Goal: Task Accomplishment & Management: Use online tool/utility

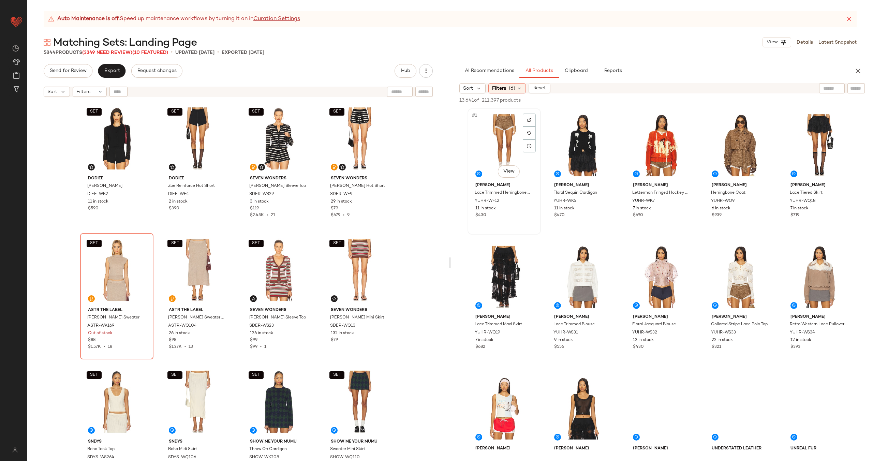
click at [501, 148] on div "#1 View" at bounding box center [504, 145] width 69 height 69
click at [736, 138] on div "#4 View" at bounding box center [740, 145] width 69 height 69
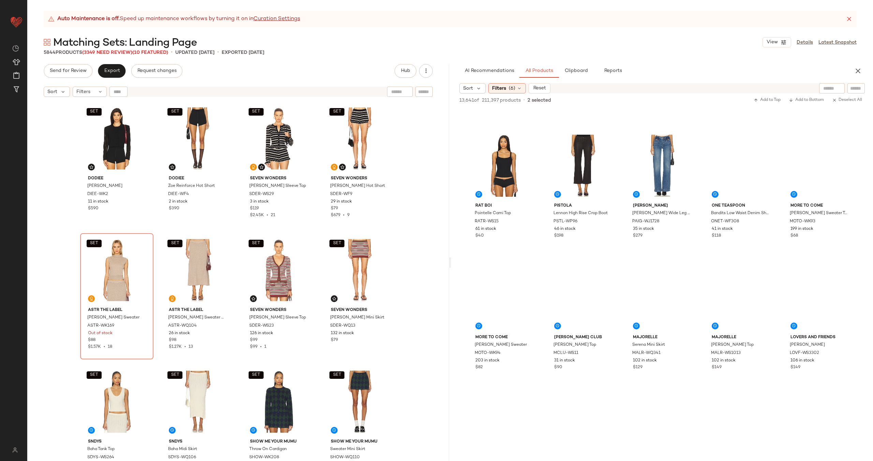
scroll to position [640, 0]
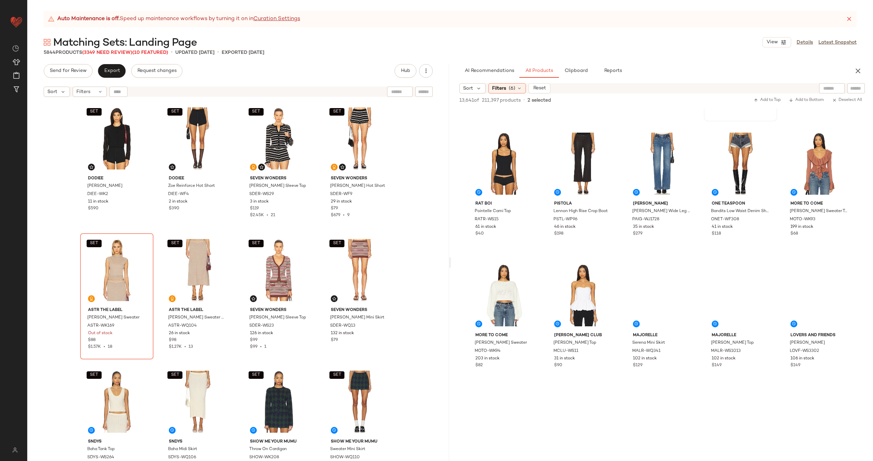
click at [726, 66] on div "#24 View" at bounding box center [740, 32] width 69 height 69
click at [538, 198] on div "#26 View" at bounding box center [504, 163] width 69 height 69
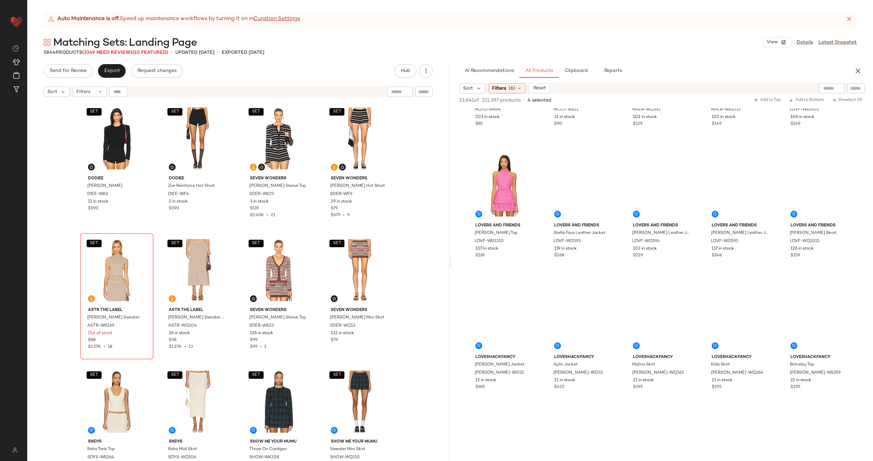
scroll to position [886, 0]
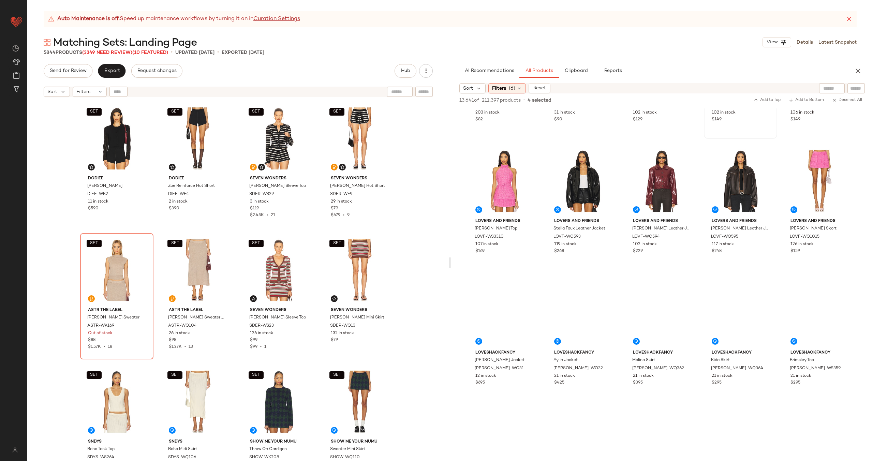
click at [706, 84] on div "#34 View" at bounding box center [740, 49] width 69 height 69
click at [627, 84] on div "#33 View" at bounding box center [661, 49] width 69 height 69
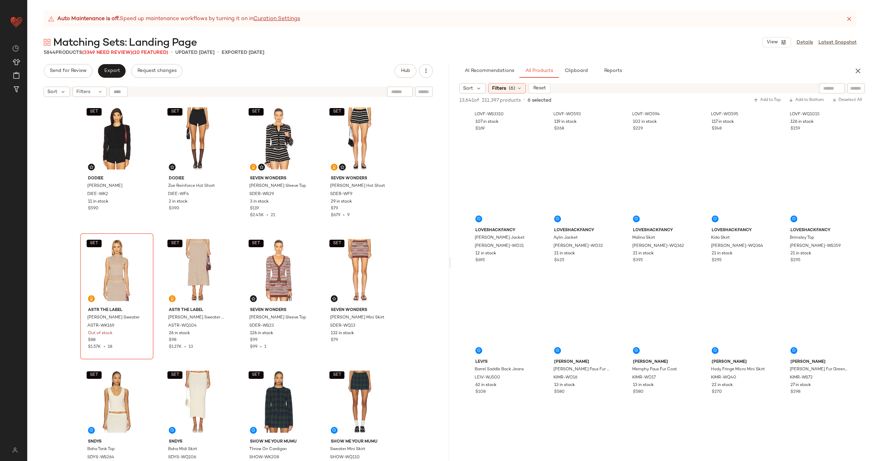
scroll to position [1008, 0]
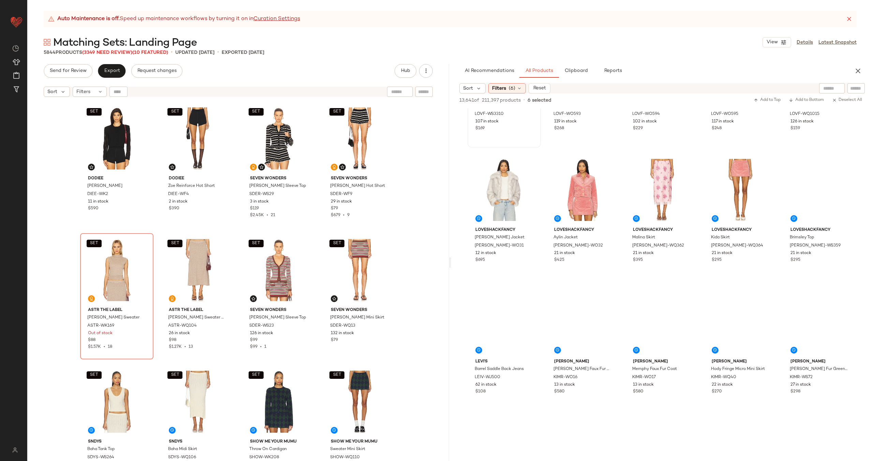
click at [538, 93] on div "#36 View" at bounding box center [504, 58] width 69 height 69
click at [785, 93] on div "#40 View" at bounding box center [819, 58] width 69 height 69
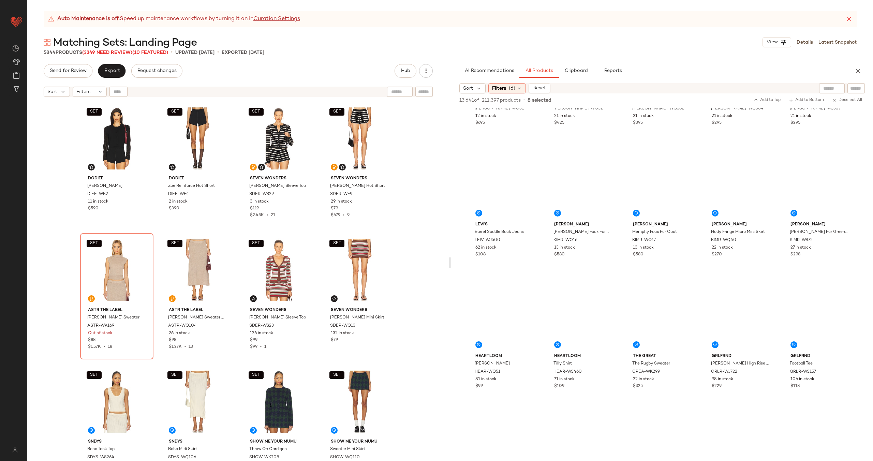
scroll to position [1205, 0]
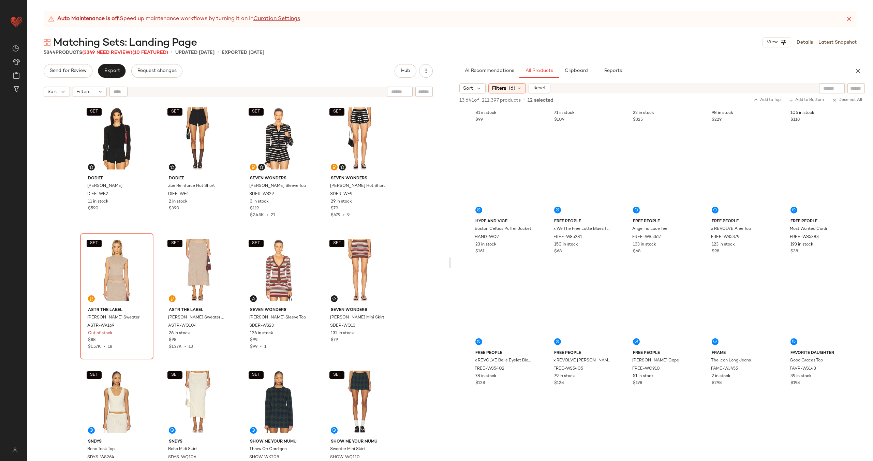
scroll to position [1418, 0]
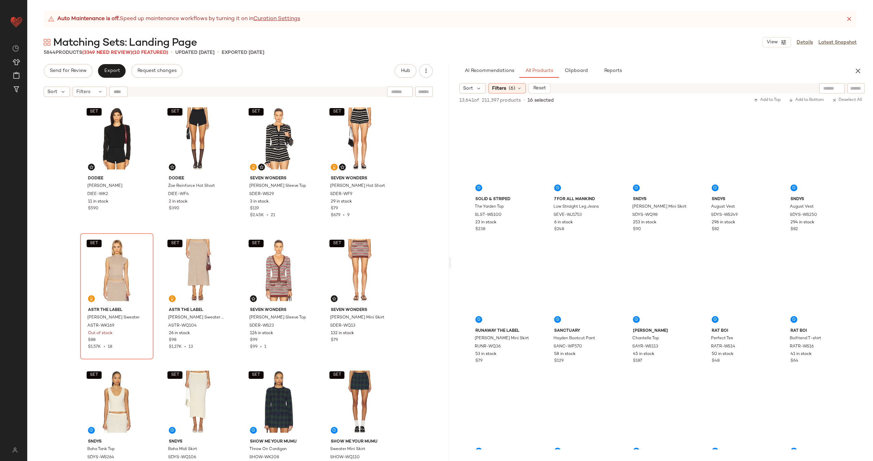
scroll to position [2487, 0]
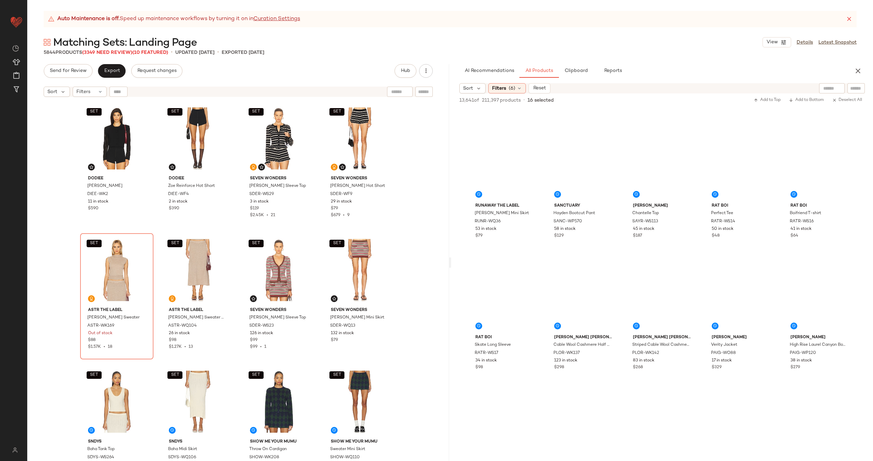
scroll to position [2629, 0]
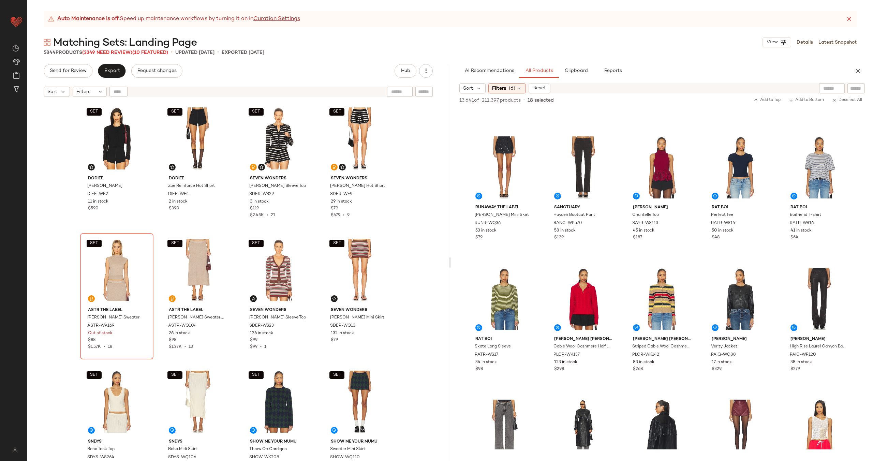
scroll to position [2594, 0]
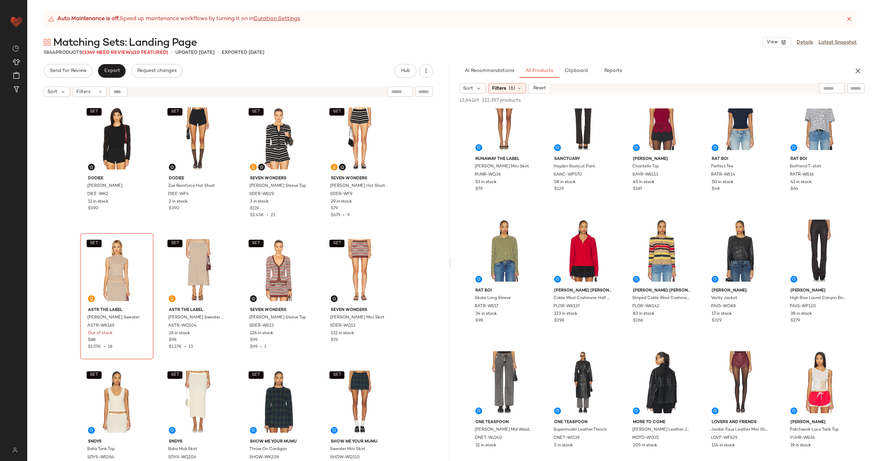
scroll to position [2660, 0]
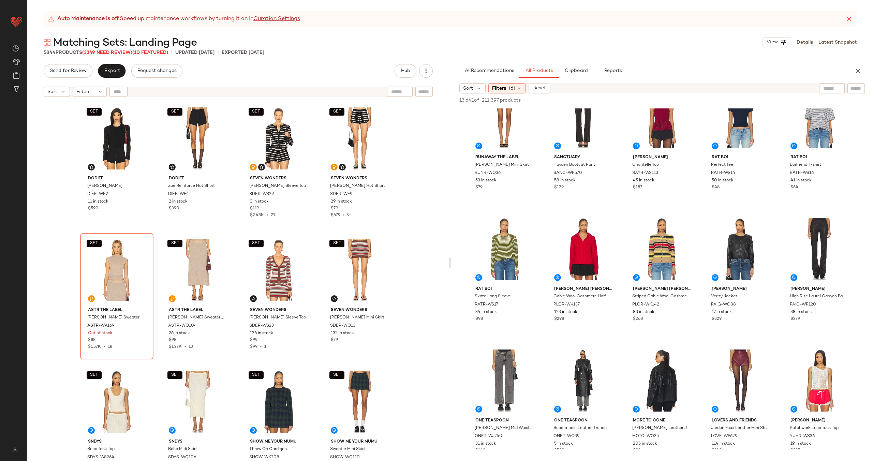
click at [570, 72] on span "Clipboard" at bounding box center [576, 70] width 24 height 5
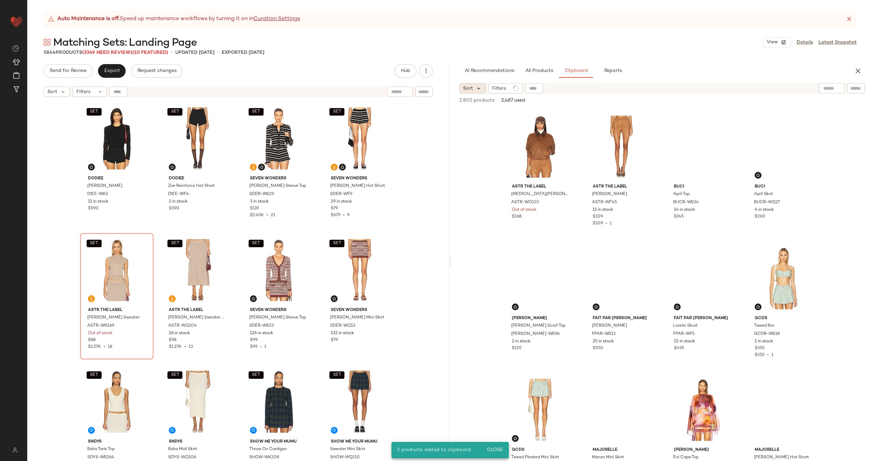
click at [477, 88] on icon at bounding box center [479, 88] width 6 height 6
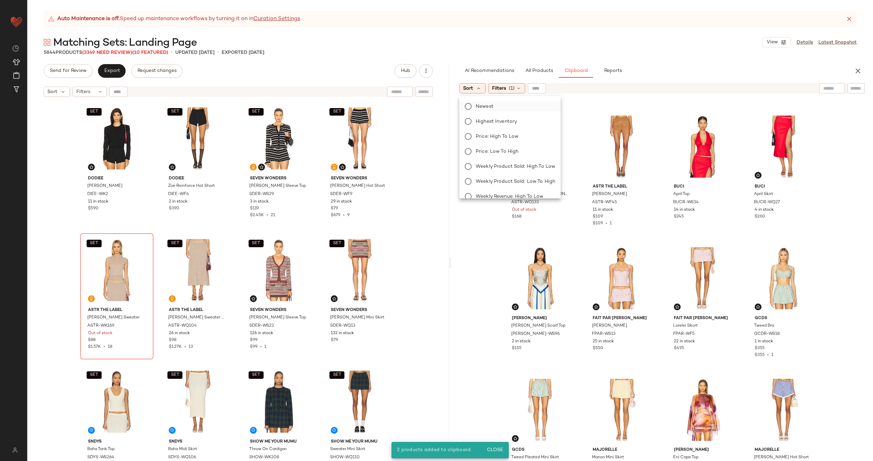
click at [501, 109] on label "Newest" at bounding box center [514, 107] width 82 height 10
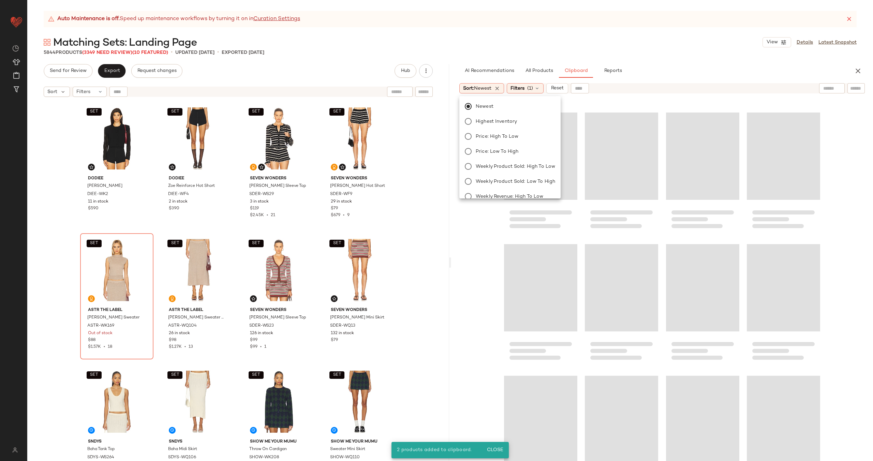
click at [593, 100] on div "2,802 products • 2,487 used • 0 selected Add to Top Add to Bottom Deselect All" at bounding box center [662, 100] width 422 height 15
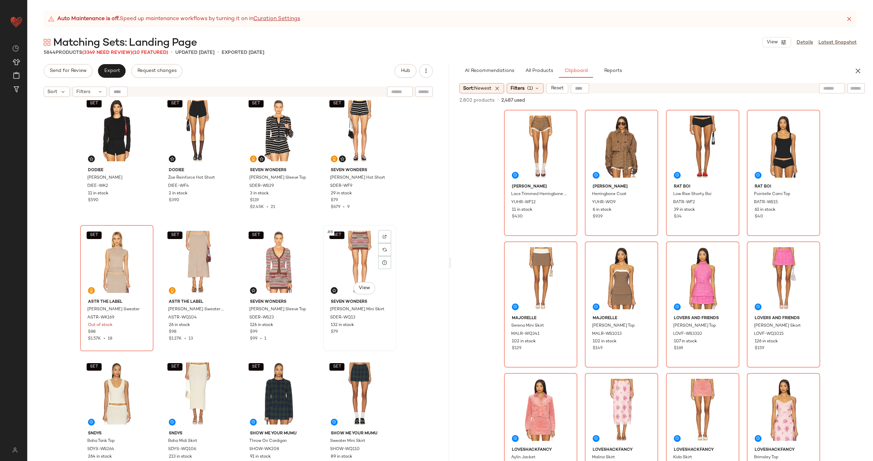
scroll to position [0, 0]
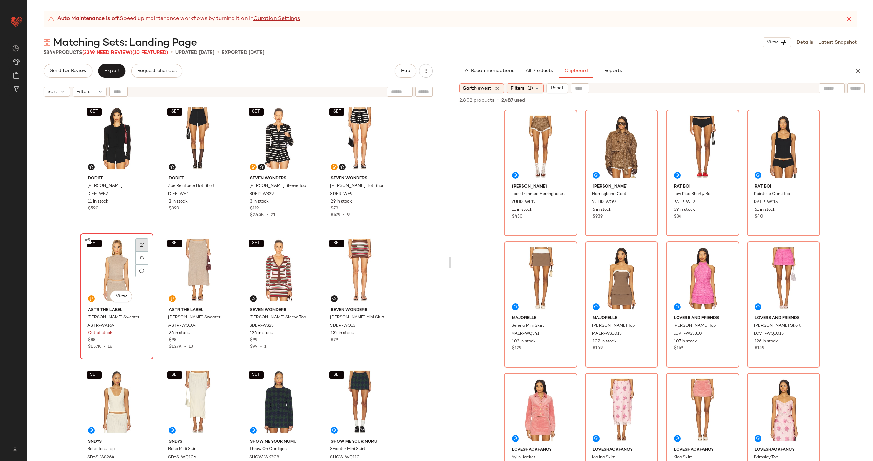
click at [140, 243] on img at bounding box center [142, 245] width 4 height 4
click at [610, 267] on div "#6 View" at bounding box center [621, 278] width 69 height 69
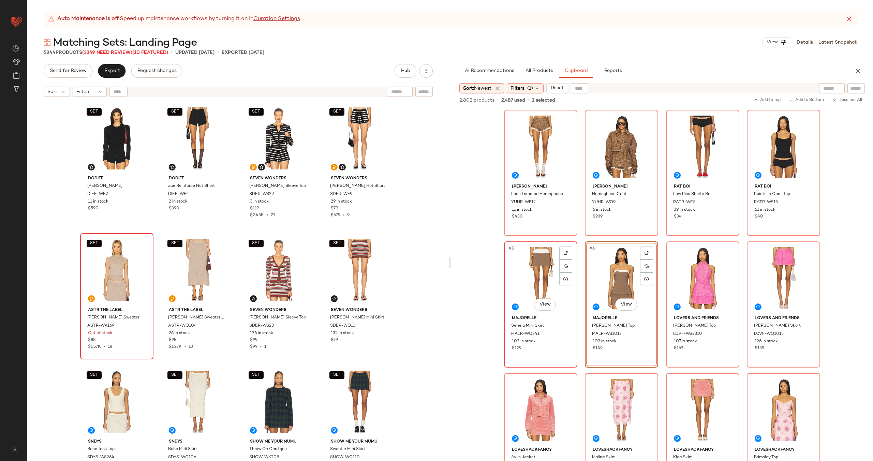
click at [541, 278] on div "#5 View" at bounding box center [540, 278] width 69 height 69
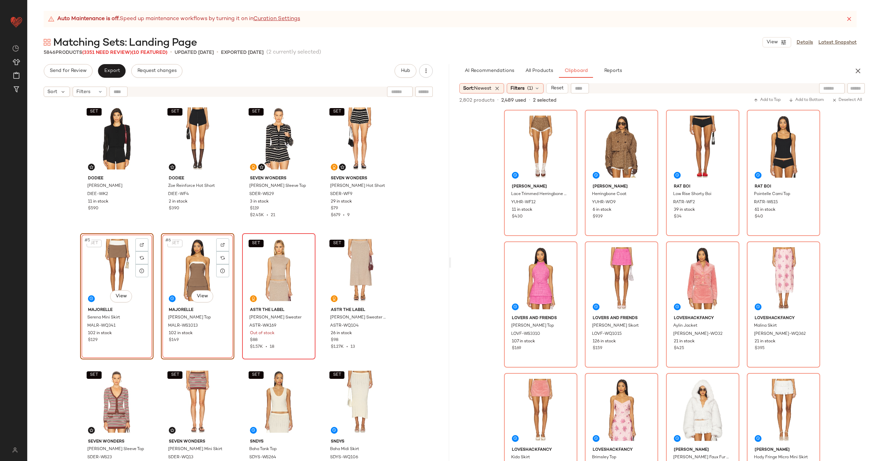
click at [234, 247] on div "SET Dodiee Lila Bolero DIEE-WK2 11 in stock $590 SET Dodiee Zoe Reinforce Hot S…" at bounding box center [238, 290] width 316 height 376
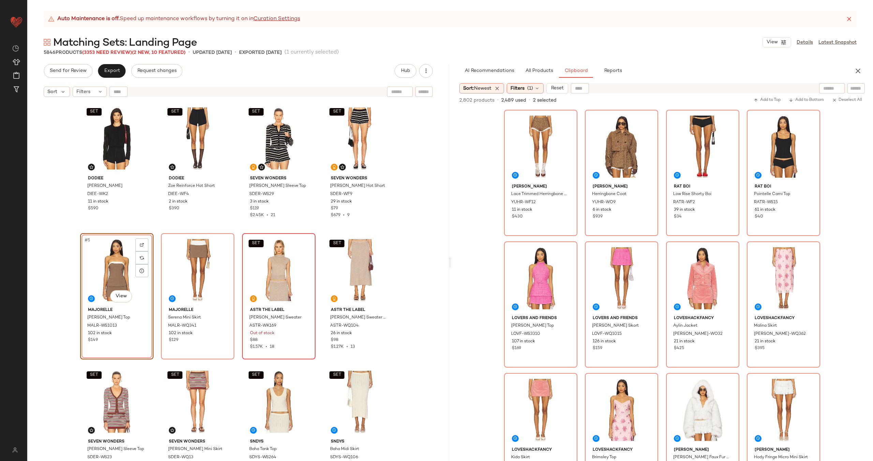
click at [237, 274] on div "SET Dodiee Lila Bolero DIEE-WK2 11 in stock $590 SET Dodiee Zoe Reinforce Hot S…" at bounding box center [238, 290] width 316 height 376
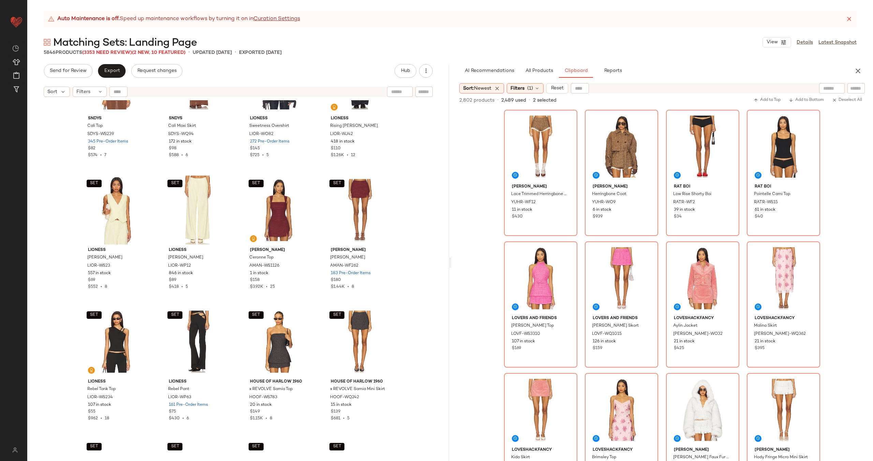
scroll to position [1646, 0]
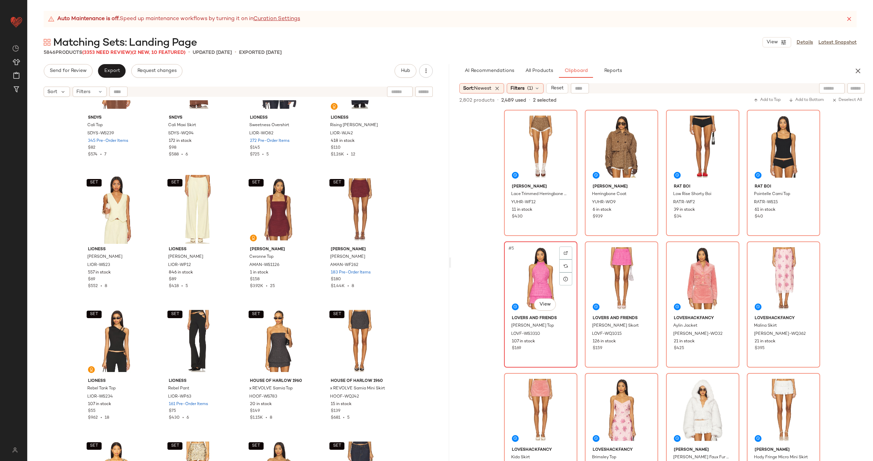
click at [522, 274] on div "#5 View" at bounding box center [540, 278] width 69 height 69
click at [636, 275] on div "#6 View" at bounding box center [621, 278] width 69 height 69
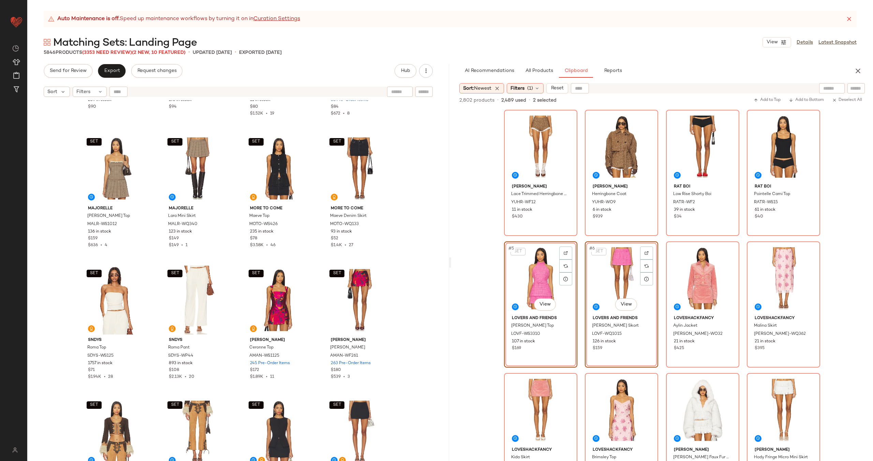
scroll to position [902, 0]
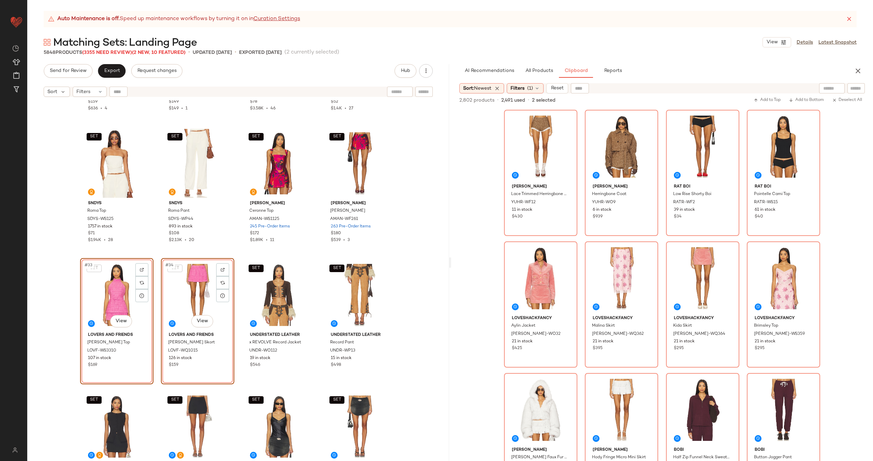
click at [239, 292] on div "SET MAJORELLE Lara Top MALR-WS1012 136 in stock $159 $636 • 4 SET MAJORELLE Lar…" at bounding box center [238, 289] width 422 height 378
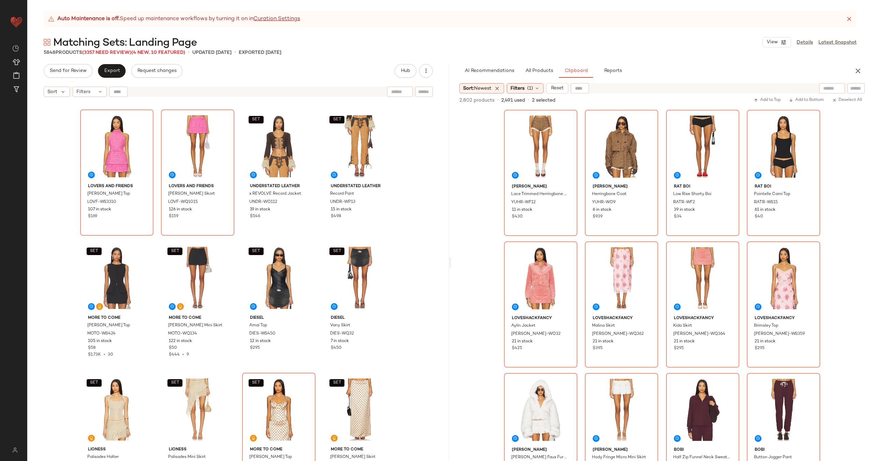
scroll to position [1054, 0]
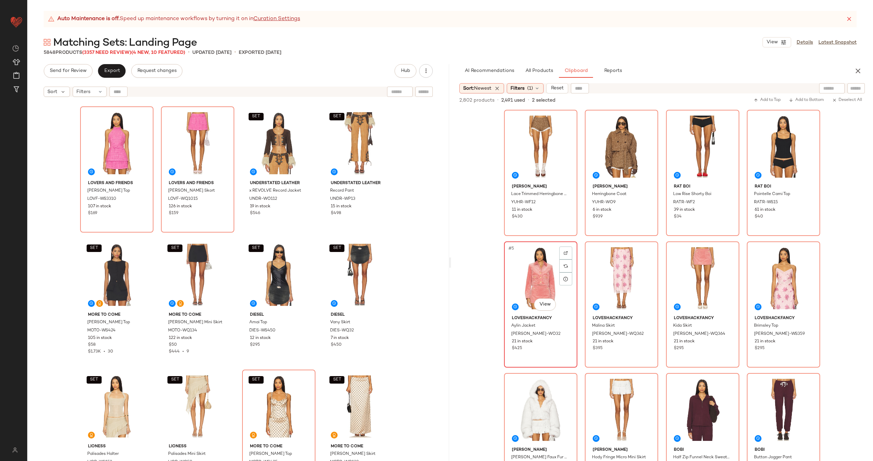
click at [538, 288] on div "#5 View" at bounding box center [540, 278] width 69 height 69
click at [691, 285] on div "#7 View" at bounding box center [702, 278] width 69 height 69
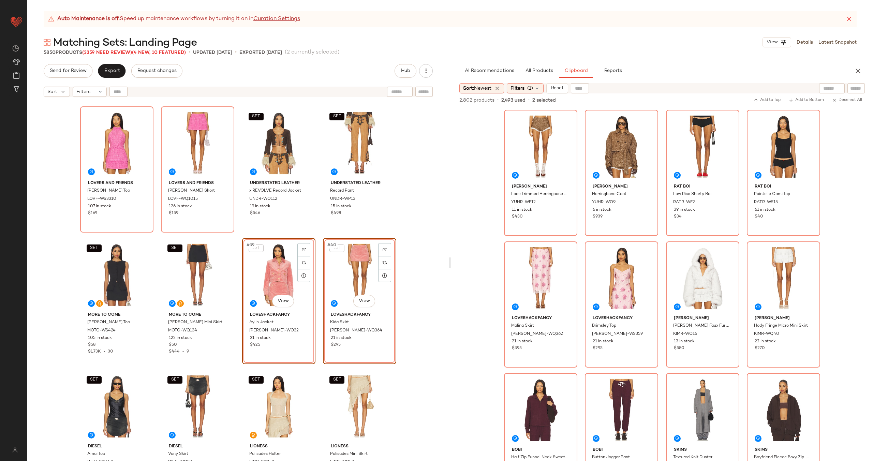
click at [323, 291] on div "SET #40 View LoveShackFancy Kida Skirt LESH-WQ364 21 in stock $295" at bounding box center [359, 301] width 73 height 126
click at [320, 293] on div "SET SNDYS Roma Top SDYS-WS125 1757 in stock $71 $1.94K • 28 SET SNDYS Roma Pant…" at bounding box center [238, 289] width 422 height 378
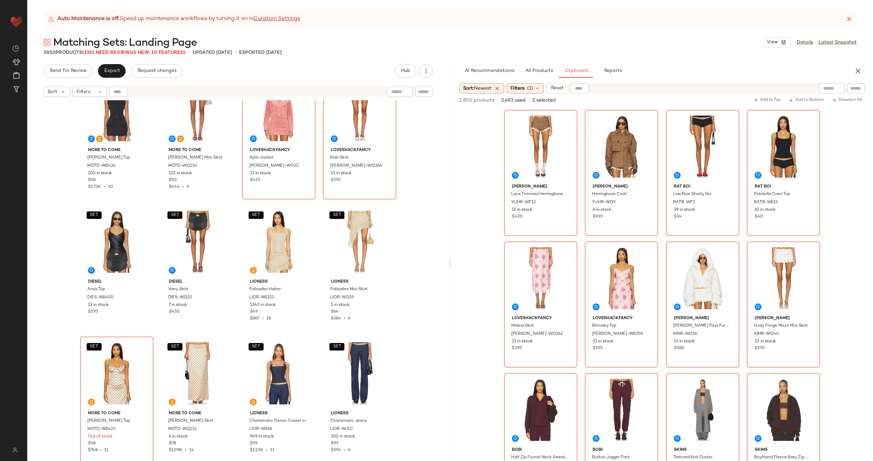
scroll to position [1226, 0]
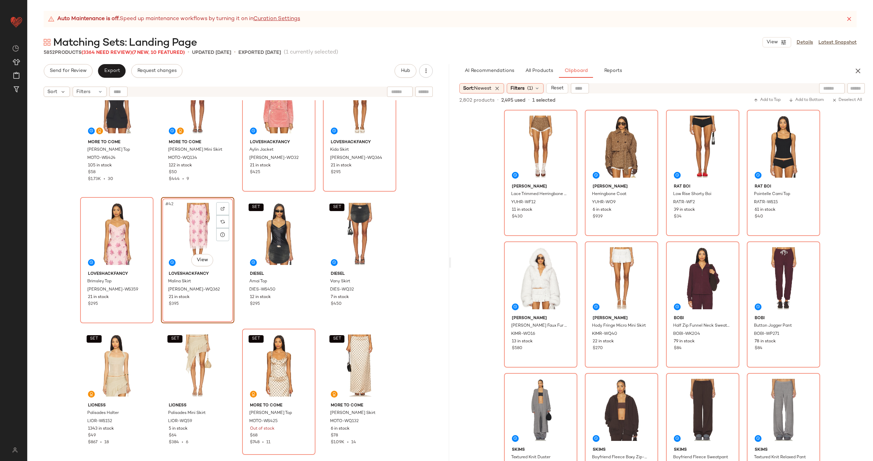
click at [234, 252] on div "SET MORE TO COME Monica Top MOTO-WS424 105 in stock $58 $1.73K • 30 SET MORE TO…" at bounding box center [238, 289] width 422 height 378
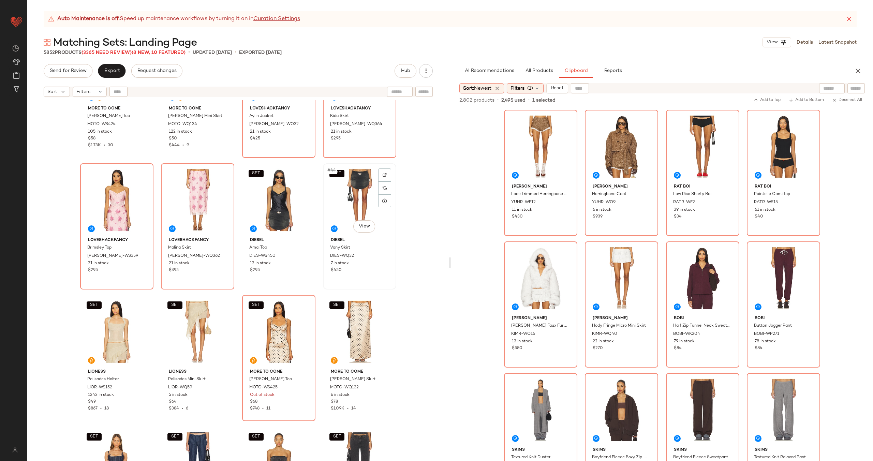
scroll to position [1275, 0]
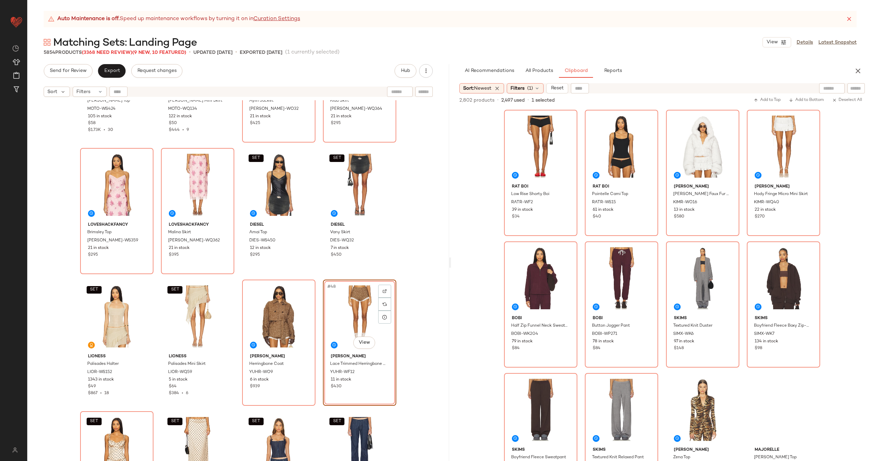
click at [318, 306] on div "SET MORE TO COME Monica Top MOTO-WS424 105 in stock $58 $1.73K • 30 SET MORE TO…" at bounding box center [238, 289] width 422 height 378
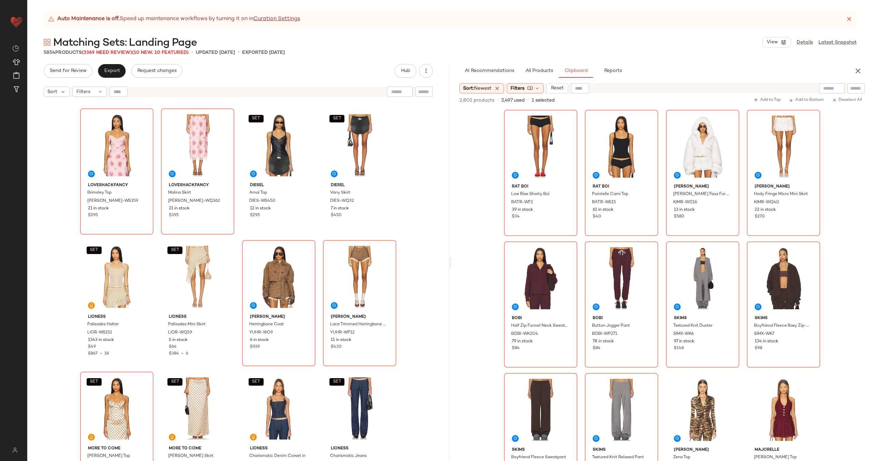
scroll to position [1295, 0]
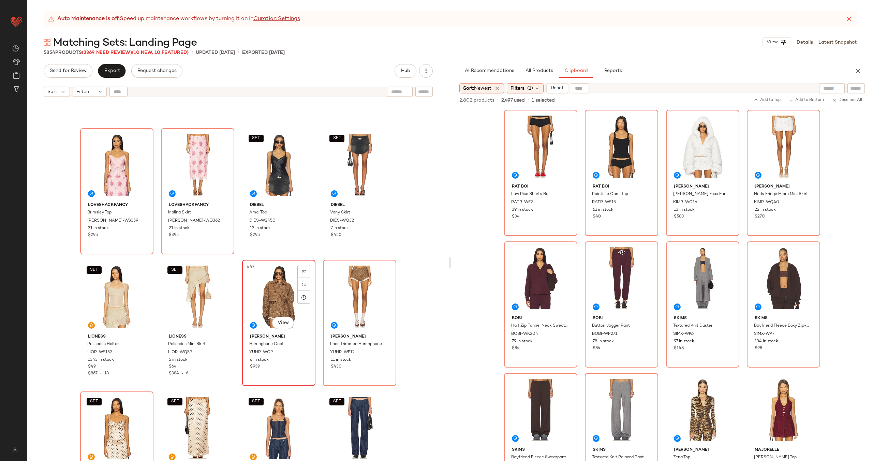
click at [278, 304] on div "#47 View" at bounding box center [278, 296] width 69 height 69
click at [358, 302] on div "#48 View" at bounding box center [359, 296] width 69 height 69
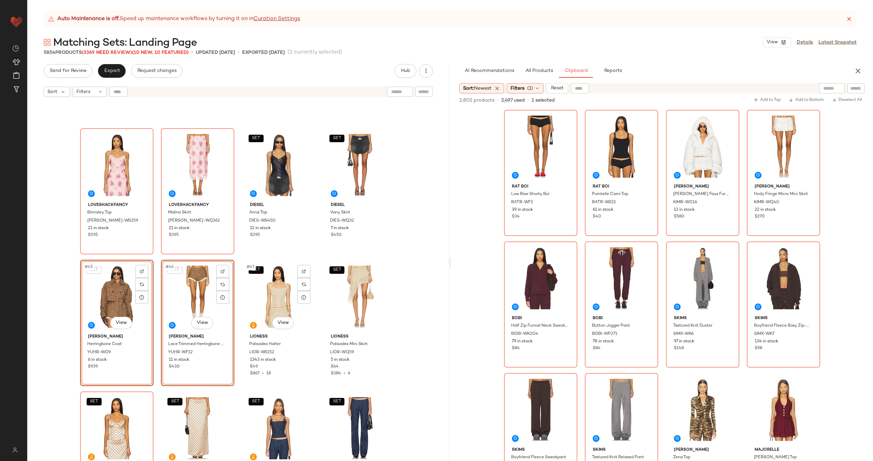
click at [238, 287] on div "LoveShackFancy Brimsley Top LESH-WS359 21 in stock $295 LoveShackFancy Malina S…" at bounding box center [238, 289] width 422 height 378
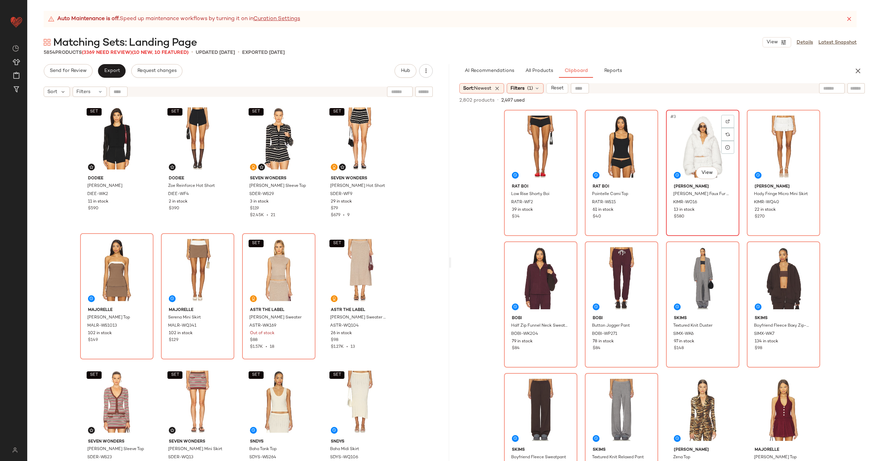
click at [690, 147] on div "#3 View" at bounding box center [702, 146] width 69 height 69
click at [773, 147] on div "#4 View" at bounding box center [783, 146] width 69 height 69
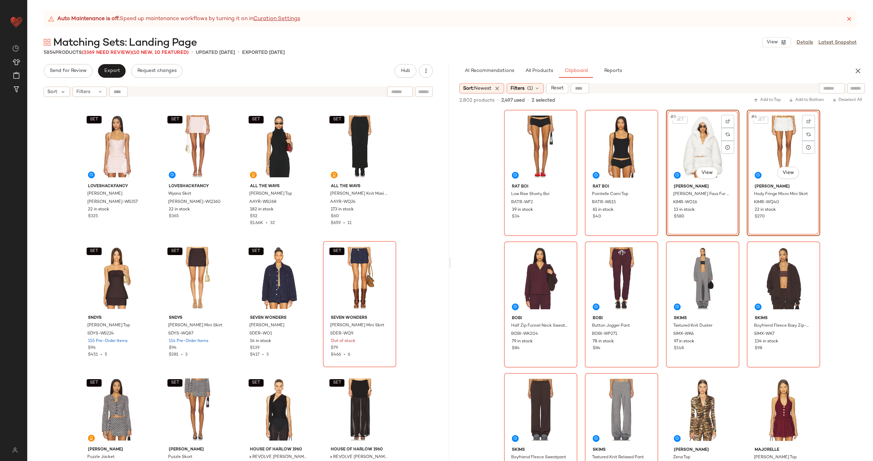
scroll to position [3819, 0]
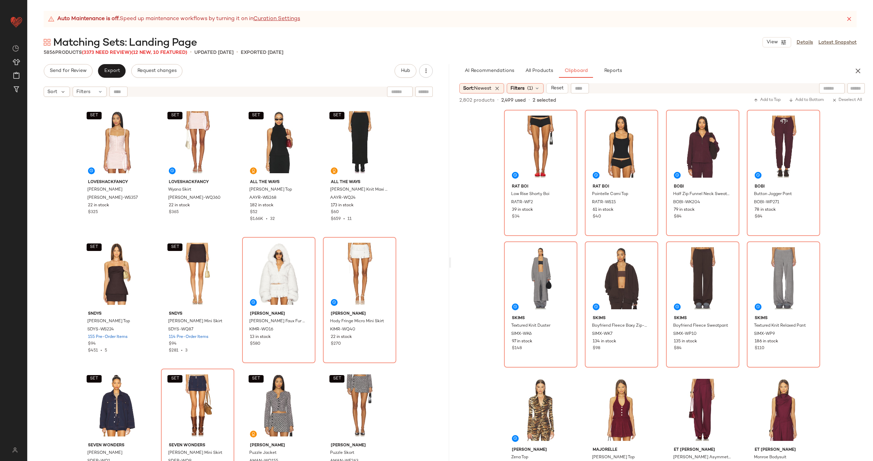
click at [317, 236] on div "SET FAITHFULL THE BRAND Fia Top FAIB-WS360 7 in stock $190 $950 • 5 SET FAITHFU…" at bounding box center [238, 289] width 422 height 378
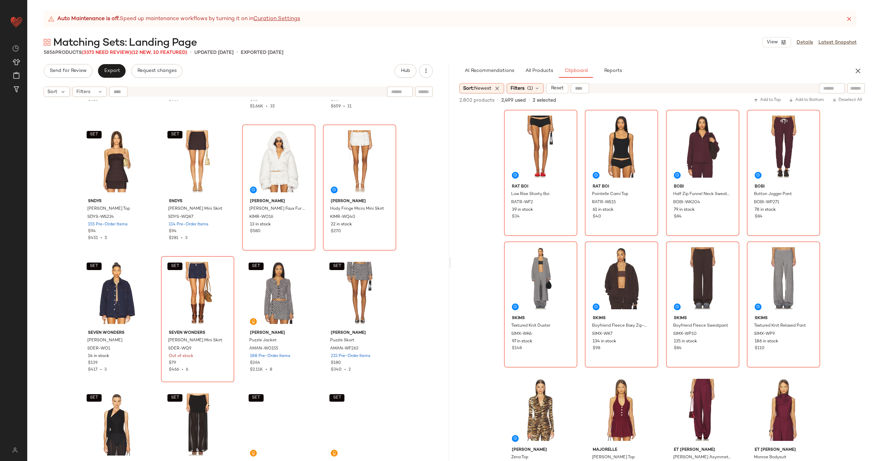
scroll to position [4011, 0]
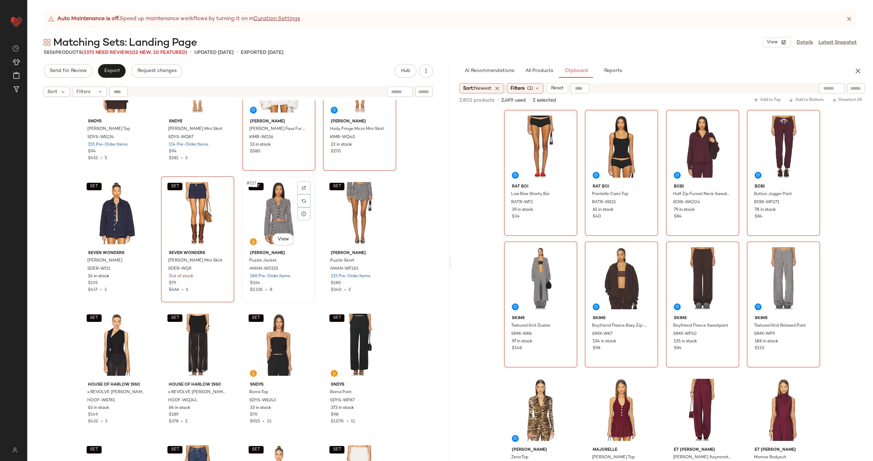
click at [273, 217] on div "SET #127 View" at bounding box center [278, 213] width 69 height 69
click at [349, 214] on div "SET #128 View" at bounding box center [359, 213] width 69 height 69
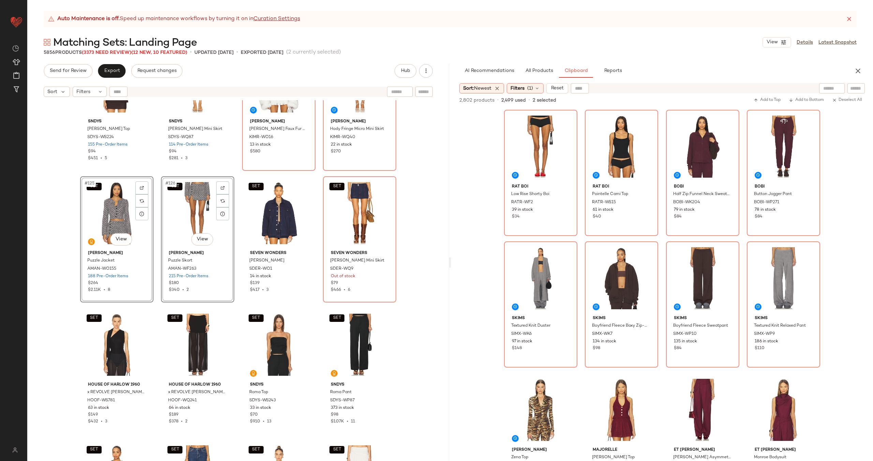
click at [235, 220] on div "SET SNDYS Mimi Longline Top SDYS-WS224 155 Pre-Order Items $94 $451 • 5 SET SND…" at bounding box center [238, 289] width 422 height 378
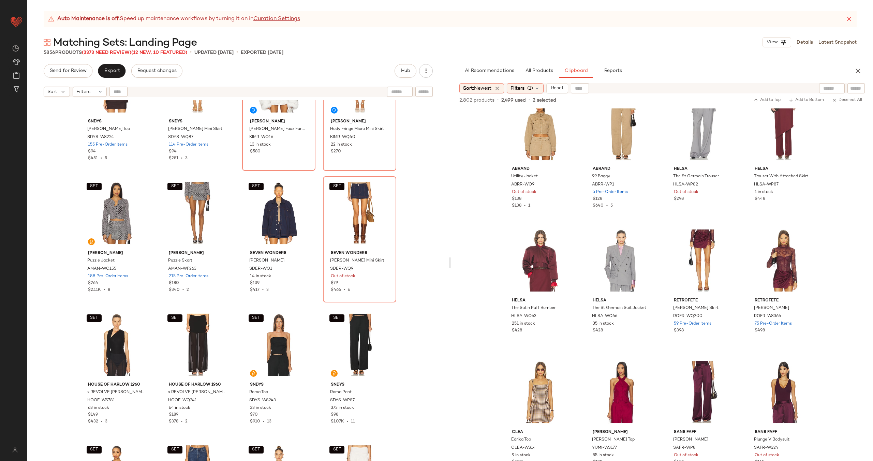
scroll to position [548, 0]
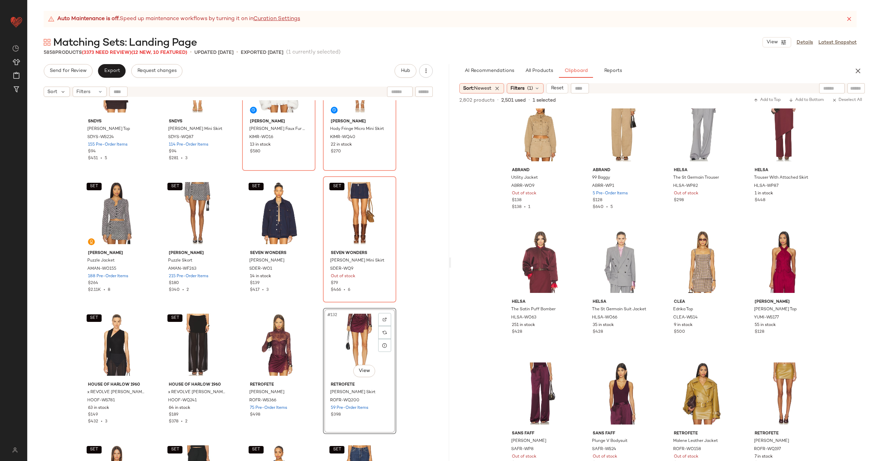
click at [319, 344] on div "SET SNDYS Mimi Longline Top SDYS-WS224 155 Pre-Order Items $94 $451 • 5 SET SND…" at bounding box center [238, 289] width 422 height 378
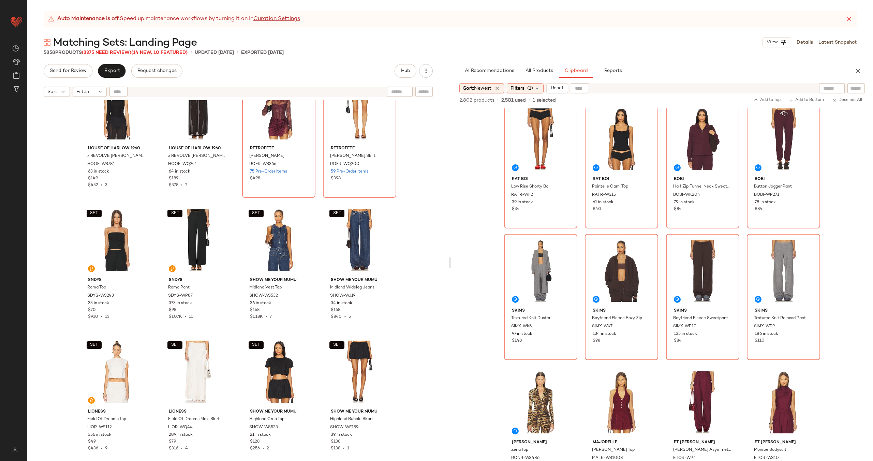
scroll to position [0, 0]
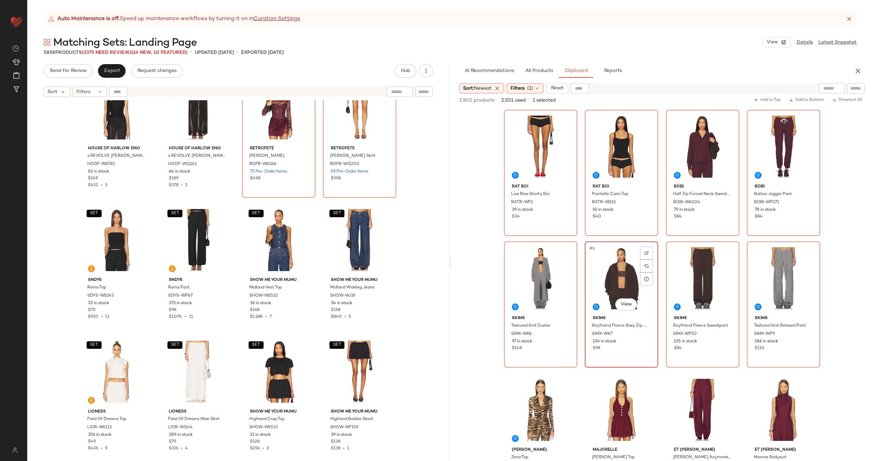
click at [616, 279] on div "#6 View" at bounding box center [621, 278] width 69 height 69
click at [682, 280] on div "#7 View" at bounding box center [702, 278] width 69 height 69
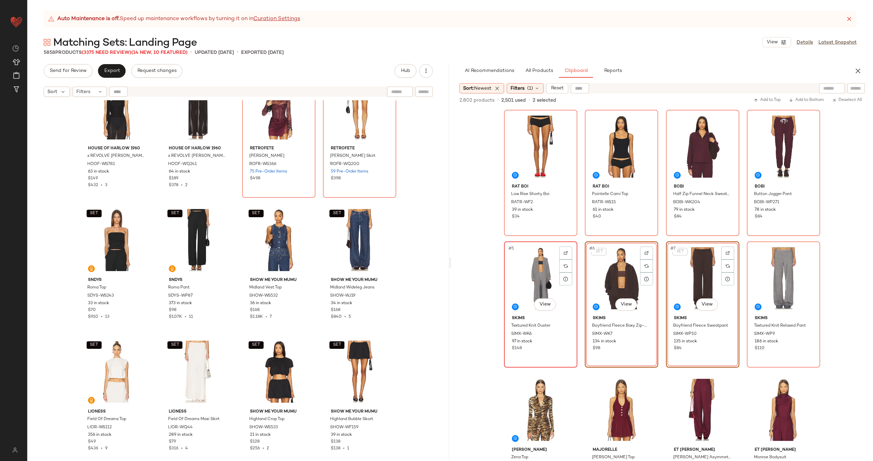
click at [539, 272] on div "#5 View" at bounding box center [540, 278] width 69 height 69
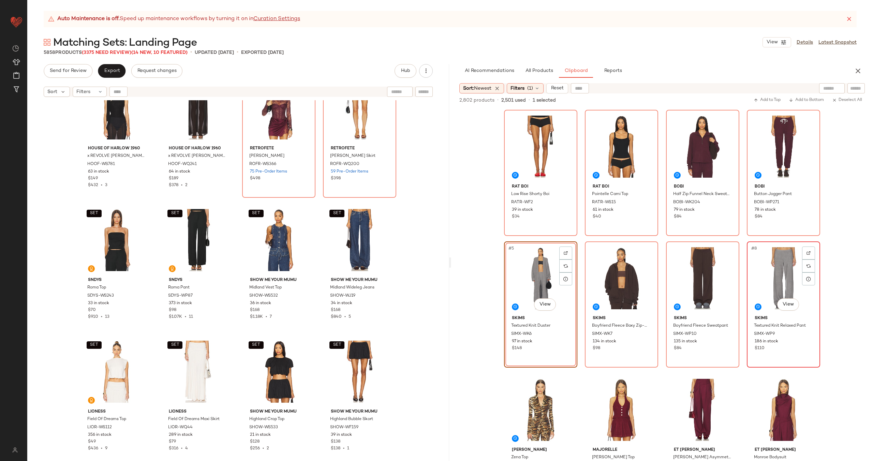
click at [774, 268] on div "#8 View" at bounding box center [783, 278] width 69 height 69
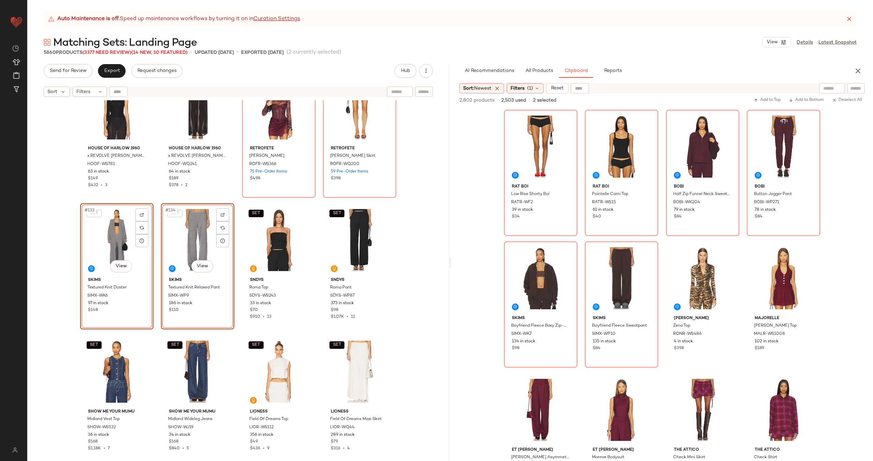
click at [233, 257] on div "SET House of Harlow 1960 x REVOLVE Harper Bodysuit HOOF-WS781 63 in stock $149 …" at bounding box center [238, 289] width 422 height 378
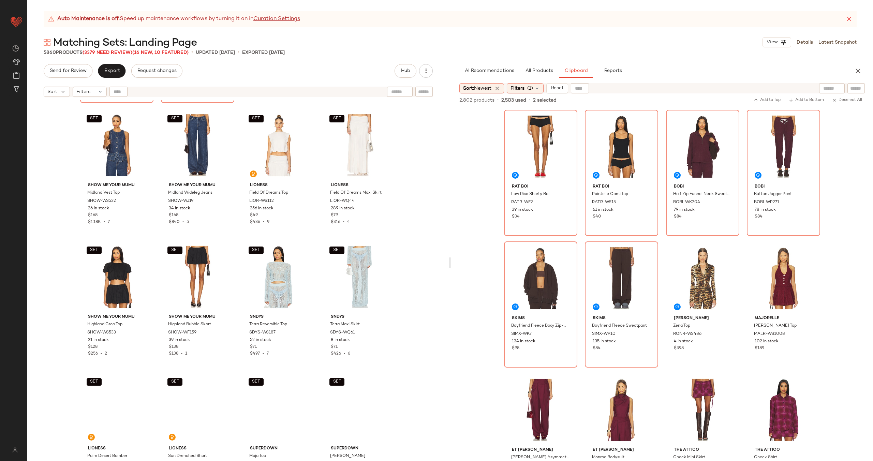
scroll to position [4488, 0]
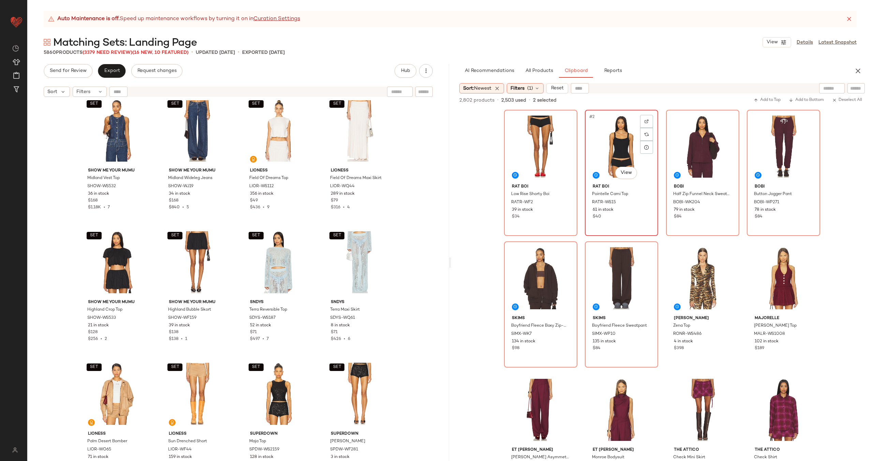
click at [624, 154] on div "#2 View" at bounding box center [621, 146] width 69 height 69
click at [532, 152] on div "#1 View" at bounding box center [540, 146] width 69 height 69
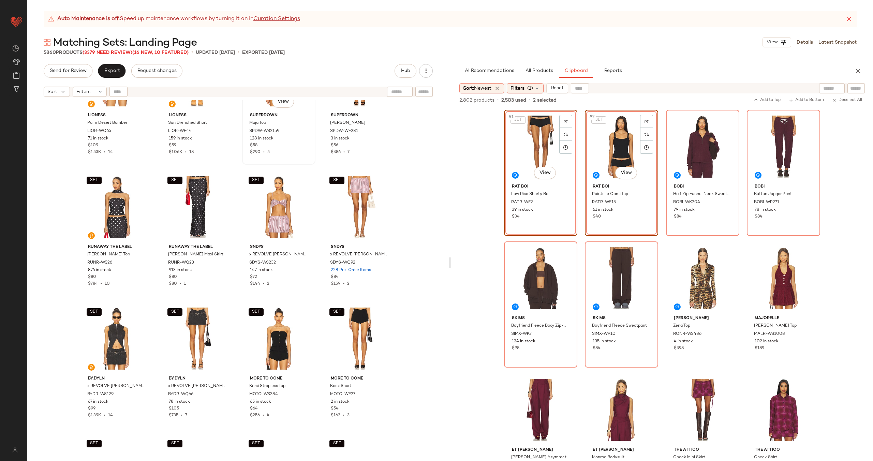
scroll to position [4817, 0]
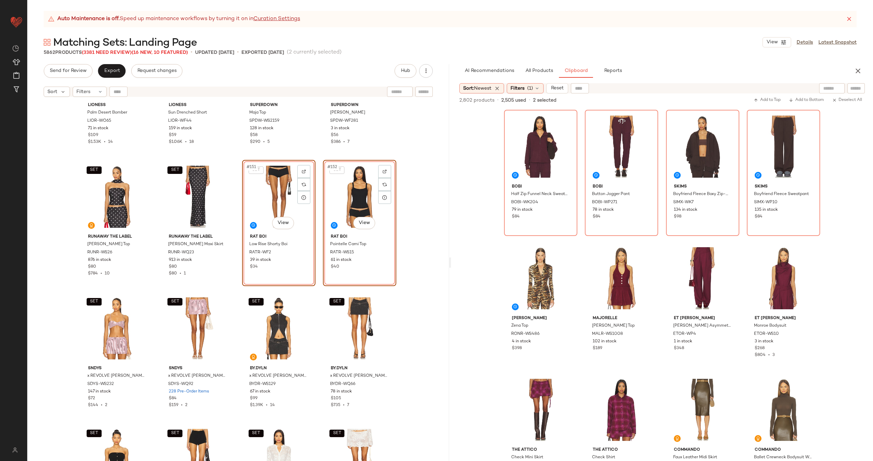
click at [316, 226] on div "SET LIONESS Palm Desert Bomber LIOR-WO65 71 in stock $109 $1.53K • 14 SET LIONE…" at bounding box center [238, 289] width 422 height 378
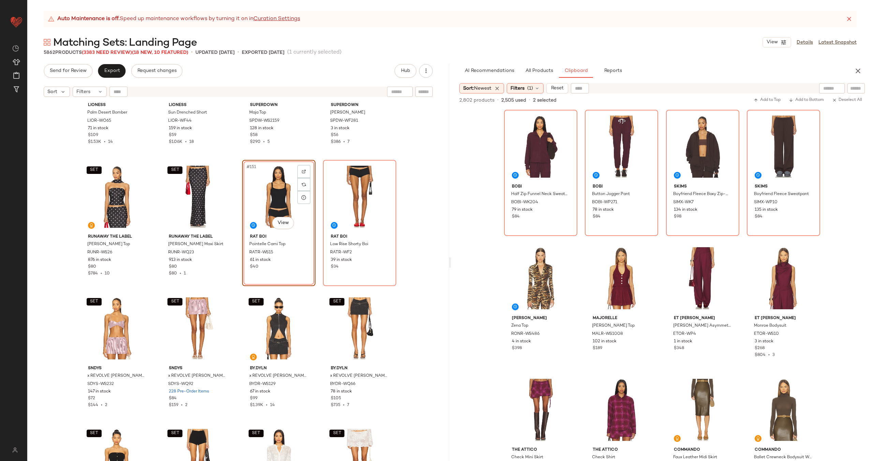
click at [315, 218] on div "SET LIONESS Palm Desert Bomber LIOR-WO65 71 in stock $109 $1.53K • 14 SET LIONE…" at bounding box center [238, 289] width 422 height 378
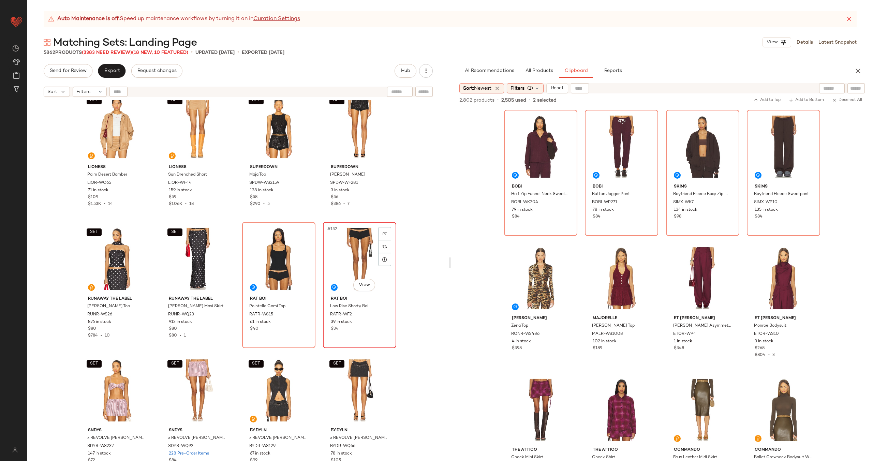
scroll to position [4748, 0]
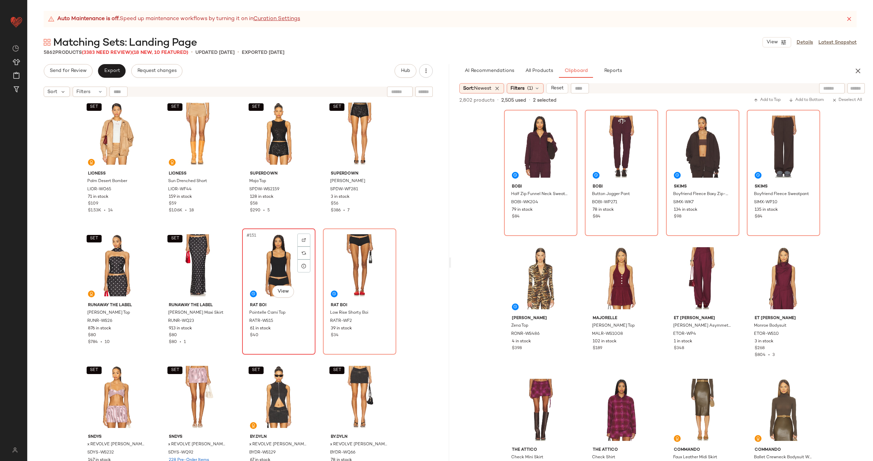
click at [278, 266] on div "#151 View" at bounding box center [278, 265] width 69 height 69
click at [361, 263] on div "#152 View" at bounding box center [359, 265] width 69 height 69
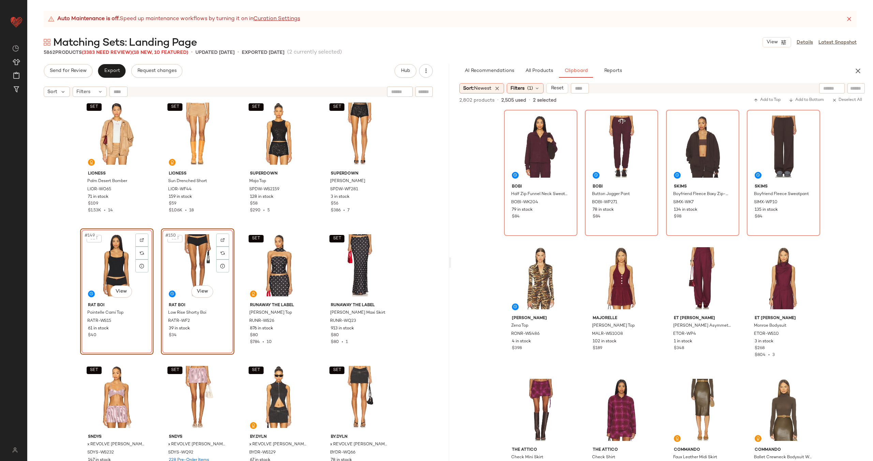
click at [238, 253] on div "SET LIONESS Palm Desert Bomber LIOR-WO65 71 in stock $109 $1.53K • 14 SET LIONE…" at bounding box center [238, 289] width 422 height 378
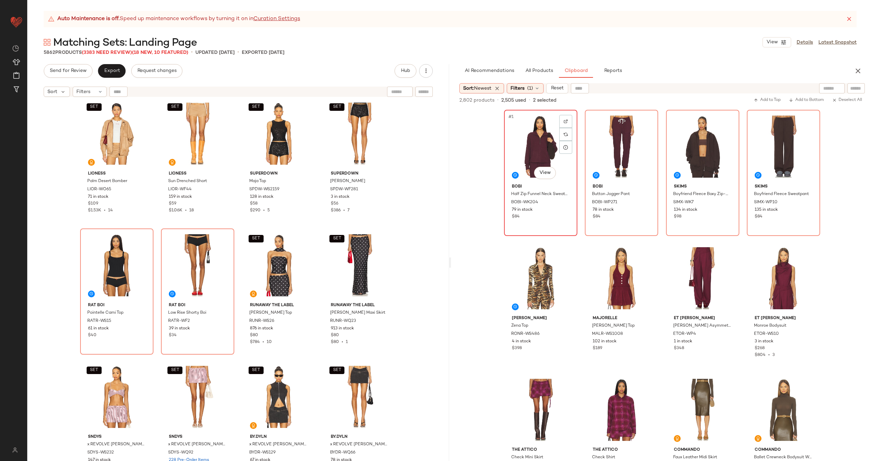
click at [529, 148] on div "#1 View" at bounding box center [540, 146] width 69 height 69
click at [625, 148] on div "#2 View" at bounding box center [621, 146] width 69 height 69
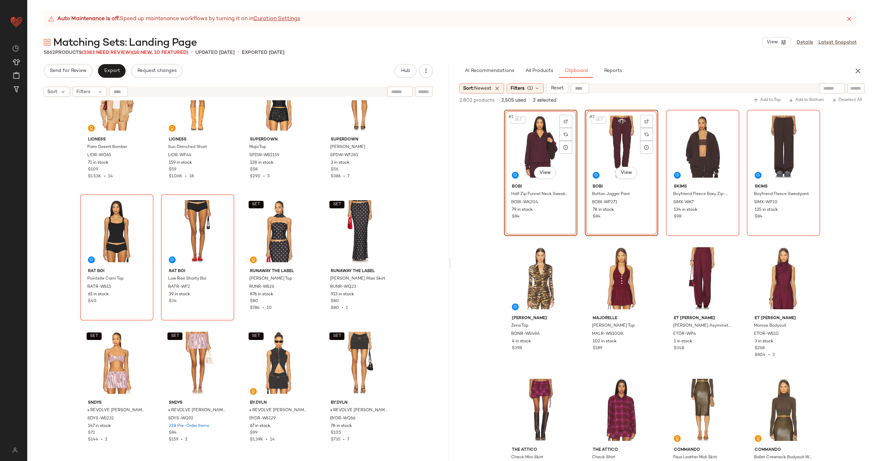
scroll to position [4772, 0]
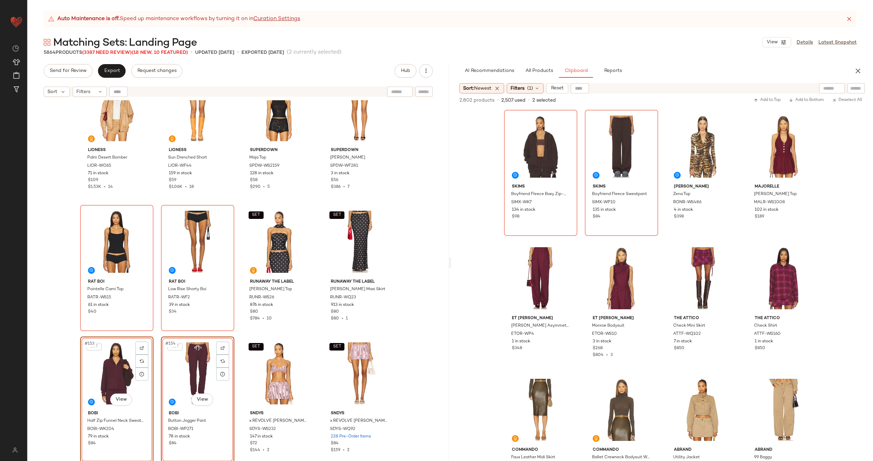
click at [317, 310] on div "SET LIONESS Palm Desert Bomber LIOR-WO65 71 in stock $109 $1.53K • 14 SET LIONE…" at bounding box center [238, 289] width 422 height 378
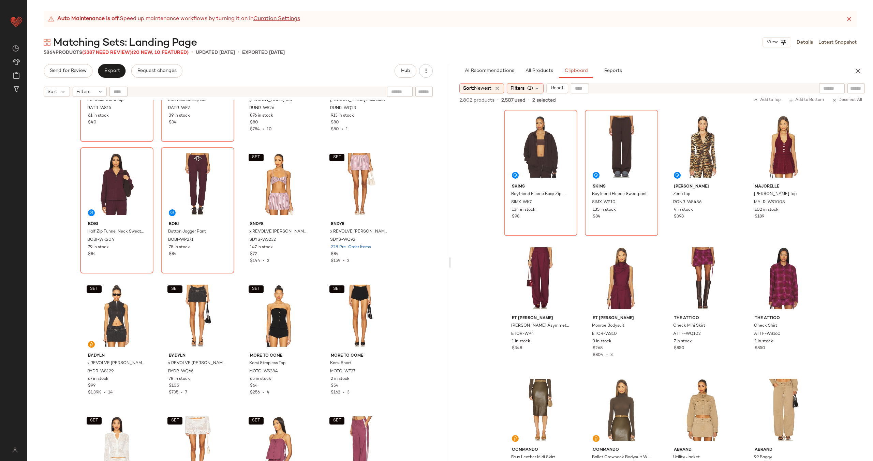
scroll to position [5005, 0]
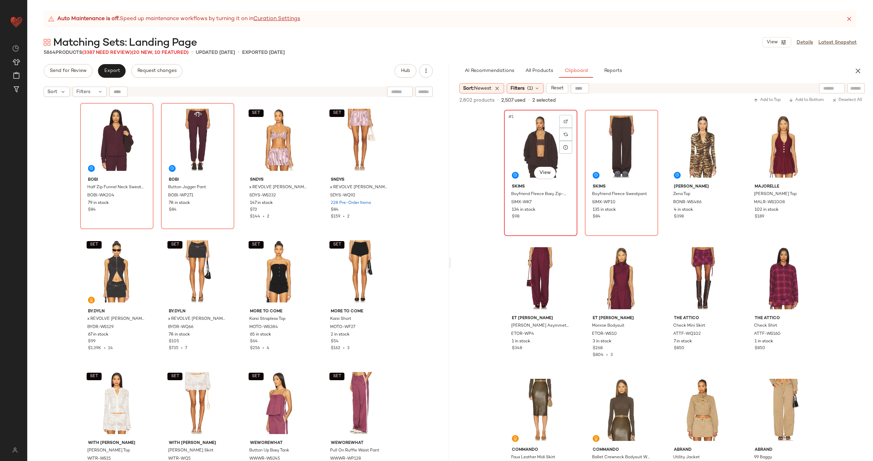
click at [540, 154] on div "#1 View" at bounding box center [540, 146] width 69 height 69
click at [617, 148] on div "#2 View" at bounding box center [621, 146] width 69 height 69
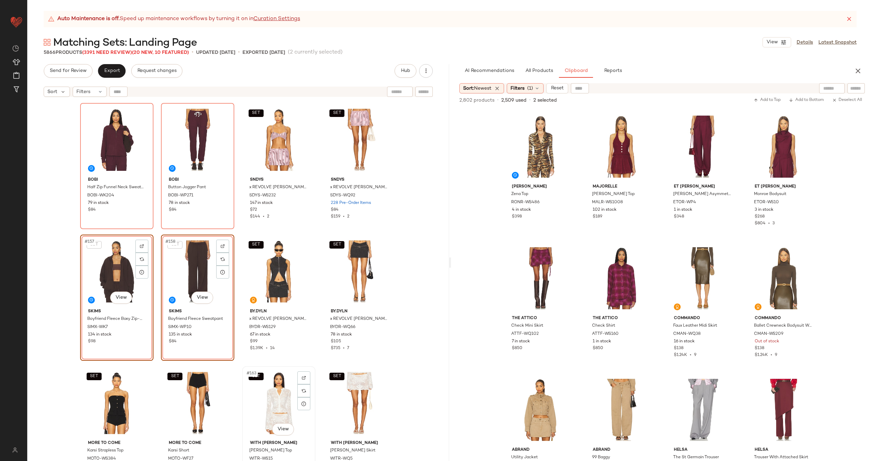
click at [257, 390] on div "SET #163 View" at bounding box center [278, 403] width 69 height 69
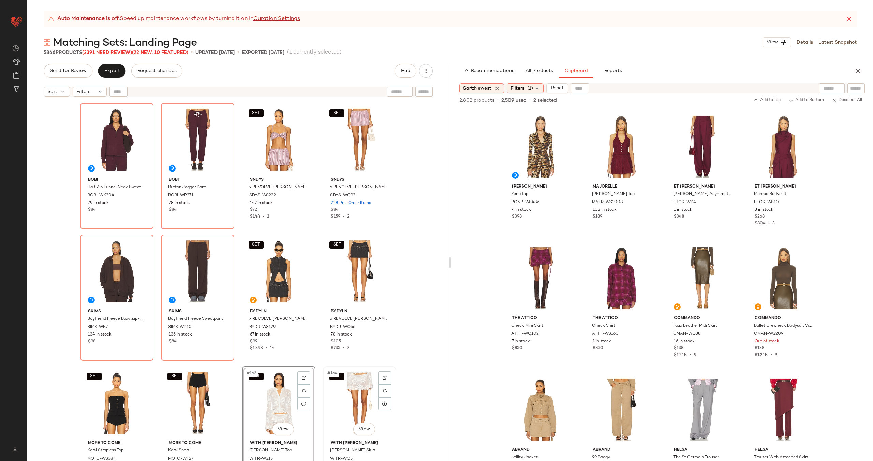
click at [349, 397] on div "SET #164 View" at bounding box center [359, 403] width 69 height 69
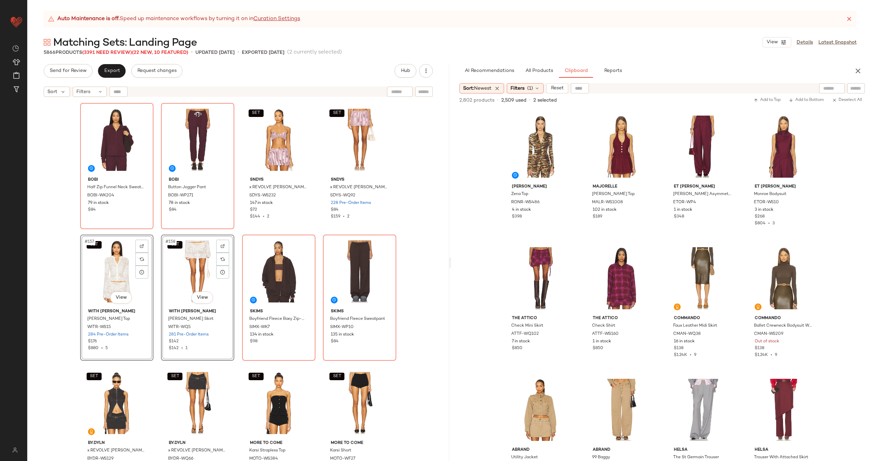
click at [235, 283] on div "Rat Boi Pointelle Cami Top RATR-WS15 61 in stock $40 Rat Boi Low Rise Shorty Bo…" at bounding box center [238, 289] width 422 height 378
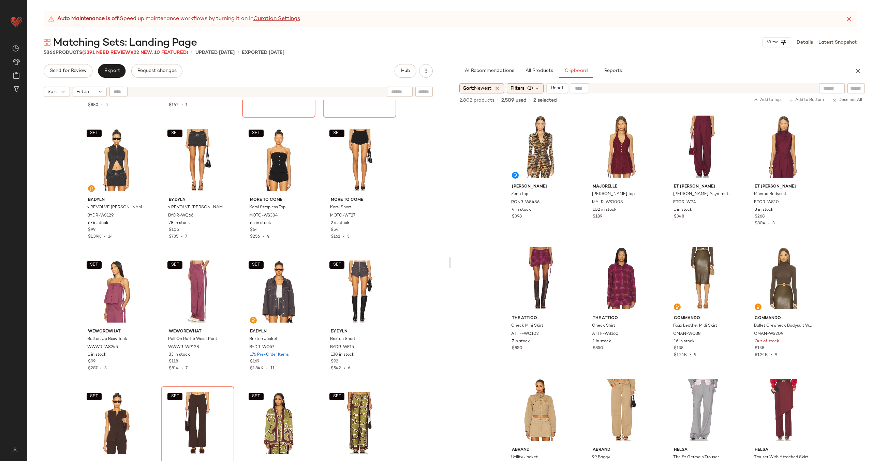
scroll to position [5229, 0]
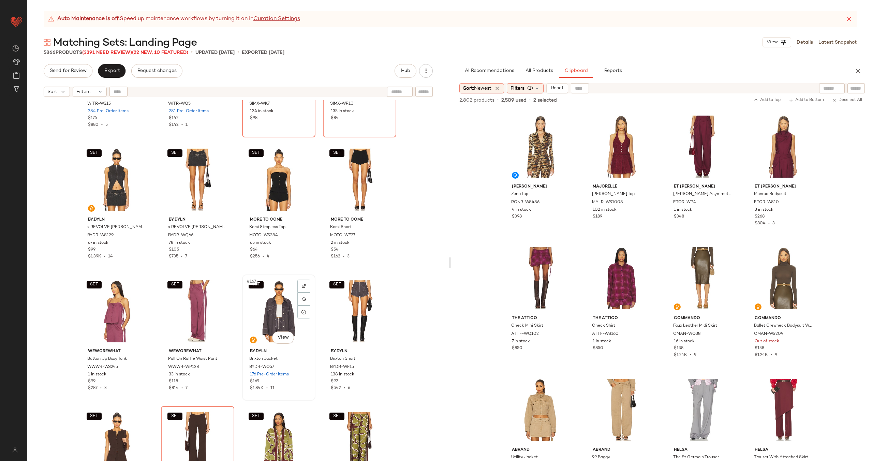
click at [263, 301] on div "SET #167 View" at bounding box center [278, 311] width 69 height 69
click at [361, 306] on div "SET #168 View" at bounding box center [359, 311] width 69 height 69
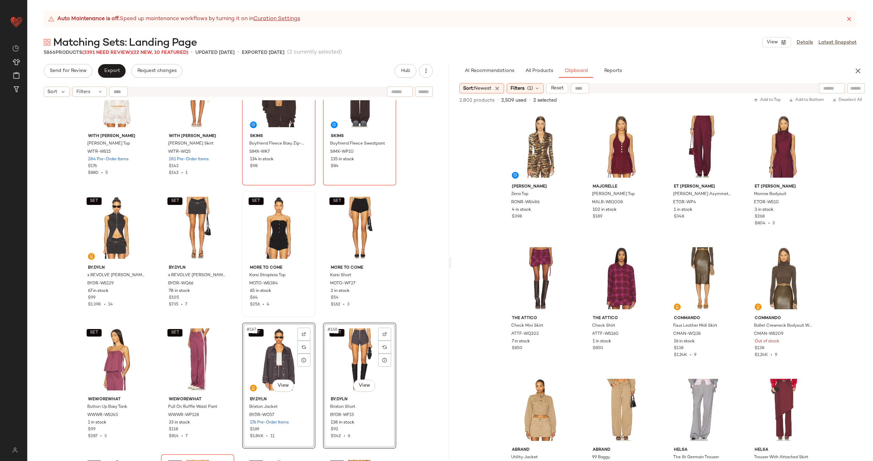
scroll to position [5123, 0]
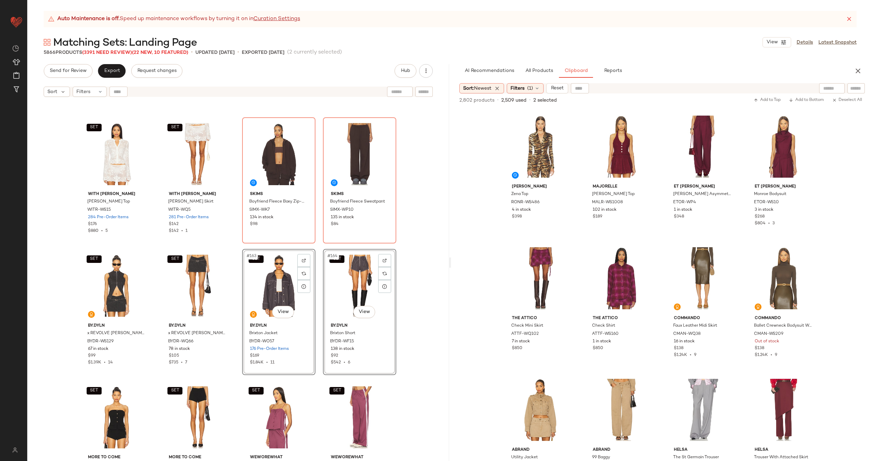
click at [237, 295] on div "SET With Jean Belinda Top WITR-WS15 284 Pre-Order Items $176 $880 • 5 SET With …" at bounding box center [238, 289] width 422 height 378
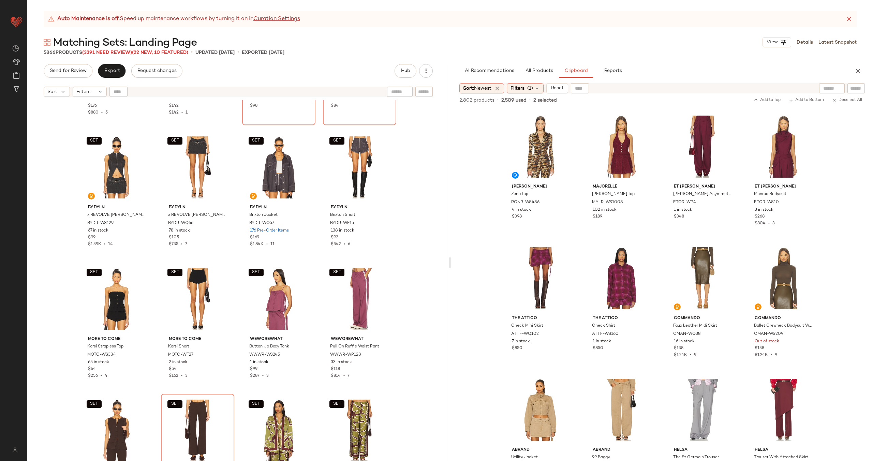
scroll to position [5246, 0]
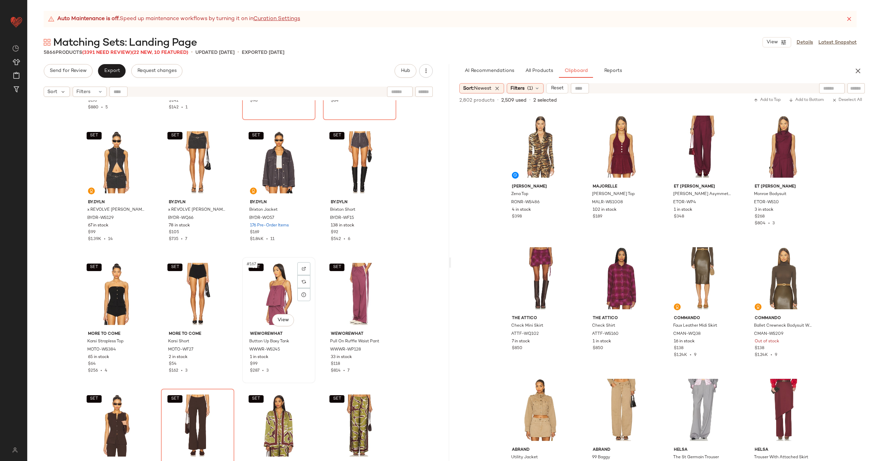
click at [289, 297] on div "SET #167 View" at bounding box center [278, 293] width 69 height 69
click at [355, 297] on div "SET #168 View" at bounding box center [359, 293] width 69 height 69
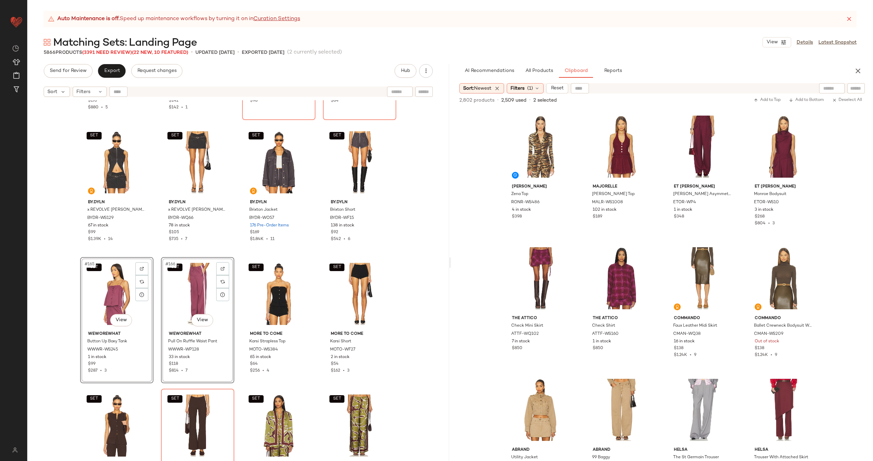
click at [235, 289] on div "SET With Jean Belinda Top WITR-WS15 284 Pre-Order Items $176 $880 • 5 SET With …" at bounding box center [238, 289] width 422 height 378
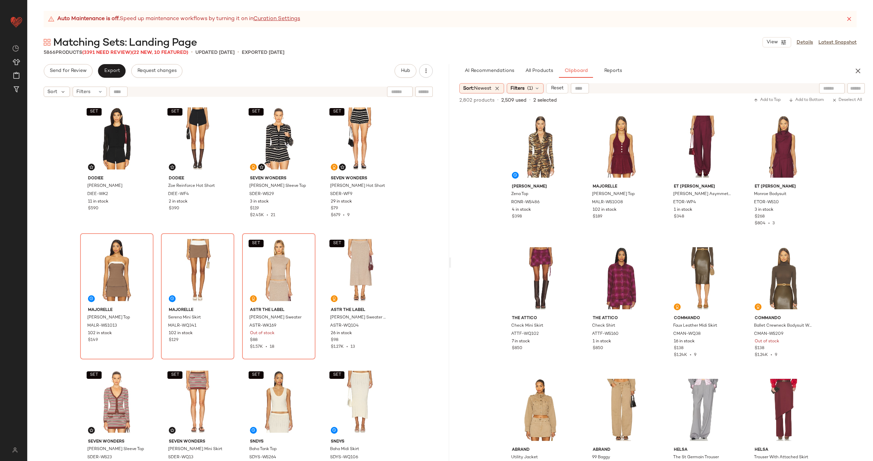
click at [219, 75] on div "Send for Review Export Request changes Hub" at bounding box center [238, 71] width 389 height 14
click at [94, 94] on div "Filters" at bounding box center [90, 92] width 34 height 10
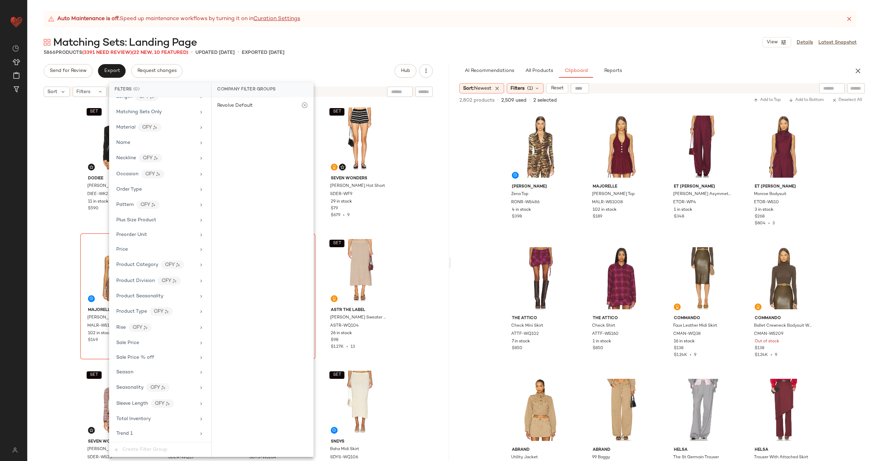
scroll to position [453, 0]
click at [184, 327] on div "Sale Price" at bounding box center [160, 332] width 96 height 13
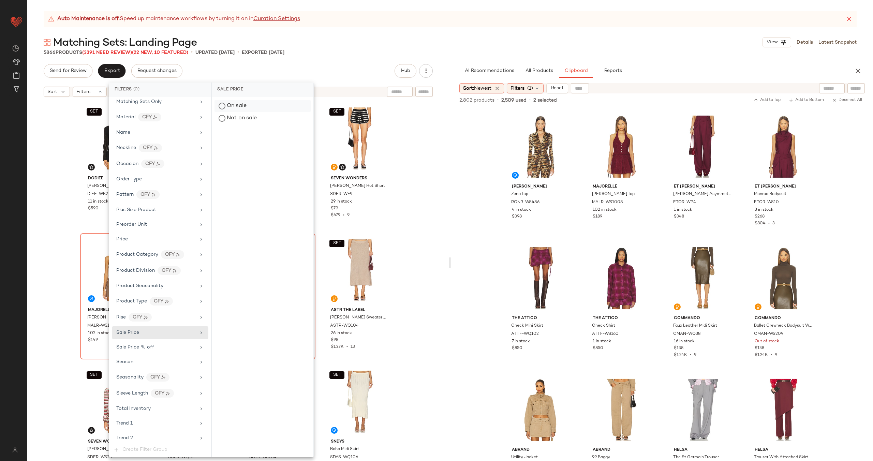
click at [252, 103] on div "On sale" at bounding box center [262, 106] width 96 height 12
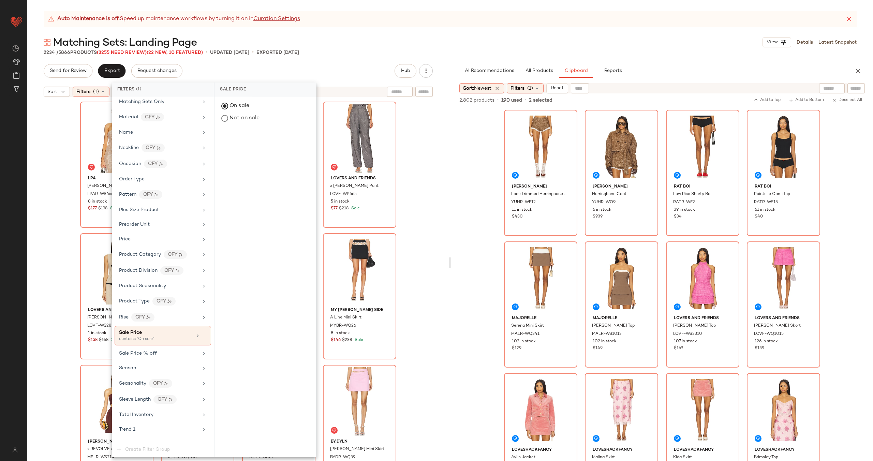
click at [419, 168] on div "LPA Aniella Halter Top LPAR-WS666 8 in stock $177 $198 Sale LPA Aniella Midi Sk…" at bounding box center [238, 289] width 422 height 378
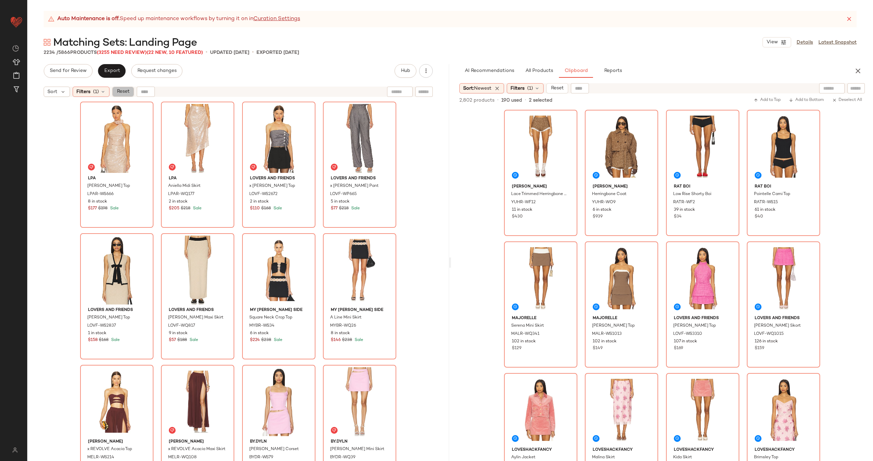
click at [126, 91] on span "Reset" at bounding box center [122, 91] width 13 height 5
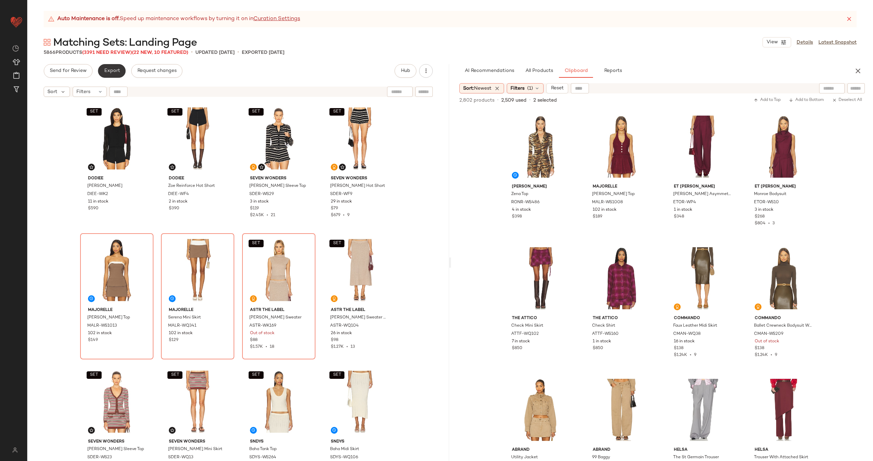
click at [109, 71] on span "Export" at bounding box center [112, 70] width 16 height 5
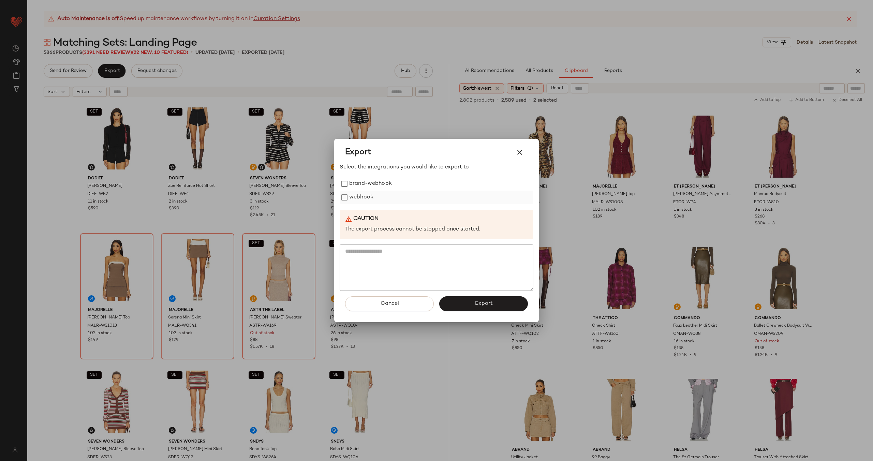
click at [365, 196] on label "webhook" at bounding box center [361, 198] width 24 height 14
click at [496, 303] on button "Export" at bounding box center [483, 303] width 89 height 15
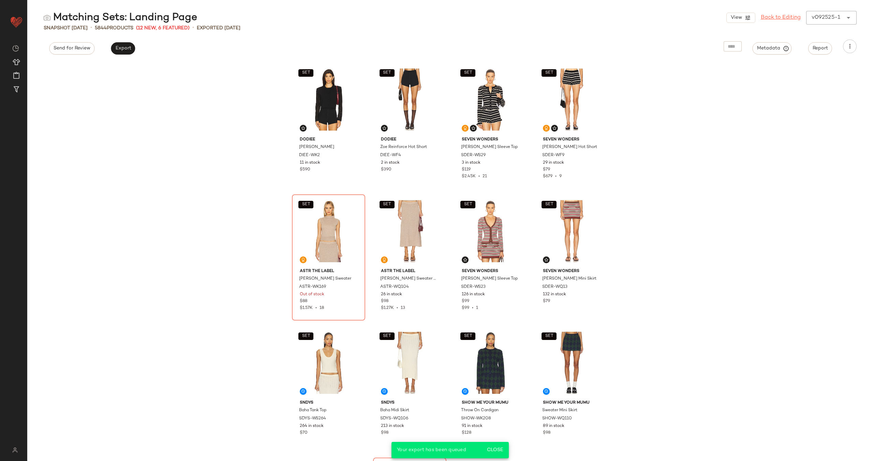
click at [775, 18] on link "Back to Editing" at bounding box center [781, 18] width 40 height 8
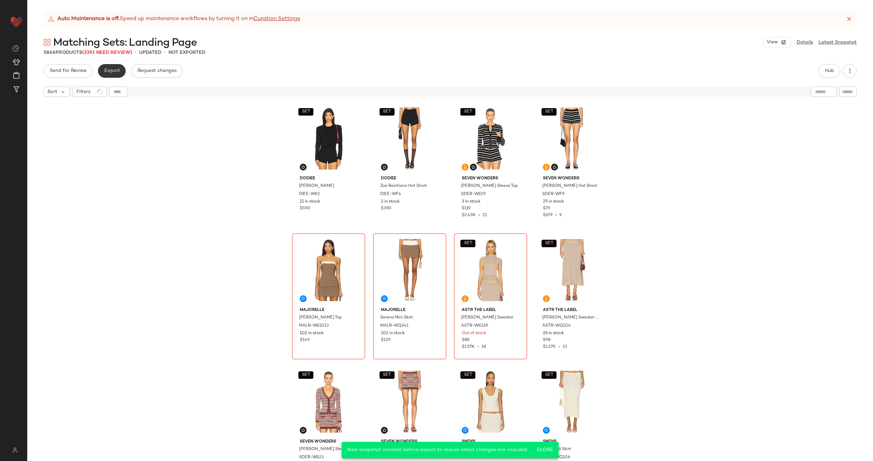
click at [105, 73] on span "Export" at bounding box center [112, 70] width 16 height 5
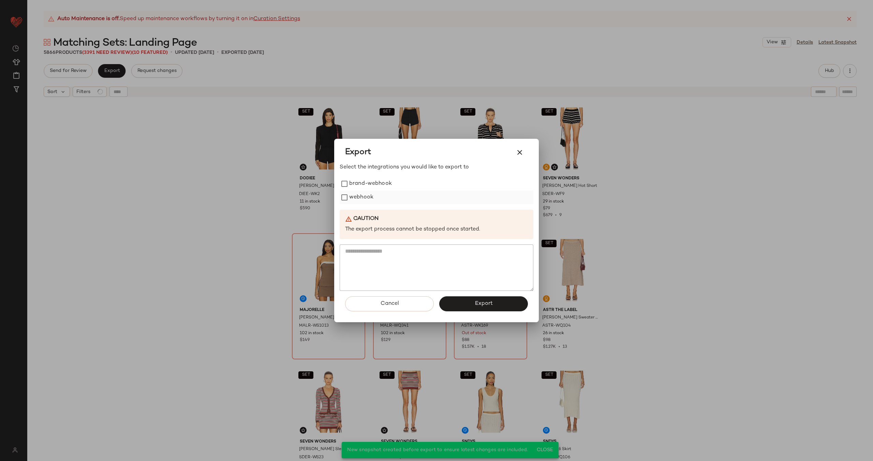
click at [361, 194] on label "webhook" at bounding box center [361, 198] width 24 height 14
click at [492, 301] on span "Export" at bounding box center [483, 303] width 18 height 6
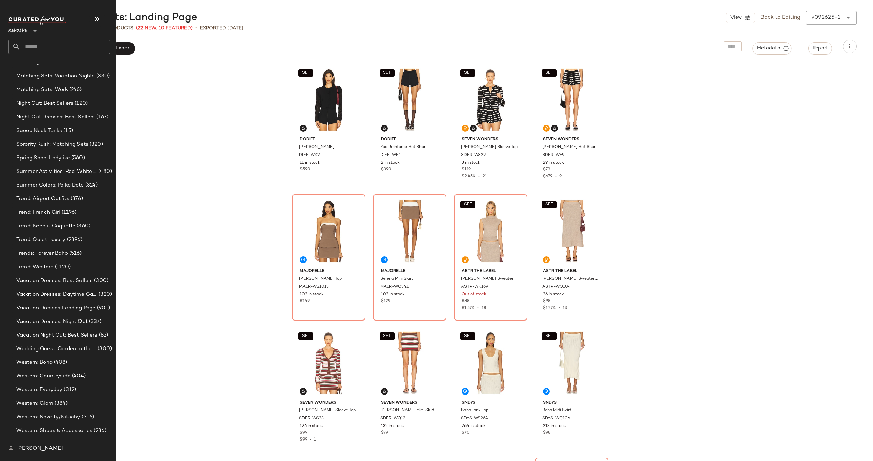
scroll to position [1015, 0]
click at [62, 230] on span "Trend: Quiet Luxury" at bounding box center [40, 229] width 49 height 8
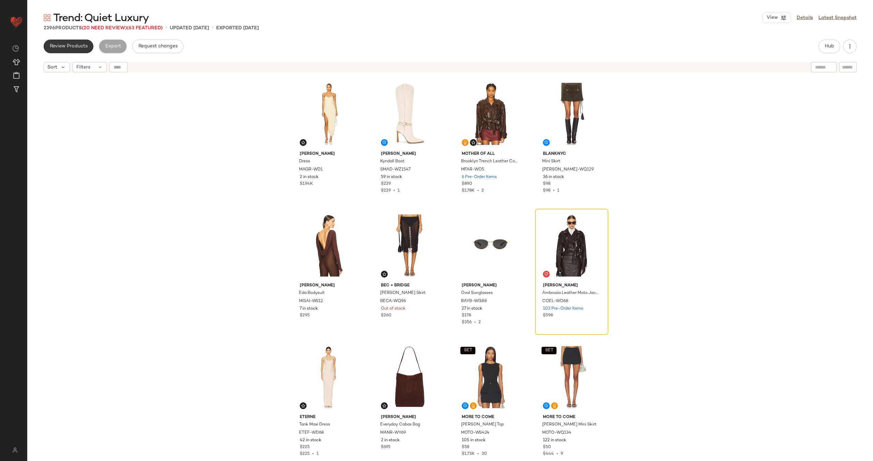
click at [69, 45] on span "Review Products" at bounding box center [68, 46] width 38 height 5
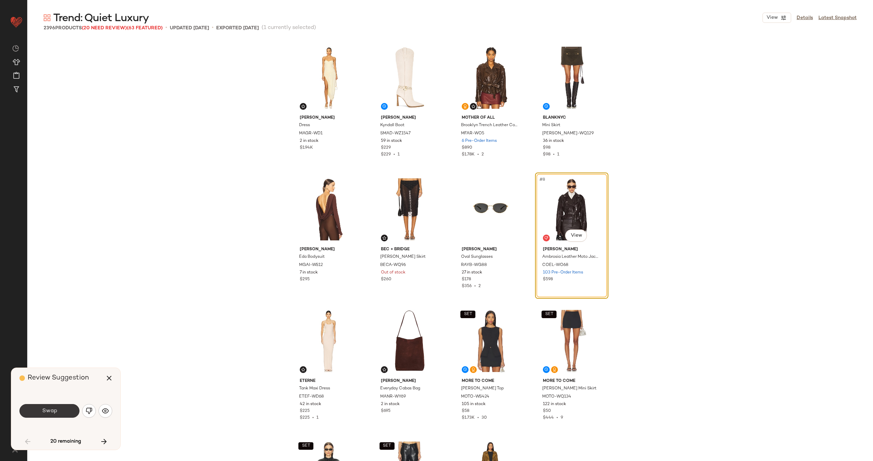
click at [62, 412] on button "Swap" at bounding box center [49, 411] width 60 height 14
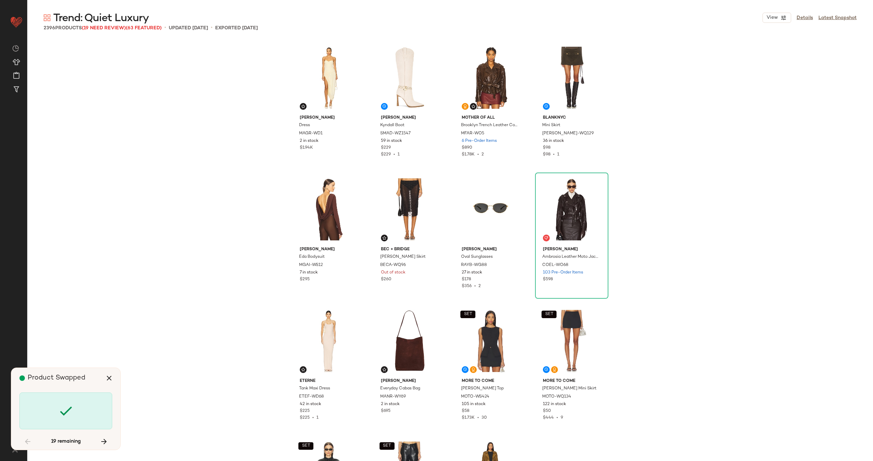
scroll to position [1185, 0]
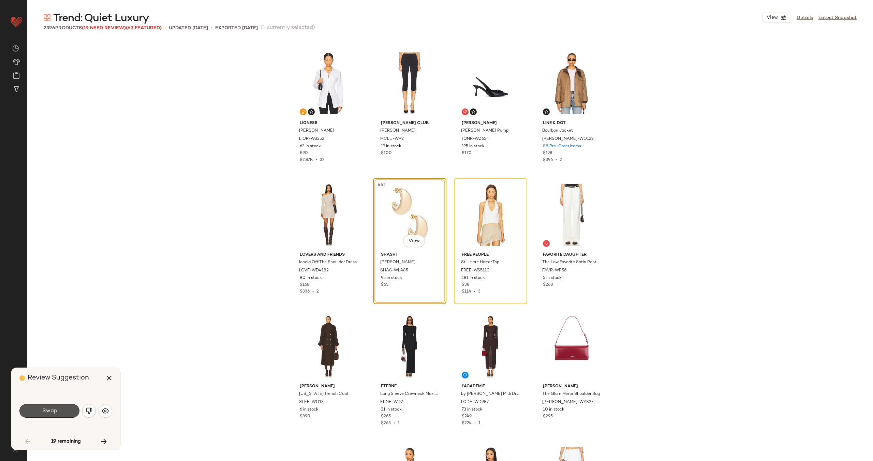
click at [62, 412] on button "Swap" at bounding box center [49, 411] width 60 height 14
click at [86, 412] on img "button" at bounding box center [89, 410] width 7 height 7
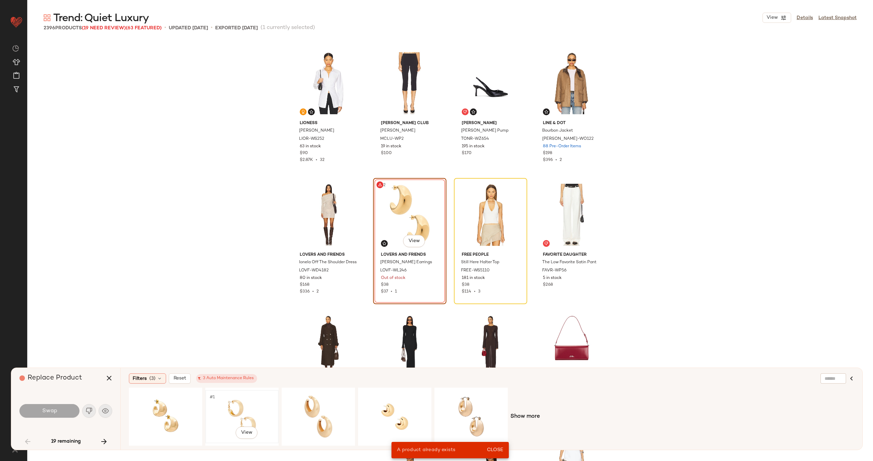
click at [250, 410] on div "#1 View" at bounding box center [242, 416] width 69 height 48
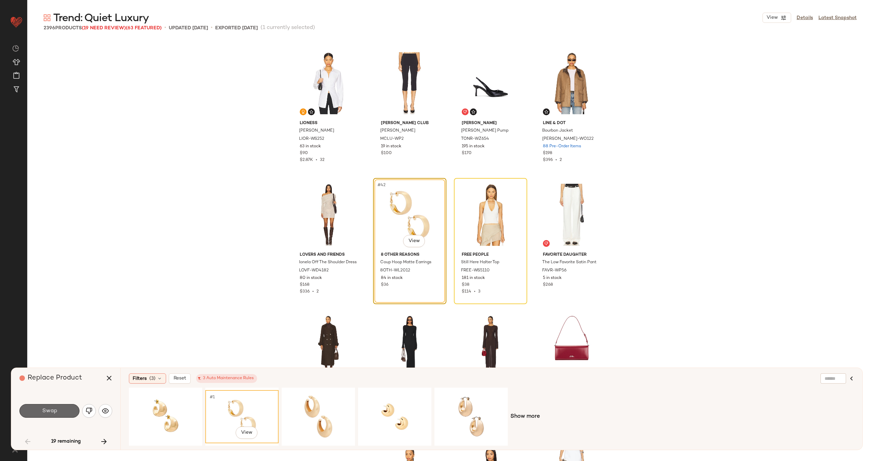
click at [64, 410] on button "Swap" at bounding box center [49, 411] width 60 height 14
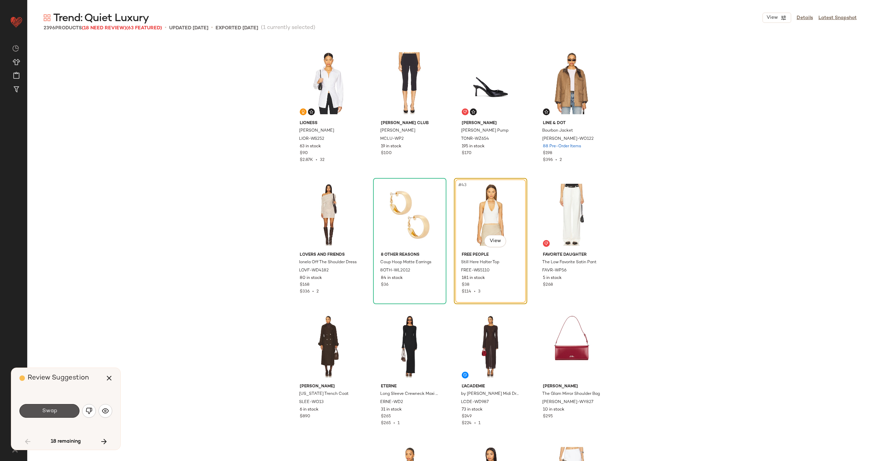
click at [64, 410] on button "Swap" at bounding box center [49, 411] width 60 height 14
click at [89, 408] on img "button" at bounding box center [89, 410] width 7 height 7
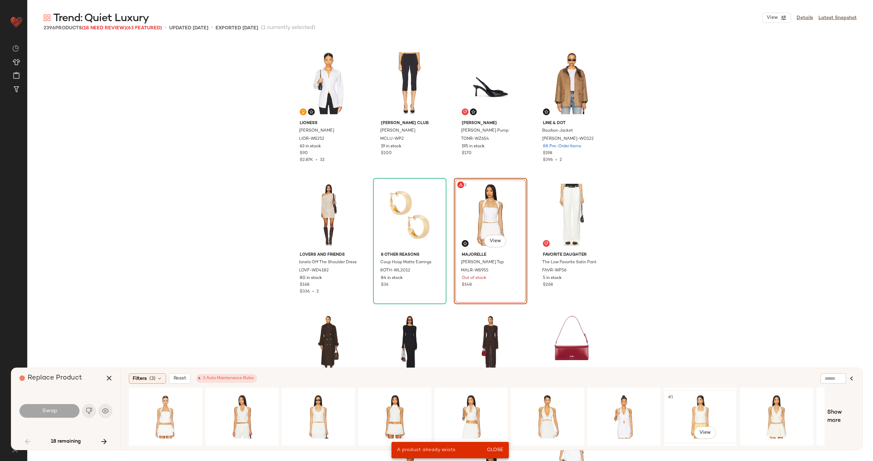
click at [702, 404] on div "#1 View" at bounding box center [700, 416] width 69 height 48
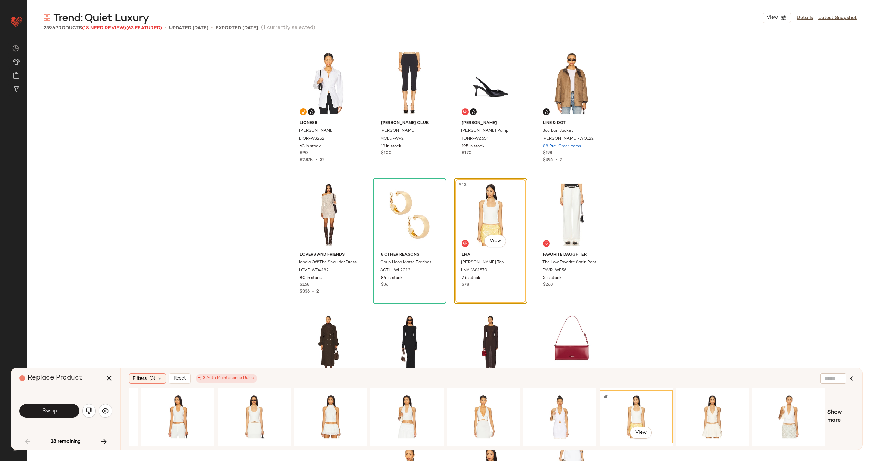
scroll to position [0, 64]
click at [780, 416] on div "#1 View" at bounding box center [788, 416] width 69 height 48
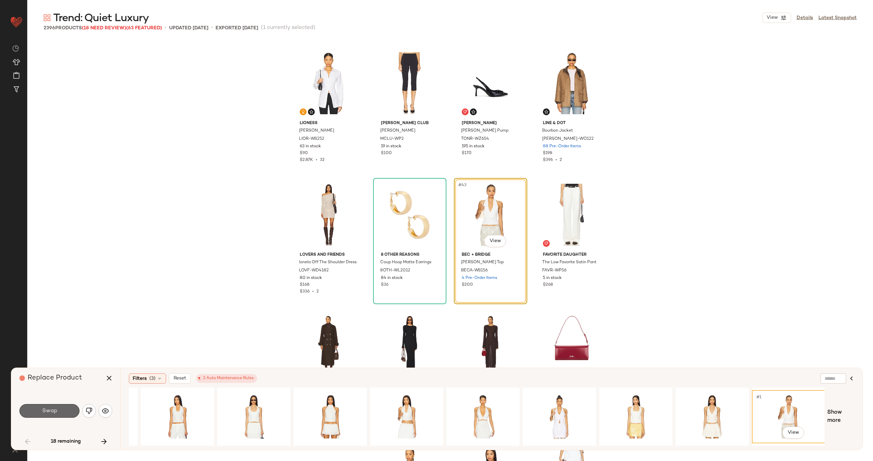
click at [68, 412] on button "Swap" at bounding box center [49, 411] width 60 height 14
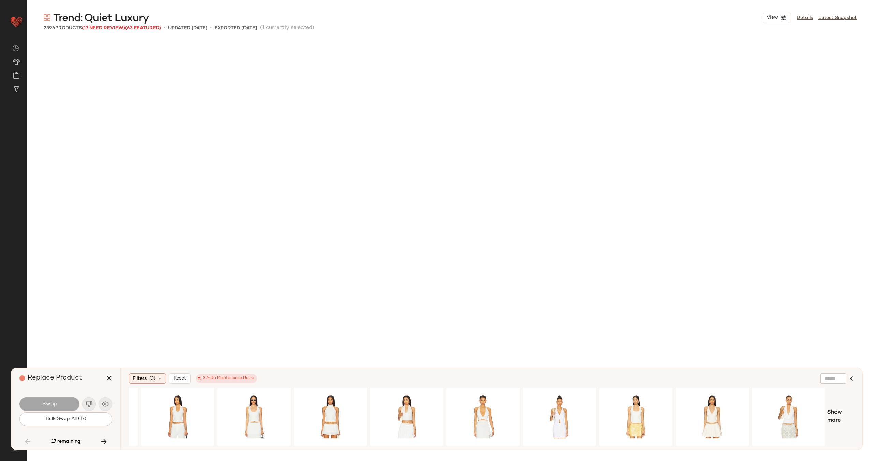
scroll to position [3422, 0]
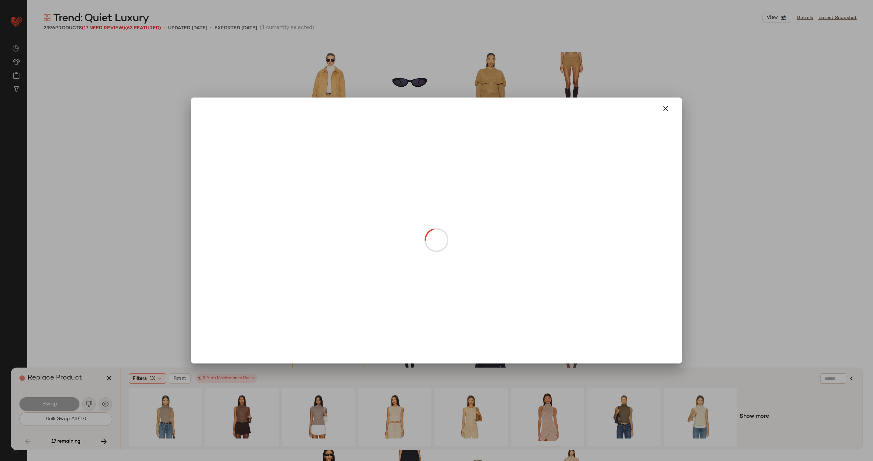
click at [338, 239] on body "Revolve ** Dashboard All Products Global Clipboards (30) Curations (70) Alexis …" at bounding box center [436, 258] width 873 height 517
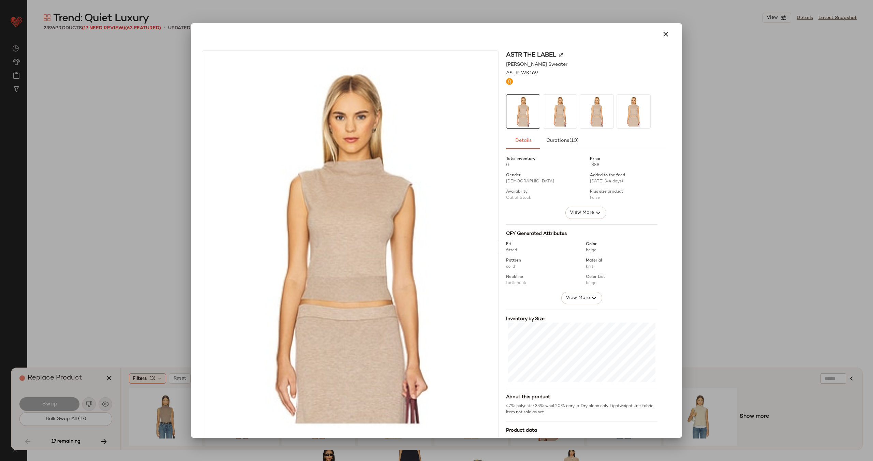
click at [559, 53] on img at bounding box center [561, 55] width 4 height 4
click at [663, 34] on icon "button" at bounding box center [665, 34] width 8 height 8
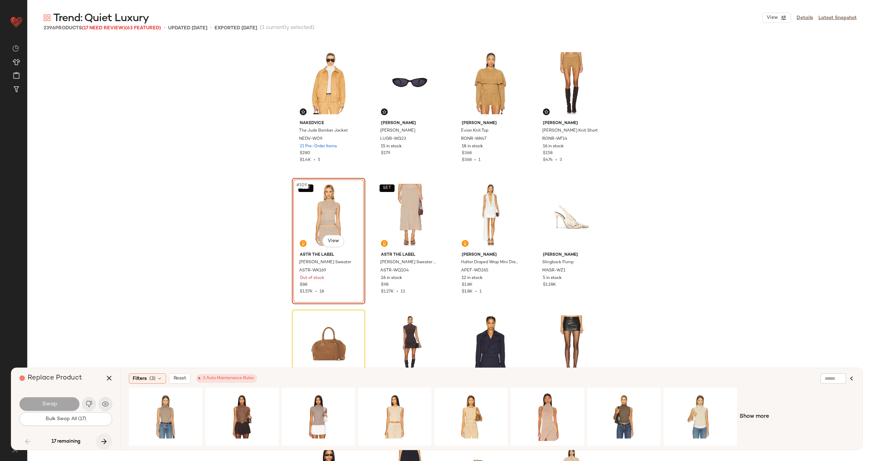
click at [107, 437] on button "button" at bounding box center [104, 441] width 16 height 16
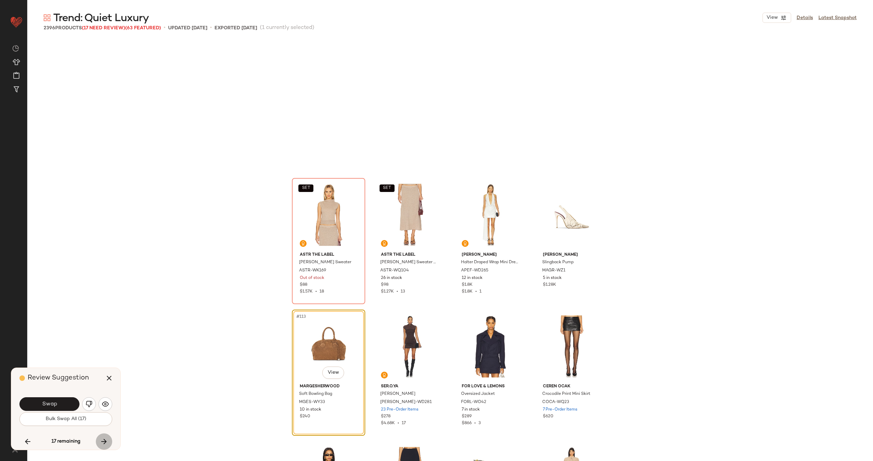
scroll to position [3554, 0]
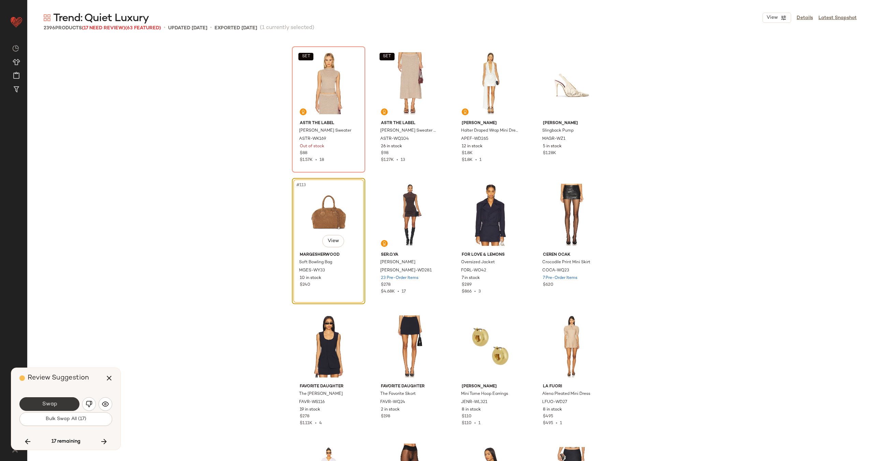
click at [51, 398] on button "Swap" at bounding box center [49, 404] width 60 height 14
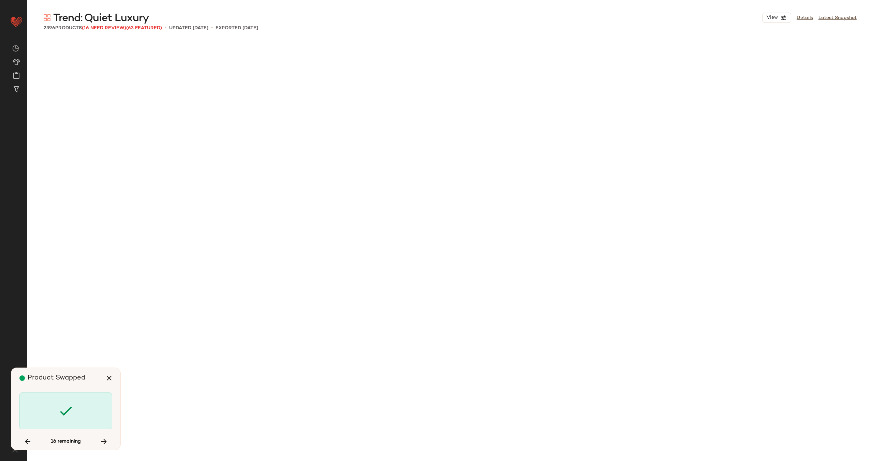
scroll to position [5923, 0]
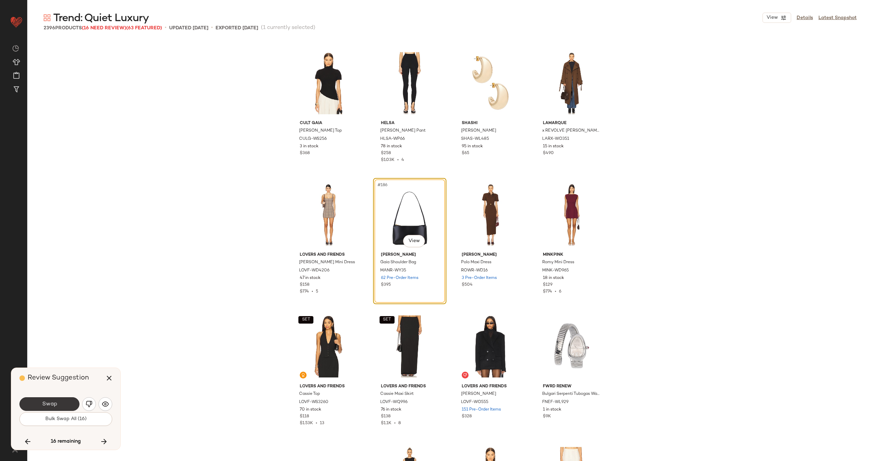
click at [53, 402] on span "Swap" at bounding box center [49, 404] width 15 height 6
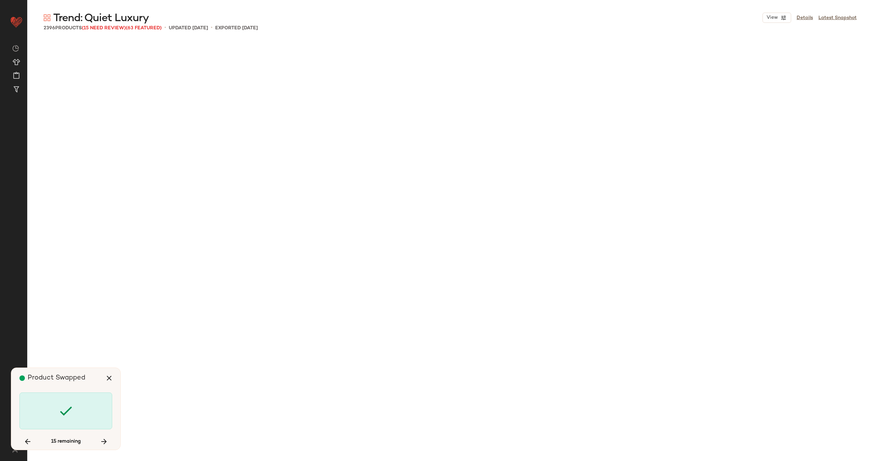
scroll to position [6581, 0]
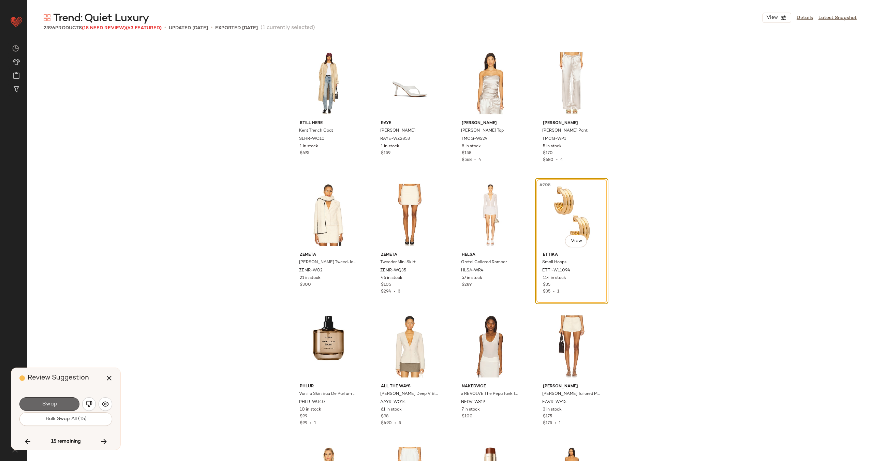
click at [55, 400] on button "Swap" at bounding box center [49, 404] width 60 height 14
click at [87, 401] on img "button" at bounding box center [89, 404] width 7 height 7
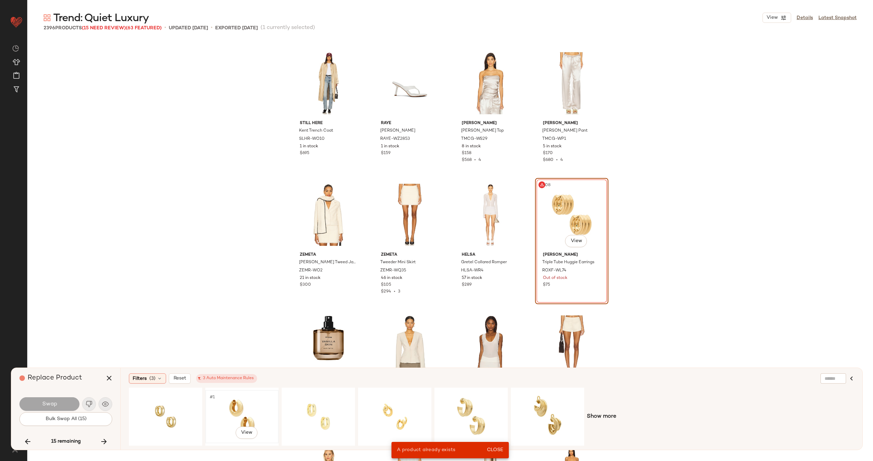
click at [252, 408] on div "#1 View" at bounding box center [242, 416] width 69 height 48
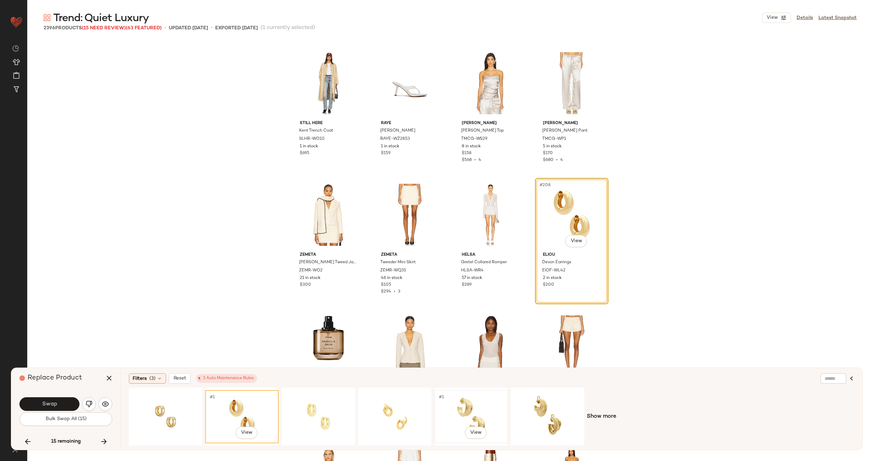
click at [453, 407] on div "#1 View" at bounding box center [471, 416] width 69 height 48
click at [66, 406] on button "Swap" at bounding box center [49, 404] width 60 height 14
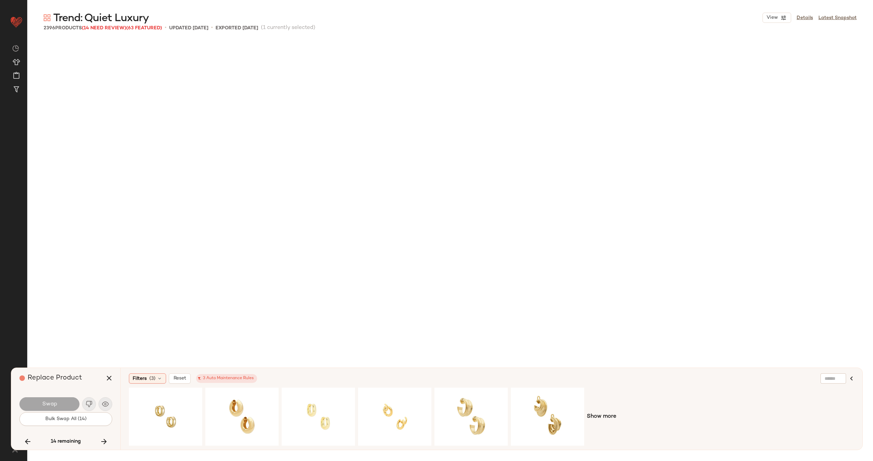
scroll to position [24744, 0]
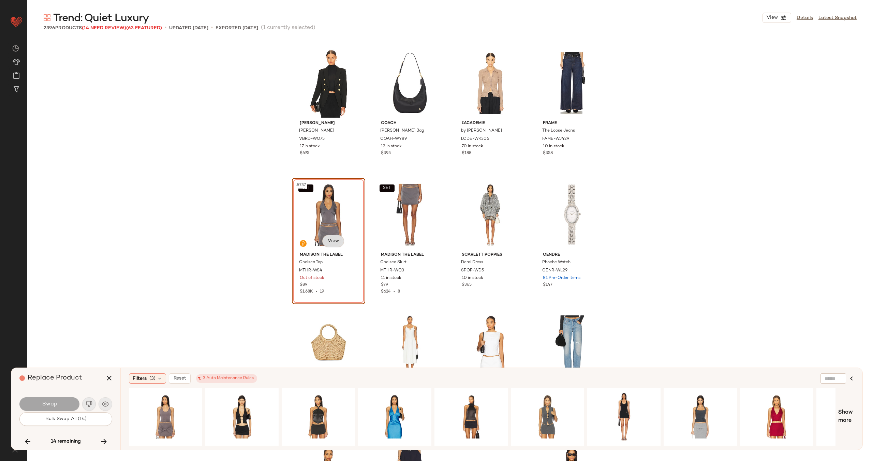
click at [328, 243] on body "Revolve ** Dashboard All Products Global Clipboards (30) Curations (70) Alexis …" at bounding box center [436, 258] width 873 height 517
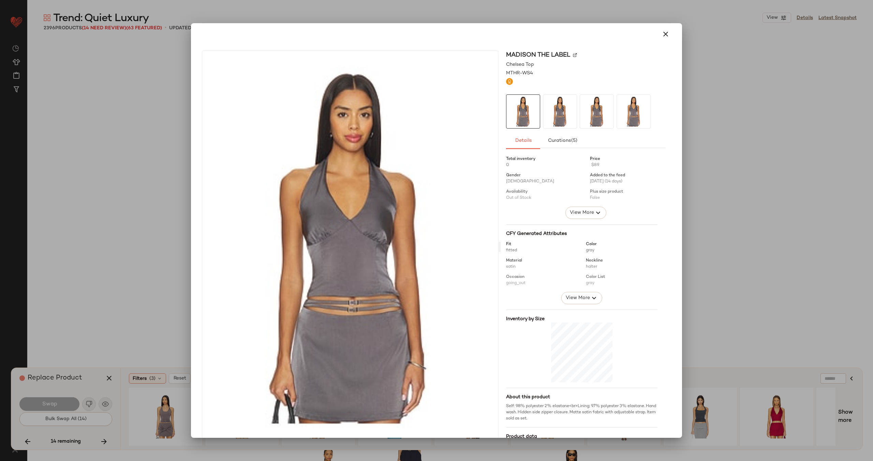
click at [573, 55] on img at bounding box center [575, 55] width 4 height 4
click at [663, 31] on icon "button" at bounding box center [665, 34] width 8 height 8
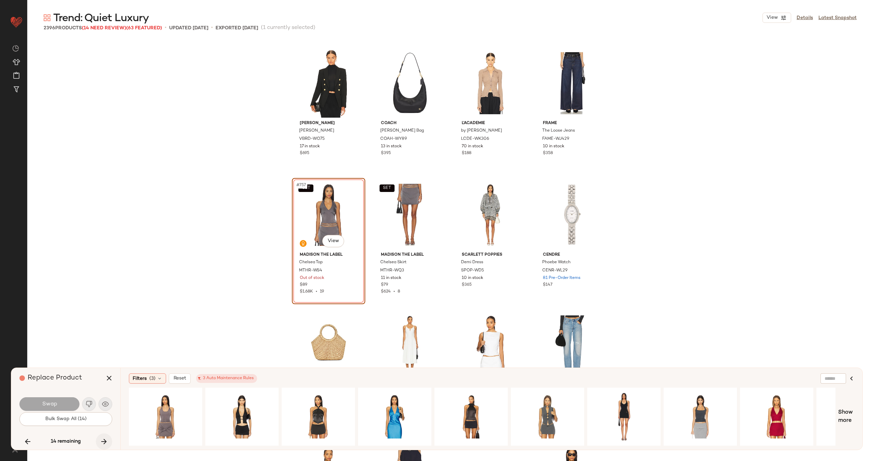
click at [102, 441] on icon "button" at bounding box center [104, 441] width 8 height 8
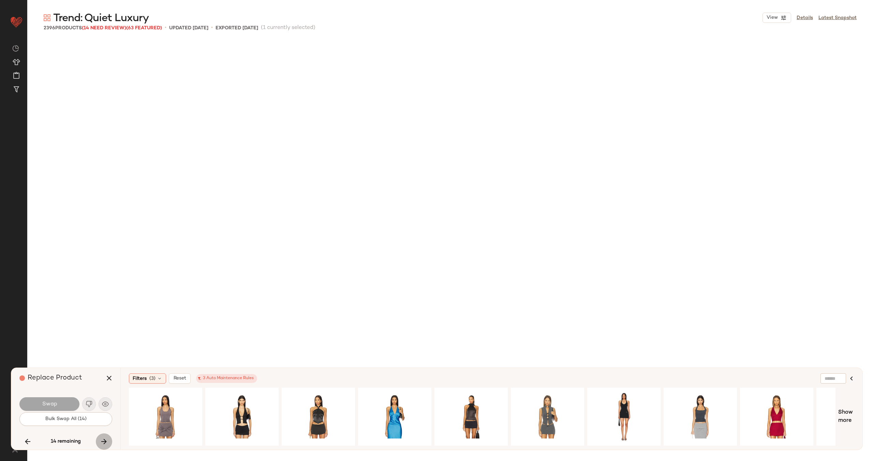
scroll to position [29482, 0]
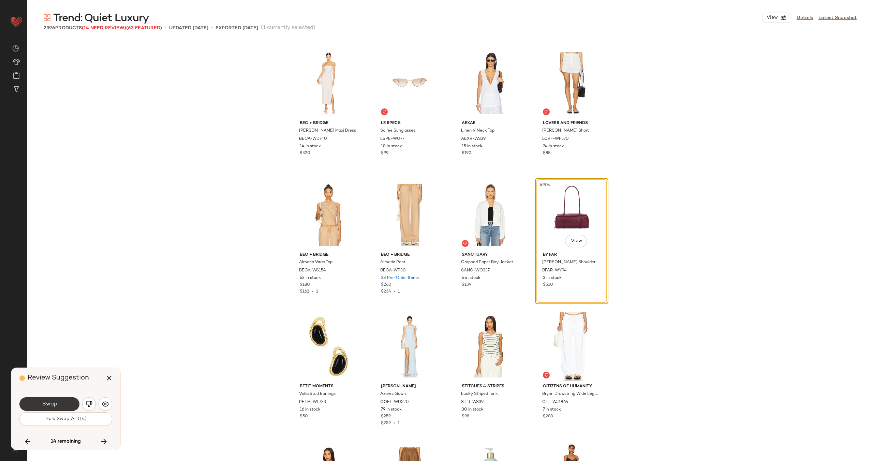
click at [63, 403] on button "Swap" at bounding box center [49, 404] width 60 height 14
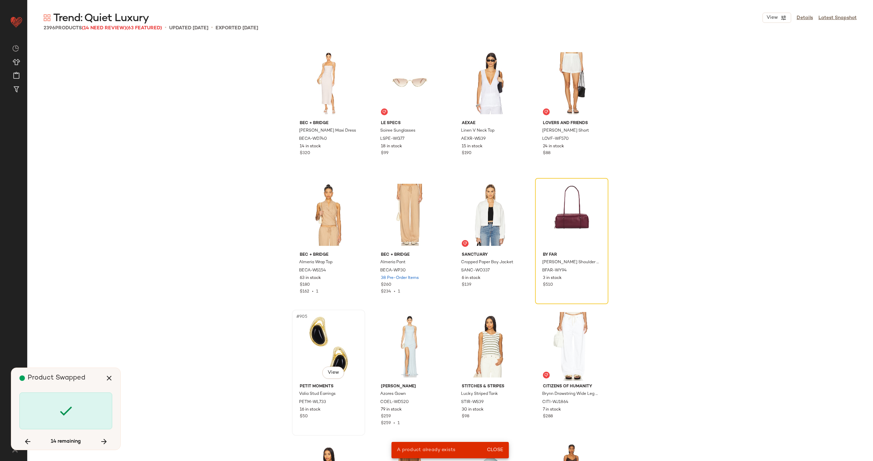
scroll to position [2237, 0]
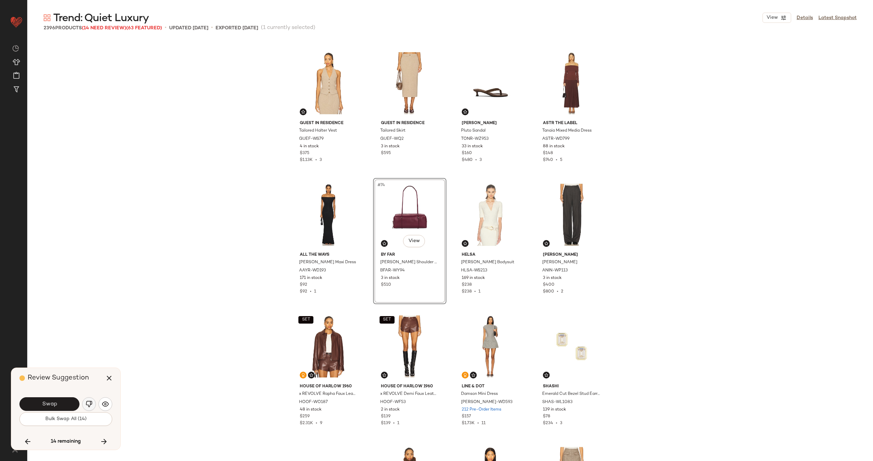
click at [88, 403] on img "button" at bounding box center [89, 404] width 7 height 7
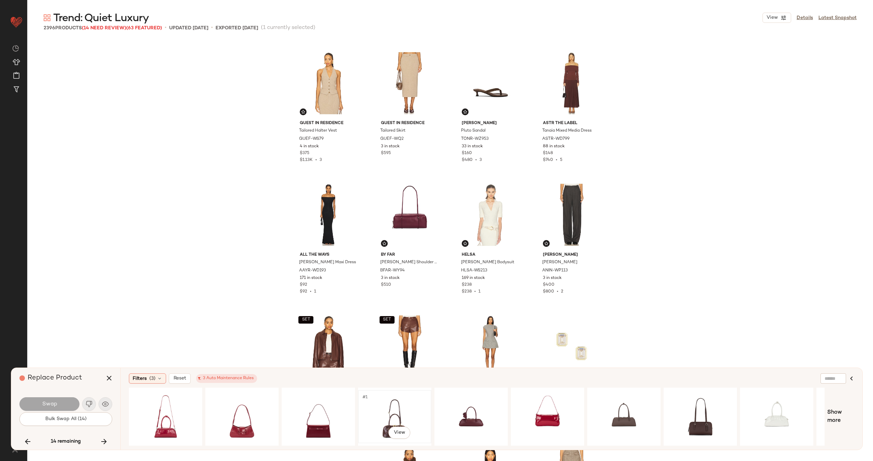
click at [397, 410] on div "#1 View" at bounding box center [394, 416] width 69 height 48
click at [58, 402] on button "Swap" at bounding box center [49, 404] width 60 height 14
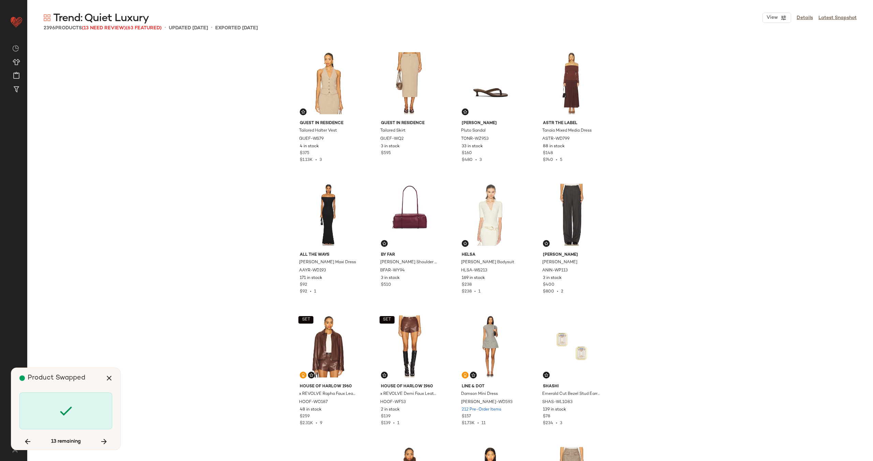
scroll to position [34878, 0]
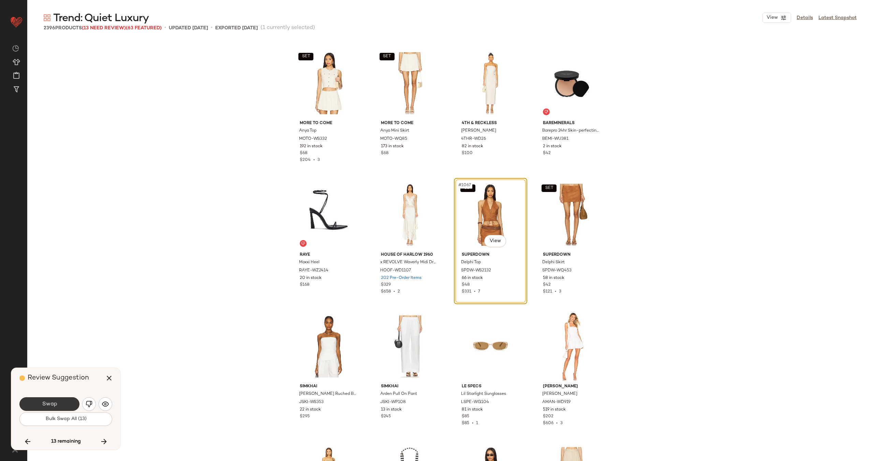
click at [49, 401] on span "Swap" at bounding box center [49, 404] width 15 height 6
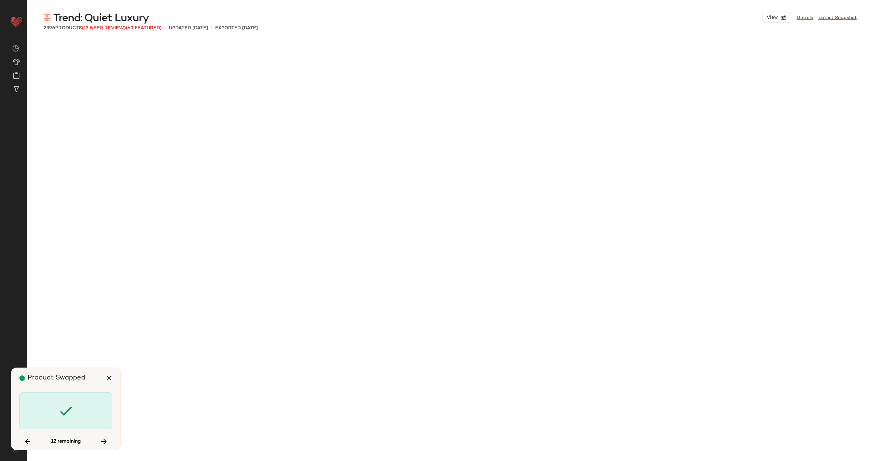
scroll to position [37247, 0]
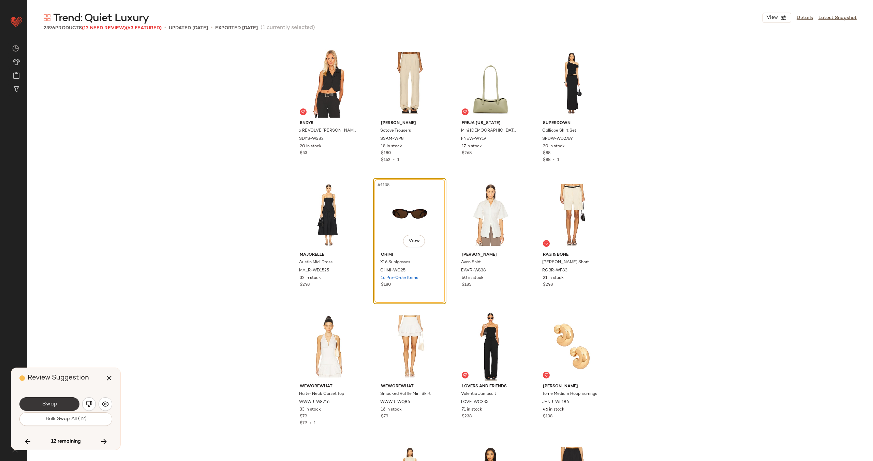
click at [59, 400] on button "Swap" at bounding box center [49, 404] width 60 height 14
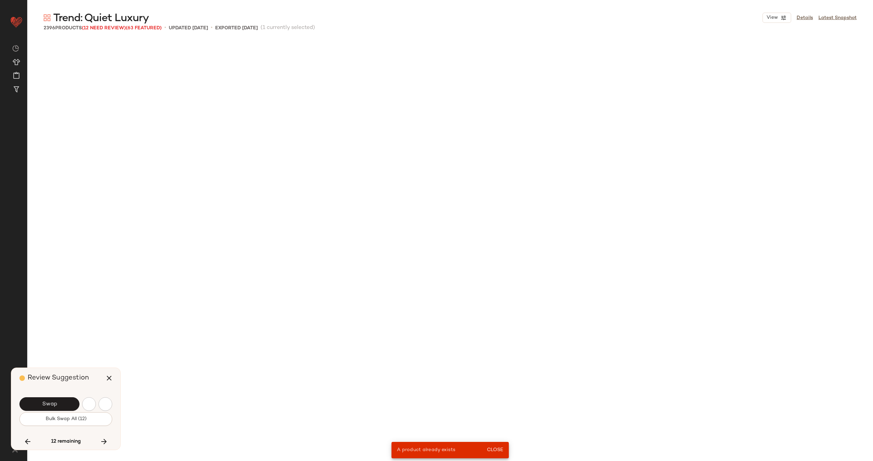
scroll to position [13425, 0]
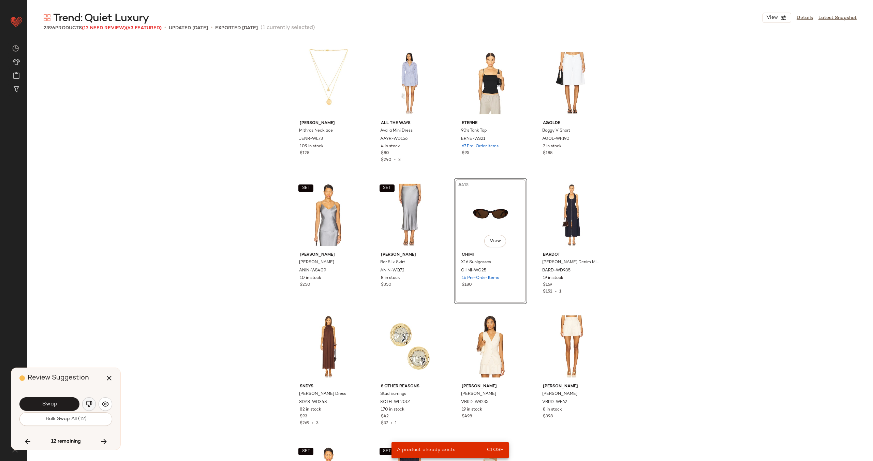
click at [86, 402] on img "button" at bounding box center [89, 404] width 7 height 7
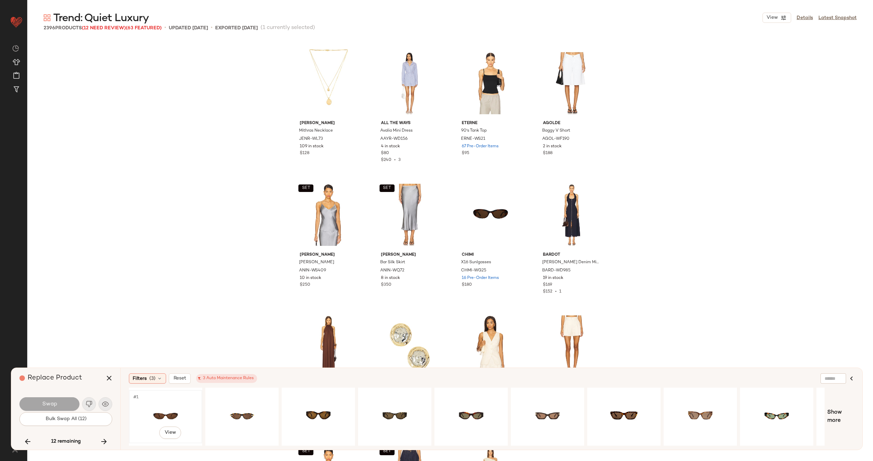
click at [182, 412] on div "#1 View" at bounding box center [165, 416] width 69 height 48
click at [560, 408] on div "#1 View" at bounding box center [547, 416] width 69 height 48
click at [63, 406] on button "Swap" at bounding box center [49, 404] width 60 height 14
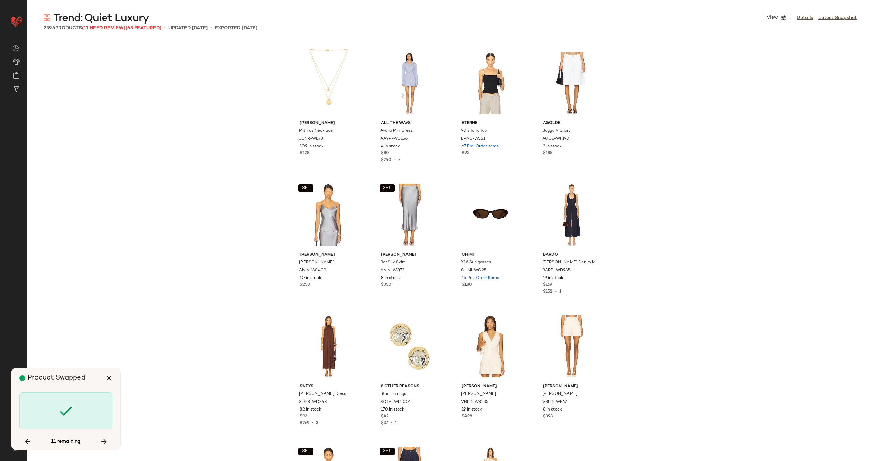
scroll to position [29219, 0]
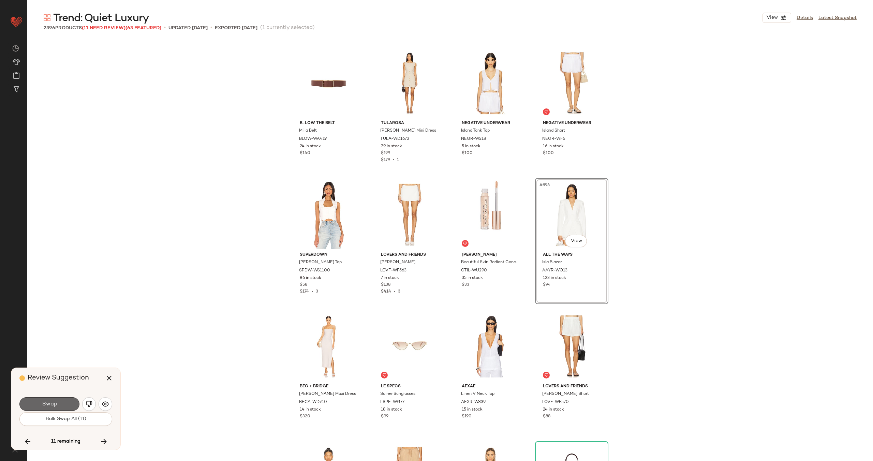
click at [63, 401] on button "Swap" at bounding box center [49, 404] width 60 height 14
click at [91, 404] on img "button" at bounding box center [89, 404] width 7 height 7
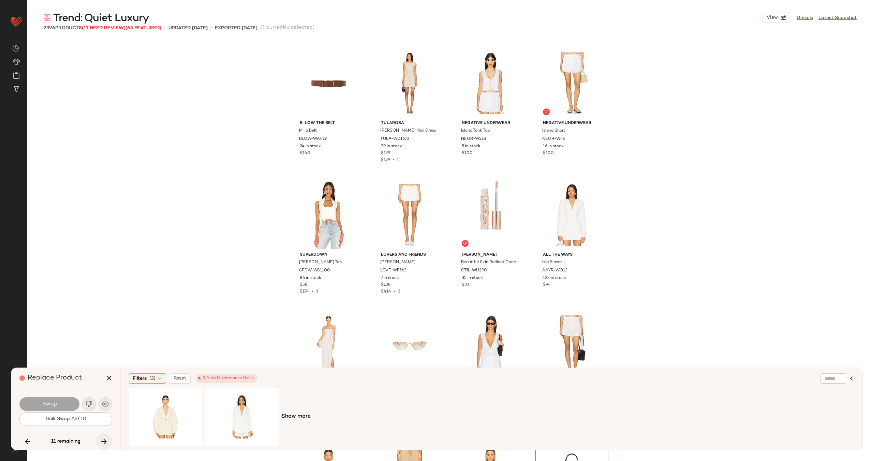
click at [105, 440] on icon "button" at bounding box center [104, 441] width 8 height 8
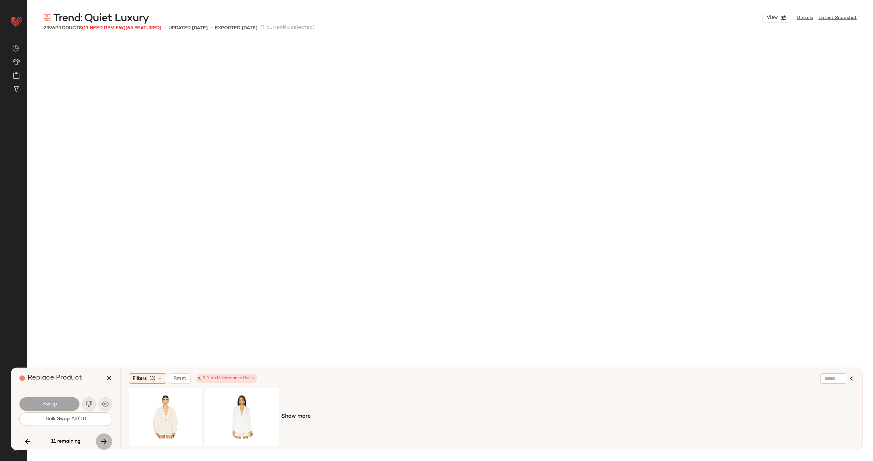
scroll to position [38695, 0]
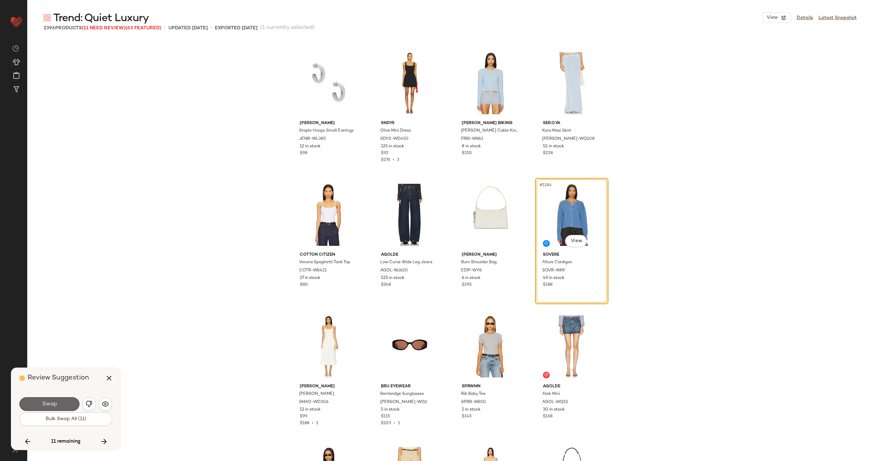
click at [63, 403] on button "Swap" at bounding box center [49, 404] width 60 height 14
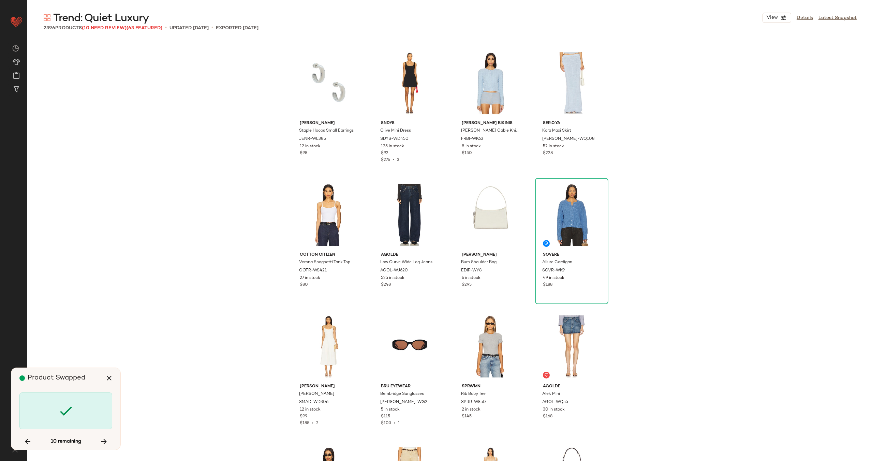
scroll to position [40274, 0]
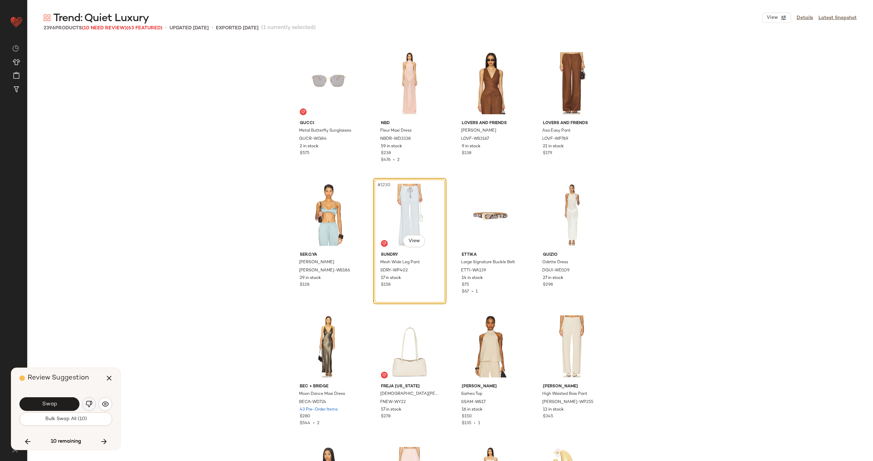
click at [84, 402] on button "button" at bounding box center [89, 404] width 14 height 14
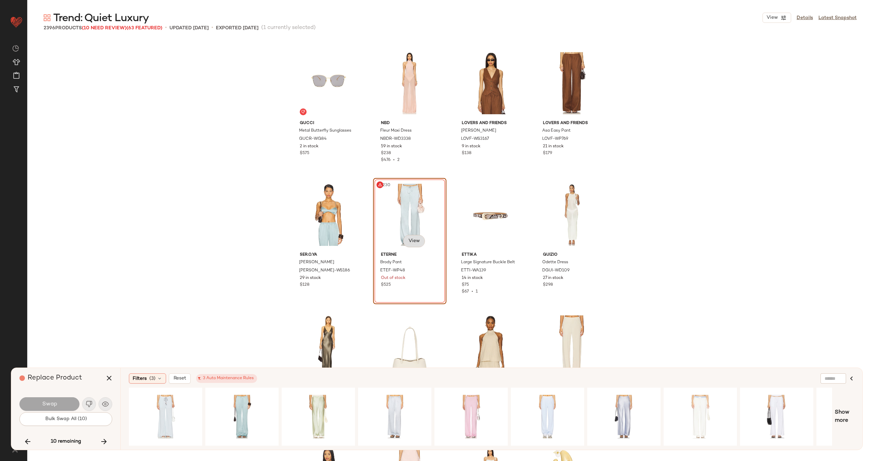
click at [413, 240] on body "Revolve ** Dashboard All Products Global Clipboards (30) Curations (70) Alexis …" at bounding box center [436, 258] width 873 height 517
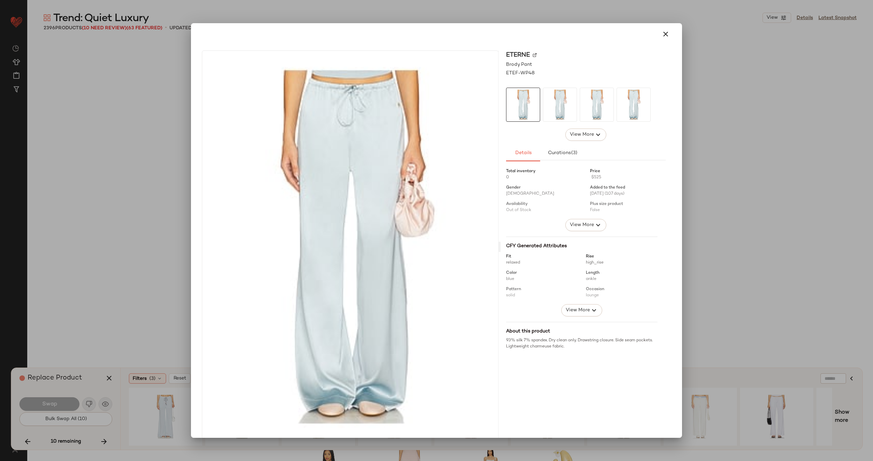
click at [533, 55] on img at bounding box center [535, 55] width 4 height 4
click at [661, 35] on icon "button" at bounding box center [665, 34] width 8 height 8
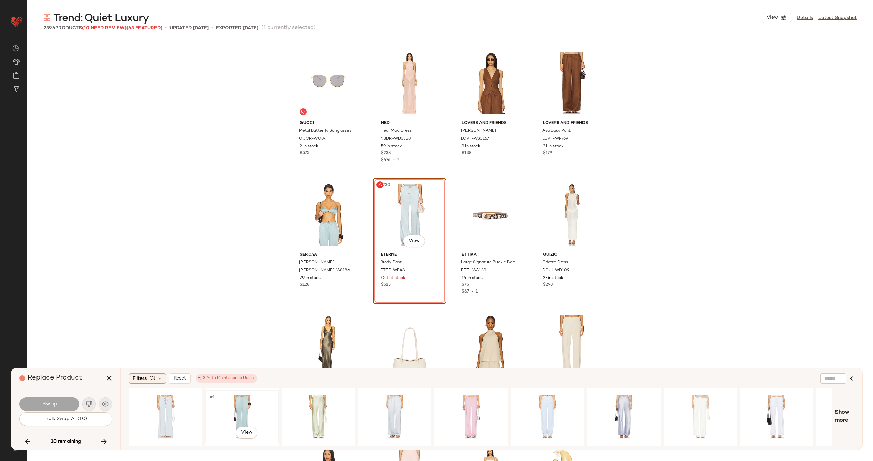
click at [250, 414] on div "#1 View" at bounding box center [242, 416] width 69 height 48
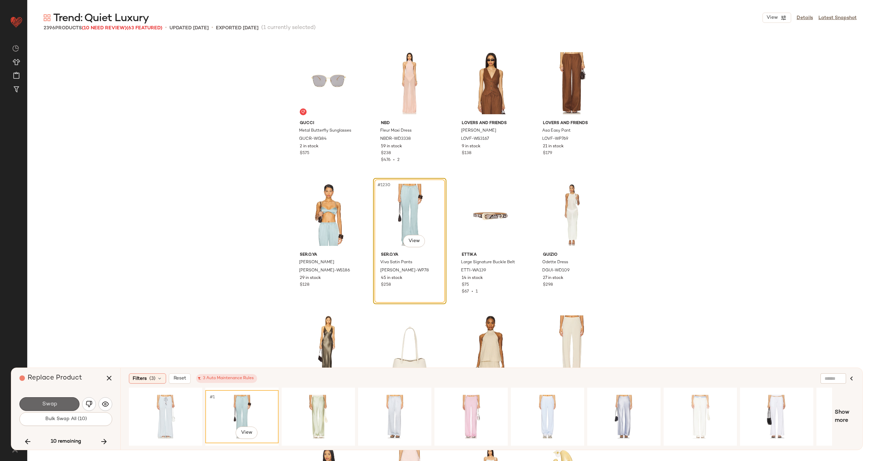
click at [56, 404] on span "Swap" at bounding box center [49, 404] width 15 height 6
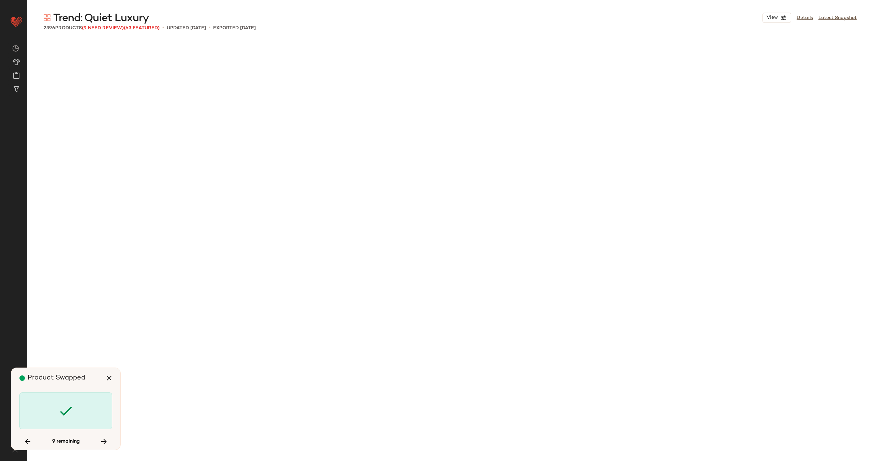
scroll to position [46329, 0]
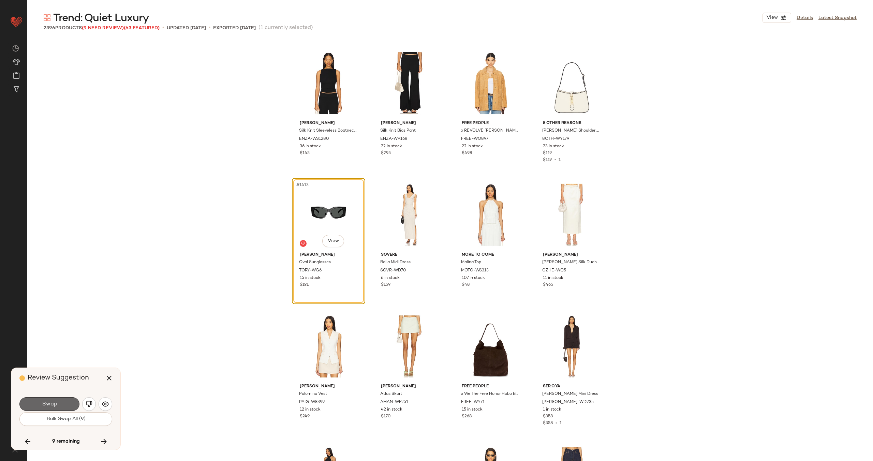
click at [68, 404] on button "Swap" at bounding box center [49, 404] width 60 height 14
click at [90, 406] on img "button" at bounding box center [89, 404] width 7 height 7
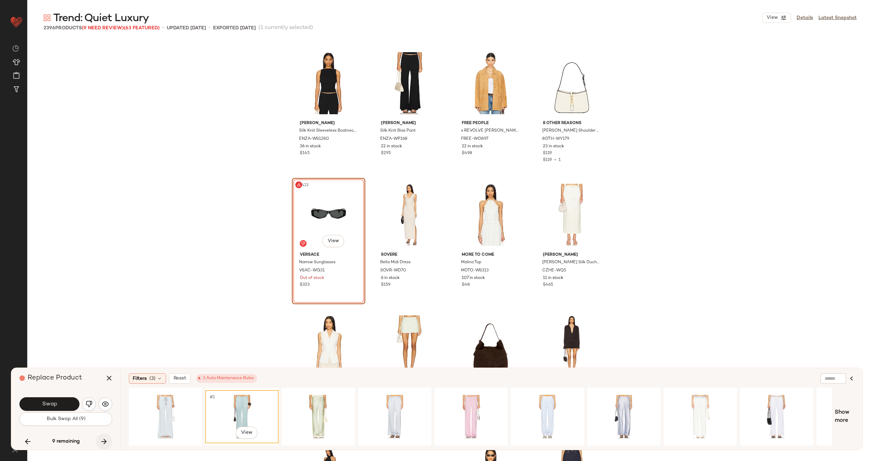
click at [103, 439] on icon "button" at bounding box center [104, 441] width 8 height 8
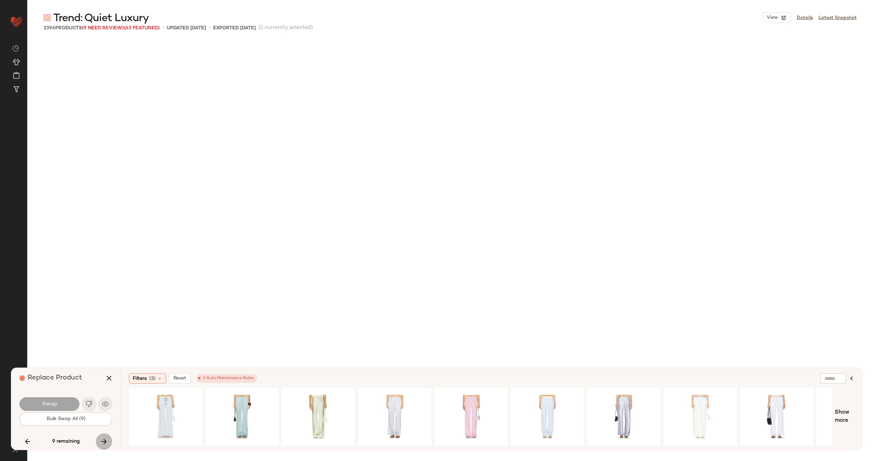
scroll to position [46855, 0]
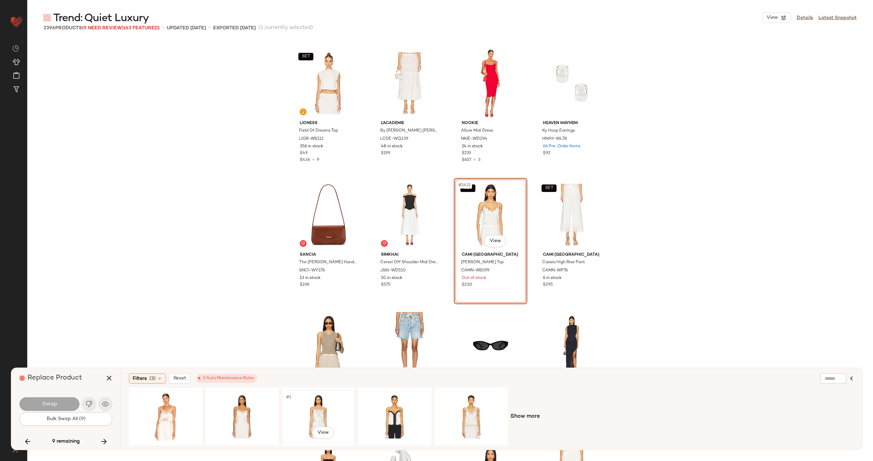
click at [316, 411] on div "#1 View" at bounding box center [318, 416] width 69 height 48
click at [237, 412] on div "#1 View" at bounding box center [242, 416] width 69 height 48
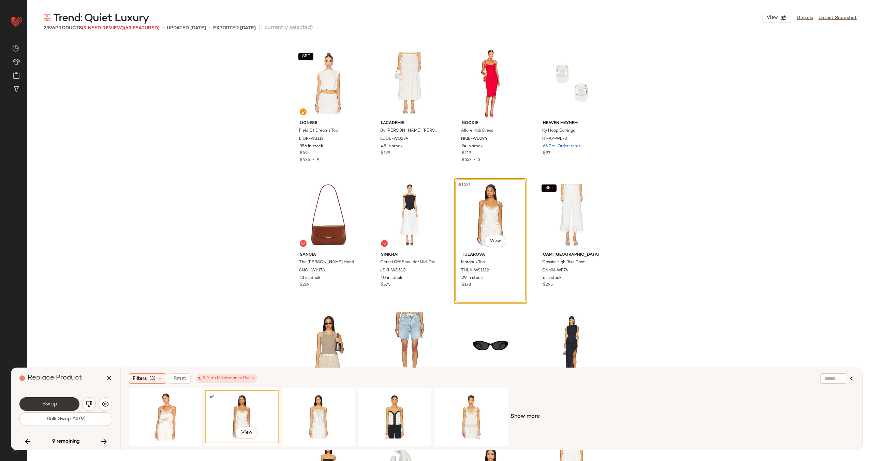
click at [65, 404] on button "Swap" at bounding box center [49, 404] width 60 height 14
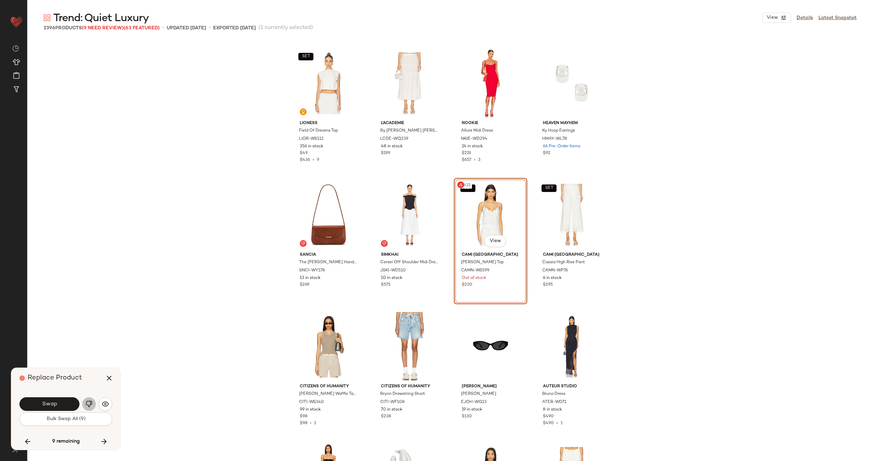
click at [92, 404] on img "button" at bounding box center [89, 404] width 7 height 7
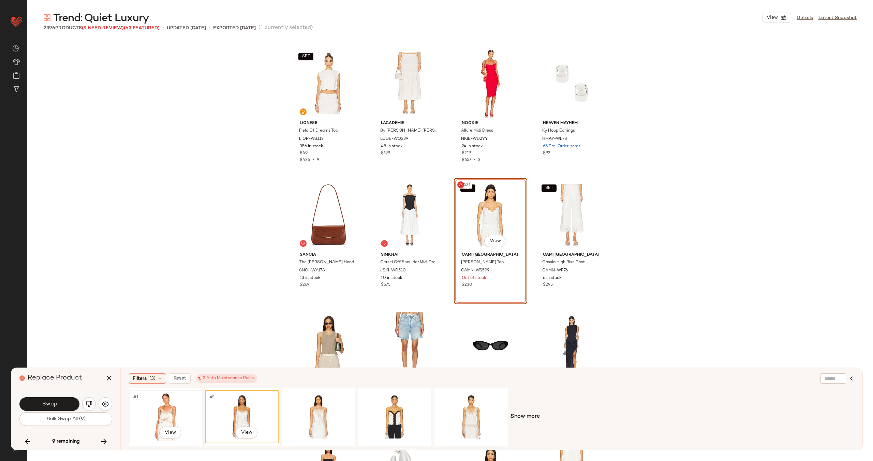
click at [158, 408] on div "#1 View" at bounding box center [165, 416] width 69 height 48
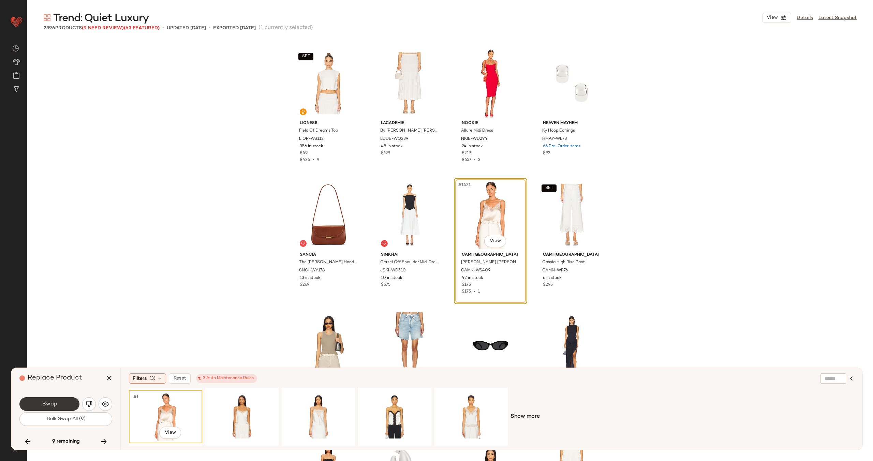
click at [66, 403] on button "Swap" at bounding box center [49, 404] width 60 height 14
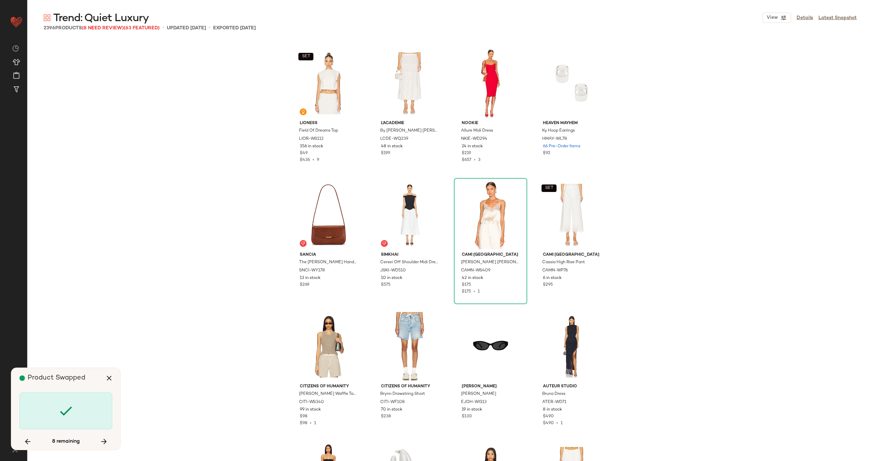
scroll to position [49882, 0]
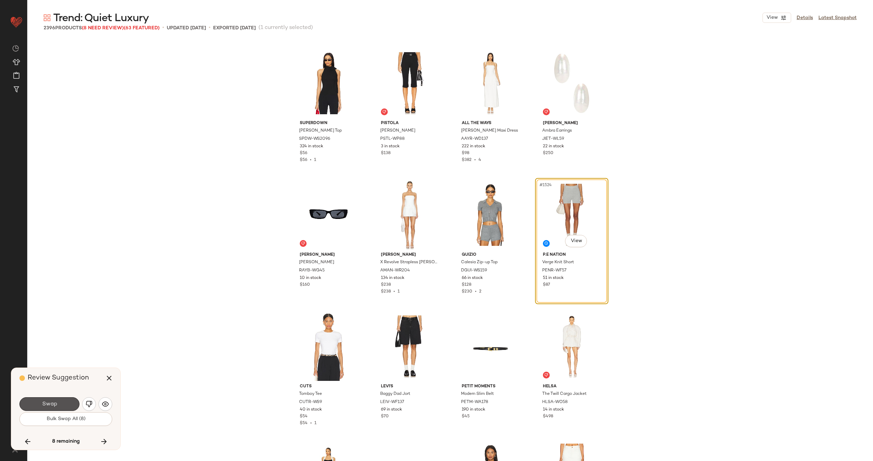
click at [66, 403] on button "Swap" at bounding box center [49, 404] width 60 height 14
click at [86, 406] on img "button" at bounding box center [89, 404] width 7 height 7
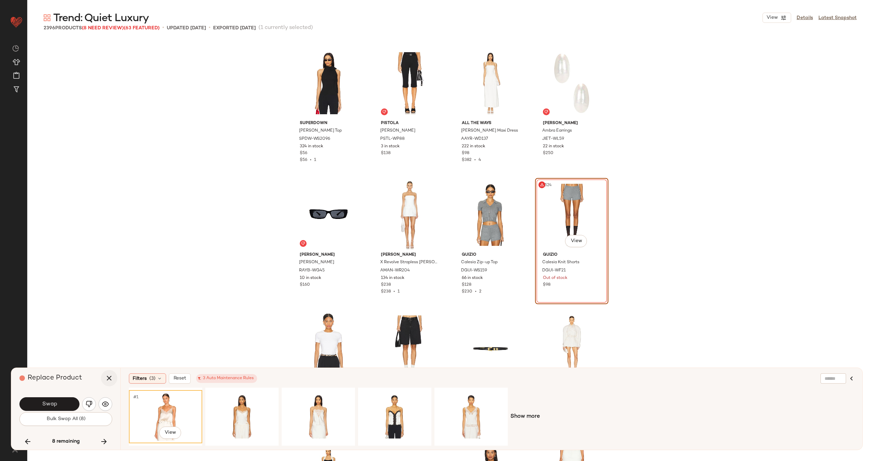
click at [112, 381] on icon "button" at bounding box center [109, 378] width 8 height 8
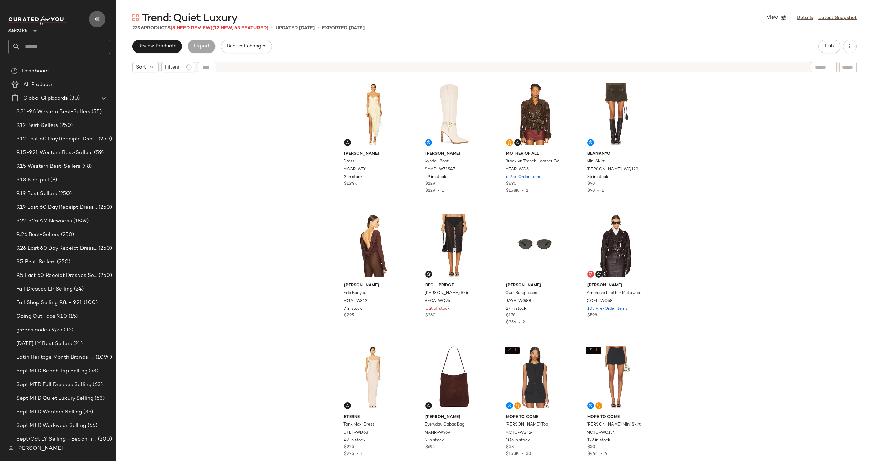
click at [91, 18] on button "button" at bounding box center [97, 19] width 16 height 16
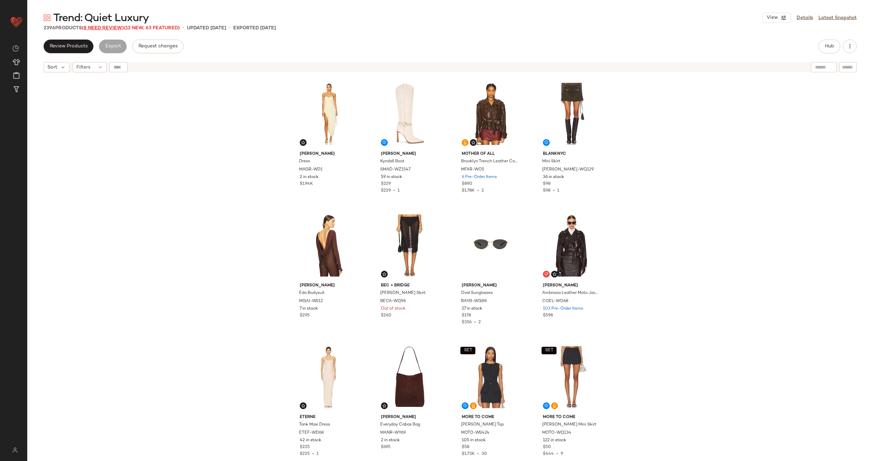
click at [105, 26] on span "(8 Need Review)" at bounding box center [103, 28] width 42 height 5
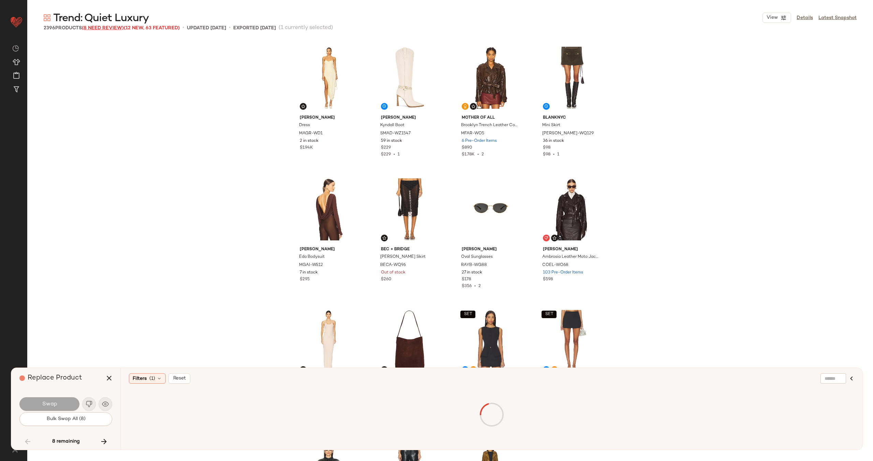
scroll to position [3422, 0]
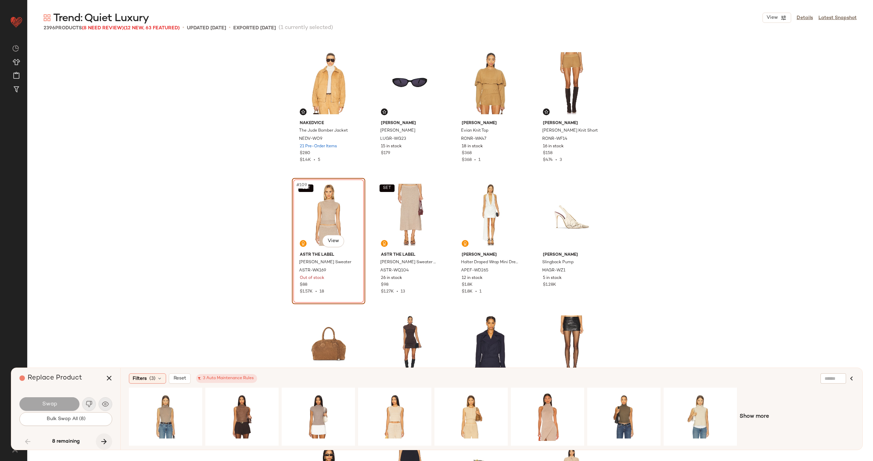
click at [99, 438] on button "button" at bounding box center [104, 441] width 16 height 16
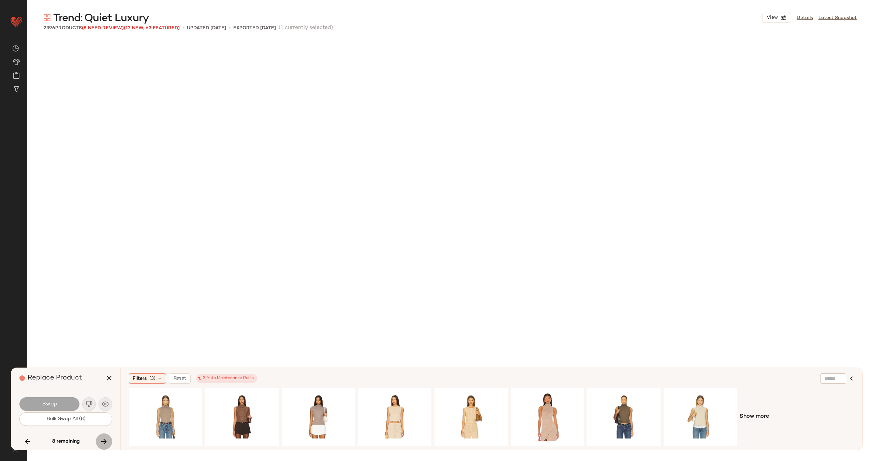
scroll to position [24744, 0]
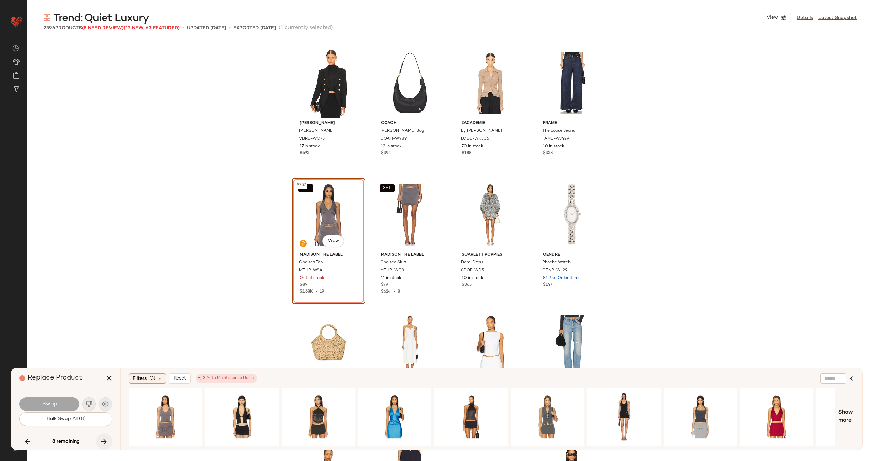
click at [99, 438] on button "button" at bounding box center [104, 441] width 16 height 16
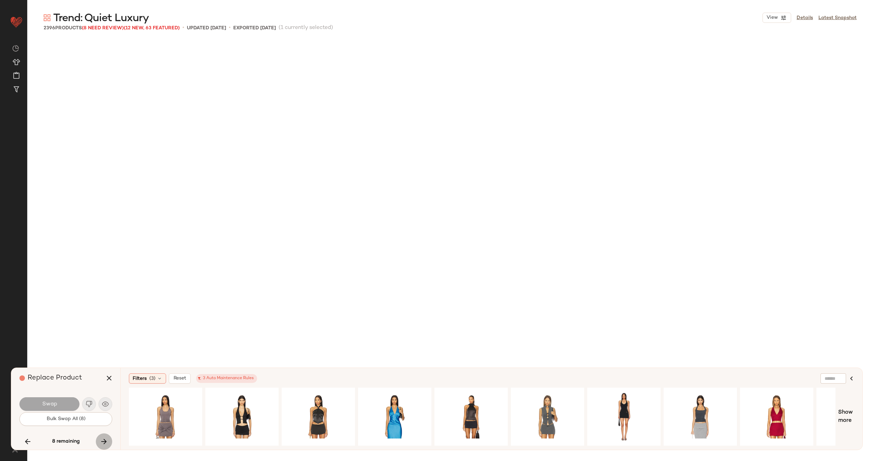
scroll to position [37642, 0]
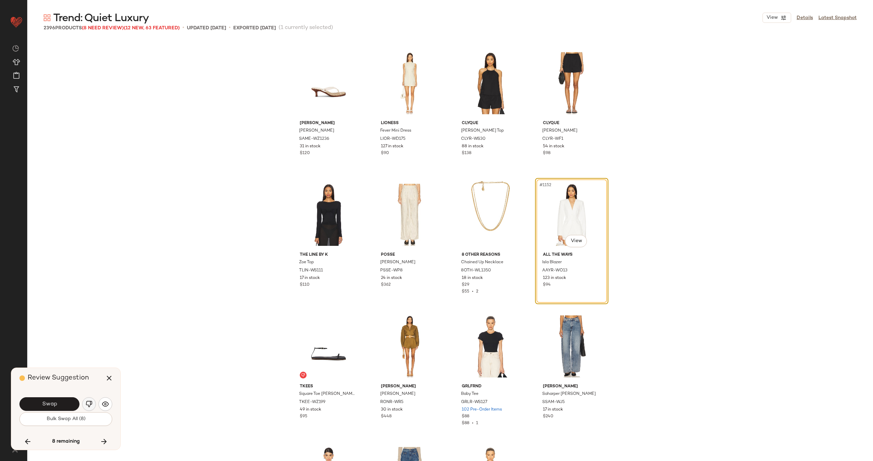
click at [88, 406] on img "button" at bounding box center [89, 404] width 7 height 7
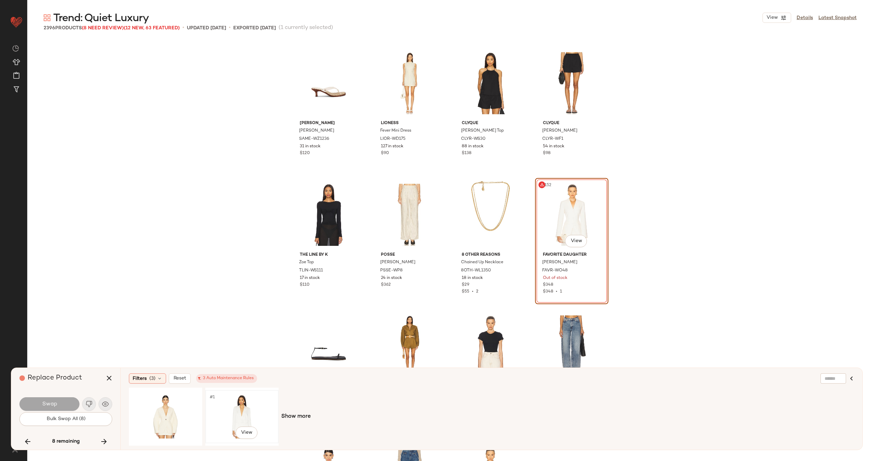
click at [220, 413] on div "#1 View" at bounding box center [242, 416] width 69 height 48
click at [54, 405] on span "Swap" at bounding box center [49, 404] width 15 height 6
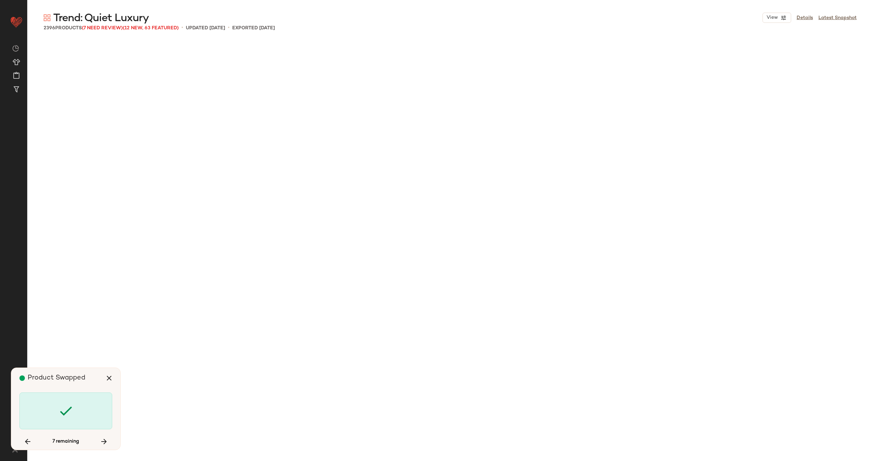
scroll to position [46329, 0]
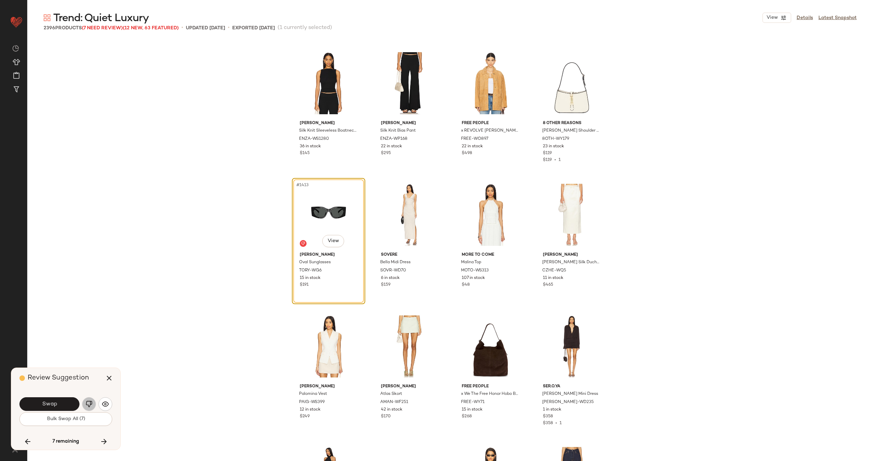
click at [89, 404] on img "button" at bounding box center [89, 404] width 7 height 7
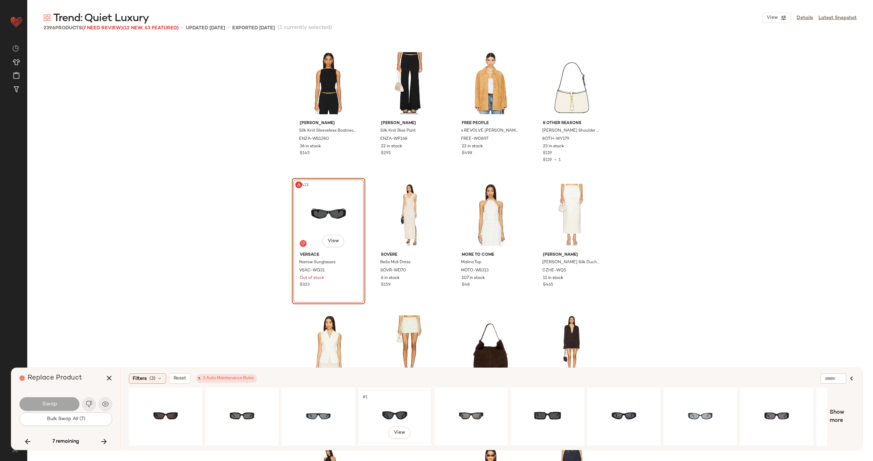
click at [399, 408] on div "#1 View" at bounding box center [394, 416] width 69 height 48
click at [693, 411] on div "#1 View" at bounding box center [700, 416] width 69 height 48
click at [57, 405] on button "Swap" at bounding box center [49, 404] width 60 height 14
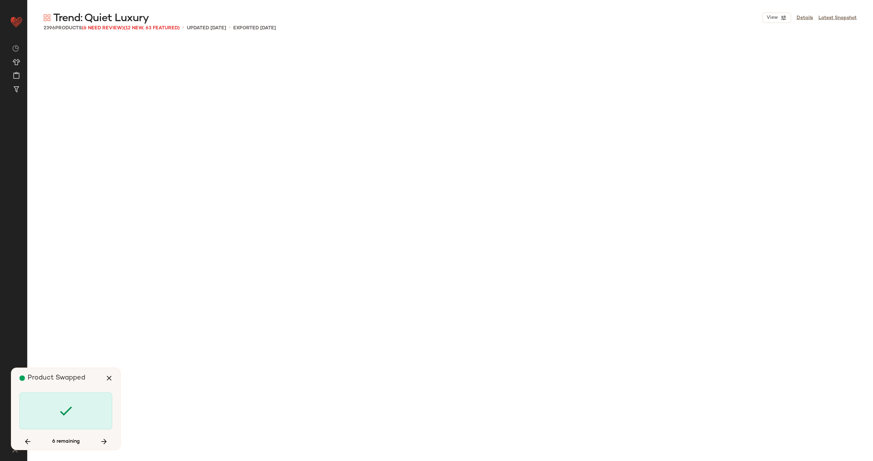
scroll to position [49882, 0]
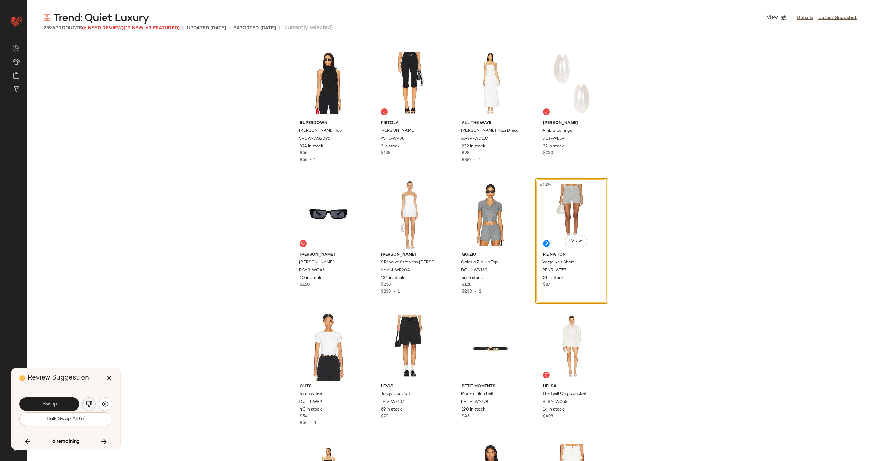
click at [90, 403] on img "button" at bounding box center [89, 404] width 7 height 7
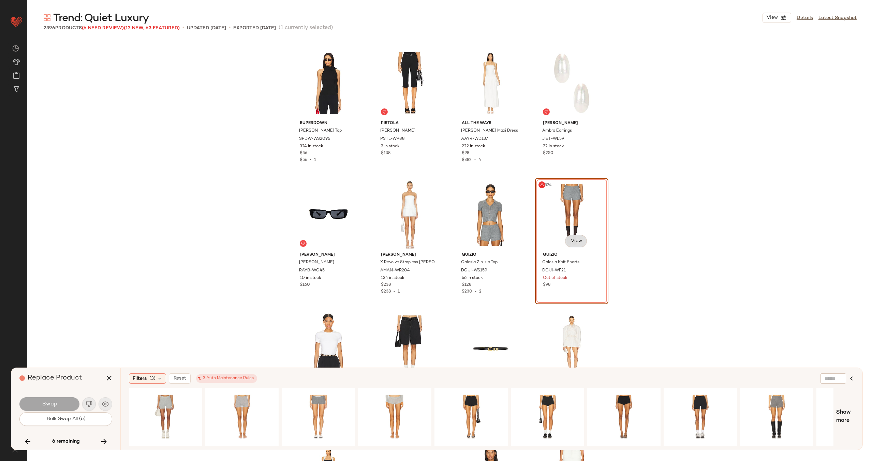
click at [565, 241] on body "Revolve ** Dashboard All Products Global Clipboards (30) Curations (70) Alexis …" at bounding box center [436, 258] width 873 height 517
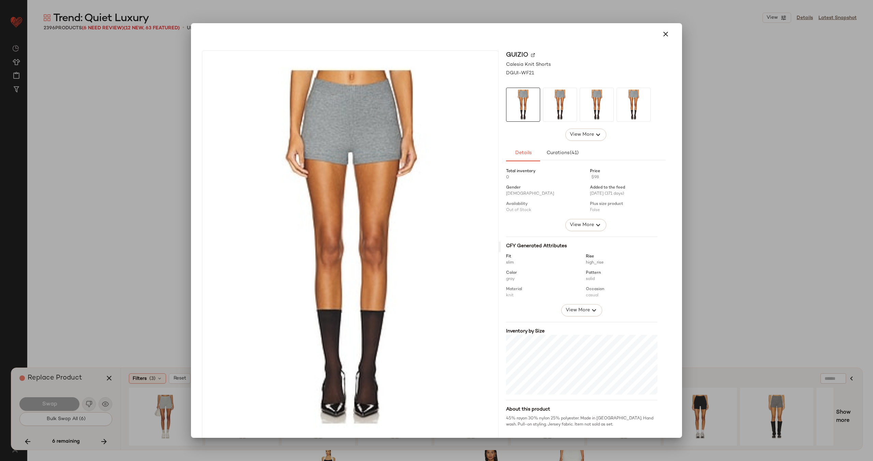
click at [531, 54] on img at bounding box center [533, 55] width 4 height 4
click at [661, 34] on icon "button" at bounding box center [665, 34] width 8 height 8
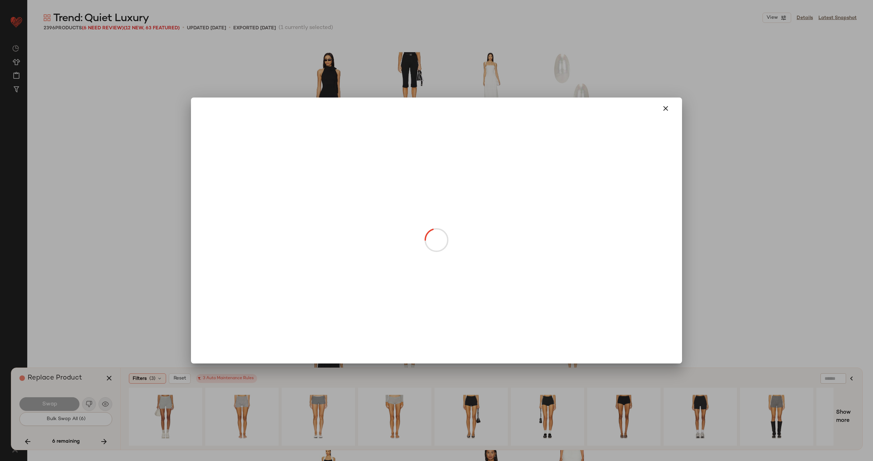
click at [580, 240] on body "Revolve ** Dashboard All Products Global Clipboards (30) Curations (70) Alexis …" at bounding box center [436, 258] width 873 height 517
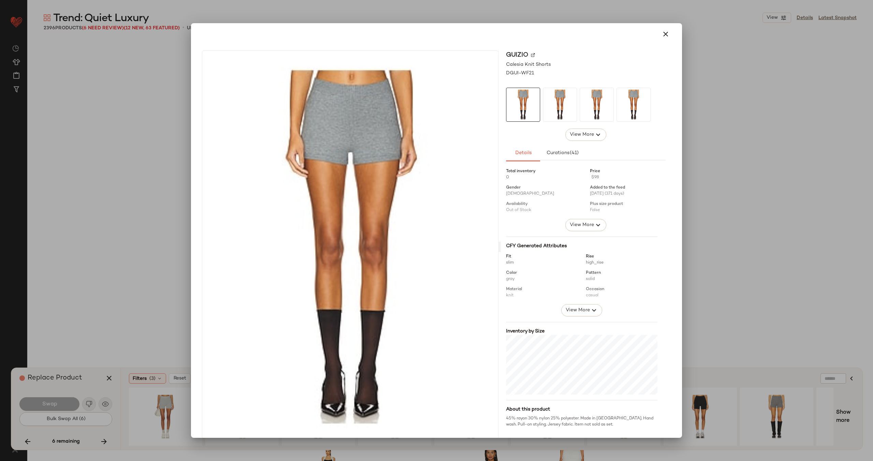
click at [531, 56] on img at bounding box center [533, 55] width 4 height 4
click at [663, 33] on icon "button" at bounding box center [665, 34] width 8 height 8
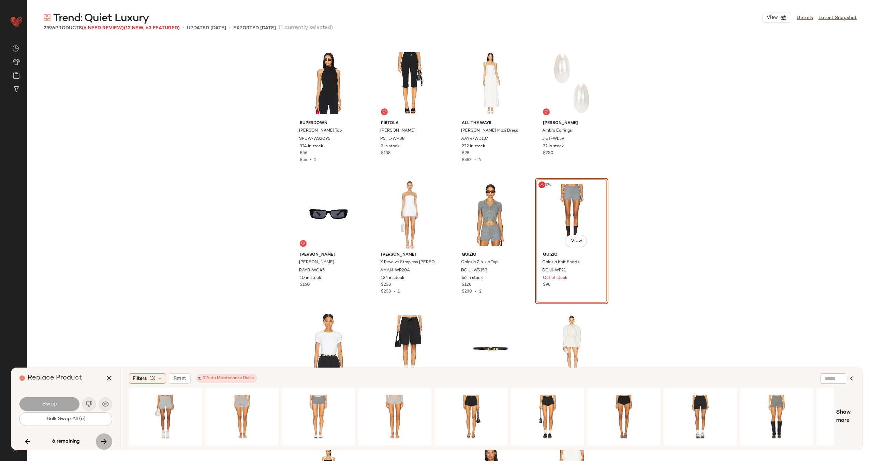
click at [102, 437] on icon "button" at bounding box center [104, 441] width 8 height 8
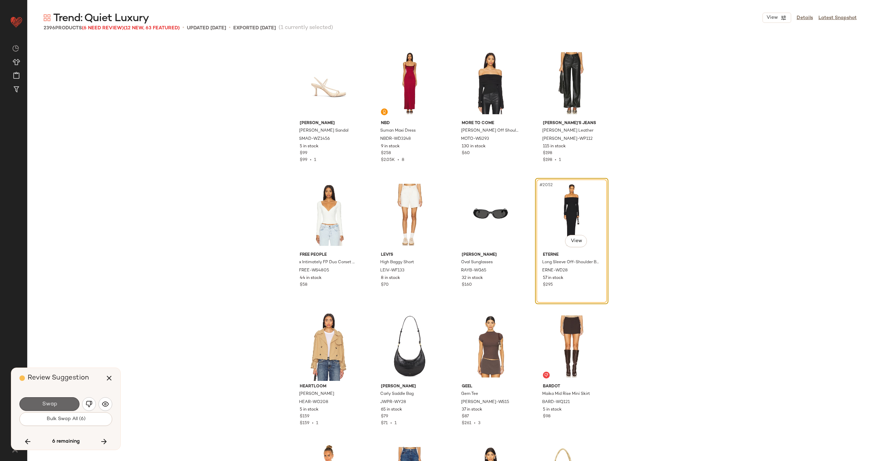
click at [61, 407] on button "Swap" at bounding box center [49, 404] width 60 height 14
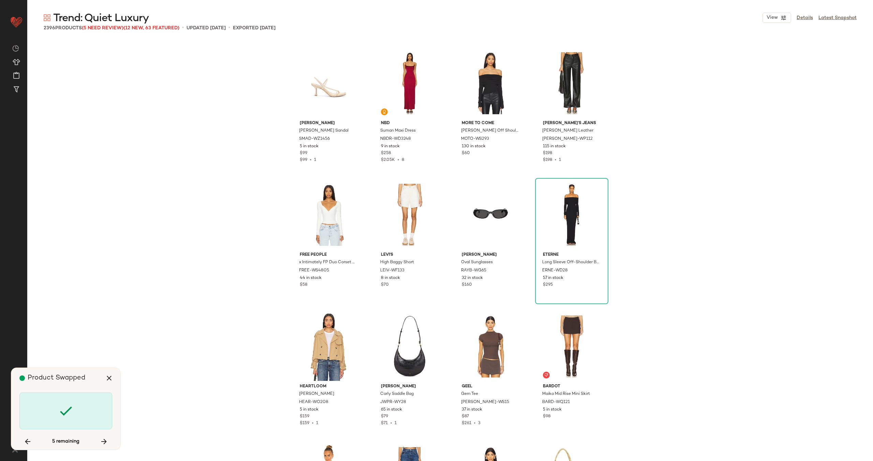
scroll to position [67650, 0]
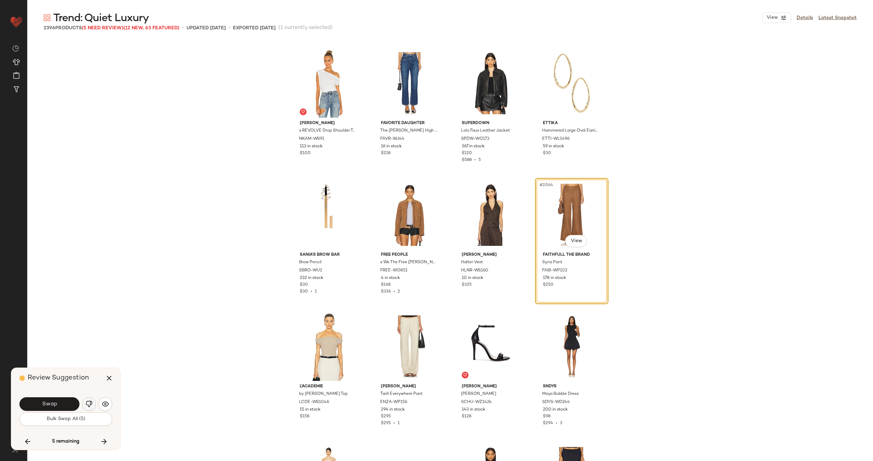
click at [93, 402] on button "button" at bounding box center [89, 404] width 14 height 14
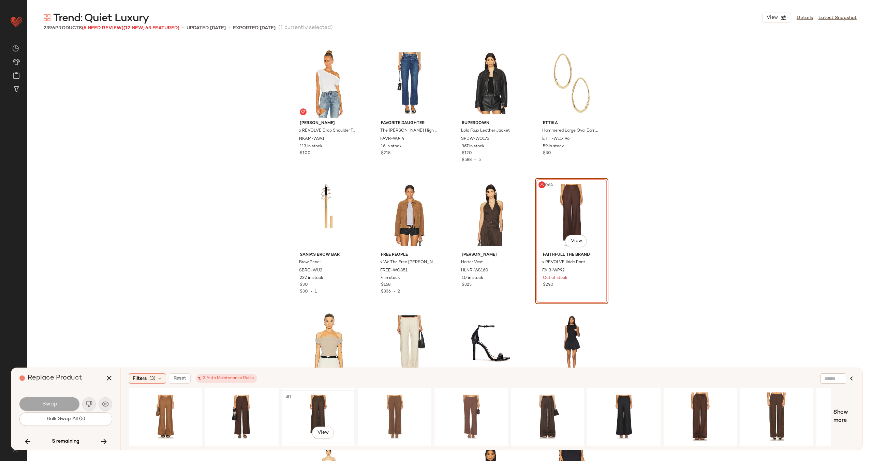
click at [322, 402] on div "#1 View" at bounding box center [318, 416] width 69 height 48
click at [245, 406] on div "#1 View" at bounding box center [242, 416] width 69 height 48
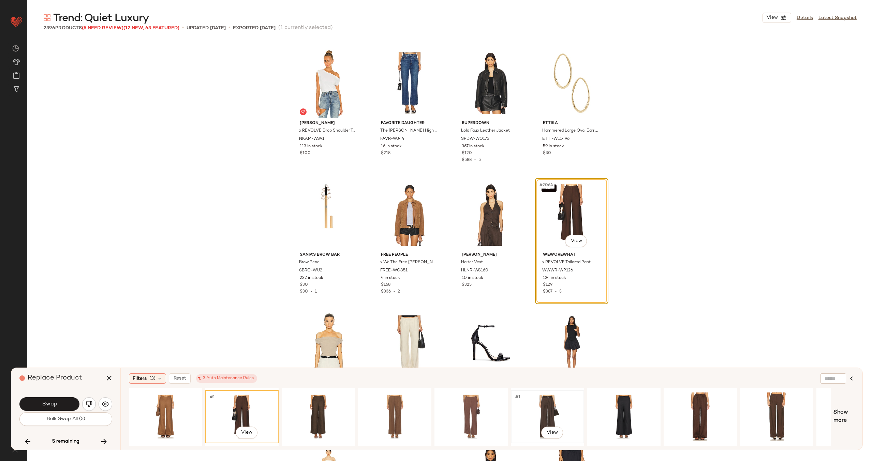
click at [542, 404] on div "#1 View" at bounding box center [547, 416] width 69 height 48
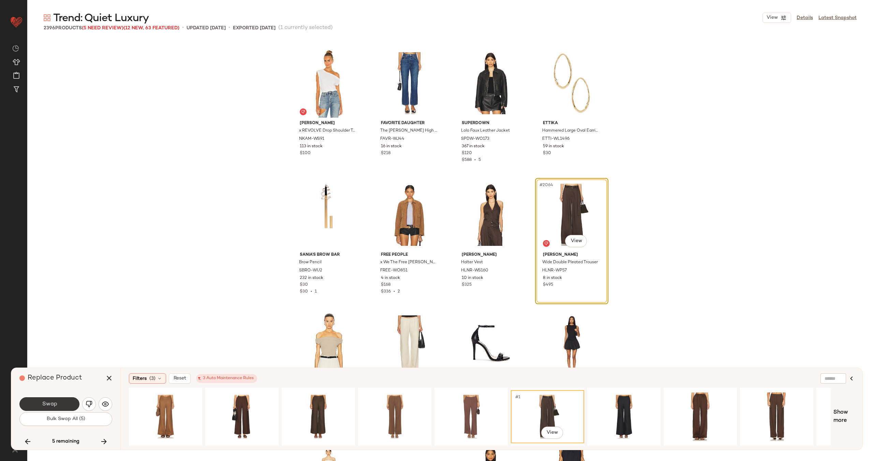
click at [66, 404] on button "Swap" at bounding box center [49, 404] width 60 height 14
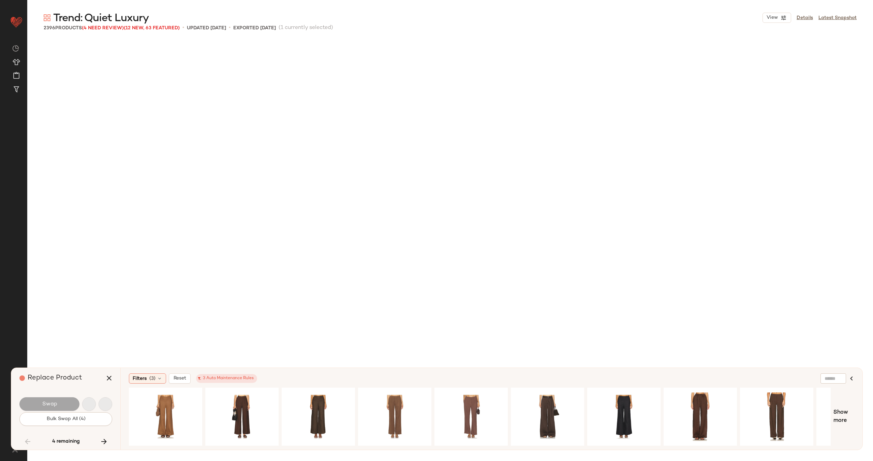
scroll to position [3422, 0]
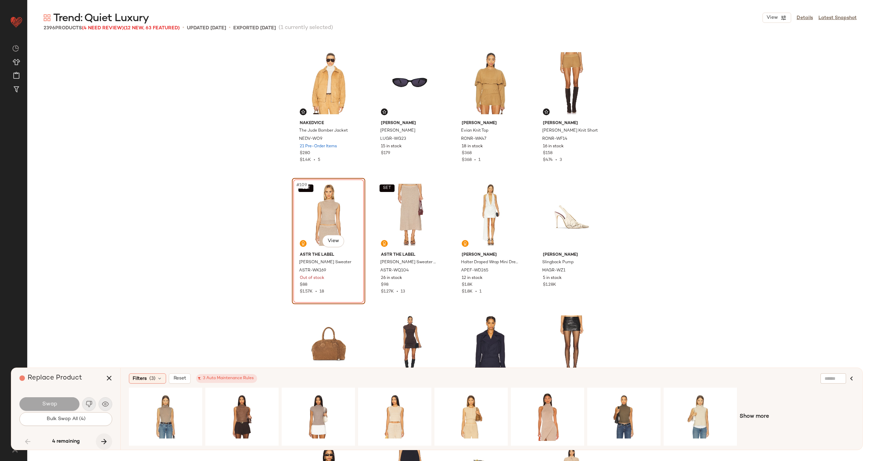
click at [99, 443] on button "button" at bounding box center [104, 441] width 16 height 16
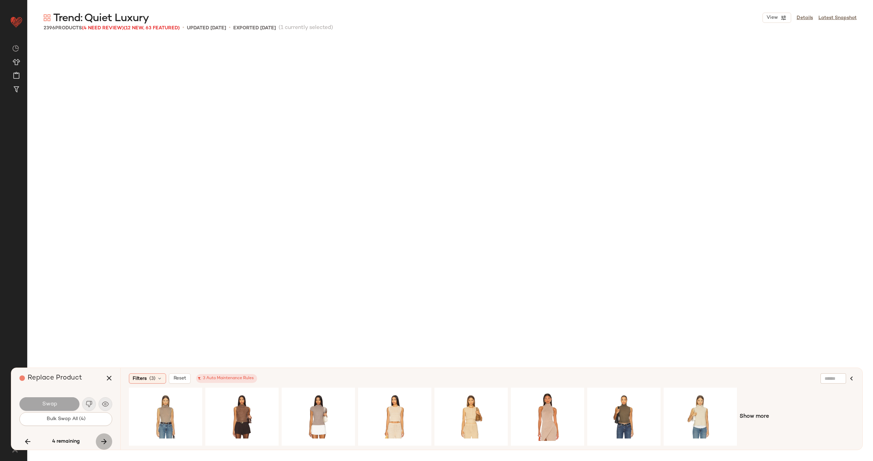
scroll to position [24744, 0]
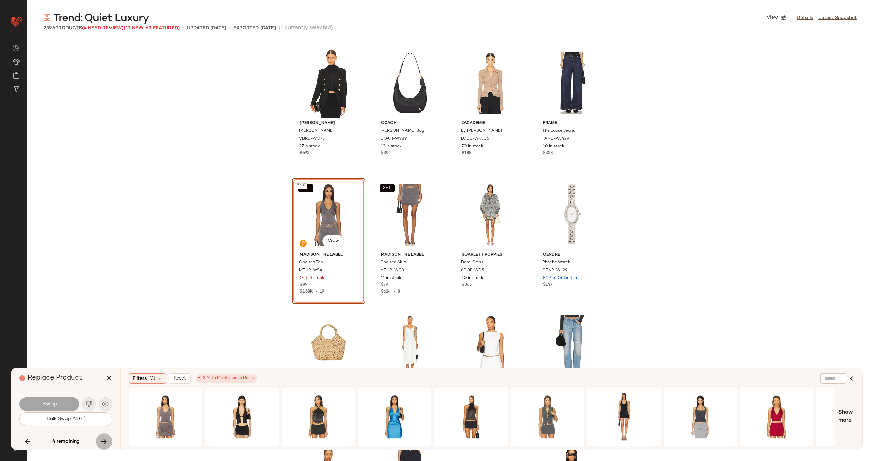
click at [102, 443] on icon "button" at bounding box center [104, 441] width 8 height 8
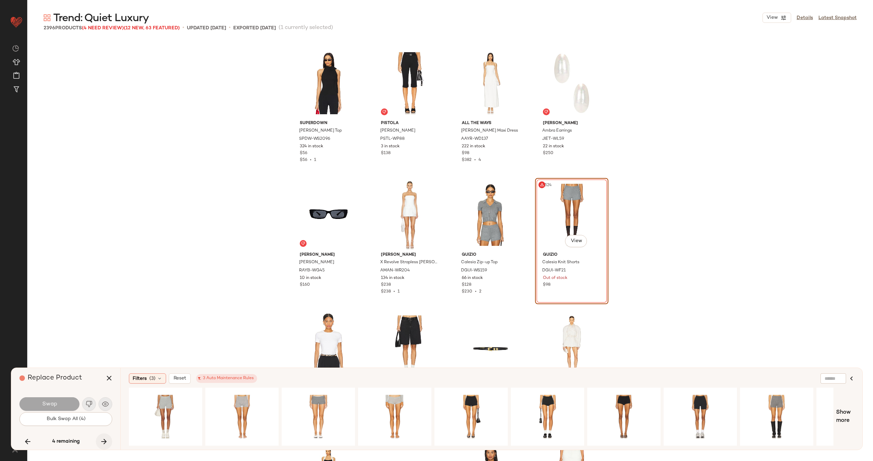
click at [102, 443] on icon "button" at bounding box center [104, 441] width 8 height 8
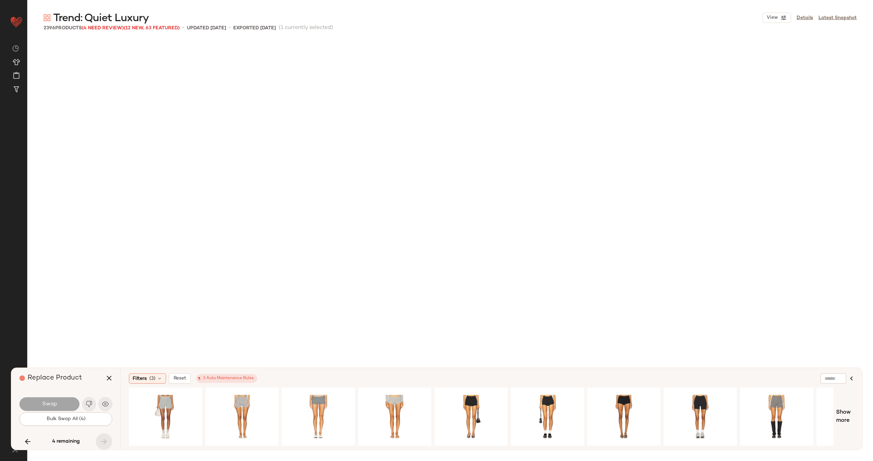
scroll to position [76337, 0]
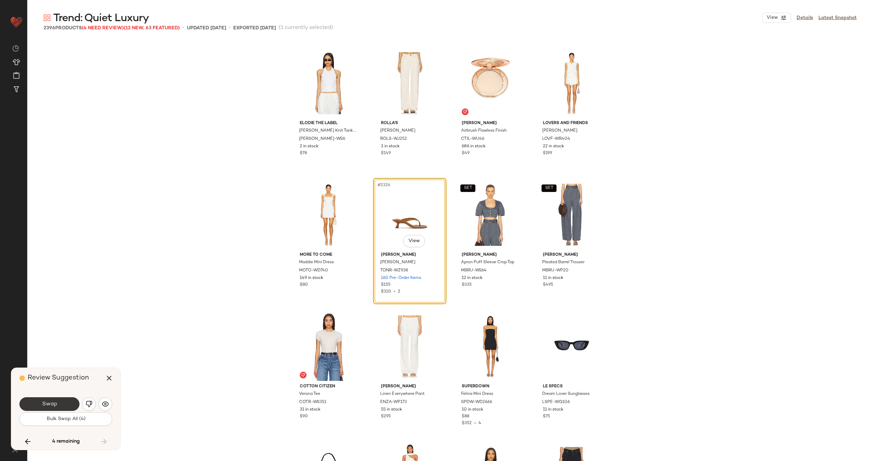
click at [60, 399] on button "Swap" at bounding box center [49, 404] width 60 height 14
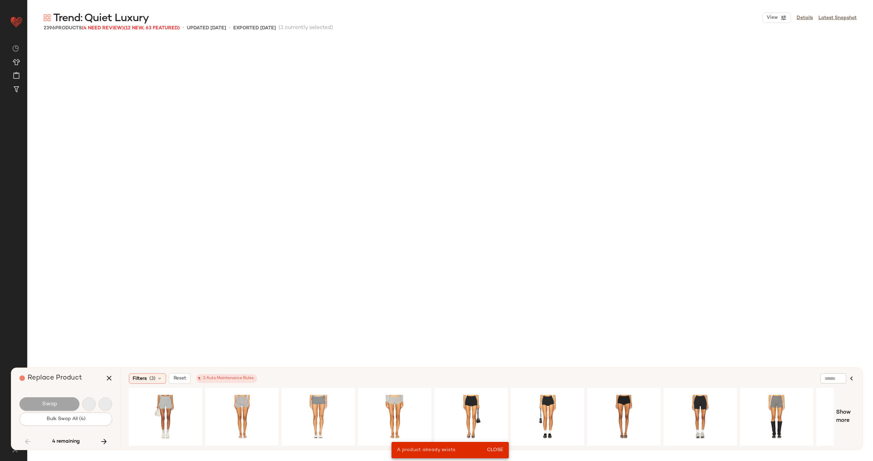
scroll to position [3422, 0]
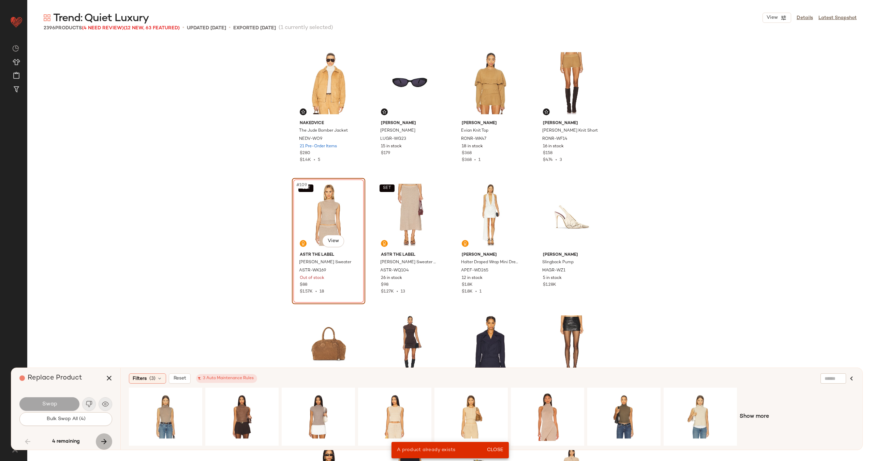
click at [102, 444] on icon "button" at bounding box center [104, 441] width 8 height 8
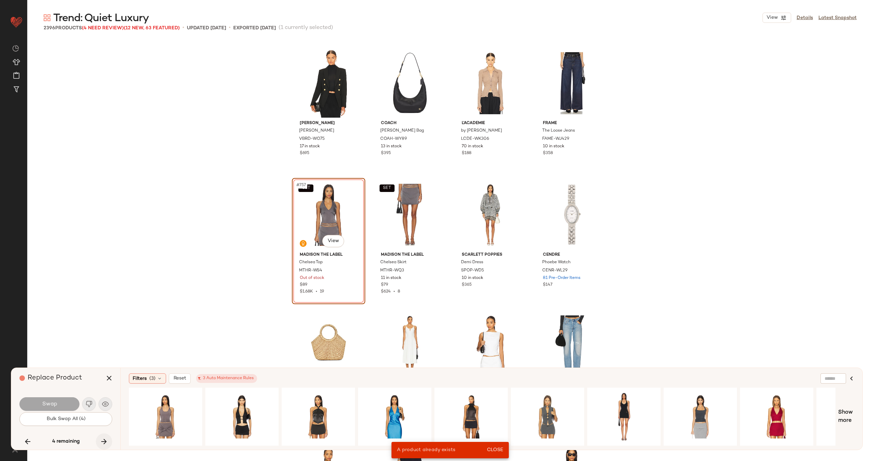
click at [99, 441] on button "button" at bounding box center [104, 441] width 16 height 16
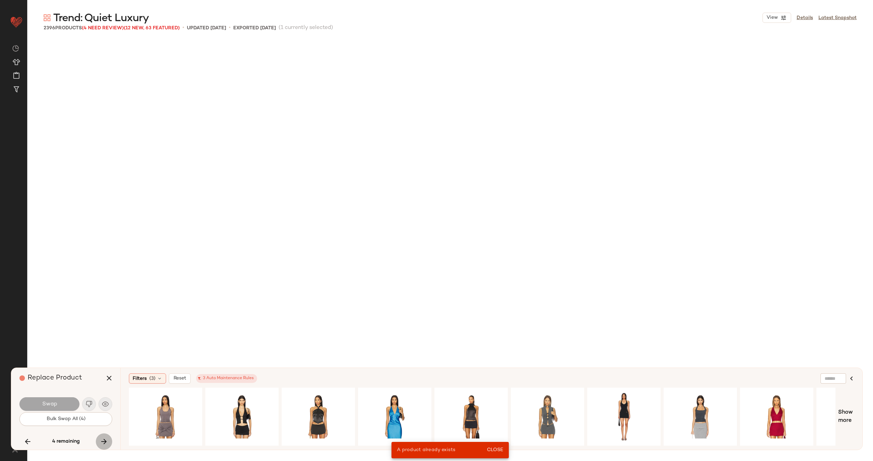
scroll to position [49882, 0]
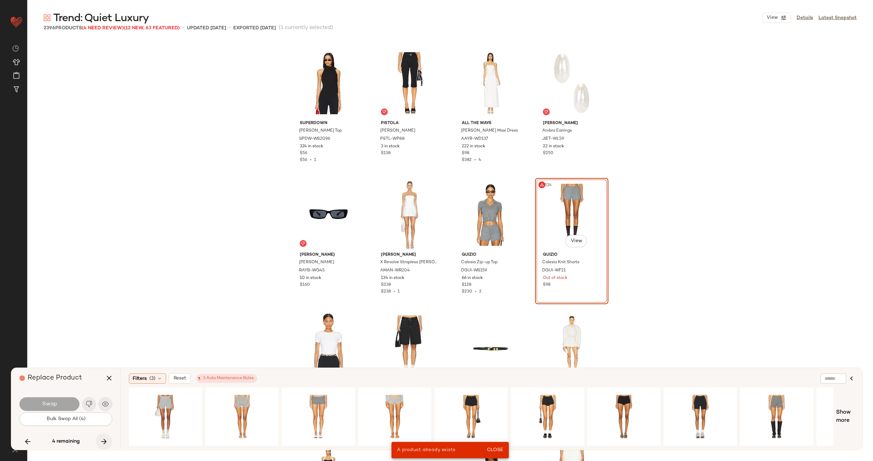
click at [99, 441] on div "4 remaining" at bounding box center [65, 441] width 93 height 16
click at [102, 441] on icon "button" at bounding box center [104, 441] width 8 height 8
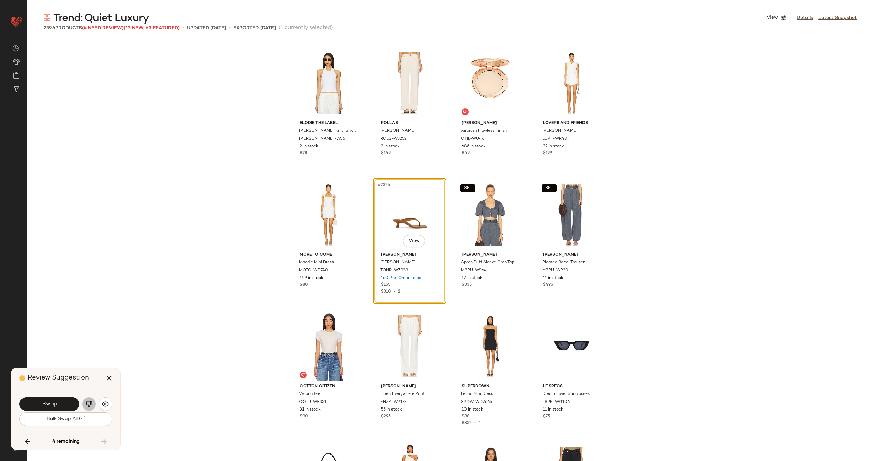
click at [86, 402] on img "button" at bounding box center [89, 404] width 7 height 7
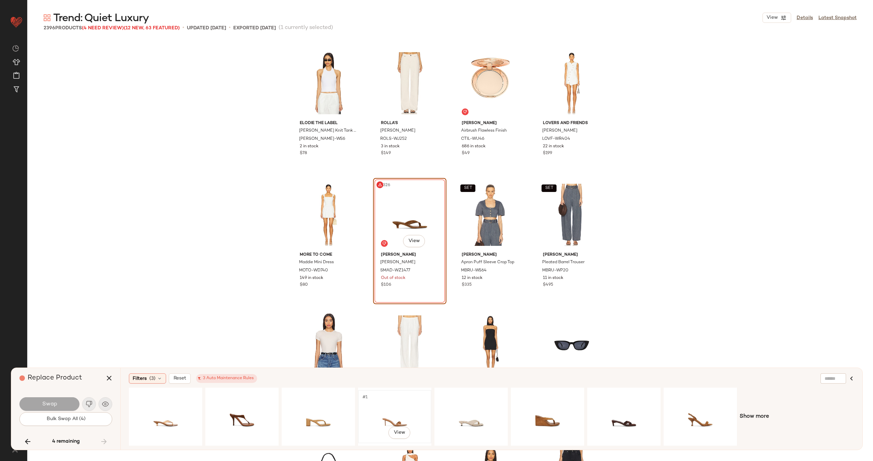
click at [395, 403] on div "#1 View" at bounding box center [394, 416] width 69 height 48
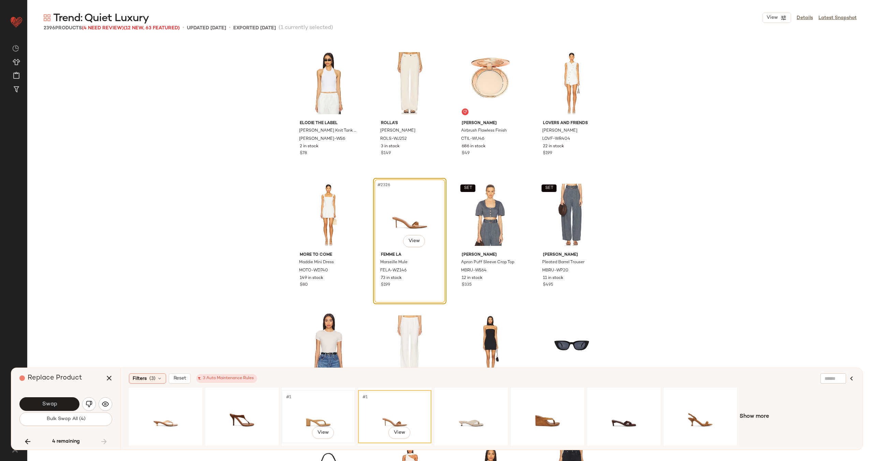
click at [320, 413] on div "#1 View" at bounding box center [318, 416] width 69 height 48
click at [243, 414] on div "#1 View" at bounding box center [242, 416] width 69 height 48
click at [162, 419] on div "#1 View" at bounding box center [165, 416] width 69 height 48
click at [693, 413] on div "#1 View" at bounding box center [700, 416] width 69 height 48
click at [544, 414] on div "#1 View" at bounding box center [547, 416] width 69 height 48
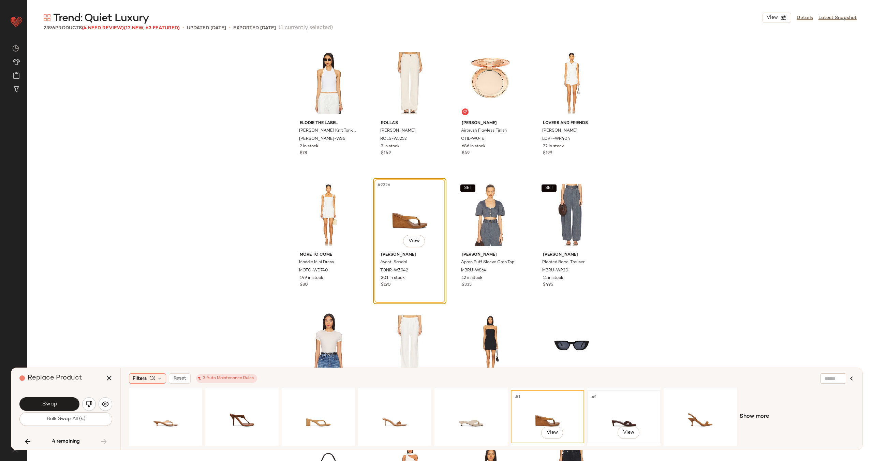
click at [623, 415] on div "#1 View" at bounding box center [624, 416] width 69 height 48
click at [71, 400] on button "Swap" at bounding box center [49, 404] width 60 height 14
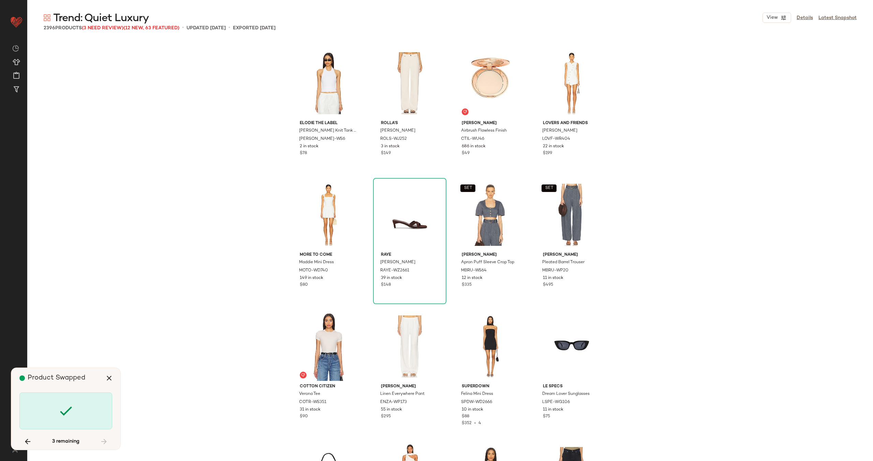
scroll to position [3422, 0]
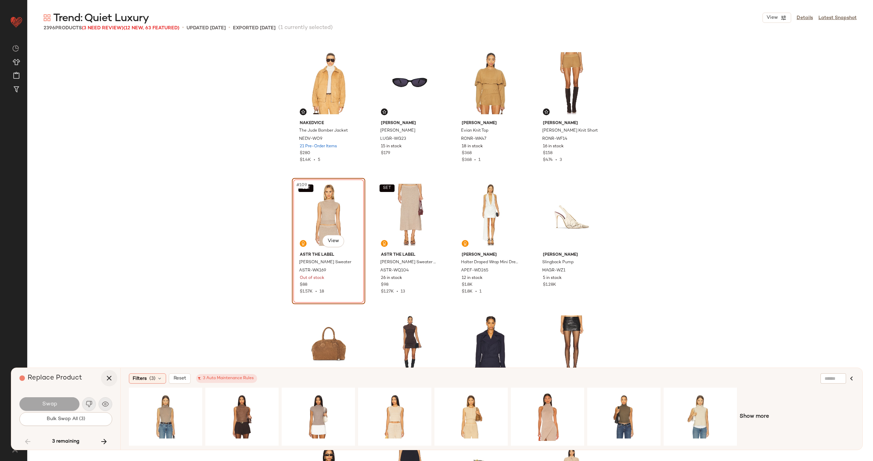
click at [111, 383] on button "button" at bounding box center [109, 378] width 16 height 16
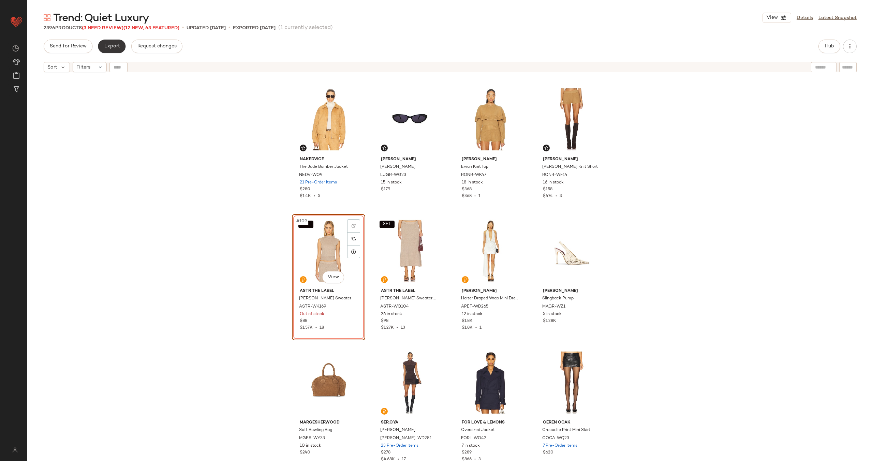
click at [113, 47] on span "Export" at bounding box center [112, 46] width 16 height 5
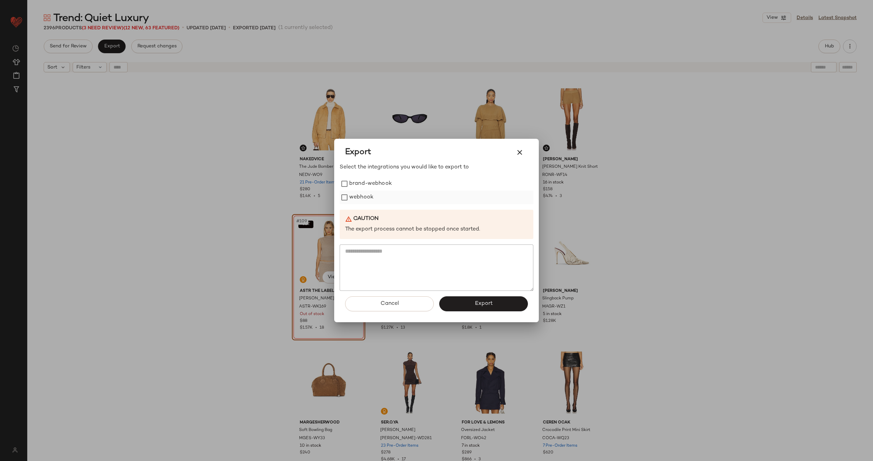
click at [361, 199] on label "webhook" at bounding box center [361, 198] width 24 height 14
click at [489, 303] on span "Export" at bounding box center [483, 303] width 18 height 6
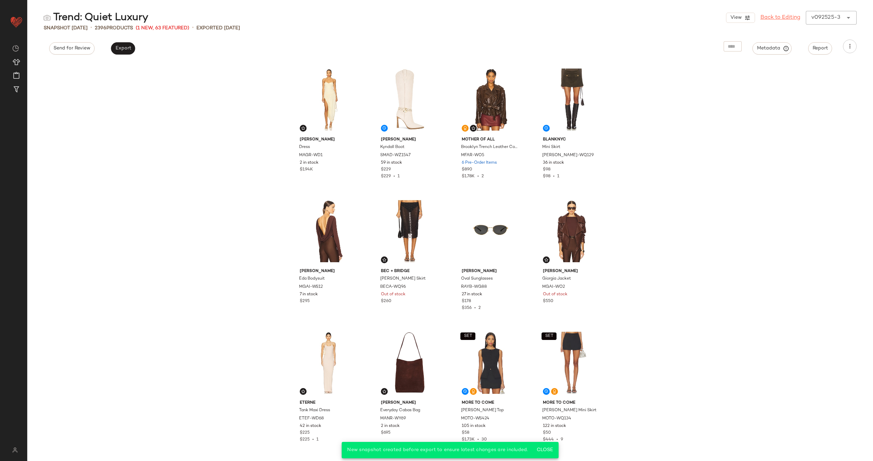
click at [785, 17] on link "Back to Editing" at bounding box center [780, 18] width 40 height 8
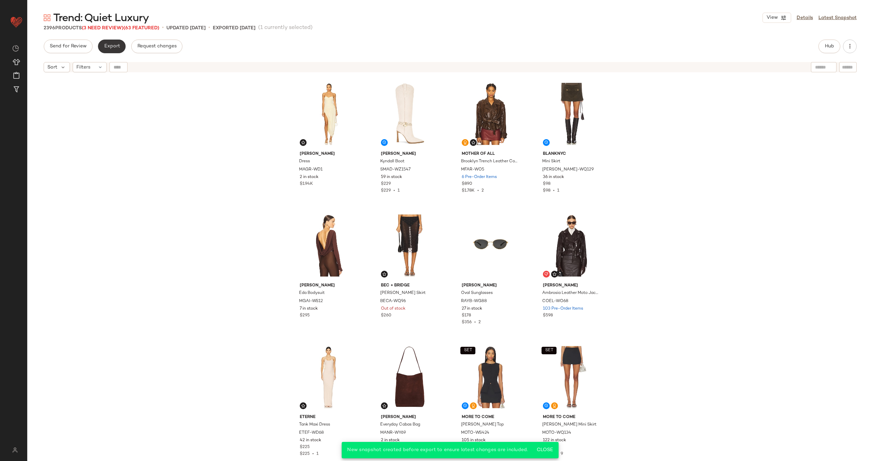
click at [113, 47] on span "Export" at bounding box center [112, 46] width 16 height 5
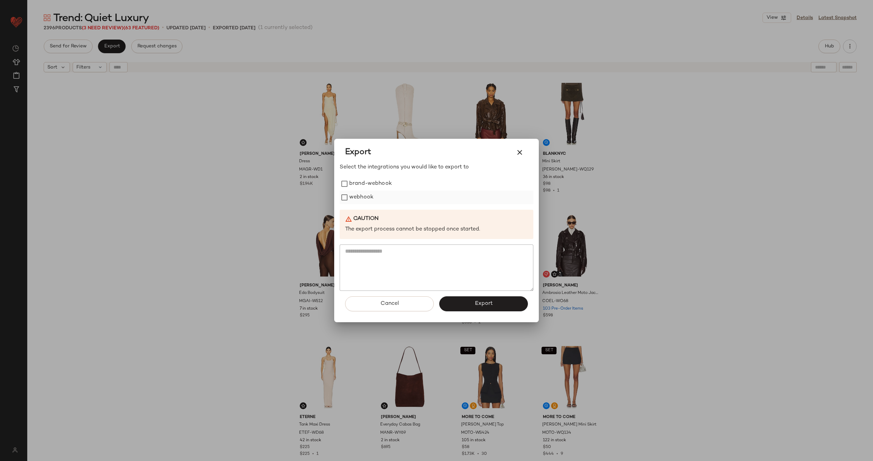
click at [351, 198] on label "webhook" at bounding box center [361, 198] width 24 height 14
click at [487, 304] on span "Export" at bounding box center [483, 303] width 18 height 6
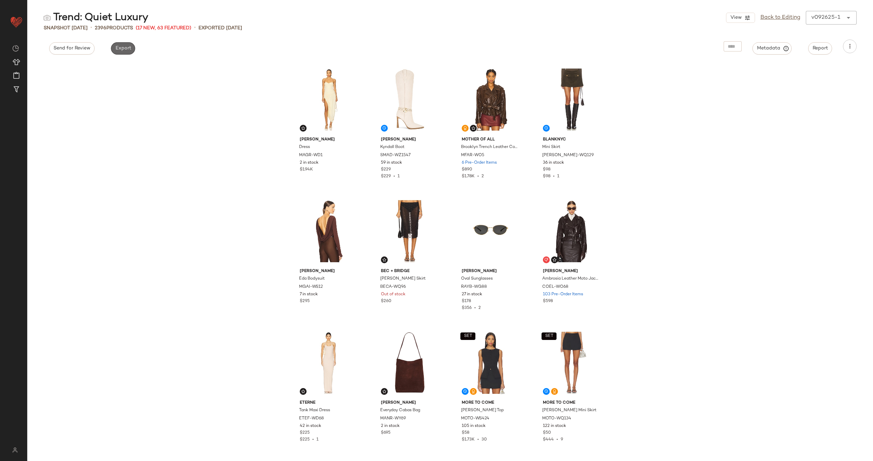
click at [115, 49] on span "Export" at bounding box center [123, 48] width 16 height 5
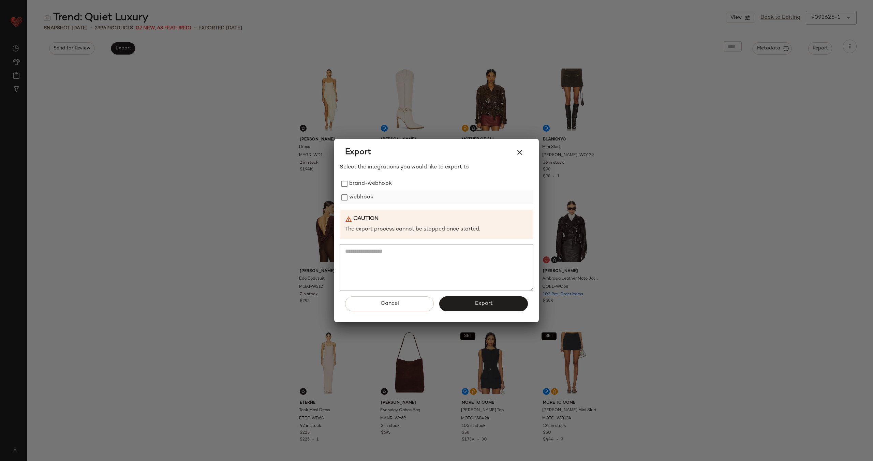
click at [357, 196] on label "webhook" at bounding box center [361, 198] width 24 height 14
click at [491, 307] on button "Export" at bounding box center [483, 303] width 89 height 15
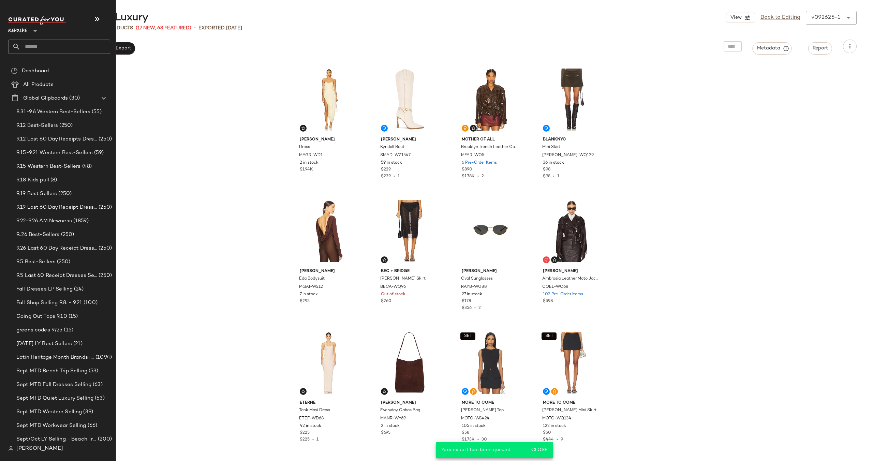
click at [69, 43] on input "text" at bounding box center [65, 47] width 90 height 14
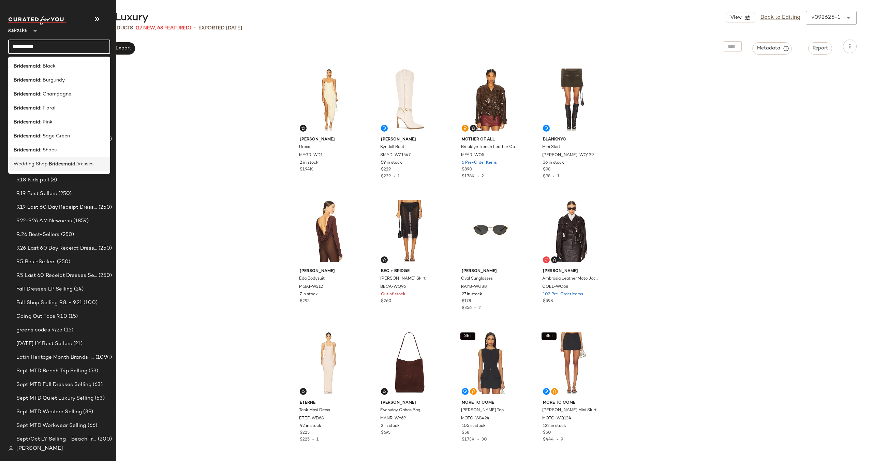
type input "**********"
click at [77, 167] on span "Dresses" at bounding box center [84, 164] width 18 height 7
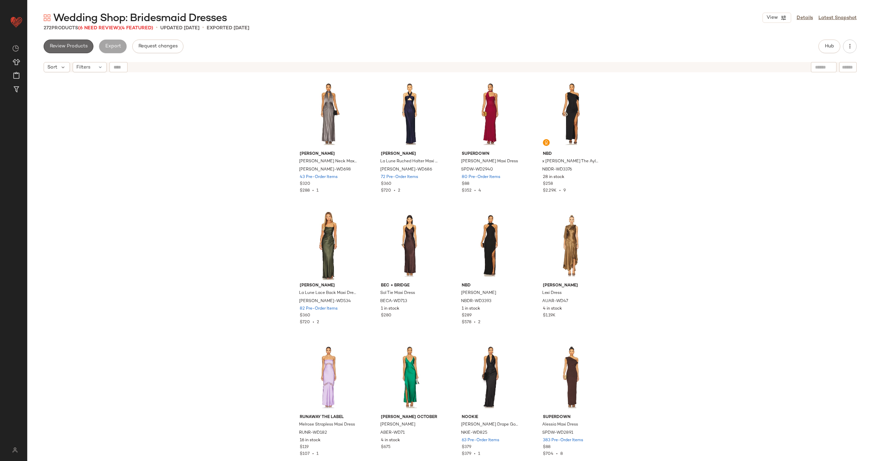
click at [80, 46] on span "Review Products" at bounding box center [68, 46] width 38 height 5
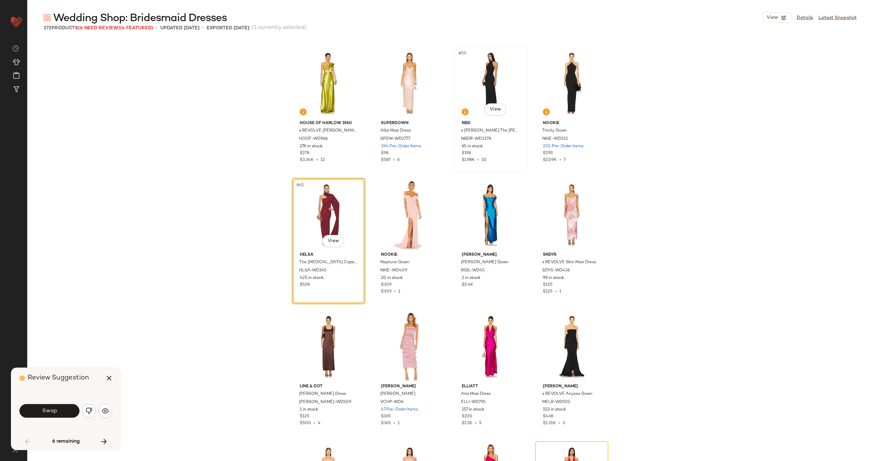
scroll to position [1843, 0]
click at [47, 411] on span "Swap" at bounding box center [49, 411] width 15 height 6
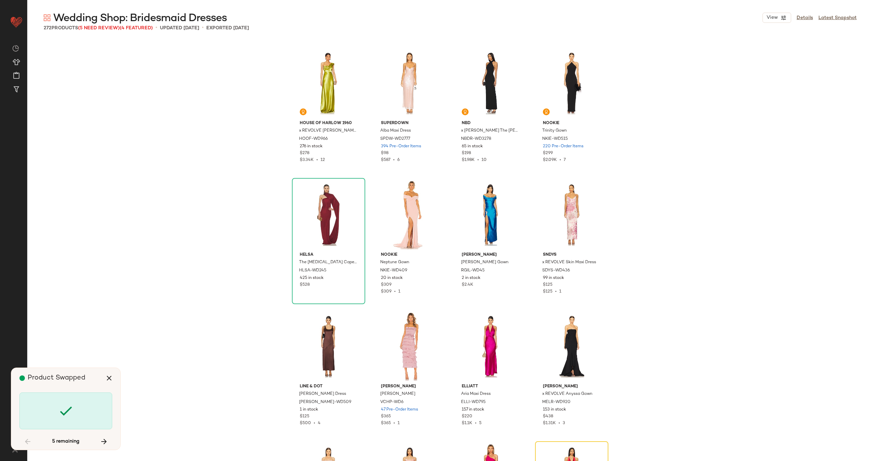
scroll to position [2106, 0]
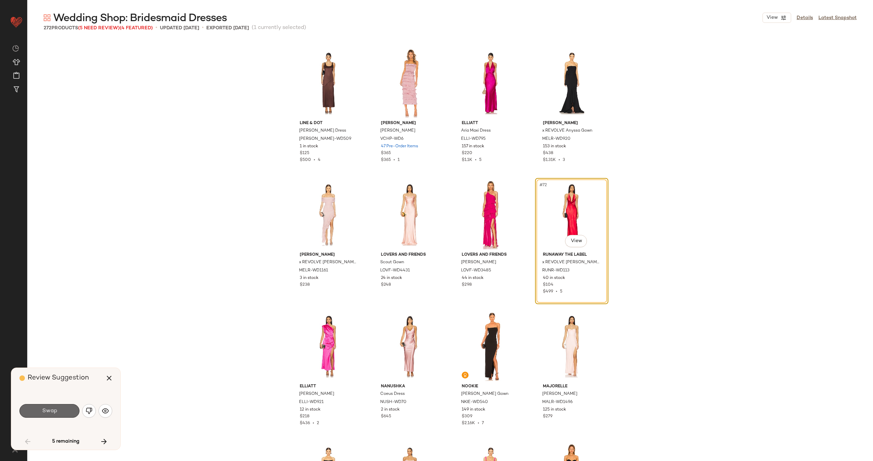
click at [58, 410] on button "Swap" at bounding box center [49, 411] width 60 height 14
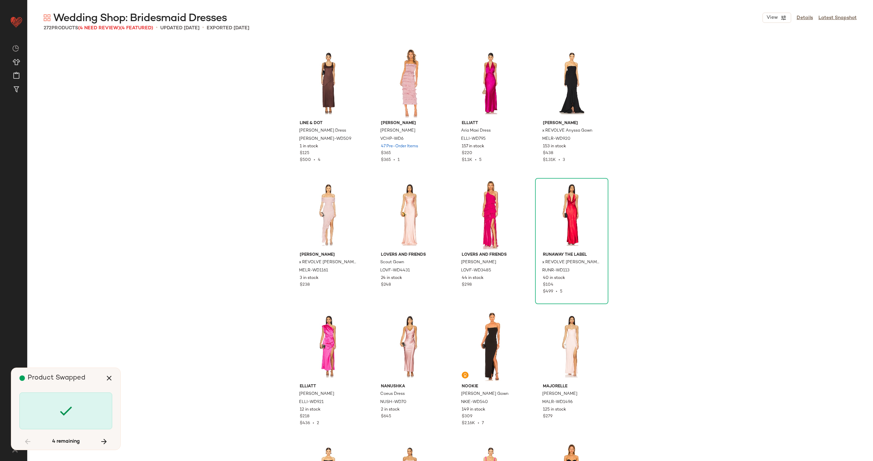
scroll to position [3685, 0]
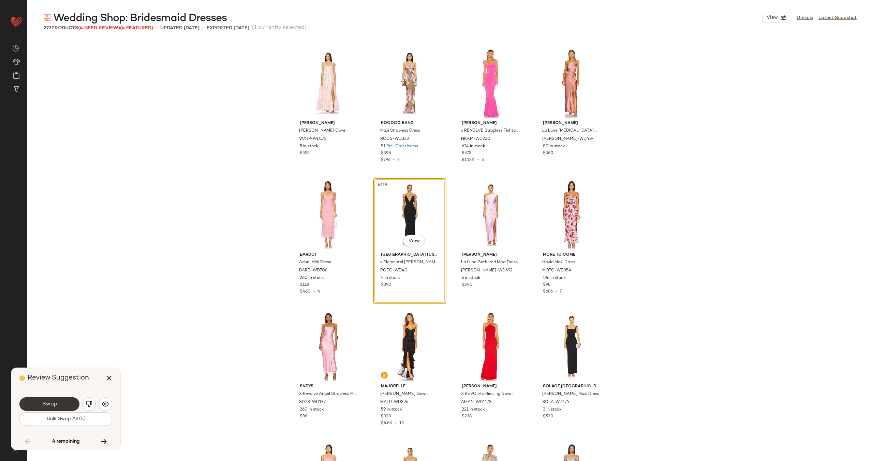
click at [53, 404] on span "Swap" at bounding box center [49, 404] width 15 height 6
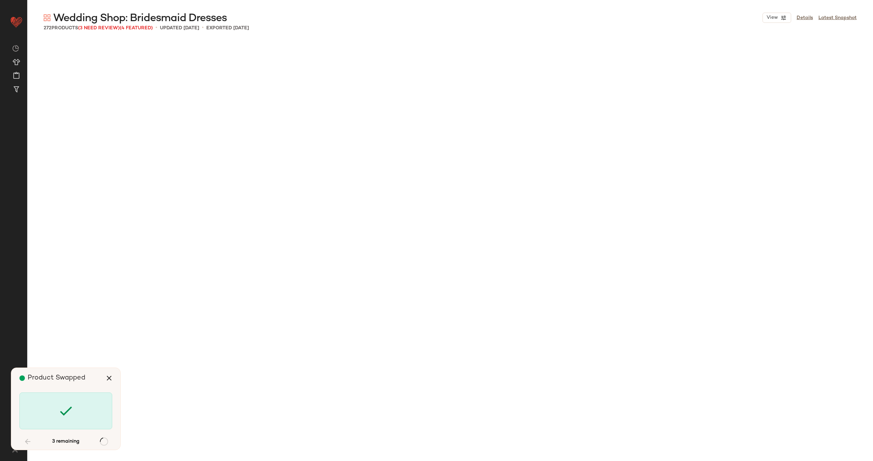
scroll to position [5791, 0]
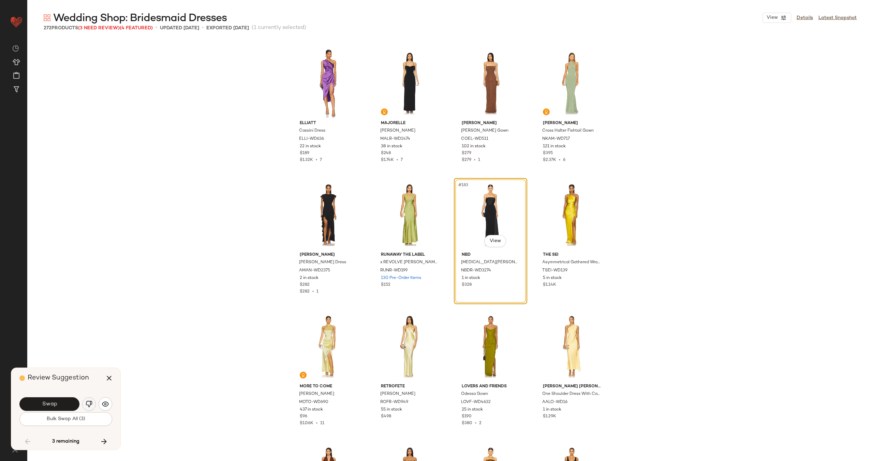
click at [90, 401] on img "button" at bounding box center [89, 404] width 7 height 7
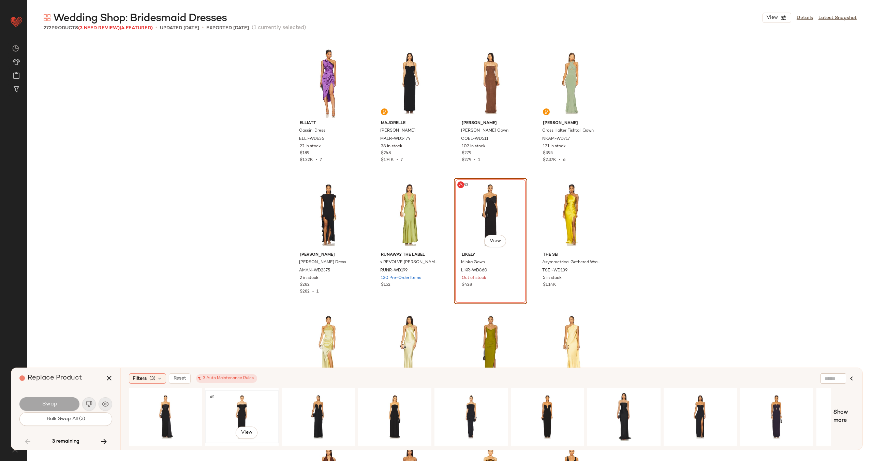
click at [242, 417] on div "#1 View" at bounding box center [242, 416] width 69 height 48
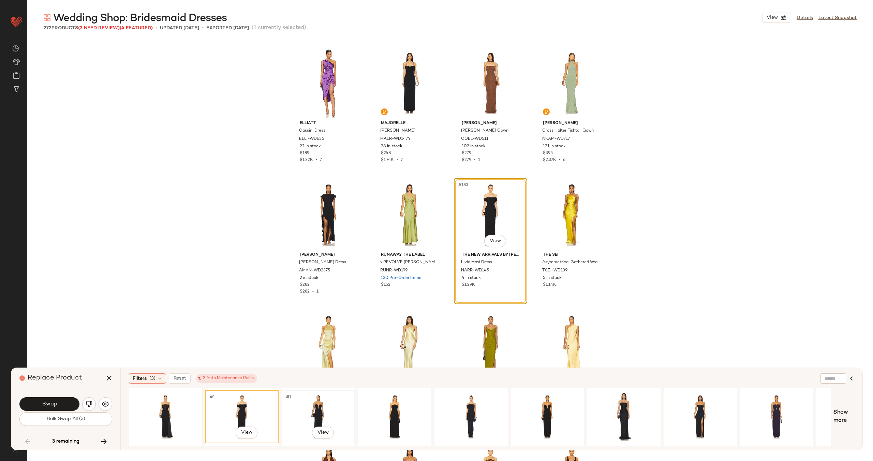
click at [335, 405] on div "#1 View" at bounding box center [318, 416] width 69 height 48
click at [389, 402] on div "#1 View" at bounding box center [394, 416] width 69 height 48
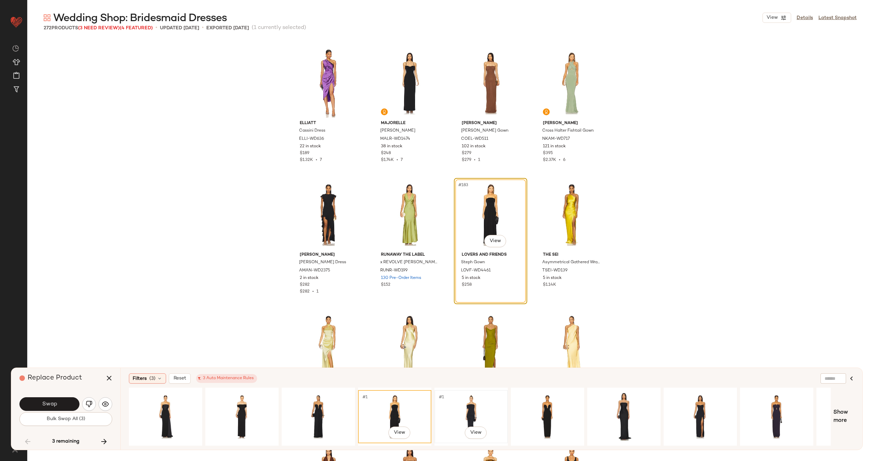
click at [446, 403] on div "#1 View" at bounding box center [471, 416] width 69 height 48
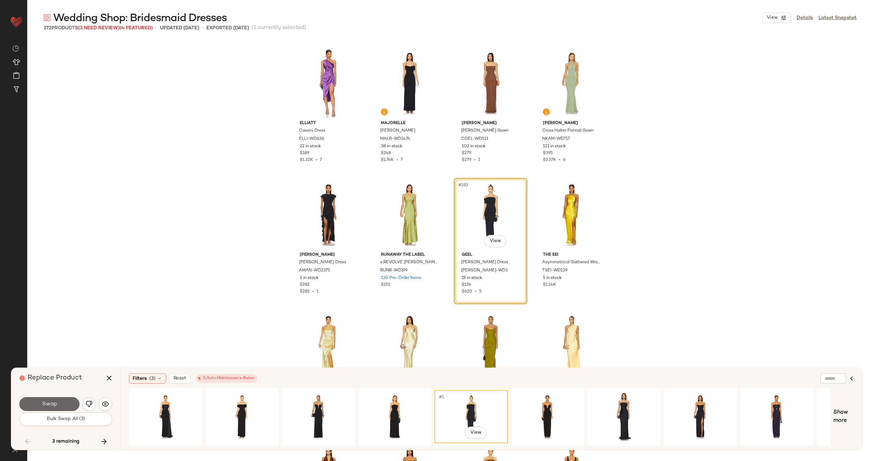
click at [60, 405] on button "Swap" at bounding box center [49, 404] width 60 height 14
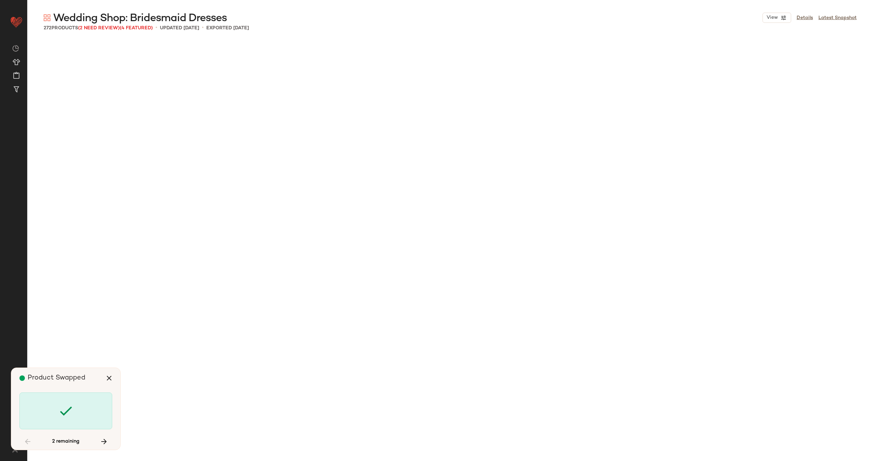
scroll to position [7634, 0]
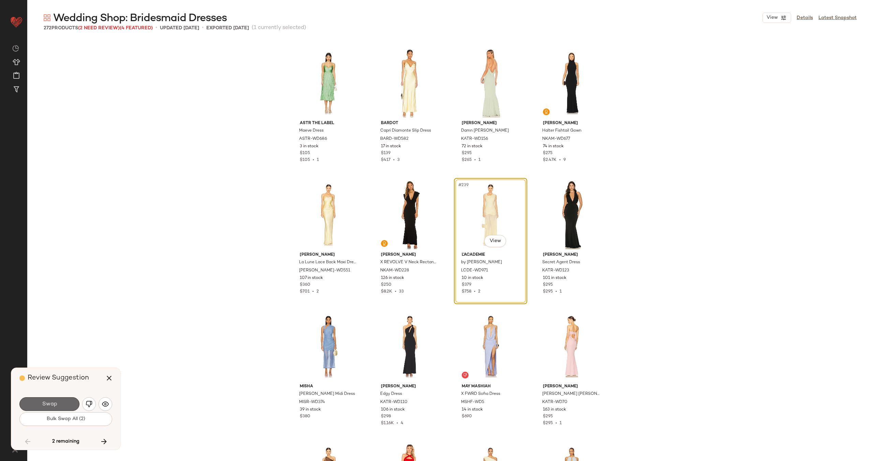
click at [58, 403] on button "Swap" at bounding box center [49, 404] width 60 height 14
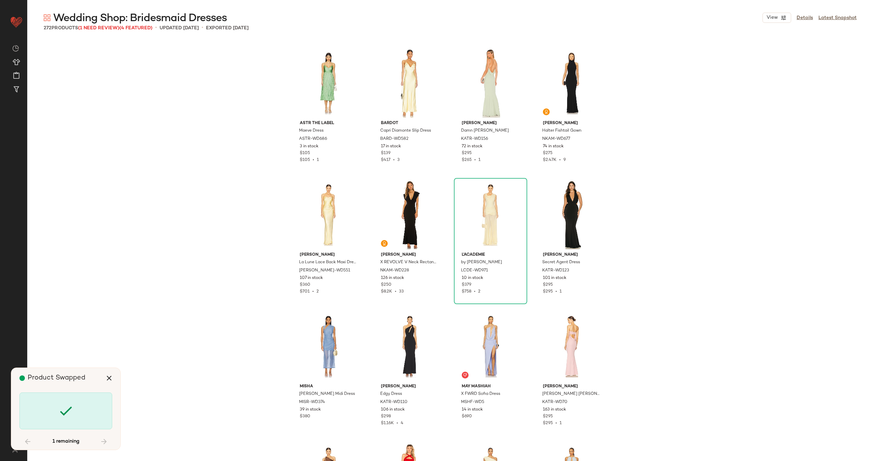
scroll to position [8530, 0]
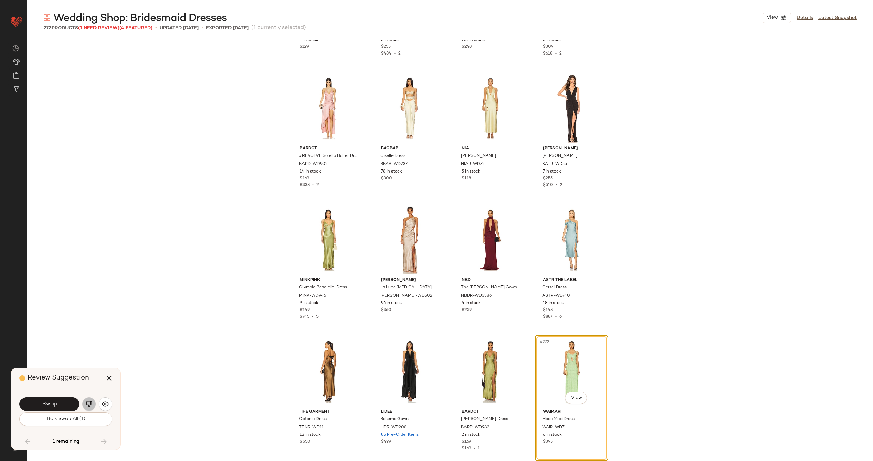
click at [89, 404] on img "button" at bounding box center [89, 404] width 7 height 7
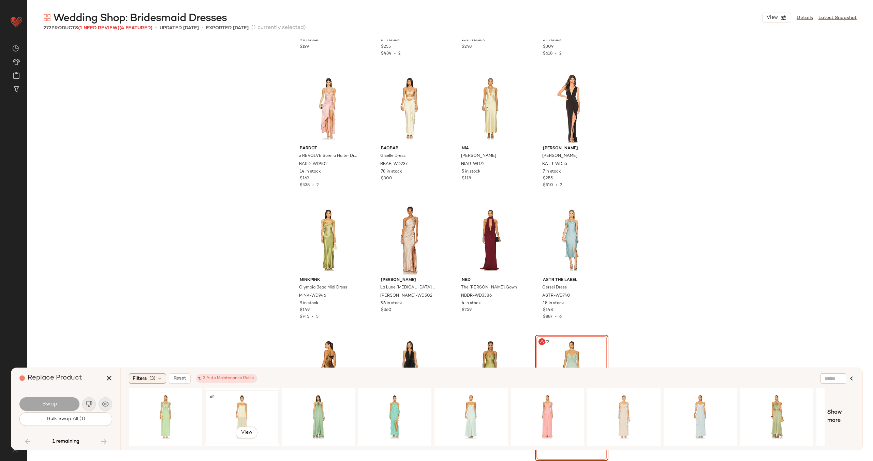
click at [234, 403] on div "#1 View" at bounding box center [242, 416] width 69 height 48
click at [62, 401] on button "Swap" at bounding box center [49, 404] width 60 height 14
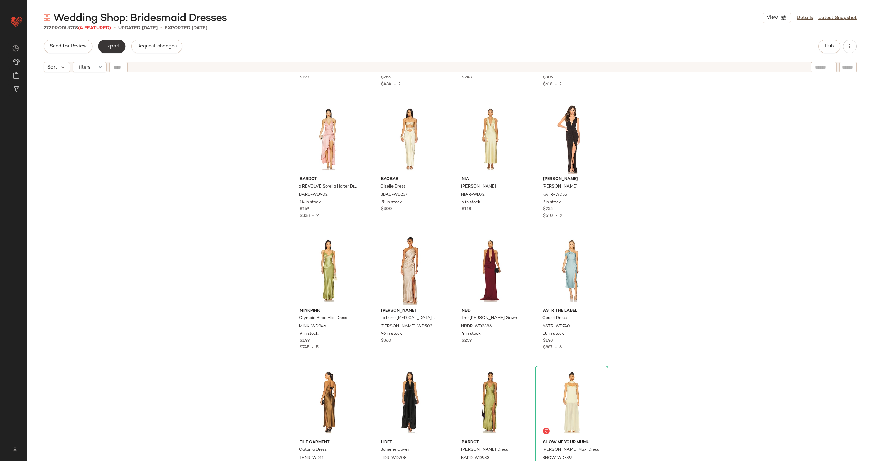
click at [115, 50] on button "Export" at bounding box center [112, 47] width 28 height 14
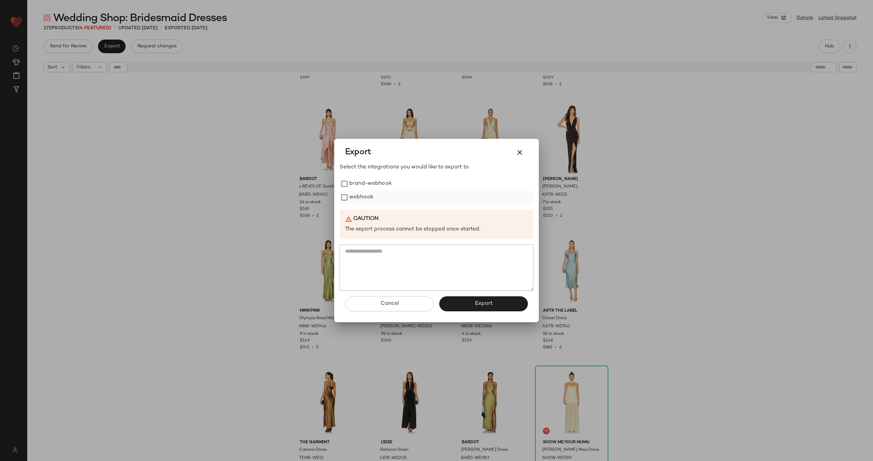
click at [370, 197] on label "webhook" at bounding box center [361, 198] width 24 height 14
click at [470, 301] on button "Export" at bounding box center [483, 303] width 89 height 15
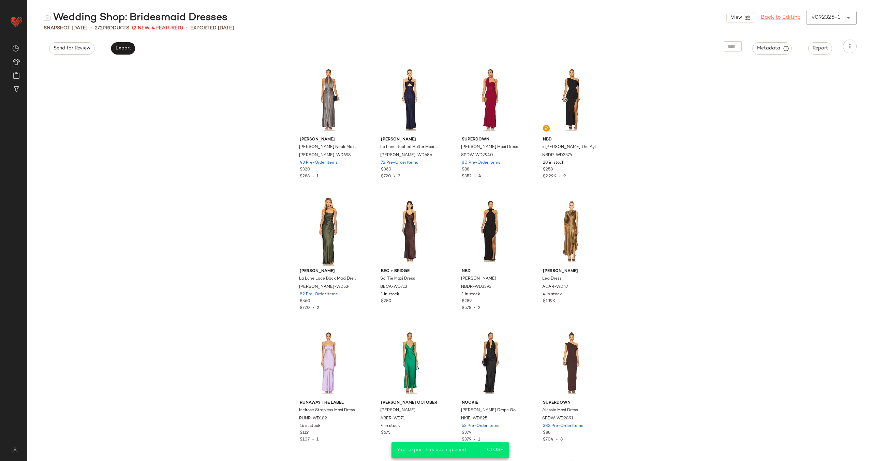
click at [781, 15] on link "Back to Editing" at bounding box center [781, 18] width 40 height 8
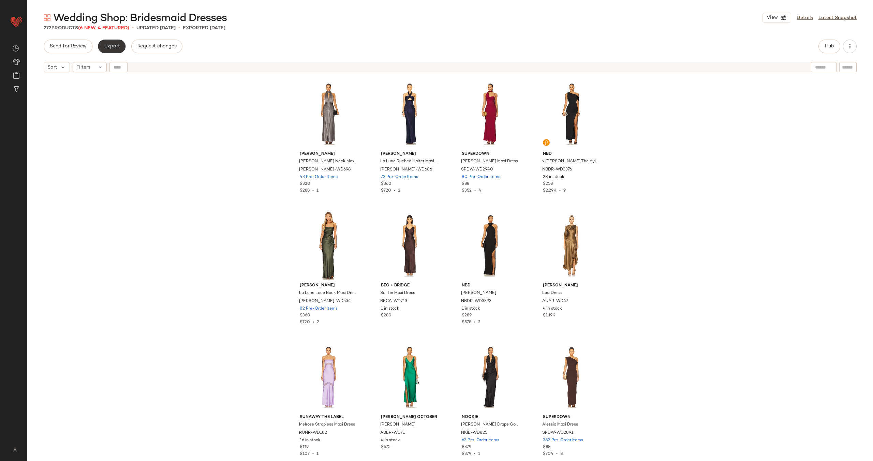
click at [110, 44] on span "Export" at bounding box center [112, 46] width 16 height 5
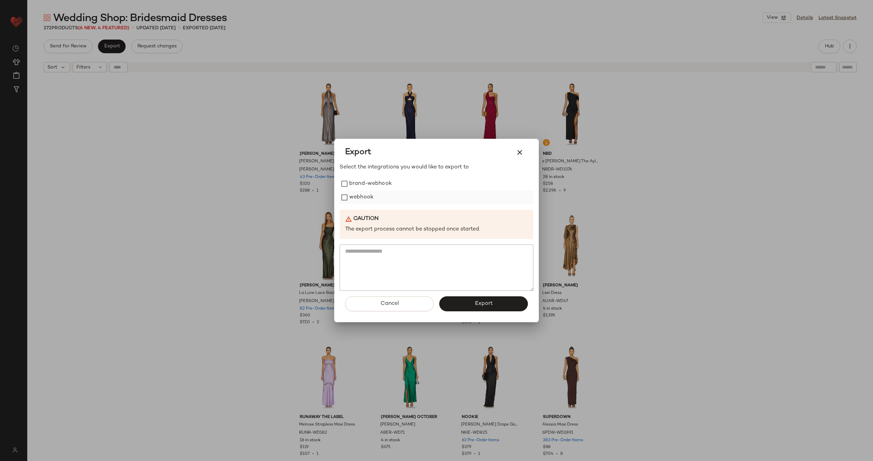
click at [367, 199] on label "webhook" at bounding box center [361, 198] width 24 height 14
click at [473, 303] on button "Export" at bounding box center [483, 303] width 89 height 15
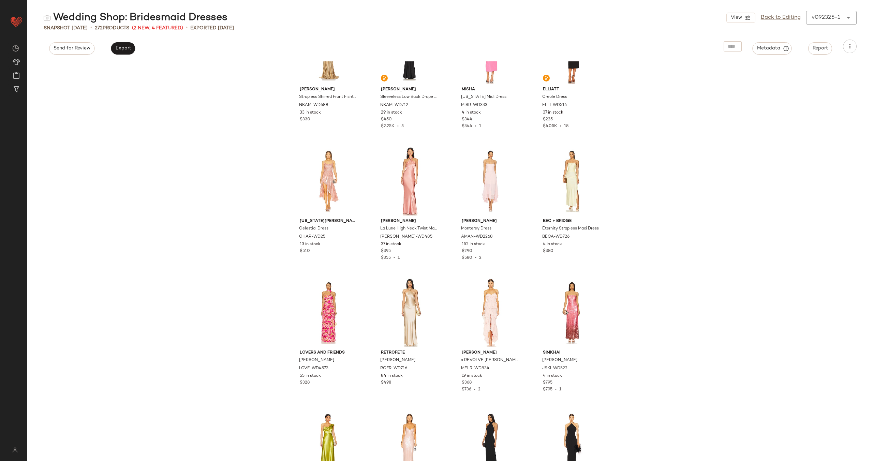
scroll to position [1515, 0]
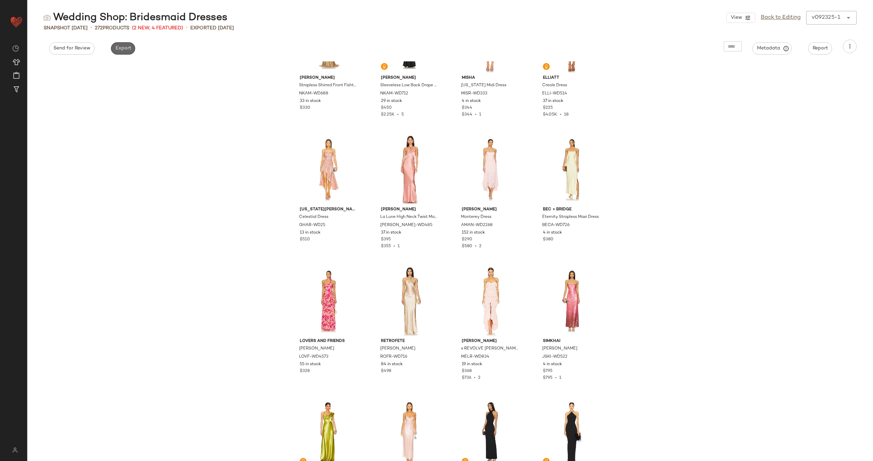
click at [124, 51] on button "Export" at bounding box center [123, 48] width 24 height 12
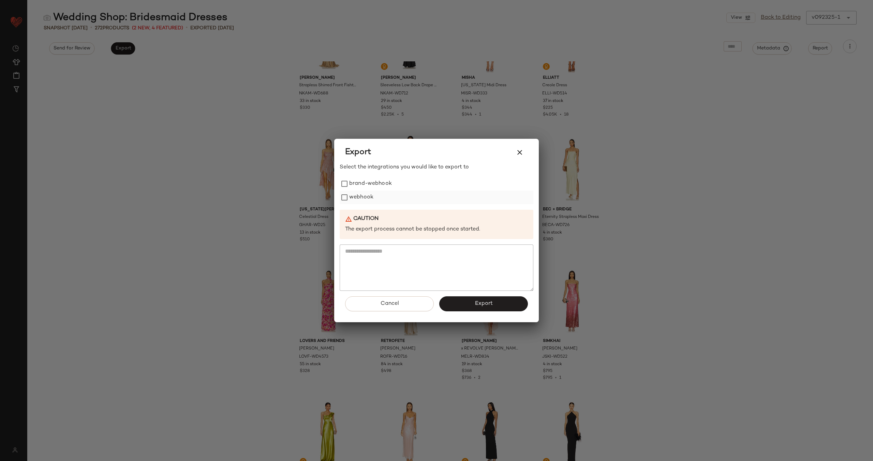
drag, startPoint x: 376, startPoint y: 197, endPoint x: 385, endPoint y: 200, distance: 10.0
click at [375, 197] on div "webhook" at bounding box center [437, 198] width 194 height 14
click at [352, 198] on label "webhook" at bounding box center [361, 198] width 24 height 14
click at [484, 305] on span "Export" at bounding box center [483, 303] width 18 height 6
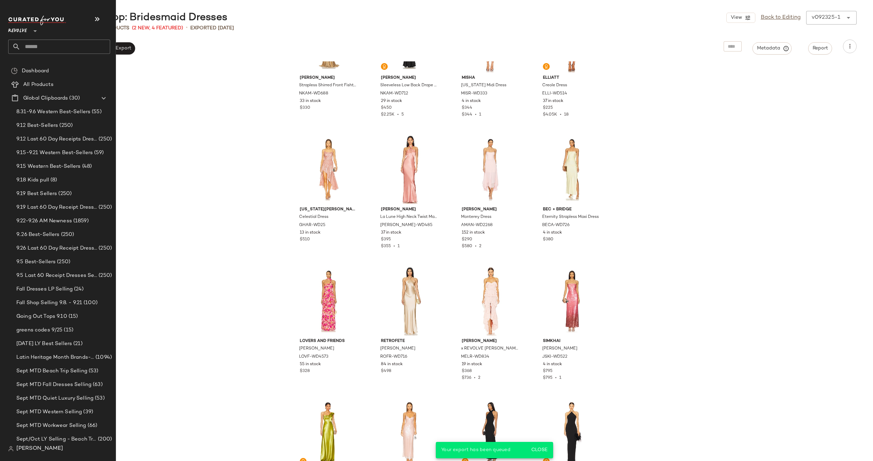
click at [48, 49] on input "text" at bounding box center [65, 47] width 90 height 14
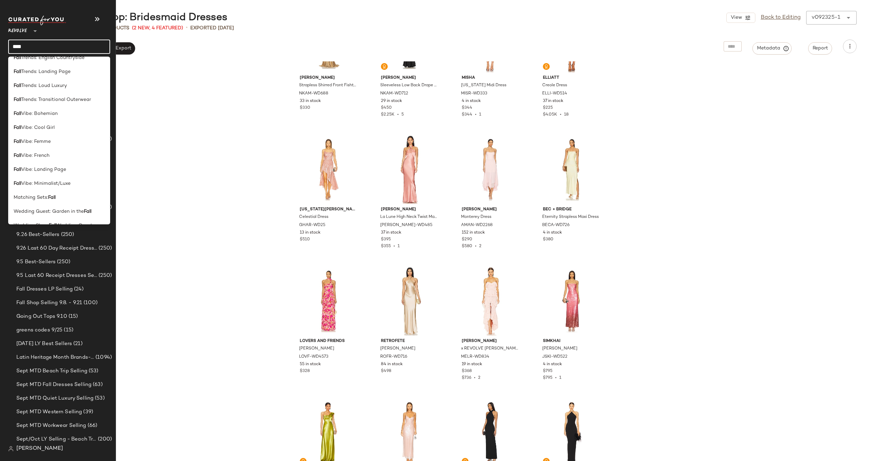
scroll to position [341, 0]
type input "****"
click at [42, 160] on span "Vibe: Landing Page" at bounding box center [43, 158] width 45 height 7
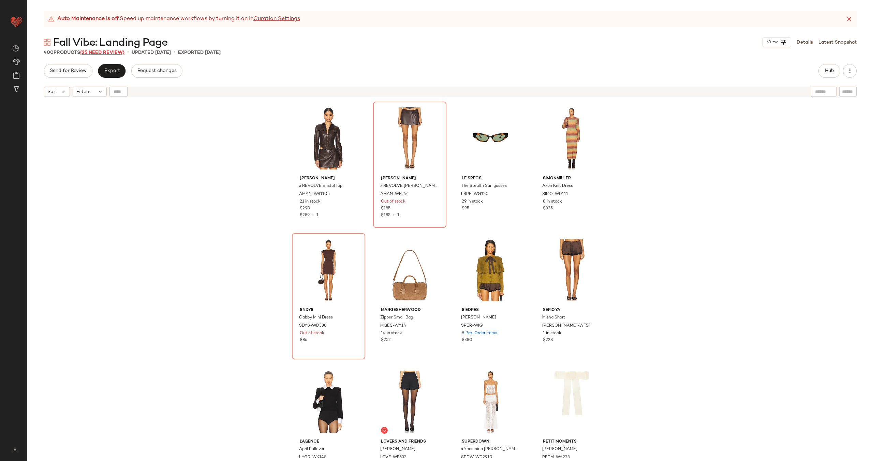
click at [108, 51] on span "(25 Need Review)" at bounding box center [102, 52] width 44 height 5
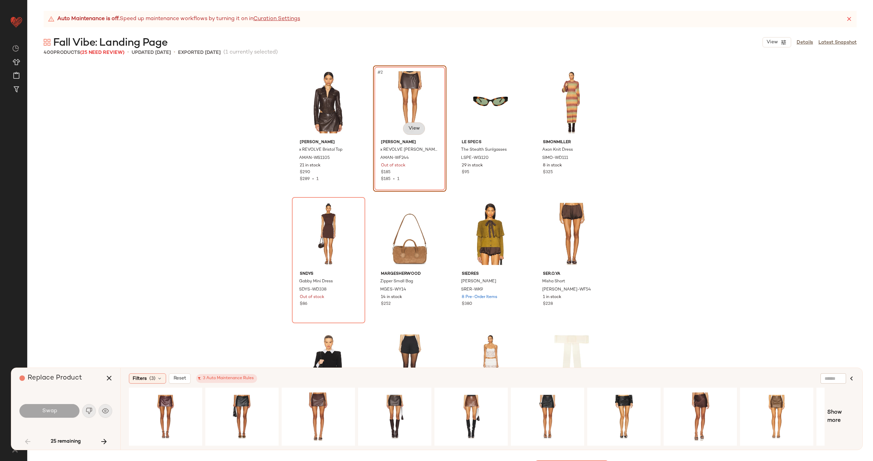
click at [416, 130] on body "Revolve ** Dashboard All Products Global Clipboards (30) Curations (70) Alexis …" at bounding box center [436, 258] width 873 height 517
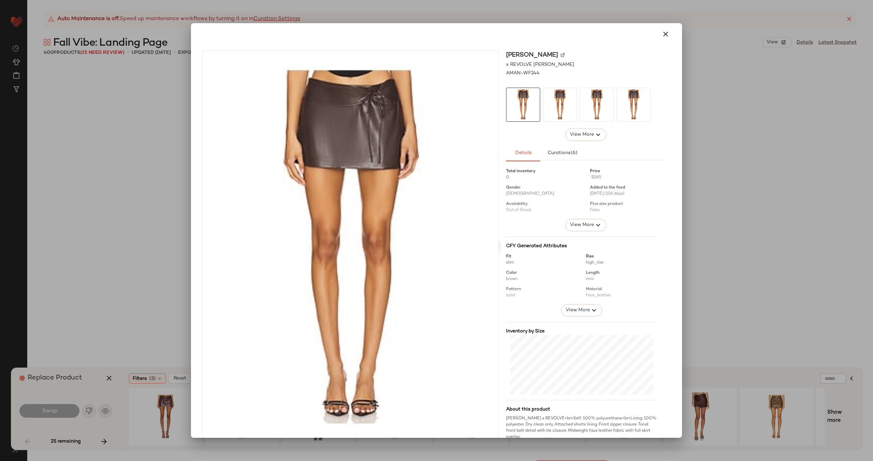
click at [565, 54] on img at bounding box center [563, 55] width 4 height 4
click at [663, 35] on icon "button" at bounding box center [665, 34] width 8 height 8
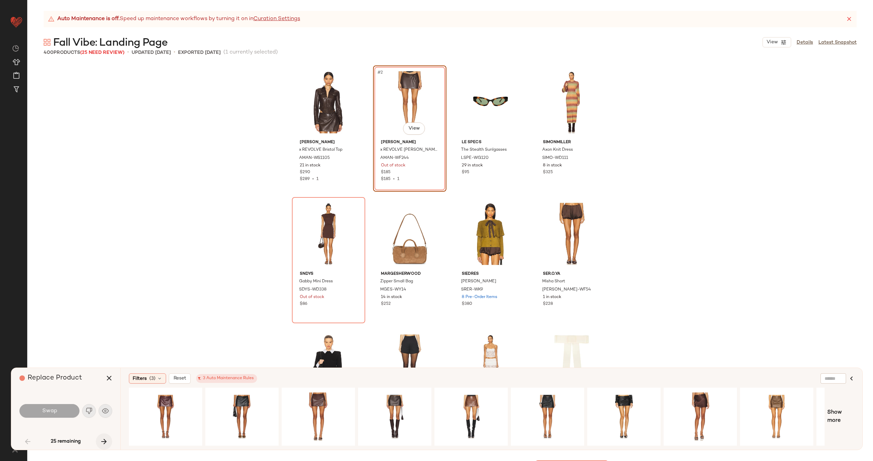
click at [106, 440] on icon "button" at bounding box center [104, 441] width 8 height 8
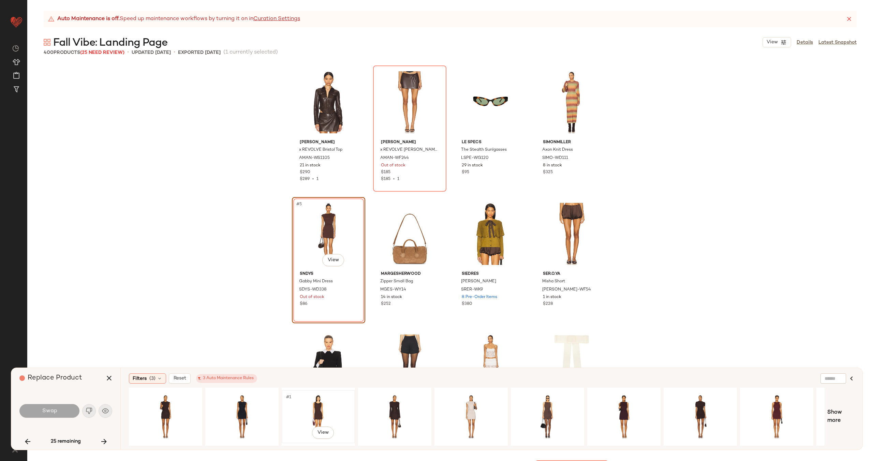
click at [346, 410] on div "#1 View" at bounding box center [318, 416] width 69 height 48
click at [59, 411] on button "Swap" at bounding box center [49, 411] width 60 height 14
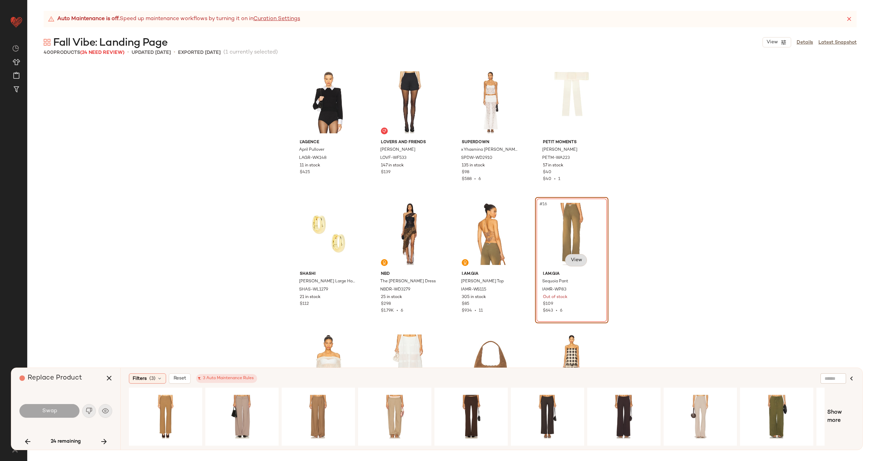
click at [571, 259] on body "Revolve ** Dashboard All Products Global Clipboards (30) Curations (70) Alexis …" at bounding box center [436, 258] width 873 height 517
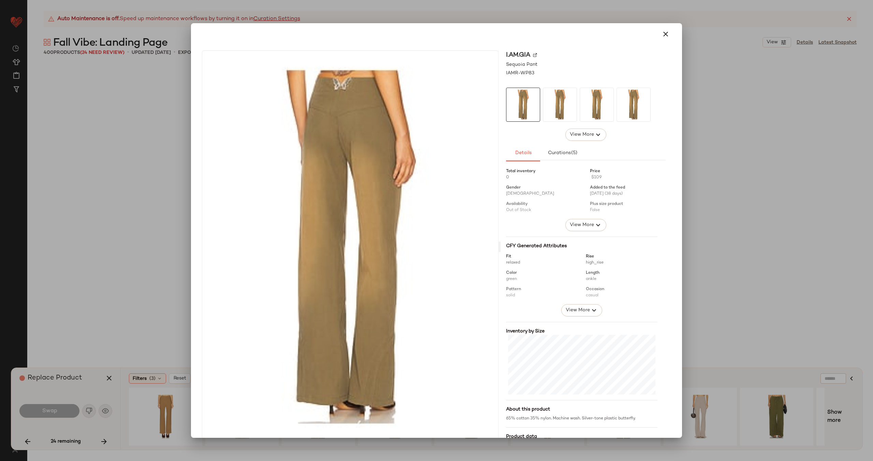
click at [533, 56] on img at bounding box center [535, 55] width 4 height 4
click at [663, 35] on icon "button" at bounding box center [665, 34] width 8 height 8
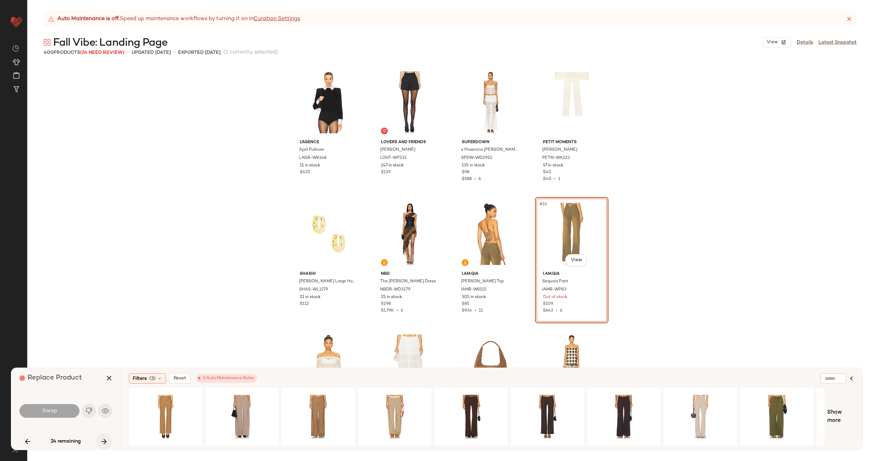
click at [106, 440] on icon "button" at bounding box center [104, 441] width 8 height 8
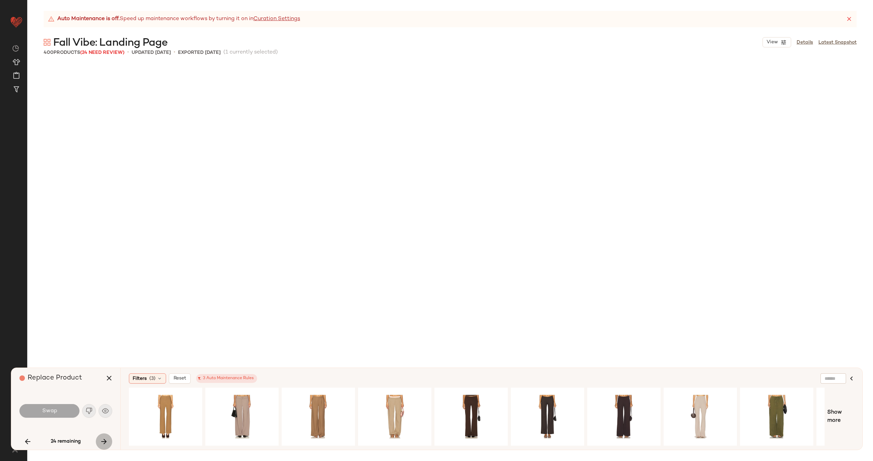
scroll to position [658, 0]
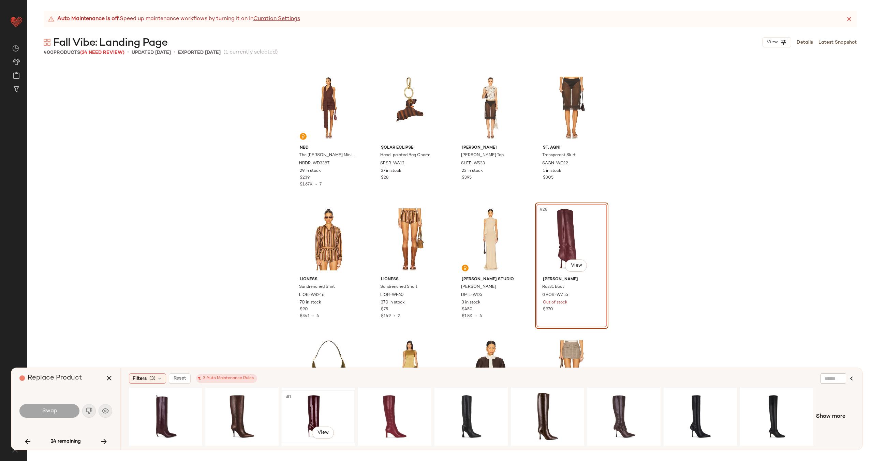
click at [334, 416] on div "#1 View" at bounding box center [318, 416] width 69 height 48
click at [373, 407] on div "#1 View" at bounding box center [394, 416] width 69 height 48
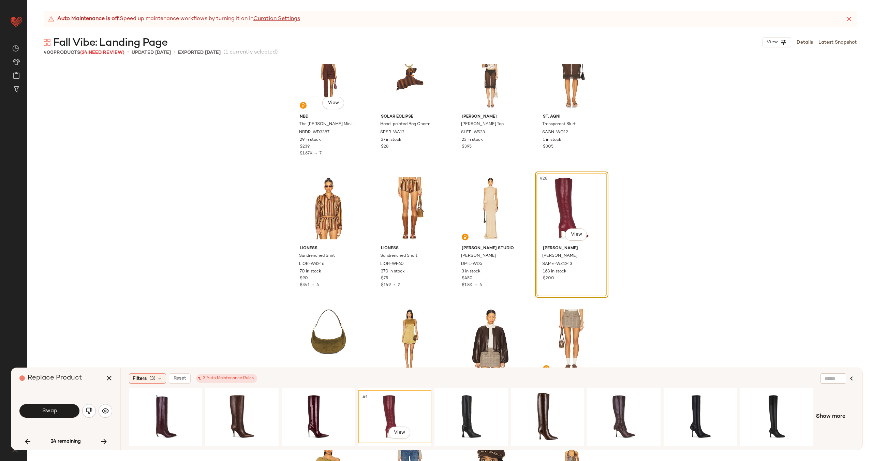
scroll to position [723, 0]
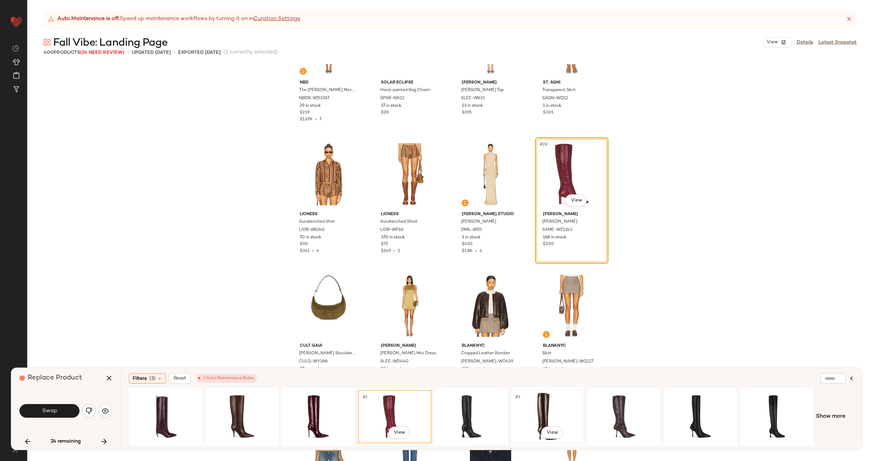
click at [537, 406] on div "#1 View" at bounding box center [547, 416] width 69 height 48
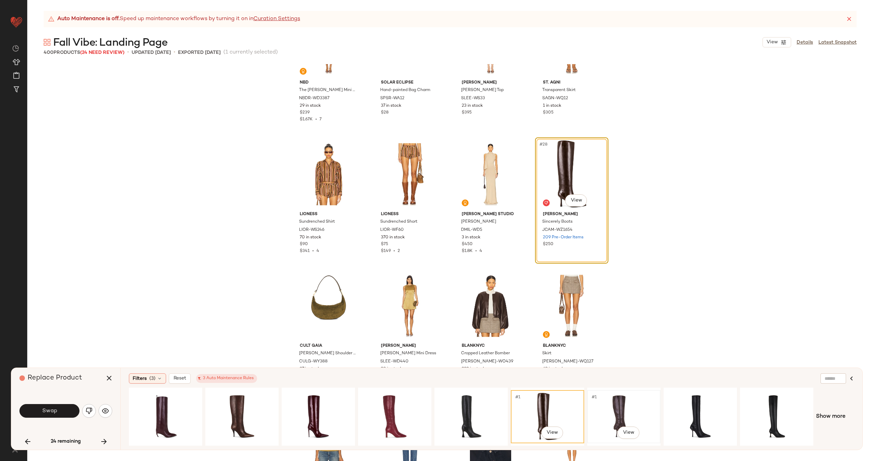
click at [619, 409] on div "#1 View" at bounding box center [624, 416] width 69 height 48
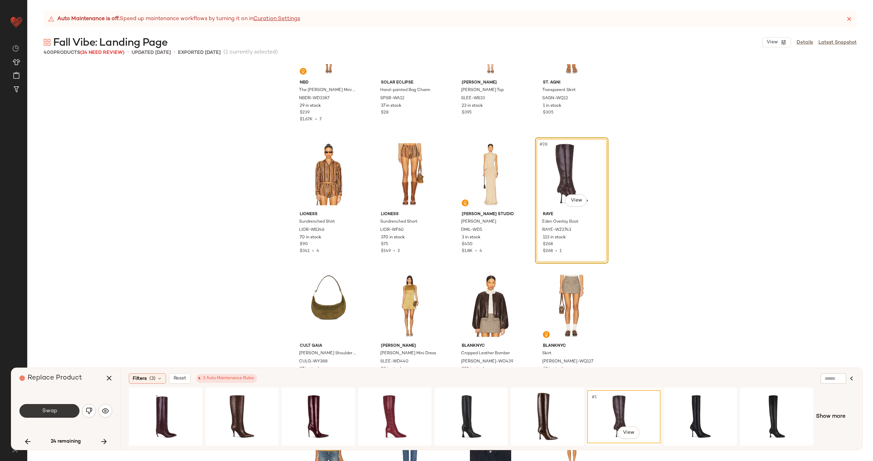
click at [62, 411] on button "Swap" at bounding box center [49, 411] width 60 height 14
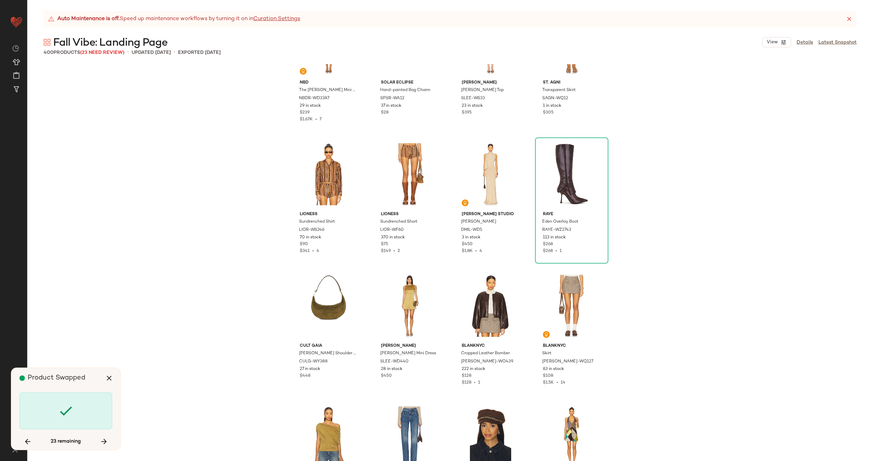
scroll to position [1843, 0]
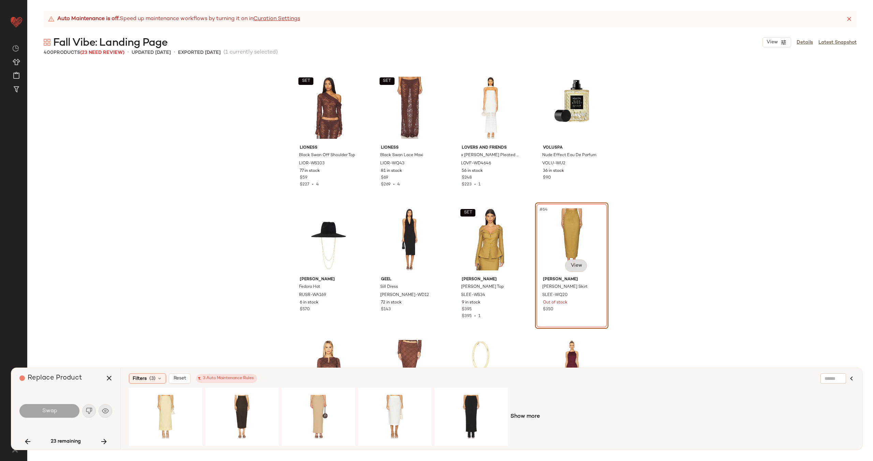
click at [570, 265] on body "Revolve ** Dashboard All Products Global Clipboards (30) Curations (70) Alexis …" at bounding box center [436, 258] width 873 height 517
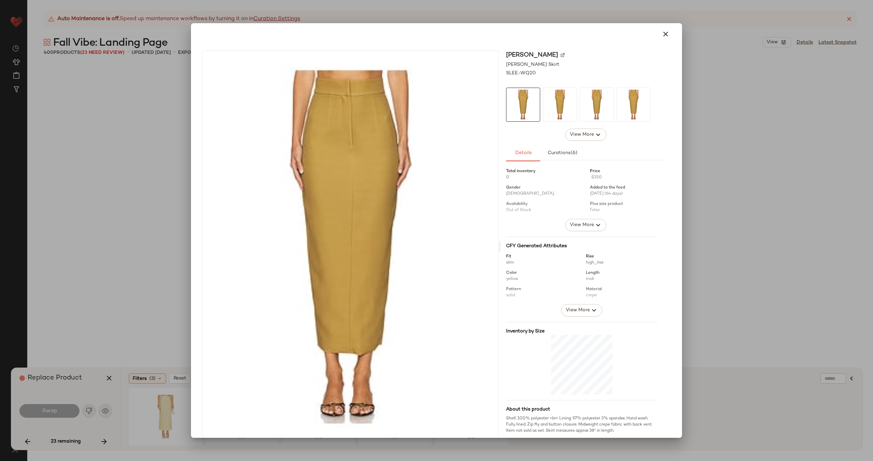
click at [561, 53] on img at bounding box center [563, 55] width 4 height 4
click at [666, 36] on button "button" at bounding box center [665, 34] width 16 height 16
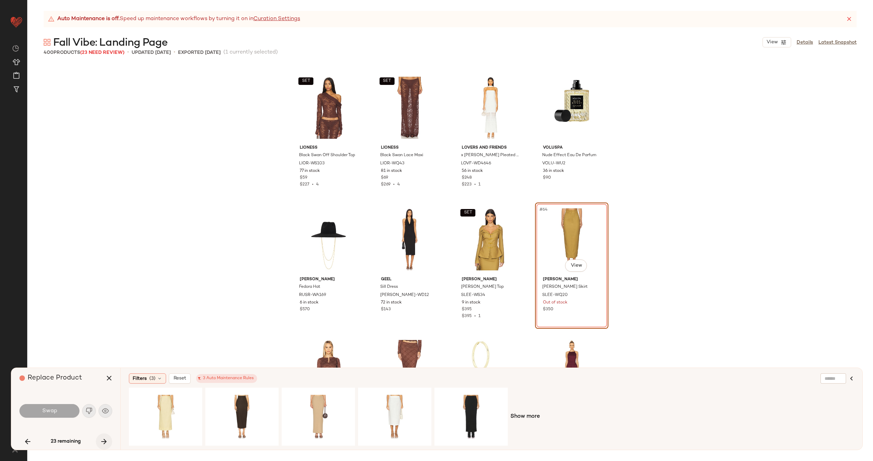
click at [103, 441] on icon "button" at bounding box center [104, 441] width 8 height 8
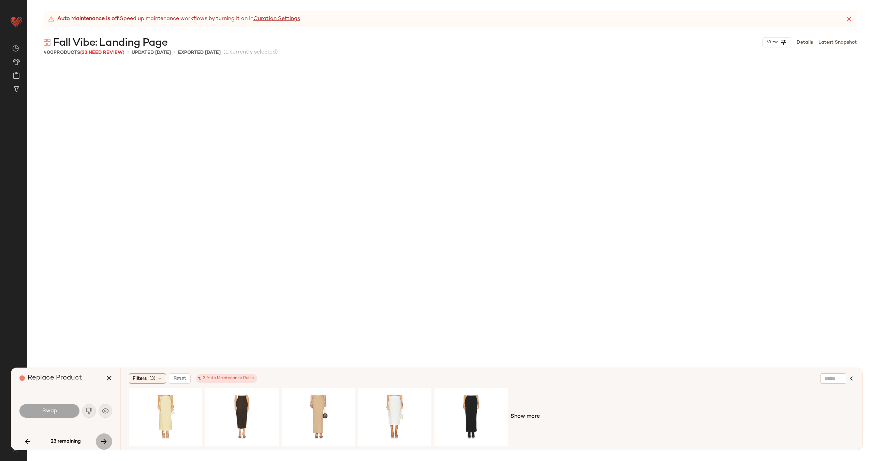
scroll to position [2501, 0]
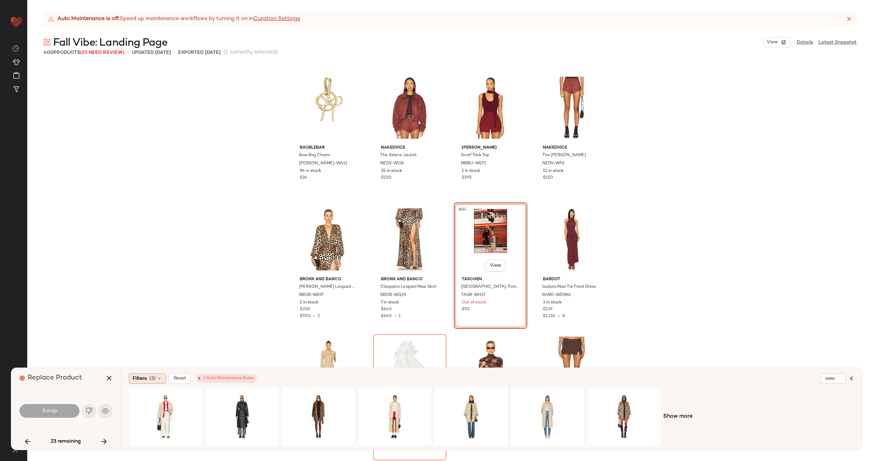
click at [155, 379] on div "Filters (3)" at bounding box center [147, 378] width 37 height 10
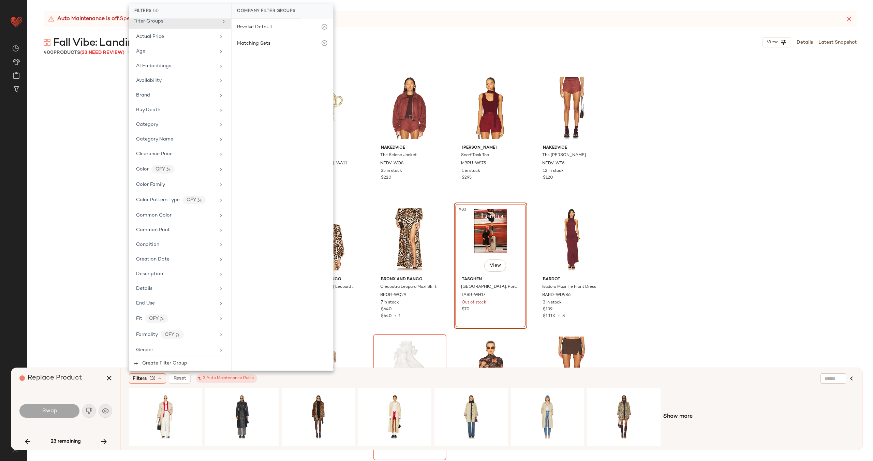
scroll to position [0, 0]
click at [195, 127] on div "Category" at bounding box center [175, 129] width 79 height 7
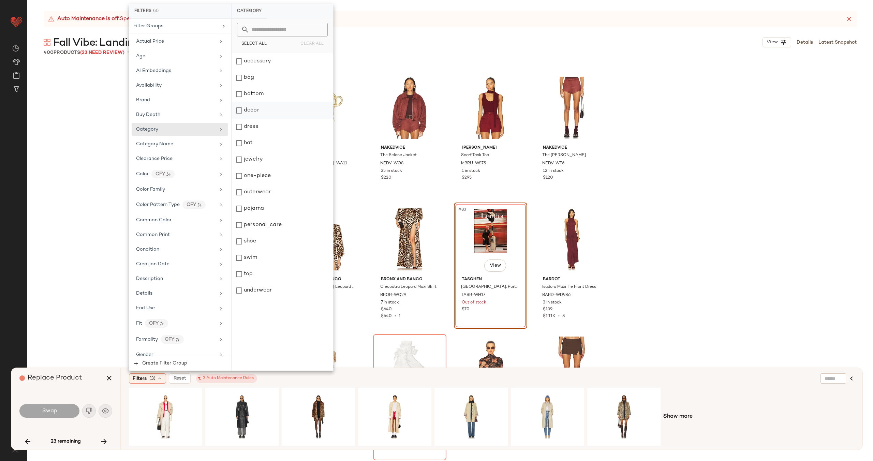
click at [262, 110] on div "decor" at bounding box center [283, 110] width 102 height 16
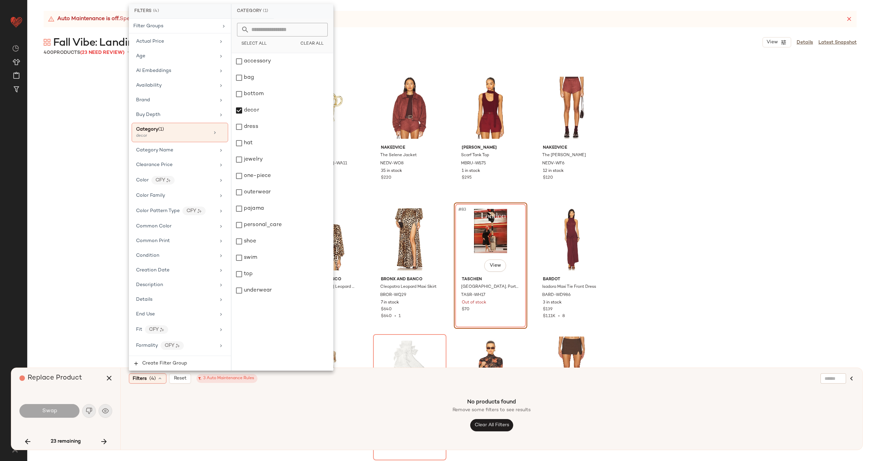
click at [288, 378] on div "Filters (4) Reset 3 Auto Maintenance Rules" at bounding box center [458, 378] width 659 height 10
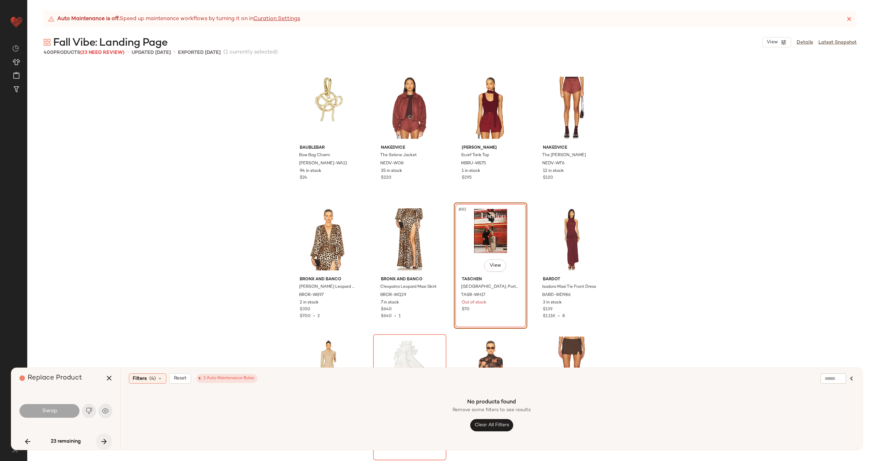
click at [106, 442] on icon "button" at bounding box center [104, 441] width 8 height 8
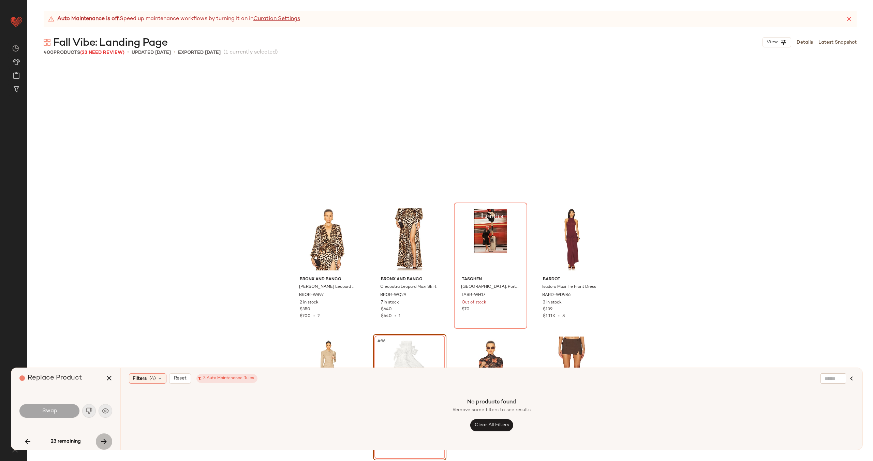
scroll to position [2632, 0]
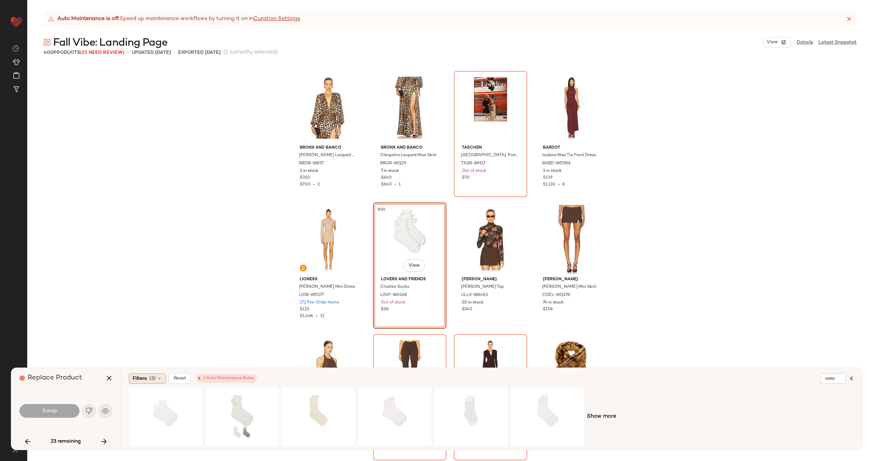
click at [147, 377] on div "Filters (3)" at bounding box center [147, 378] width 37 height 10
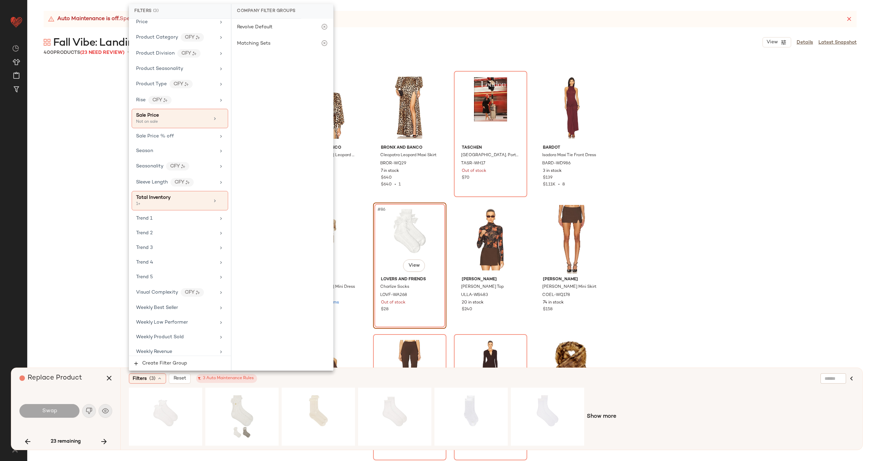
scroll to position [618, 0]
click at [350, 373] on div "Filters (3) Reset 3 Auto Maintenance Rules" at bounding box center [458, 378] width 659 height 10
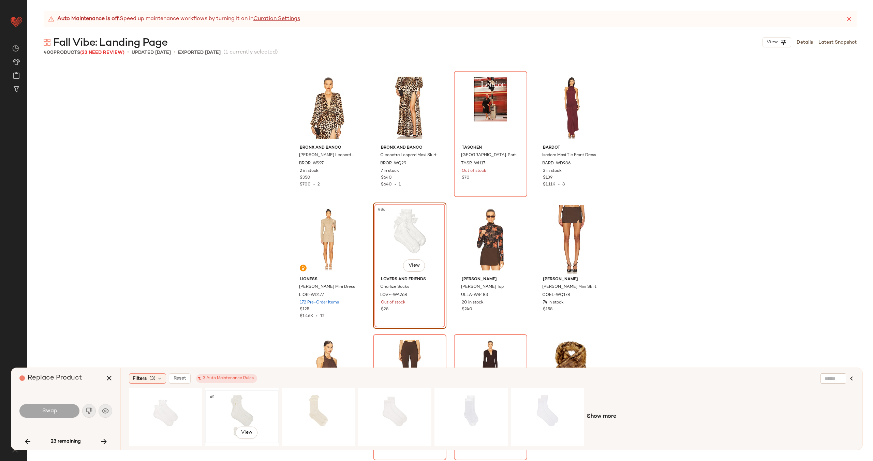
click at [247, 404] on div "#1 View" at bounding box center [242, 416] width 69 height 48
click at [48, 408] on span "Swap" at bounding box center [49, 411] width 15 height 6
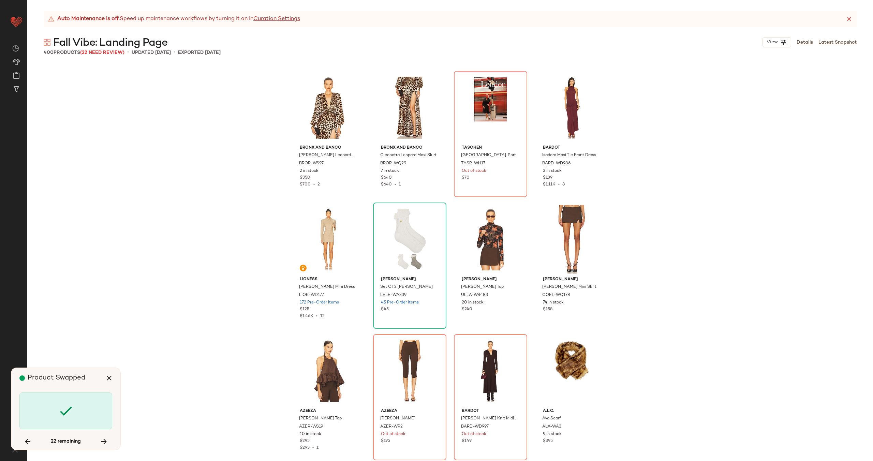
scroll to position [2764, 0]
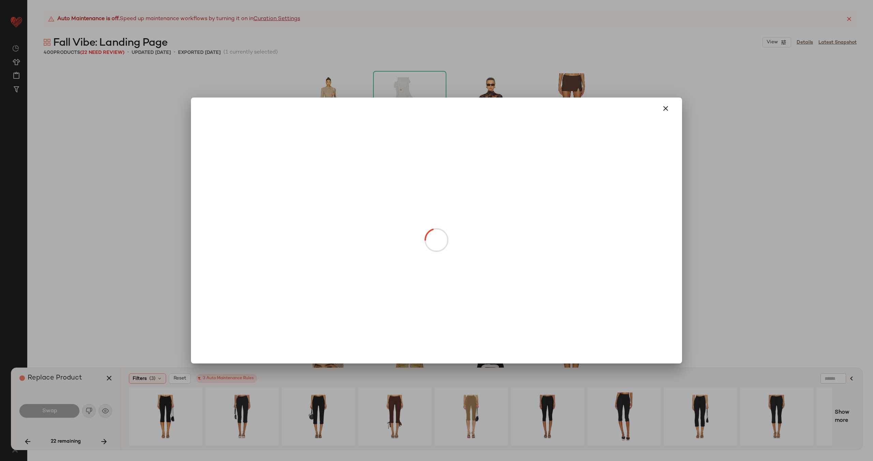
click at [419, 268] on body "Revolve ** Dashboard All Products Global Clipboards (30) Curations (70) Alexis …" at bounding box center [436, 258] width 873 height 517
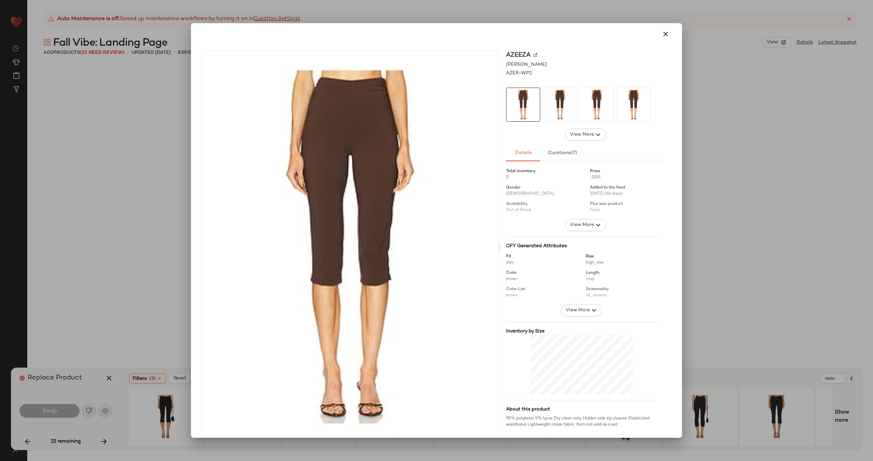
click at [533, 56] on img at bounding box center [535, 55] width 4 height 4
click at [662, 33] on icon "button" at bounding box center [665, 34] width 8 height 8
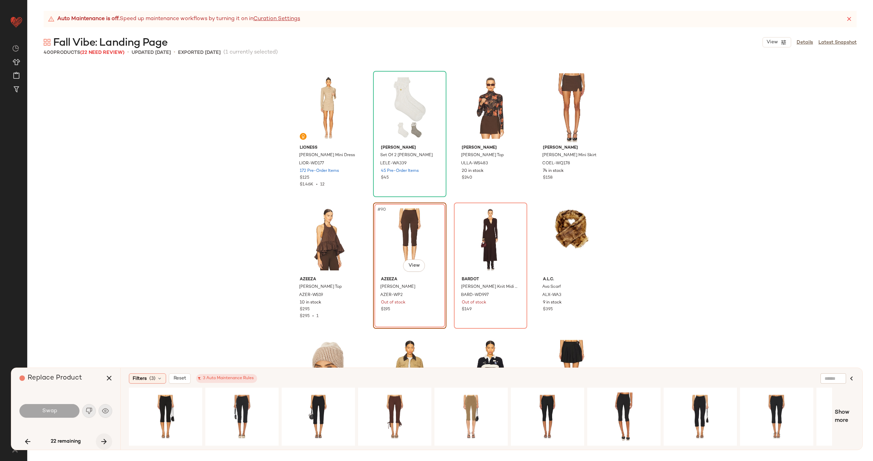
click at [107, 441] on icon "button" at bounding box center [104, 441] width 8 height 8
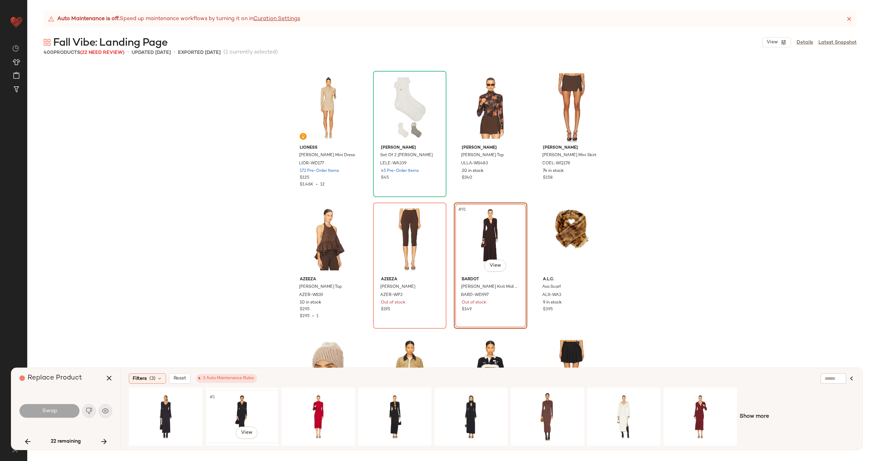
click at [260, 410] on div "#1 View" at bounding box center [242, 416] width 69 height 48
click at [56, 410] on span "Swap" at bounding box center [49, 411] width 15 height 6
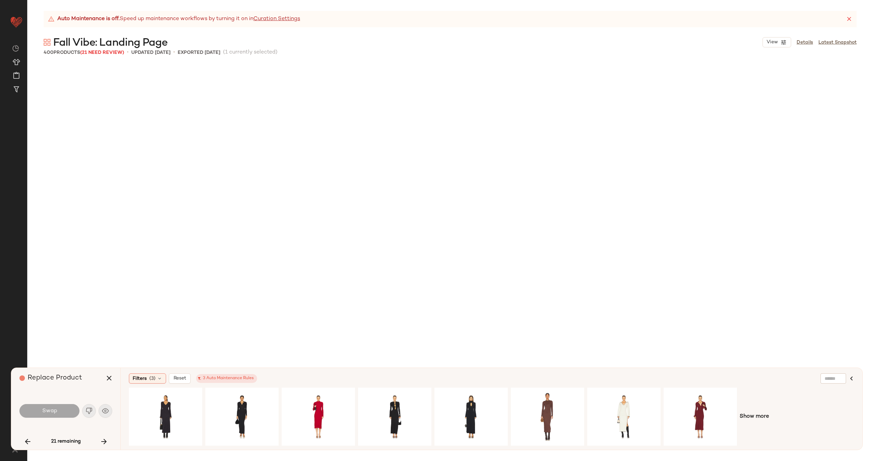
scroll to position [4475, 0]
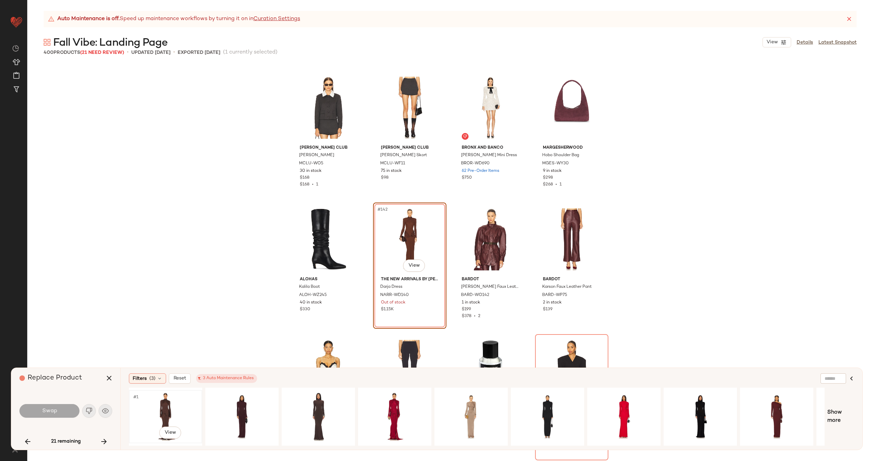
click at [157, 403] on div "#1 View" at bounding box center [165, 416] width 69 height 48
click at [56, 408] on span "Swap" at bounding box center [49, 411] width 15 height 6
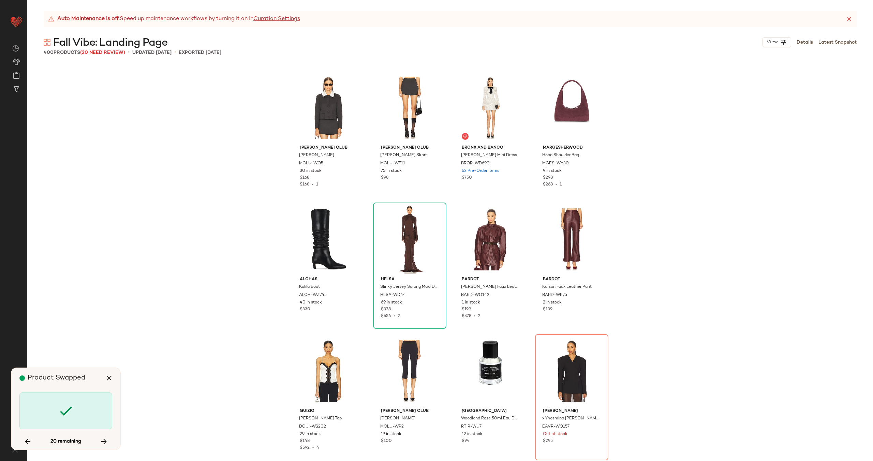
scroll to position [4607, 0]
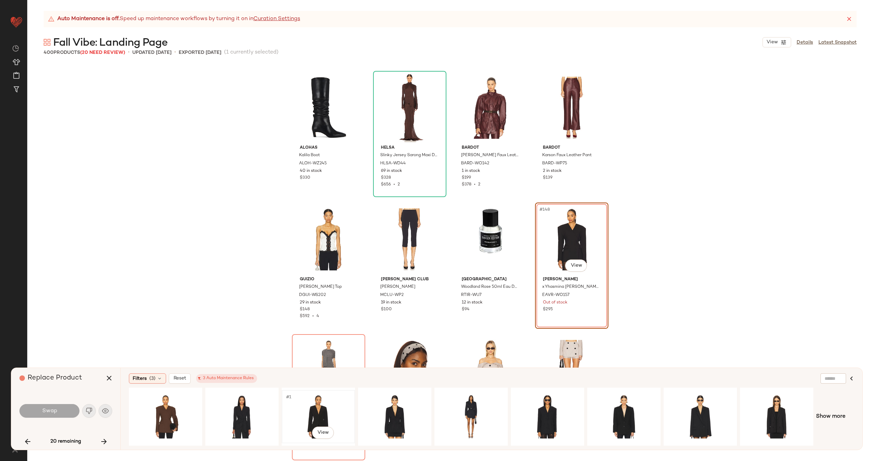
click at [310, 410] on div "#1 View" at bounding box center [318, 416] width 69 height 48
click at [448, 413] on div "#1 View" at bounding box center [471, 416] width 69 height 48
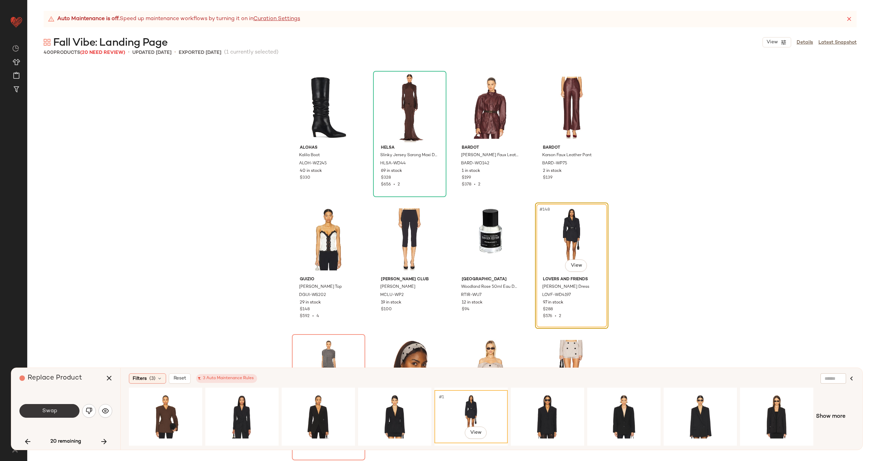
click at [61, 413] on button "Swap" at bounding box center [49, 411] width 60 height 14
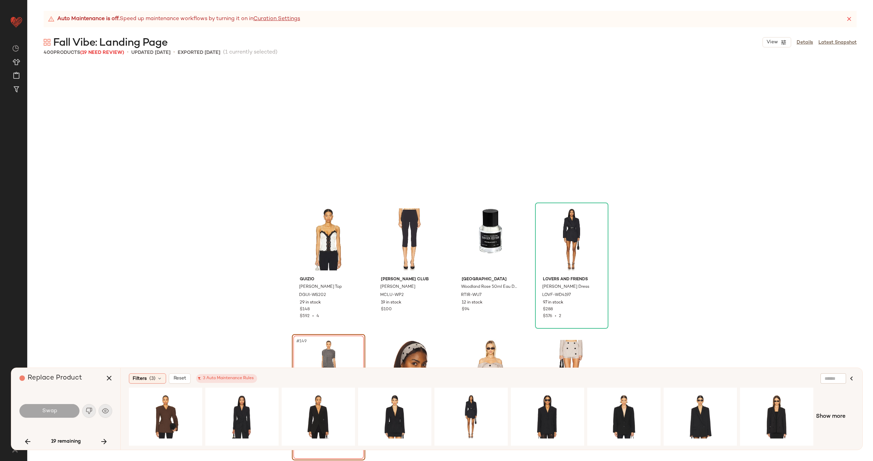
scroll to position [4738, 0]
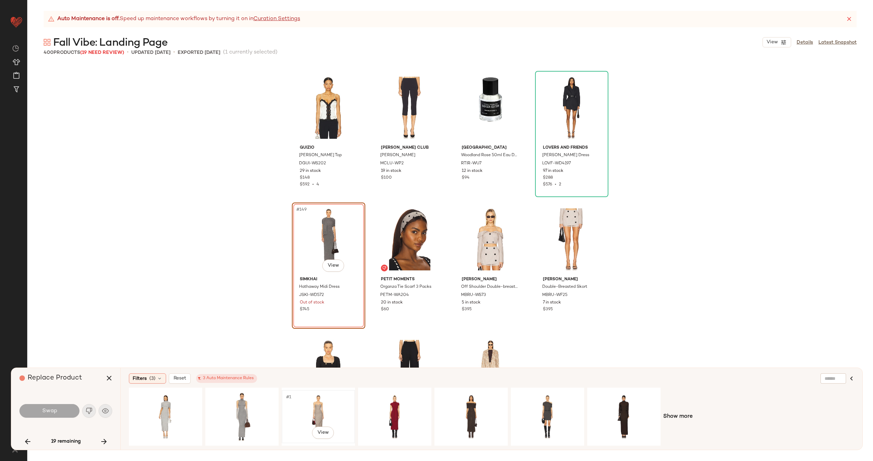
click at [316, 406] on div "#1 View" at bounding box center [318, 416] width 69 height 48
click at [157, 408] on div "#1 View" at bounding box center [165, 416] width 69 height 48
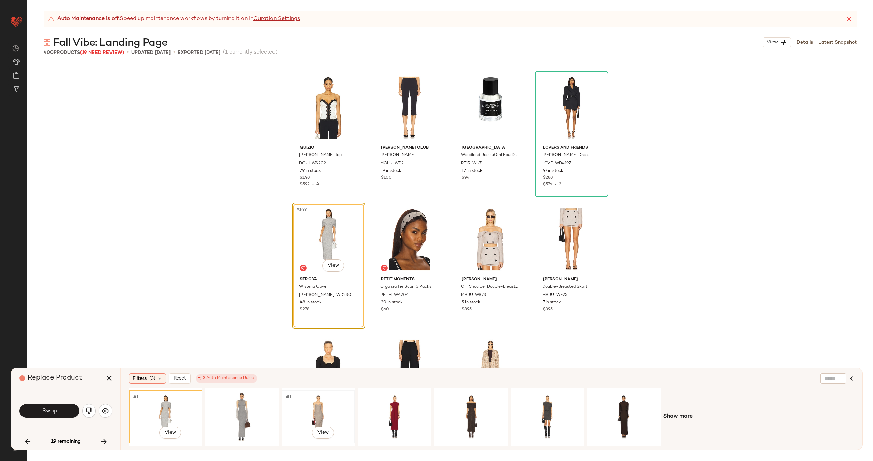
click at [331, 408] on div "#1 View" at bounding box center [318, 416] width 69 height 48
click at [62, 411] on button "Swap" at bounding box center [49, 411] width 60 height 14
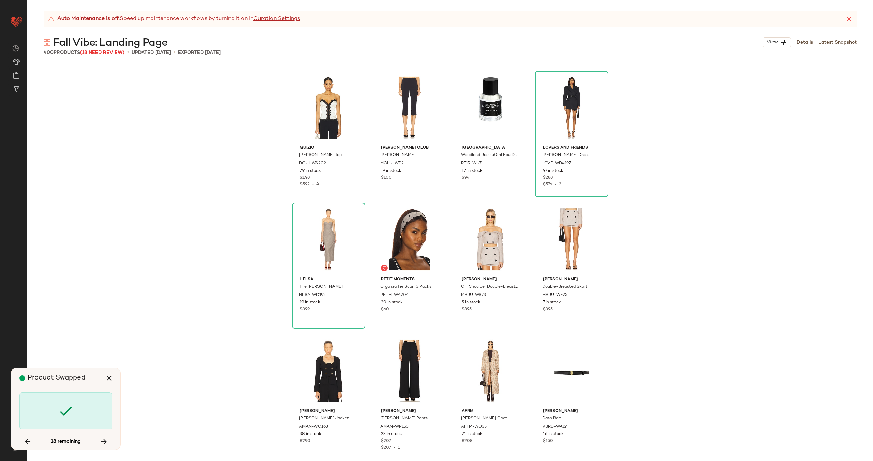
scroll to position [5133, 0]
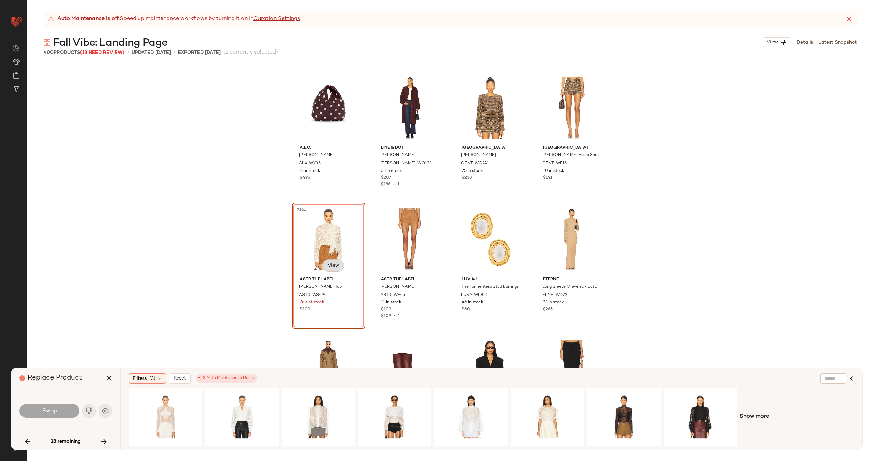
click at [338, 267] on body "Revolve ** Dashboard All Products Global Clipboards (30) Curations (70) Alexis …" at bounding box center [436, 258] width 873 height 517
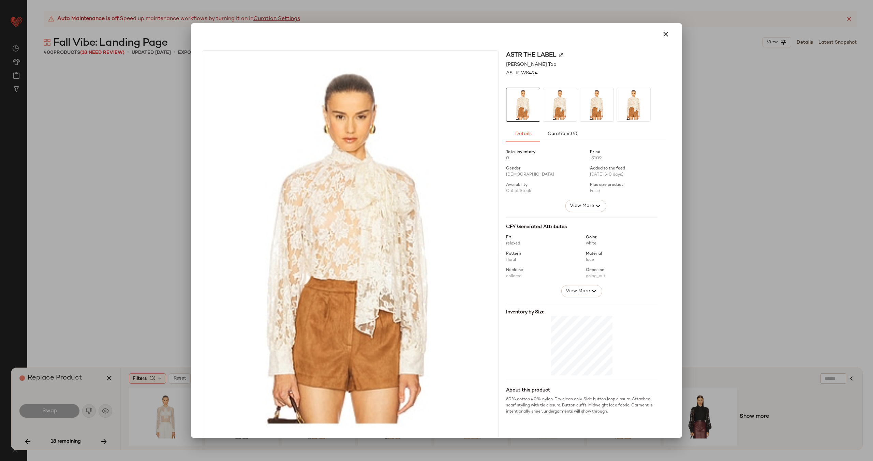
click at [559, 54] on img at bounding box center [561, 55] width 4 height 4
click at [663, 34] on icon "button" at bounding box center [665, 34] width 8 height 8
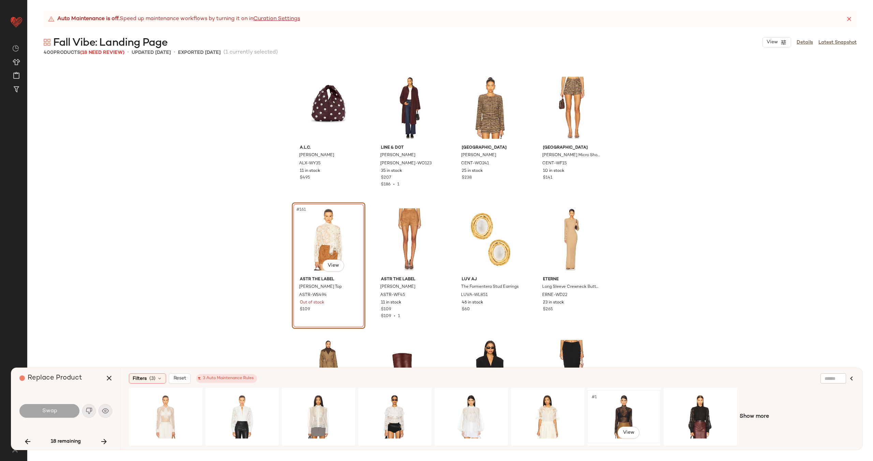
click at [627, 414] on div "#1 View" at bounding box center [624, 416] width 69 height 48
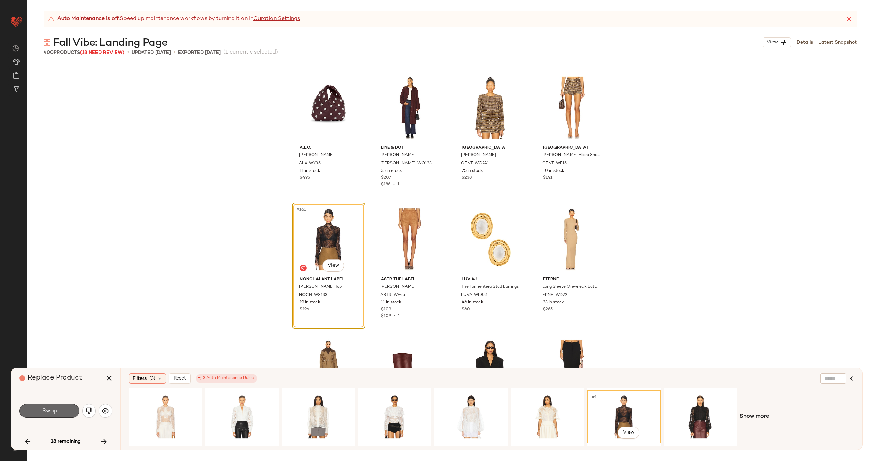
click at [55, 410] on span "Swap" at bounding box center [49, 411] width 15 height 6
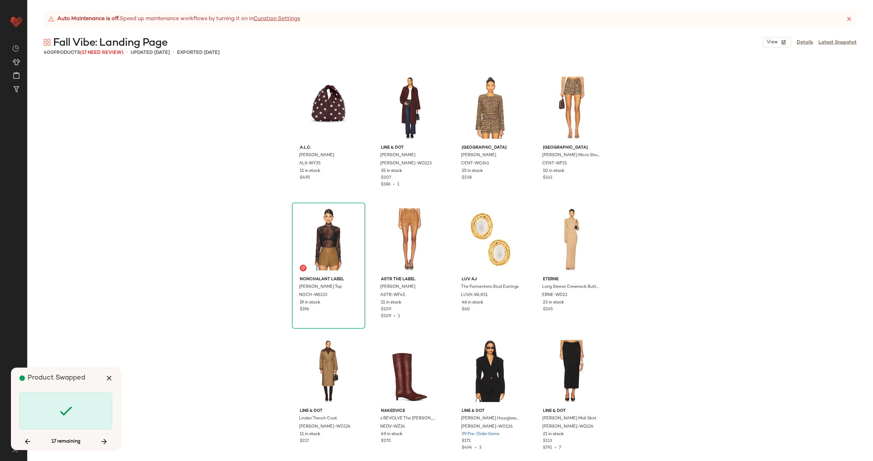
scroll to position [6186, 0]
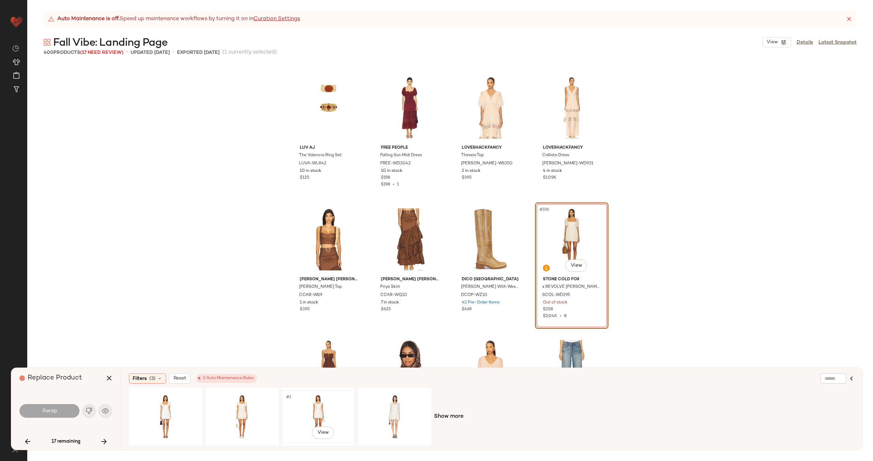
click at [319, 412] on div "#1 View" at bounding box center [318, 416] width 69 height 48
click at [61, 412] on button "Swap" at bounding box center [49, 411] width 60 height 14
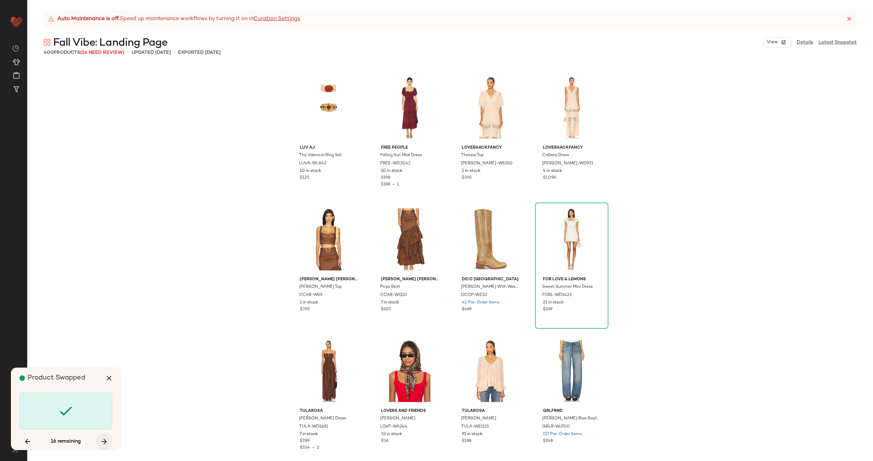
scroll to position [6712, 0]
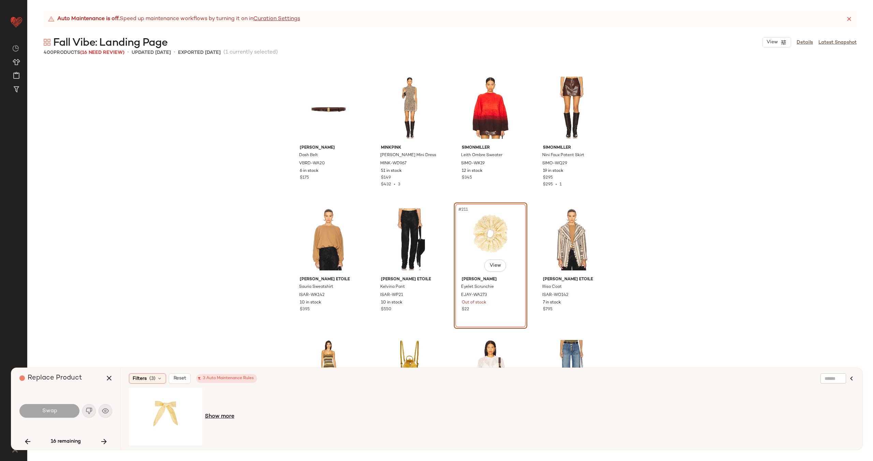
click at [221, 417] on span "Show more" at bounding box center [219, 417] width 29 height 8
click at [107, 444] on icon "button" at bounding box center [104, 441] width 8 height 8
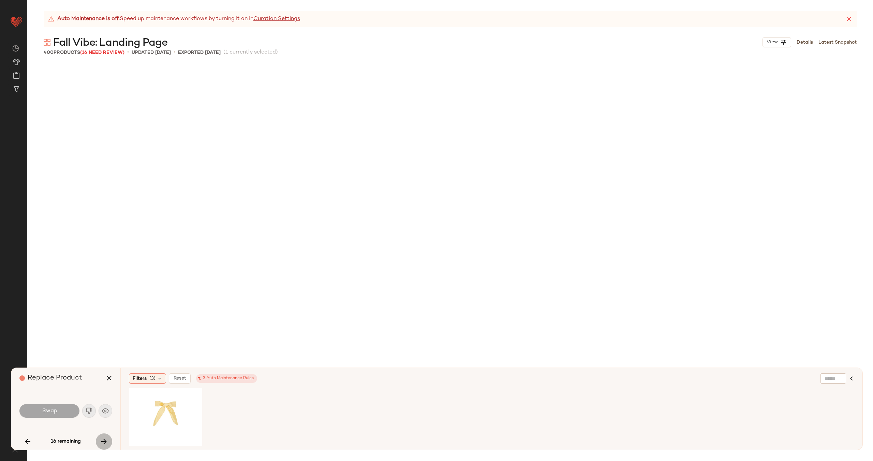
scroll to position [7107, 0]
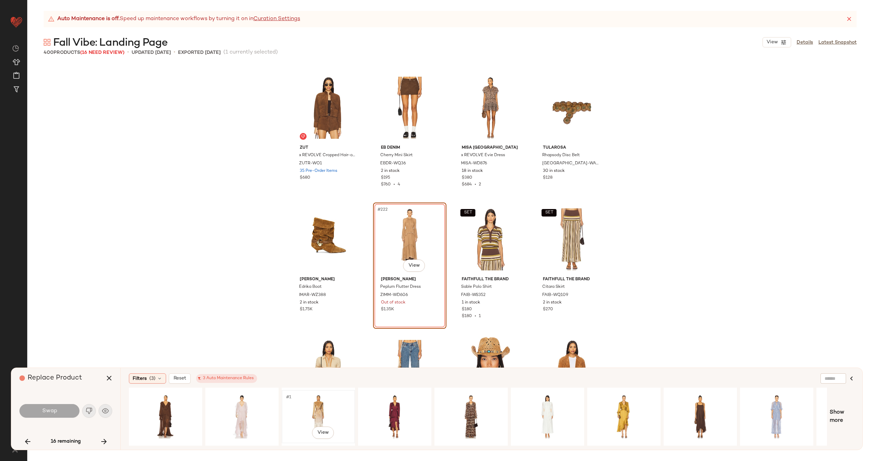
click at [299, 405] on div "#1 View" at bounding box center [318, 416] width 69 height 48
click at [482, 412] on div "#1 View" at bounding box center [471, 416] width 69 height 48
click at [304, 412] on div "#1 View" at bounding box center [318, 416] width 69 height 48
click at [50, 407] on button "Swap" at bounding box center [49, 411] width 60 height 14
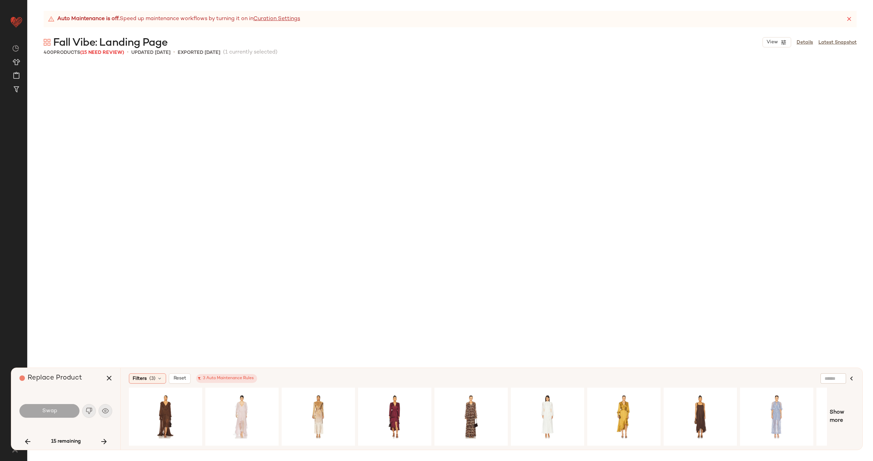
scroll to position [7502, 0]
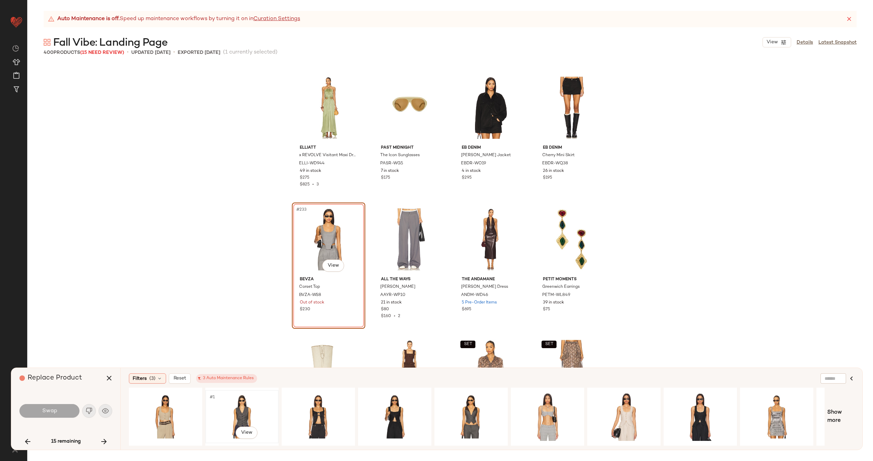
click at [238, 411] on div "#1 View" at bounding box center [242, 416] width 69 height 48
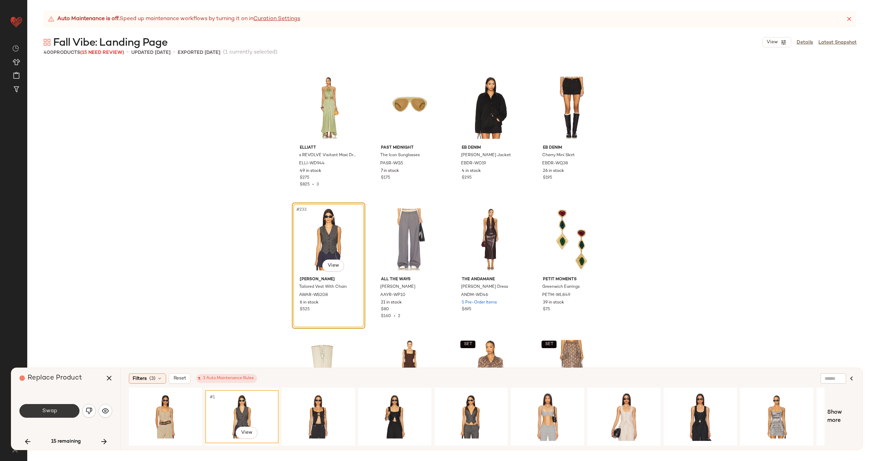
click at [63, 411] on button "Swap" at bounding box center [49, 411] width 60 height 14
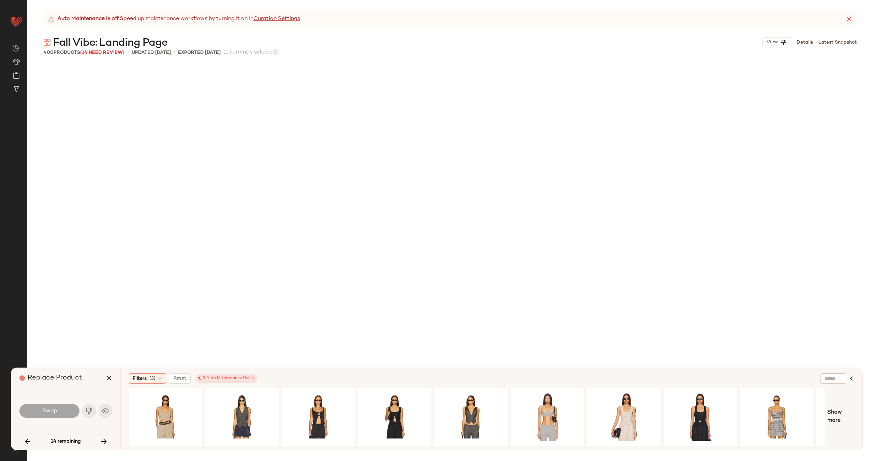
scroll to position [8687, 0]
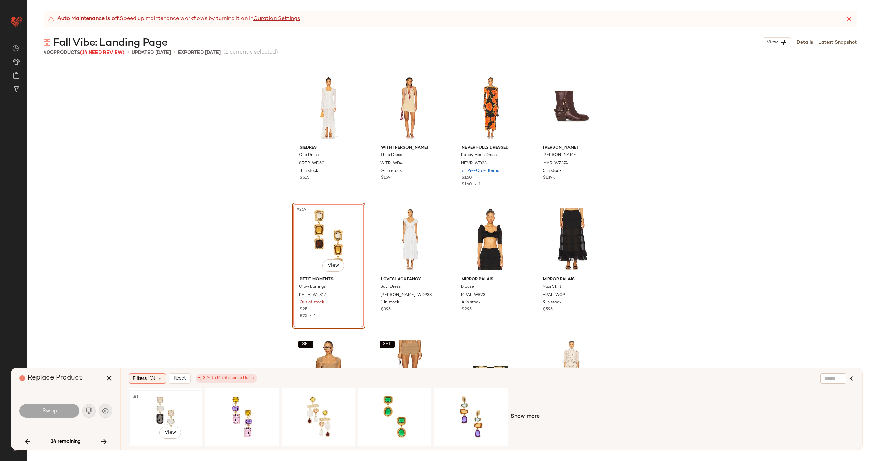
click at [164, 411] on div "#1 View" at bounding box center [165, 416] width 69 height 48
click at [59, 412] on button "Swap" at bounding box center [49, 411] width 60 height 14
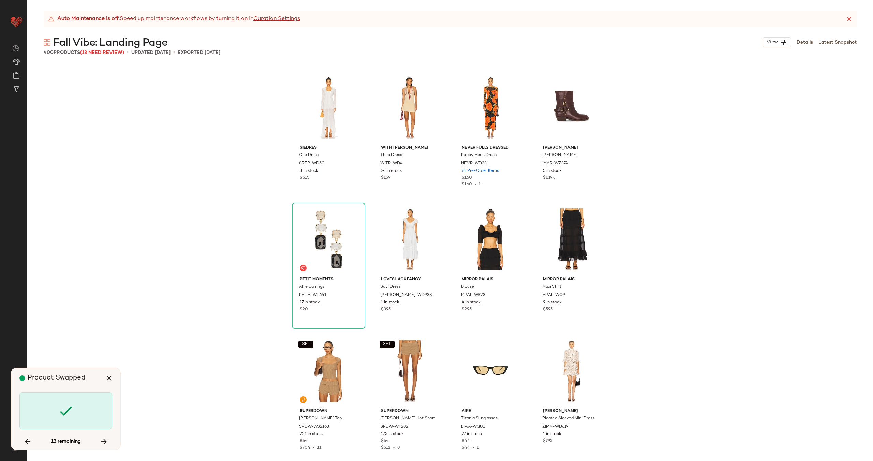
scroll to position [9345, 0]
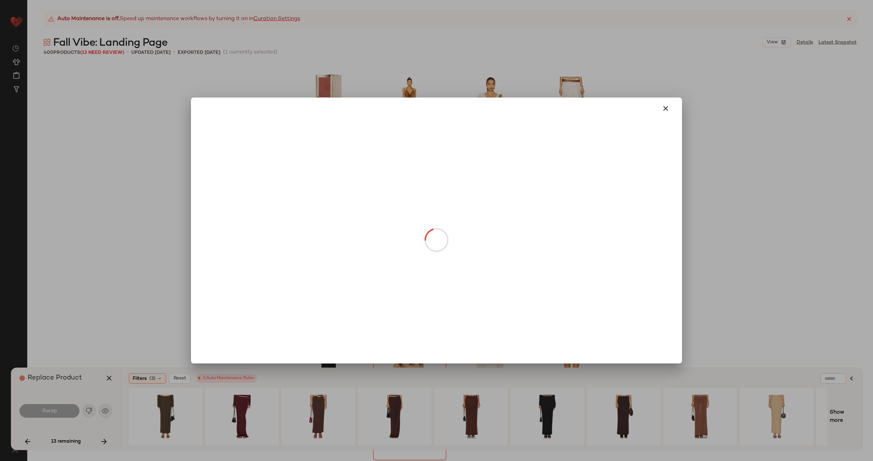
click at [416, 265] on body "Revolve ** Dashboard All Products Global Clipboards (30) Curations (70) Alexis …" at bounding box center [436, 258] width 873 height 517
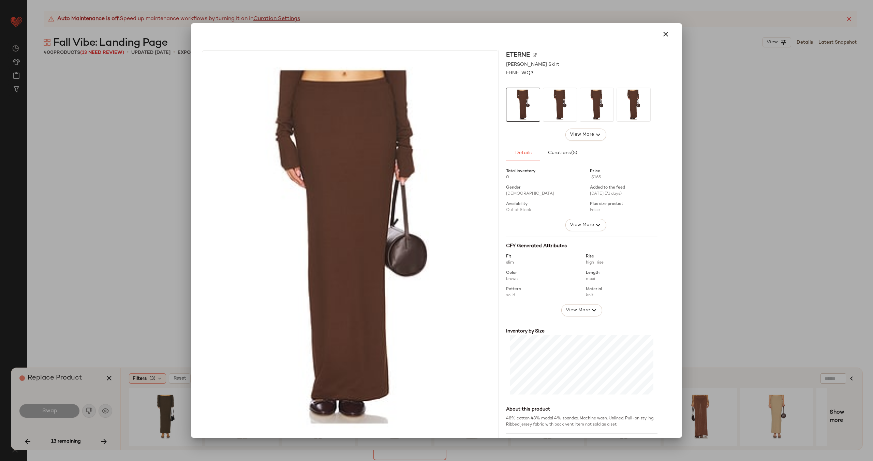
click at [533, 57] on img at bounding box center [535, 55] width 4 height 4
click at [664, 37] on icon "button" at bounding box center [665, 34] width 8 height 8
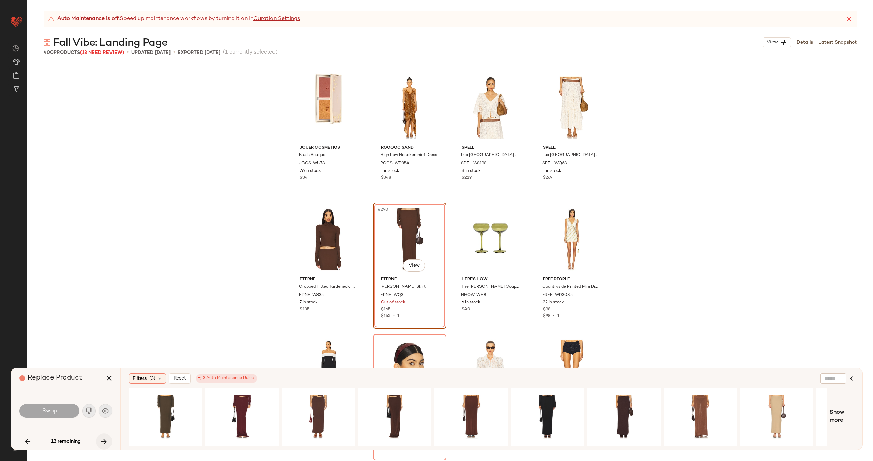
click at [102, 443] on icon "button" at bounding box center [104, 441] width 8 height 8
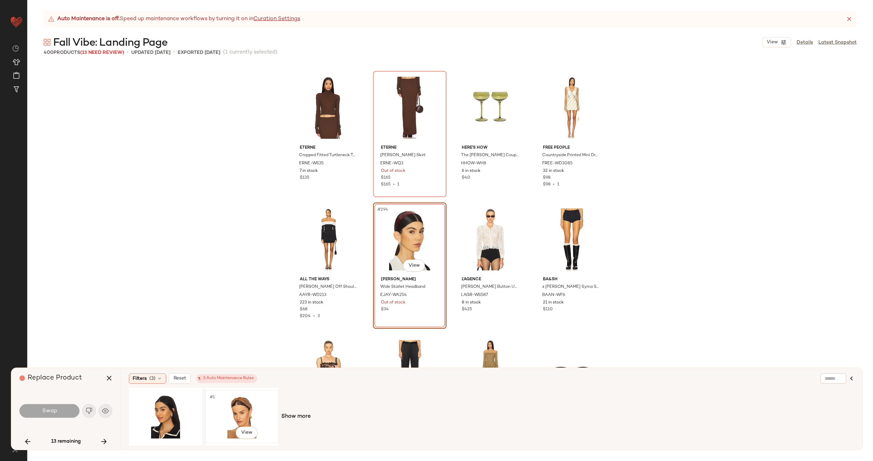
click at [235, 405] on div "#1 View" at bounding box center [242, 416] width 69 height 48
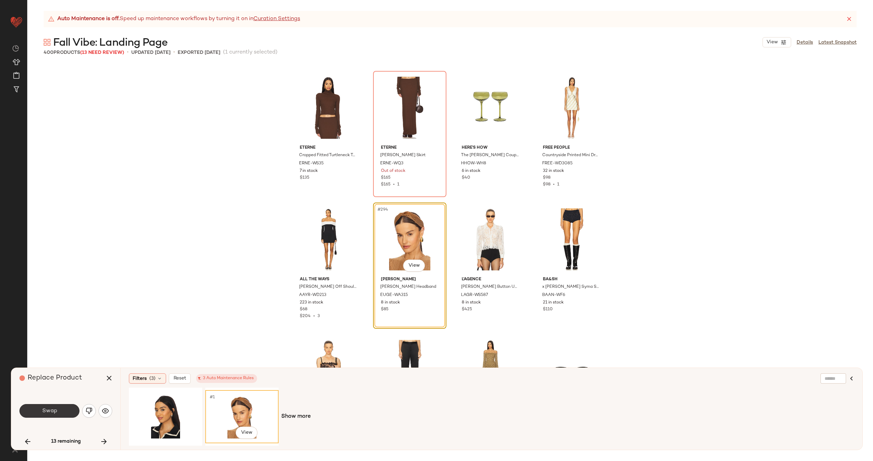
click at [50, 413] on span "Swap" at bounding box center [49, 411] width 15 height 6
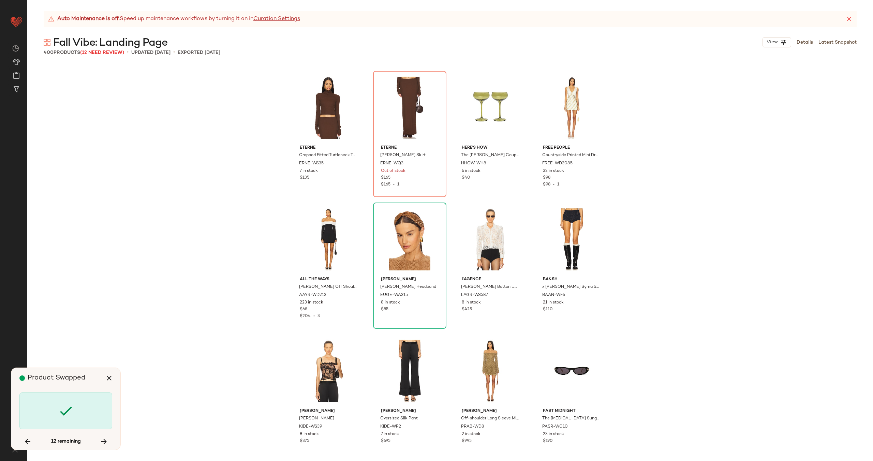
scroll to position [11582, 0]
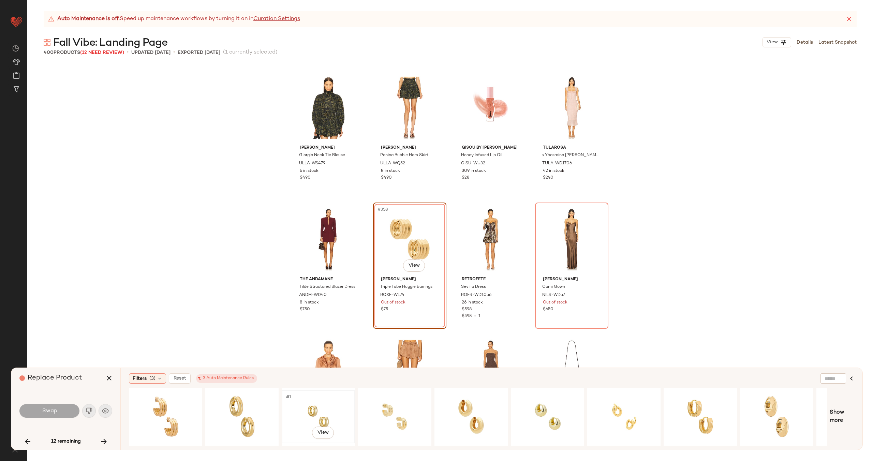
click at [308, 407] on div "#1 View" at bounding box center [318, 416] width 69 height 48
click at [64, 410] on button "Swap" at bounding box center [49, 411] width 60 height 14
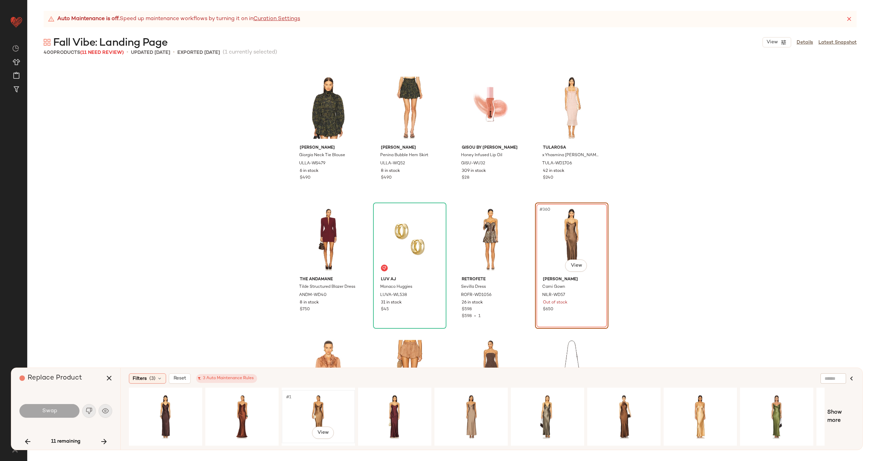
click at [339, 411] on div "#1 View" at bounding box center [318, 416] width 69 height 48
click at [47, 408] on span "Swap" at bounding box center [49, 411] width 15 height 6
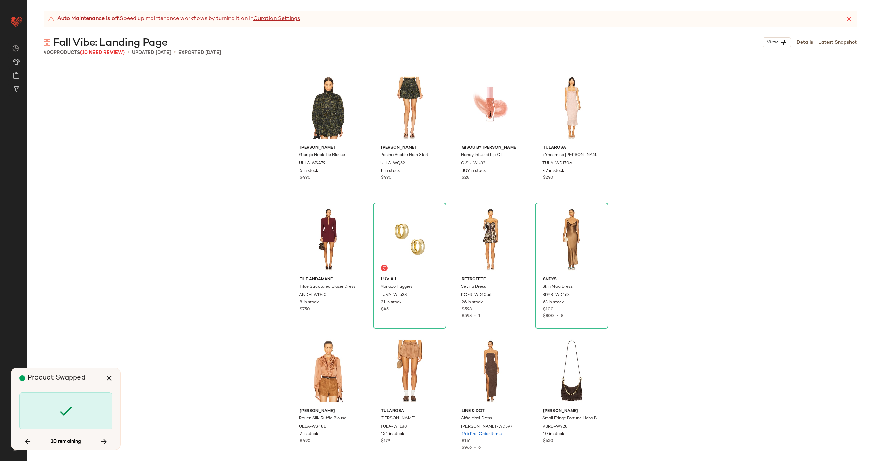
scroll to position [12372, 0]
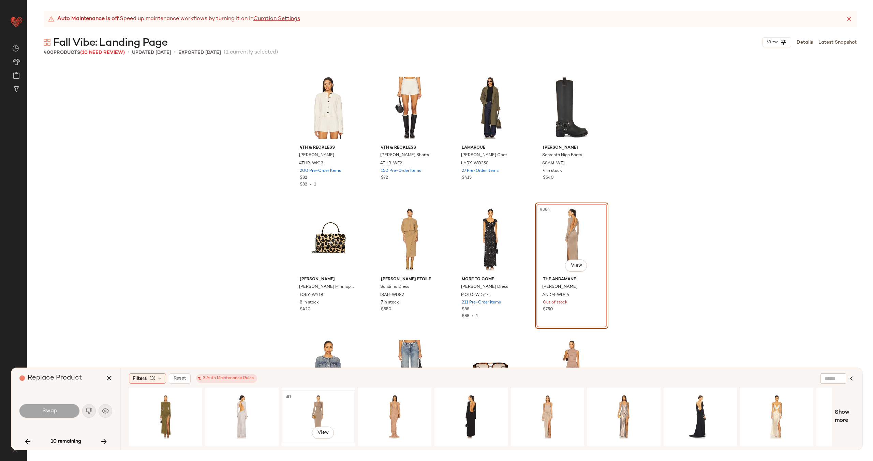
click at [309, 406] on div "#1 View" at bounding box center [318, 416] width 69 height 48
click at [381, 406] on div "#1 View" at bounding box center [394, 416] width 69 height 48
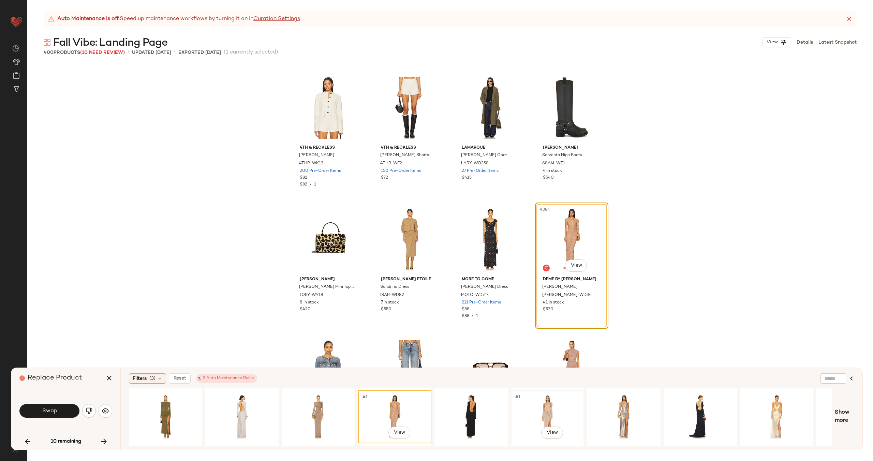
click at [564, 407] on div "#1 View" at bounding box center [547, 416] width 69 height 48
click at [387, 416] on div "#1 View" at bounding box center [394, 416] width 69 height 48
click at [183, 411] on div "#1 View" at bounding box center [165, 416] width 69 height 48
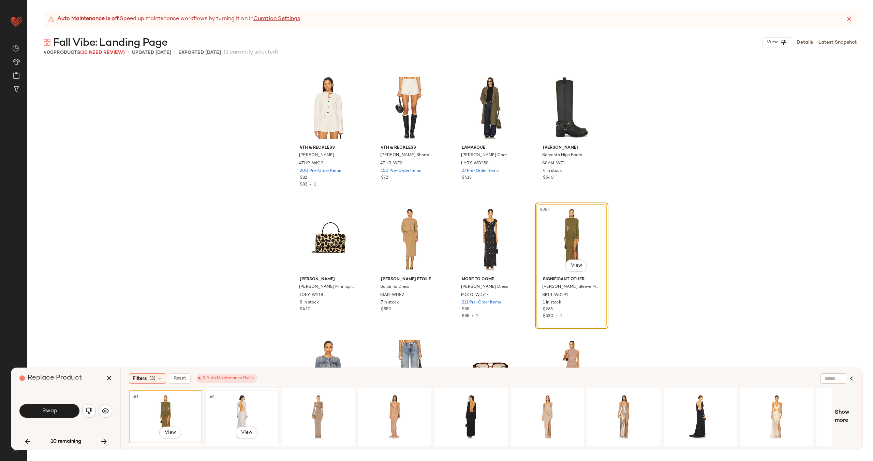
click at [236, 407] on div "#1 View" at bounding box center [242, 416] width 69 height 48
click at [55, 408] on span "Swap" at bounding box center [49, 411] width 15 height 6
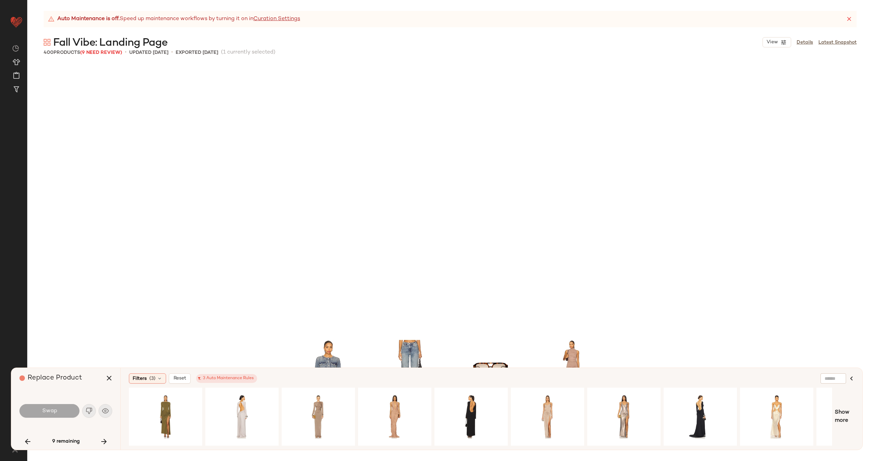
scroll to position [12635, 0]
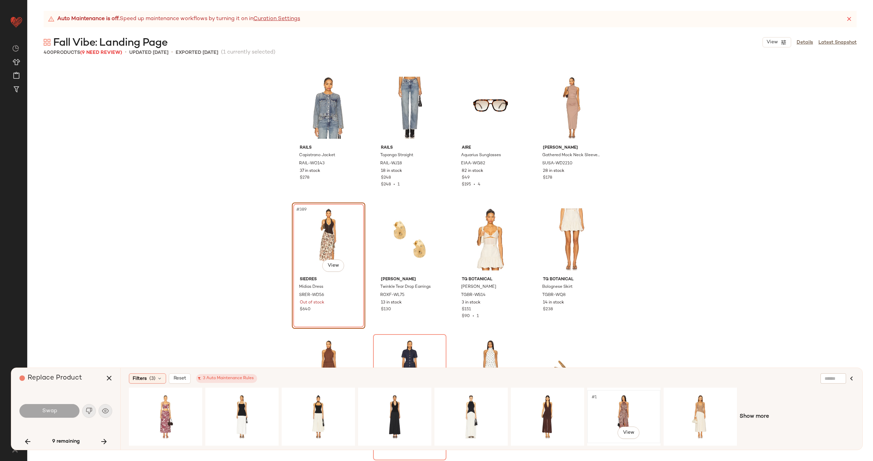
click at [610, 405] on div "#1 View" at bounding box center [624, 416] width 69 height 48
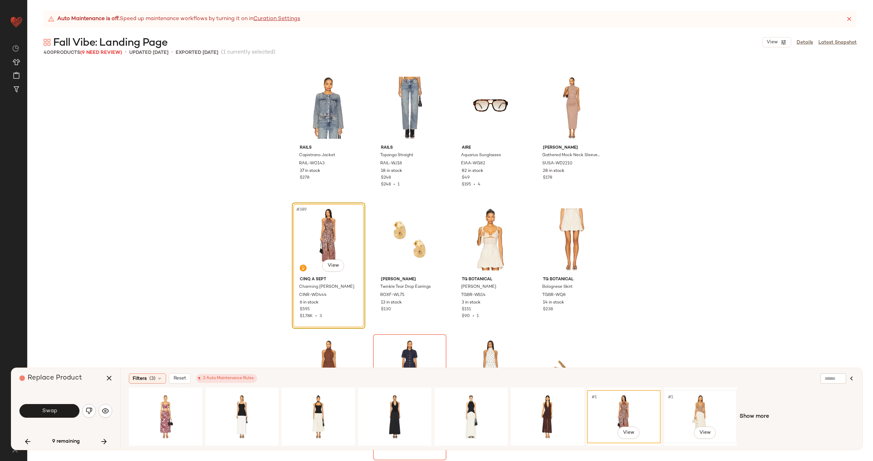
click at [681, 407] on div "#1 View" at bounding box center [700, 416] width 69 height 48
click at [43, 409] on span "Swap" at bounding box center [49, 411] width 15 height 6
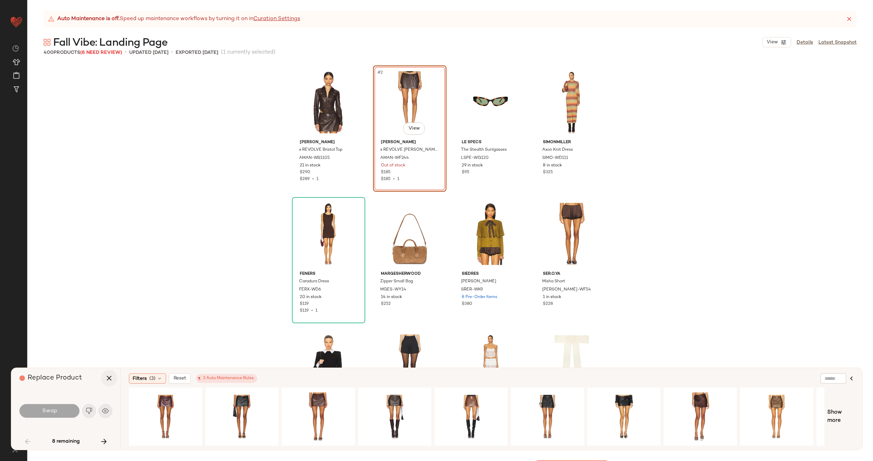
click at [105, 373] on button "button" at bounding box center [109, 378] width 16 height 16
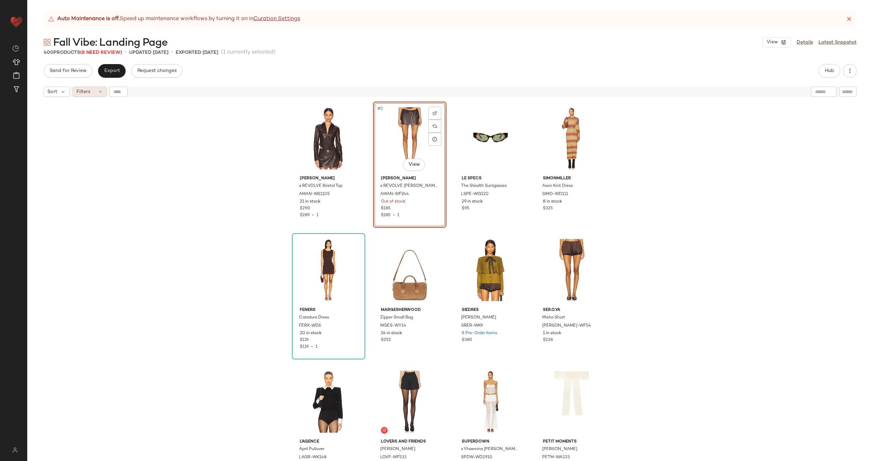
click at [93, 94] on div "Filters" at bounding box center [90, 92] width 34 height 10
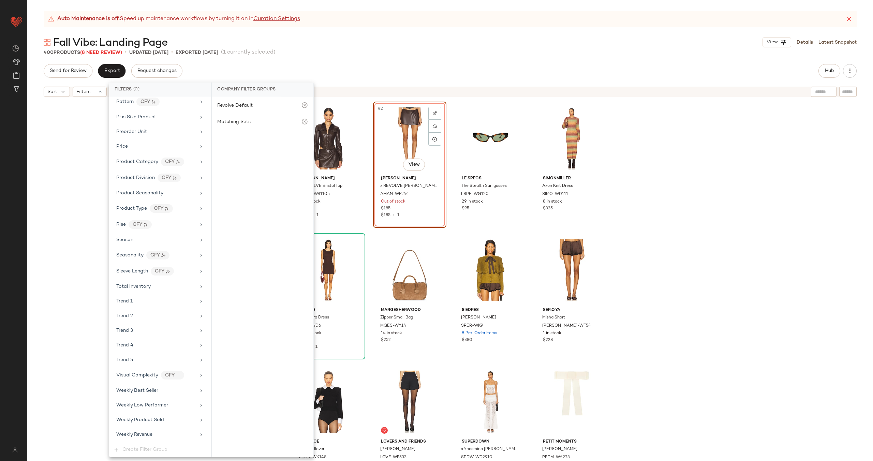
scroll to position [562, 0]
click at [157, 282] on div "Total Inventory" at bounding box center [155, 285] width 79 height 7
click at [277, 105] on button "For 0" at bounding box center [262, 108] width 91 height 10
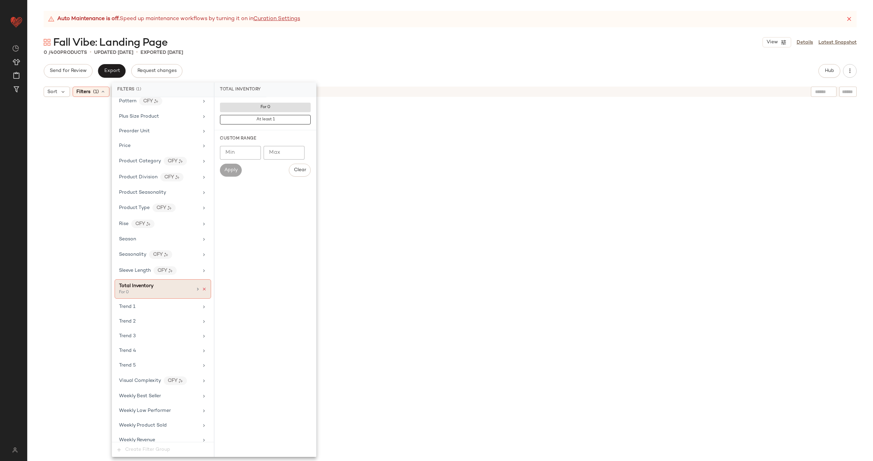
click at [202, 288] on icon at bounding box center [204, 289] width 5 height 5
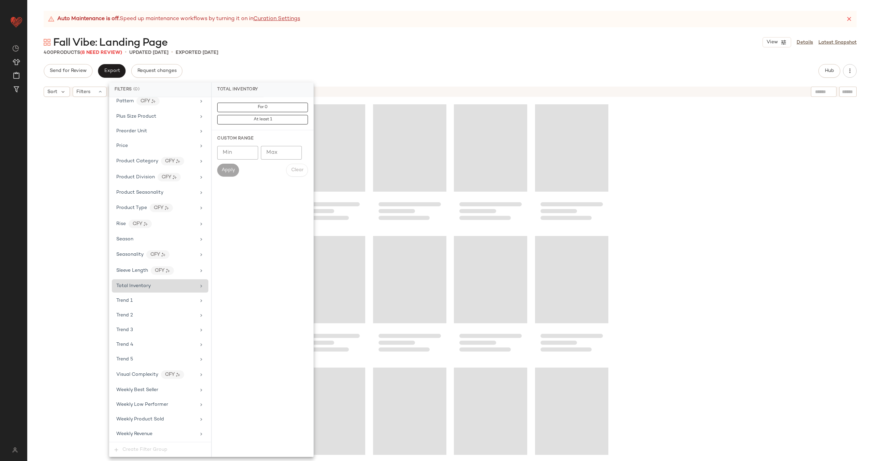
click at [89, 274] on div at bounding box center [450, 289] width 846 height 378
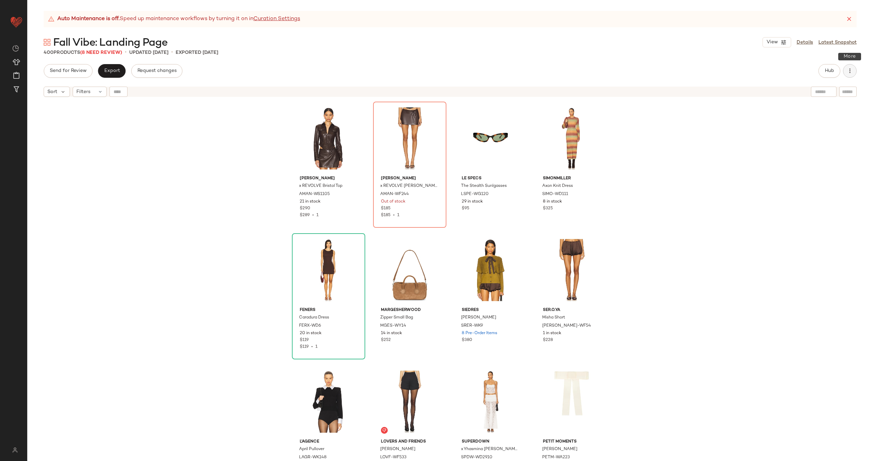
click at [851, 71] on icon "button" at bounding box center [849, 71] width 7 height 7
click at [716, 183] on div "Amanda Uprichard x REVOLVE Bristol Top AMAN-WS1105 21 in stock $290 $289 • 1 Am…" at bounding box center [450, 289] width 846 height 378
click at [89, 91] on span "Filters" at bounding box center [83, 91] width 14 height 7
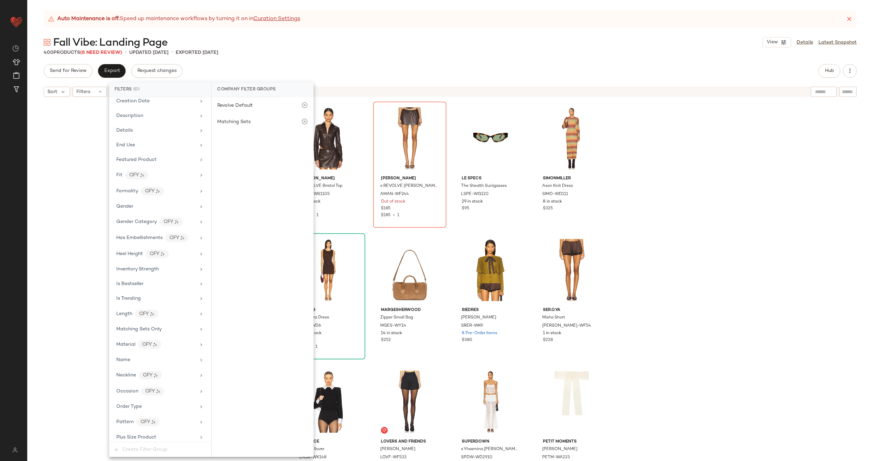
scroll to position [475, 0]
click at [178, 373] on div "Total Inventory" at bounding box center [155, 373] width 79 height 7
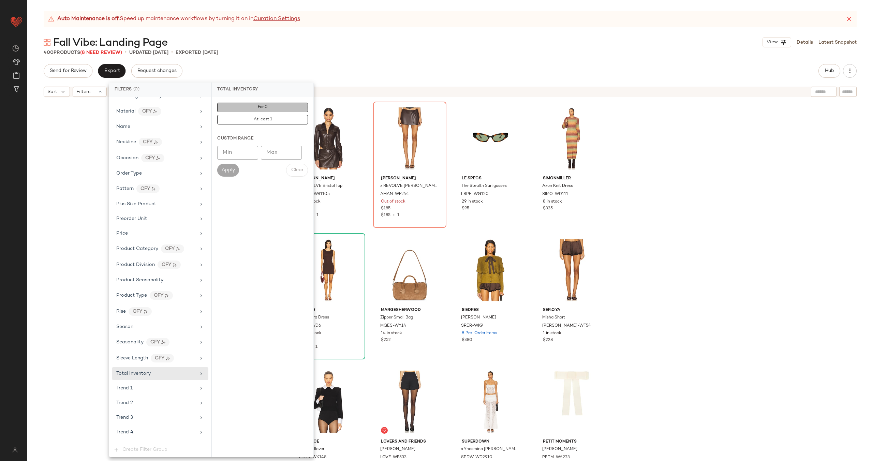
click at [272, 108] on button "For 0" at bounding box center [262, 108] width 91 height 10
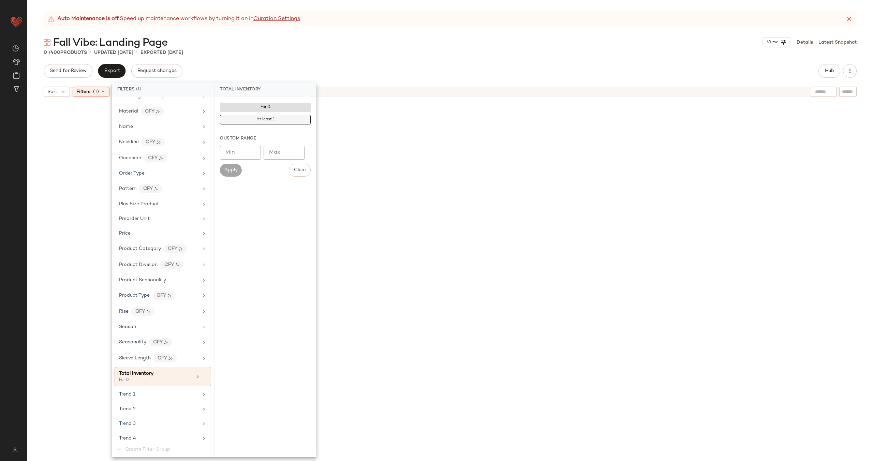
click at [285, 119] on button "At least 1" at bounding box center [265, 120] width 91 height 10
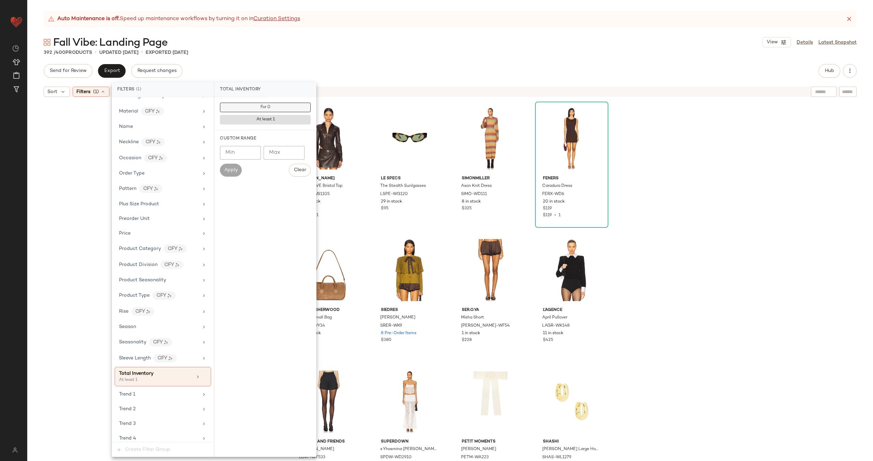
click at [284, 107] on button "For 0" at bounding box center [265, 108] width 91 height 10
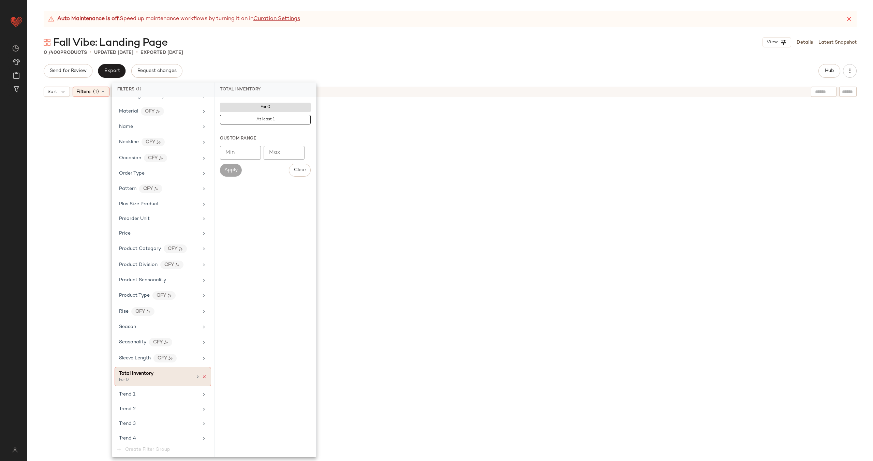
click at [203, 374] on icon at bounding box center [204, 376] width 5 height 5
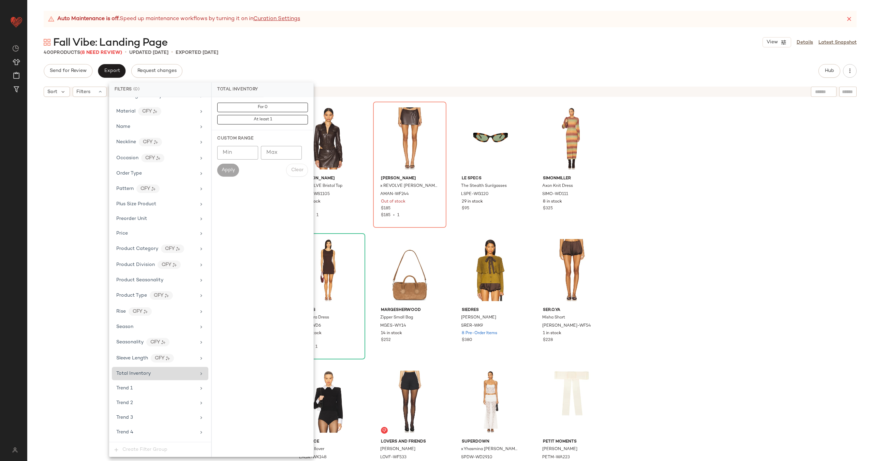
click at [709, 244] on div "Amanda Uprichard x REVOLVE Bristol Top AMAN-WS1105 21 in stock $290 $289 • 1 Am…" at bounding box center [450, 289] width 846 height 378
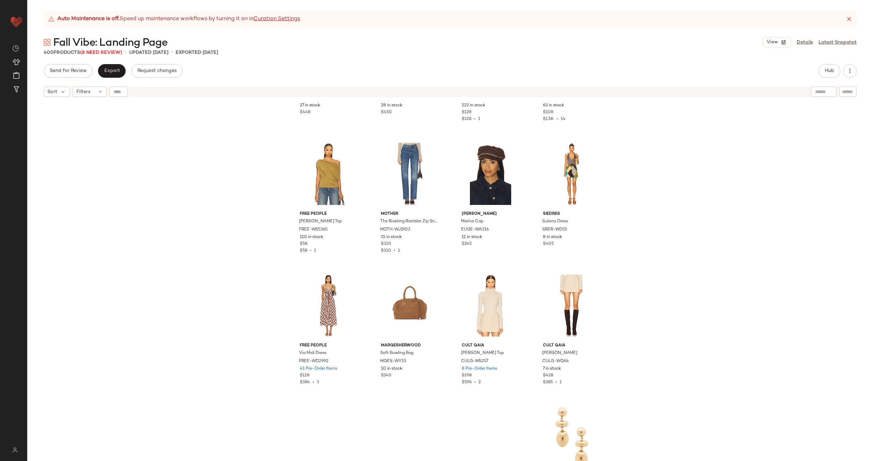
scroll to position [1049, 0]
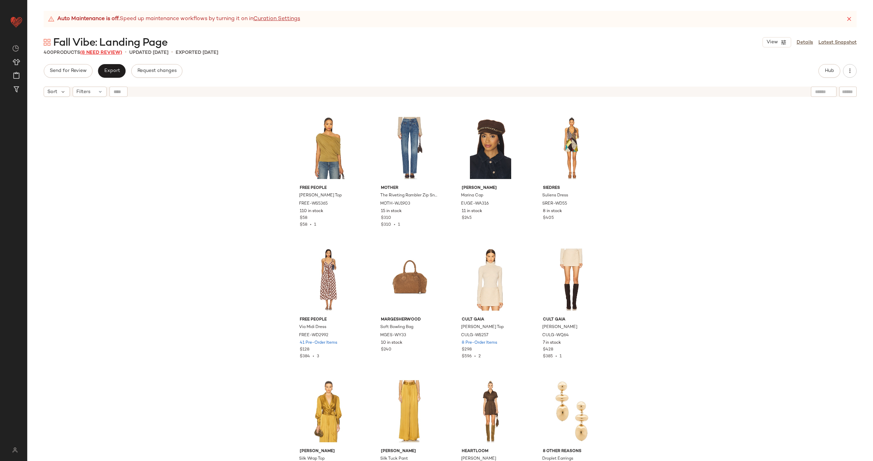
click at [103, 53] on span "(8 Need Review)" at bounding box center [101, 52] width 42 height 5
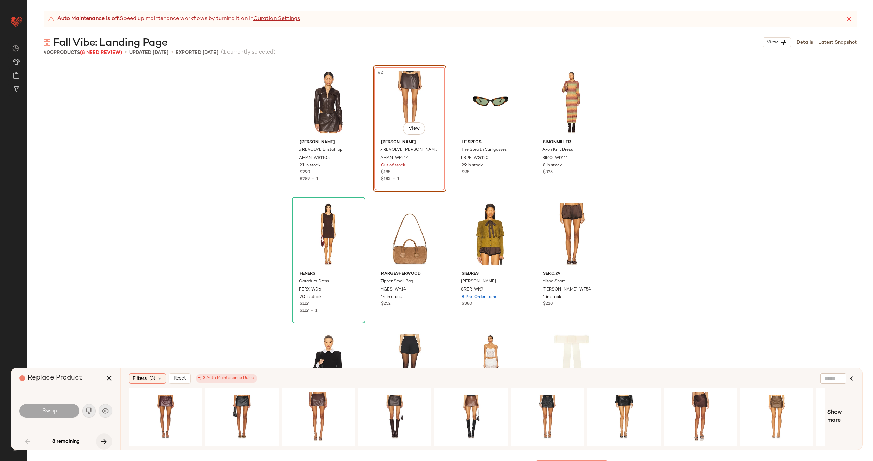
click at [106, 440] on icon "button" at bounding box center [104, 441] width 8 height 8
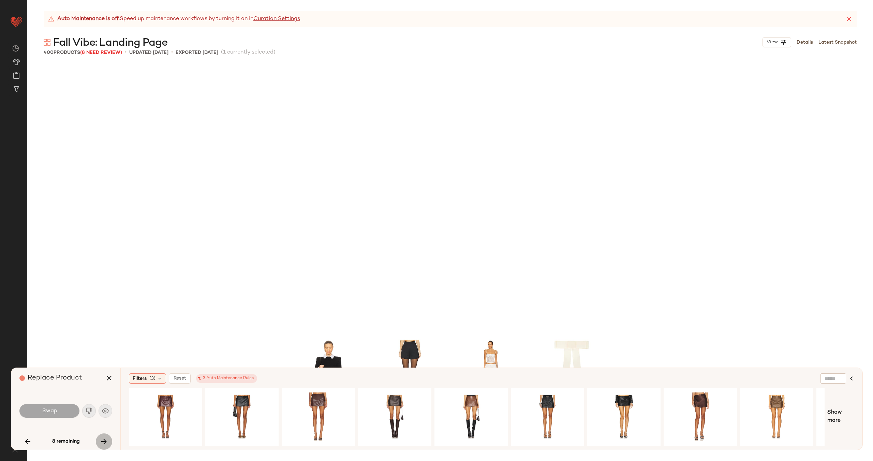
scroll to position [269, 0]
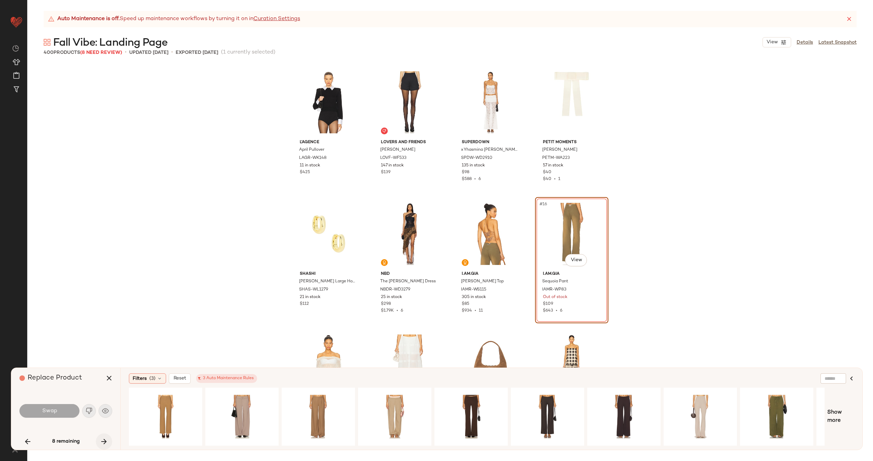
click at [106, 440] on icon "button" at bounding box center [104, 441] width 8 height 8
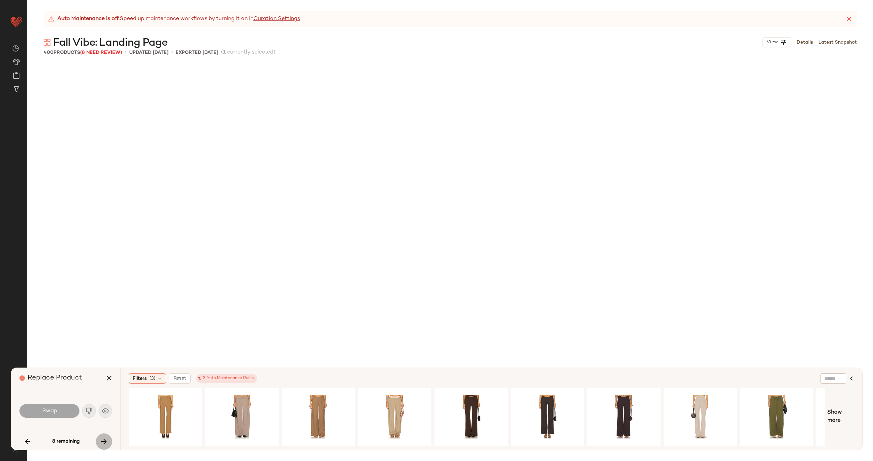
scroll to position [1843, 0]
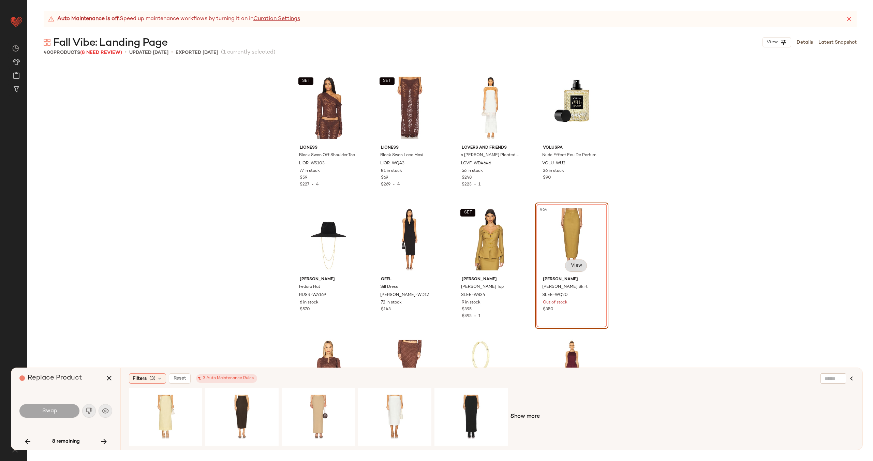
click at [575, 266] on body "Revolve ** Dashboard All Products Global Clipboards (30) Curations (70) Alexis …" at bounding box center [436, 258] width 873 height 517
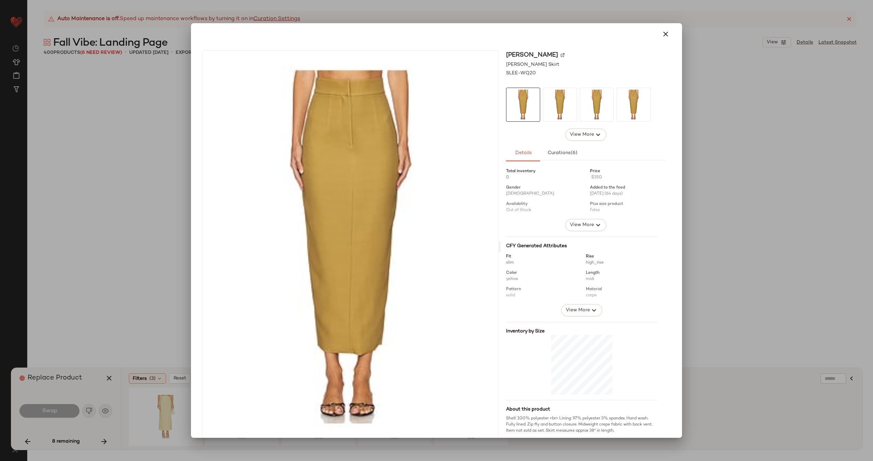
click at [561, 54] on img at bounding box center [563, 55] width 4 height 4
click at [63, 205] on div at bounding box center [436, 230] width 873 height 461
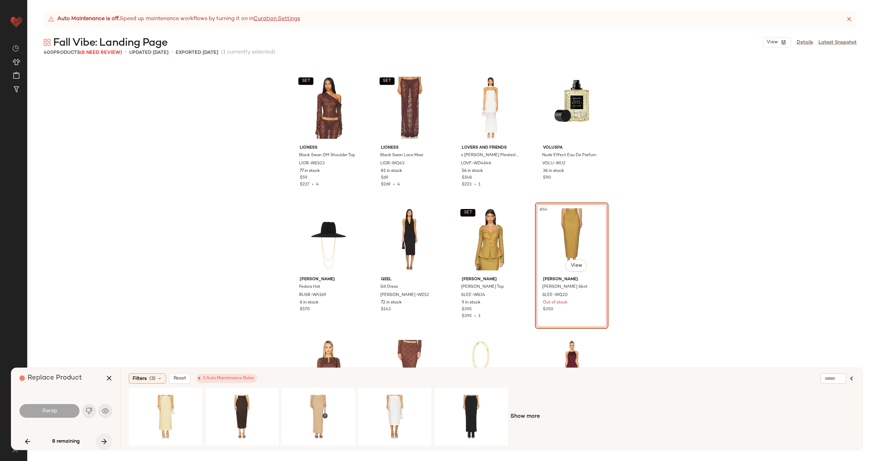
click at [98, 440] on button "button" at bounding box center [104, 441] width 16 height 16
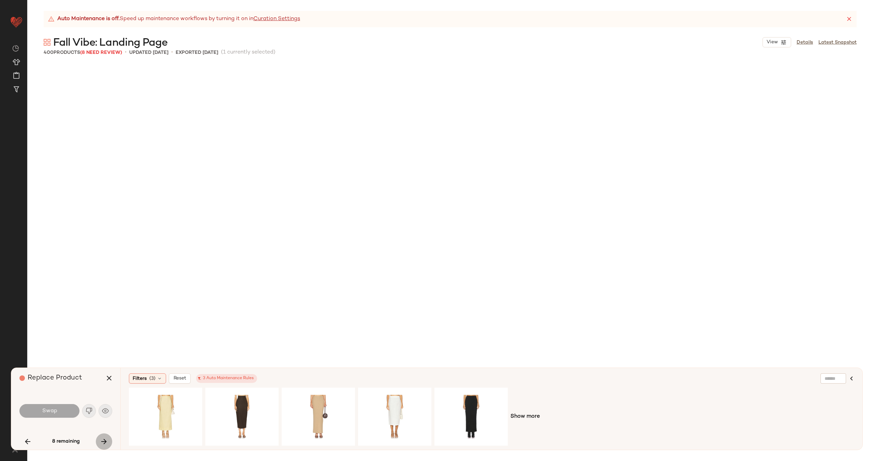
scroll to position [2501, 0]
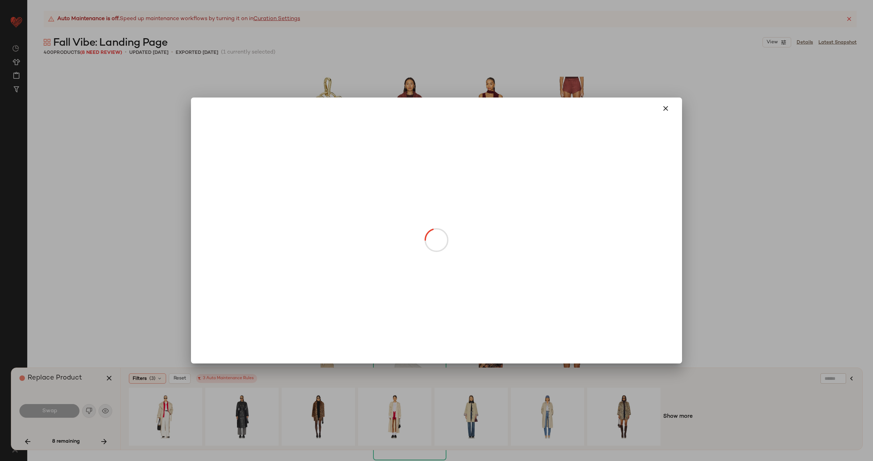
click at [493, 262] on body "Revolve ** Dashboard All Products Global Clipboards (30) Curations (70) Alexis …" at bounding box center [436, 258] width 873 height 517
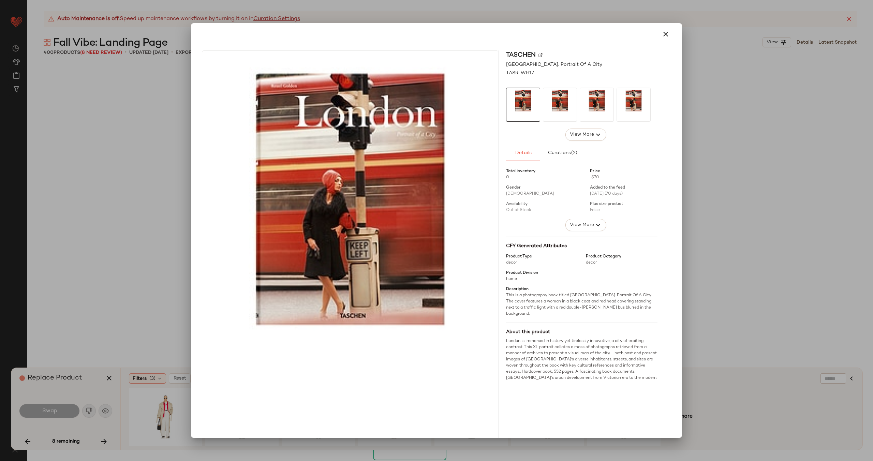
click at [538, 55] on img at bounding box center [540, 55] width 4 height 4
click at [666, 36] on button "button" at bounding box center [665, 34] width 16 height 16
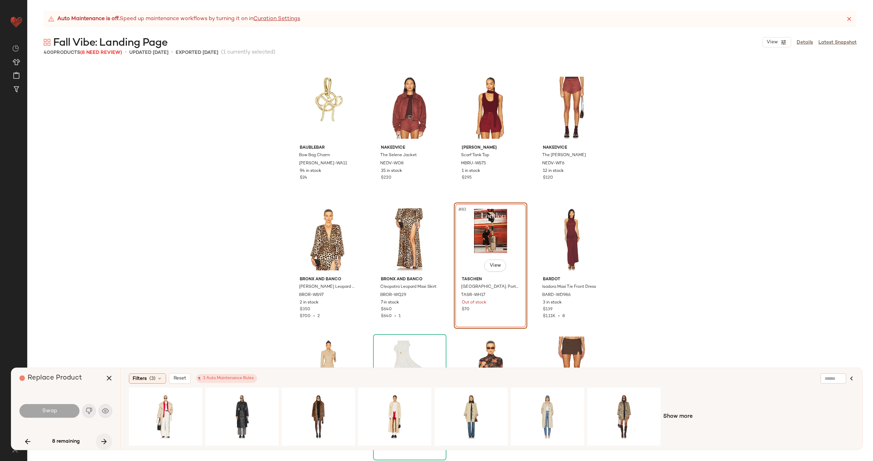
click at [109, 444] on button "button" at bounding box center [104, 441] width 16 height 16
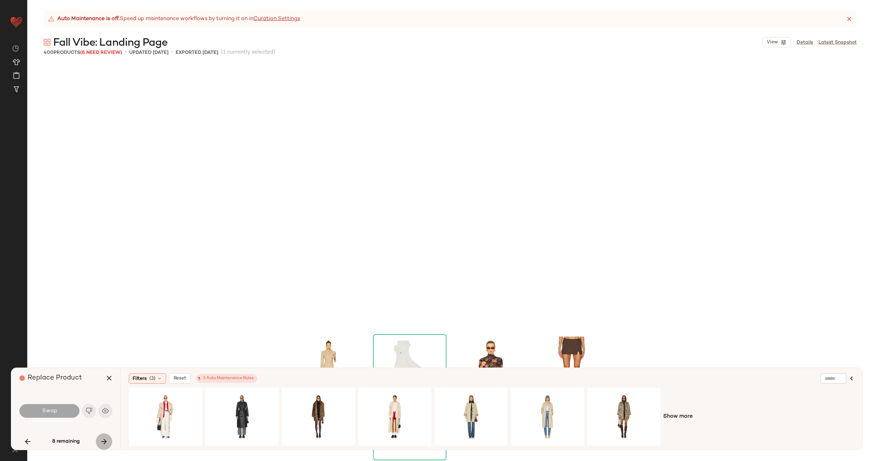
scroll to position [2764, 0]
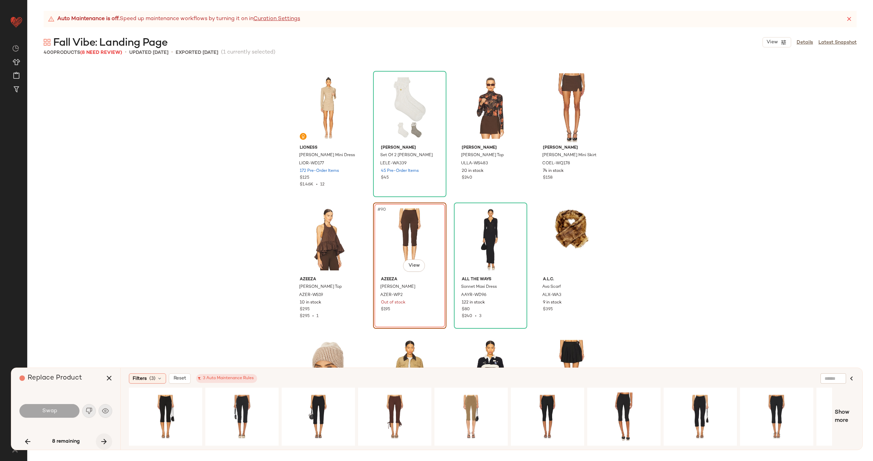
click at [101, 439] on icon "button" at bounding box center [104, 441] width 8 height 8
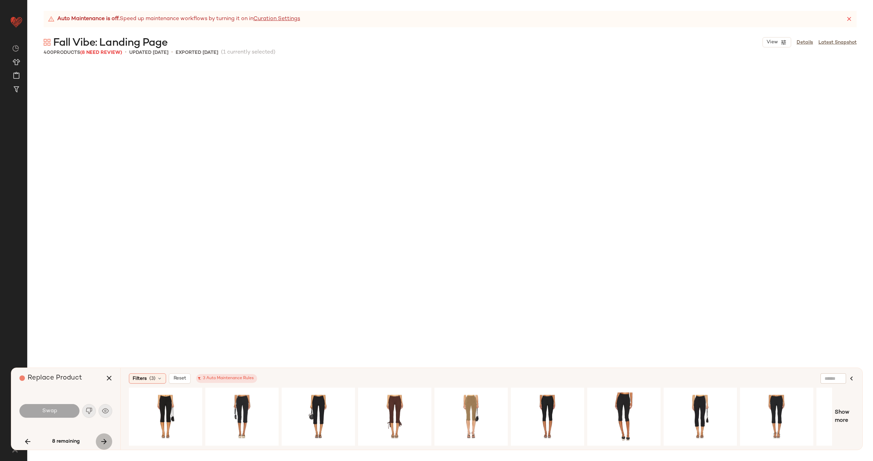
scroll to position [6712, 0]
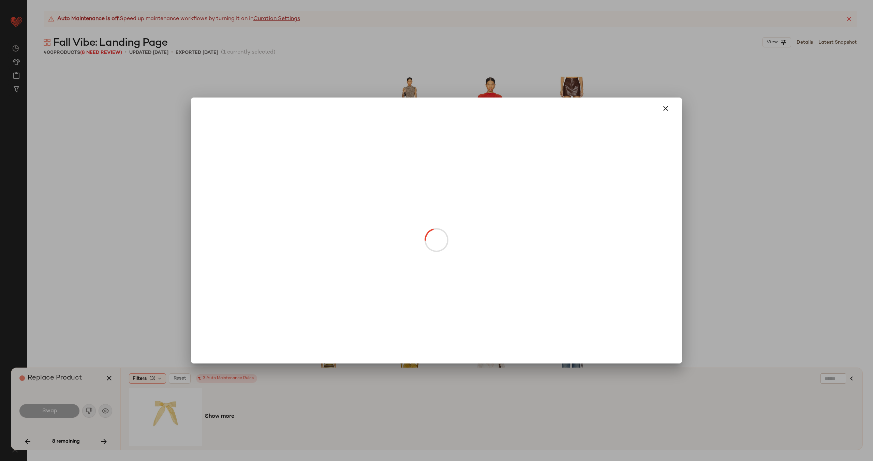
click at [502, 264] on body "Revolve ** Dashboard All Products Global Clipboards (30) Curations (70) Alexis …" at bounding box center [436, 258] width 873 height 517
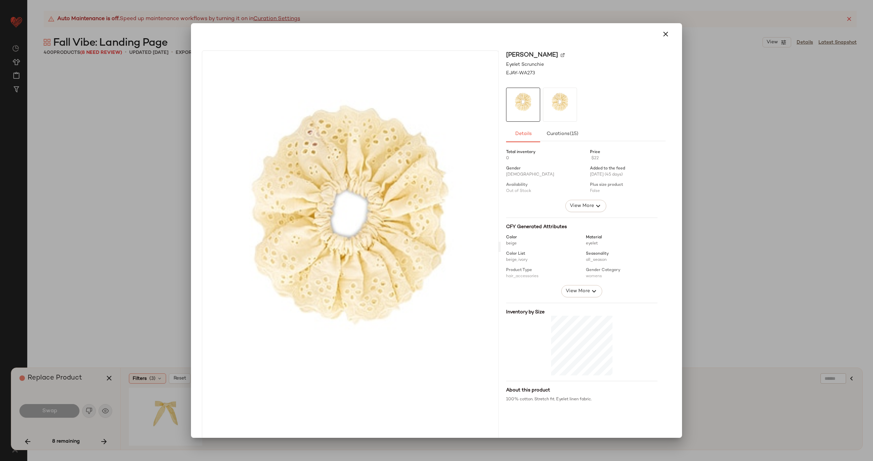
click at [561, 53] on img at bounding box center [563, 55] width 4 height 4
click at [150, 316] on div at bounding box center [436, 230] width 873 height 461
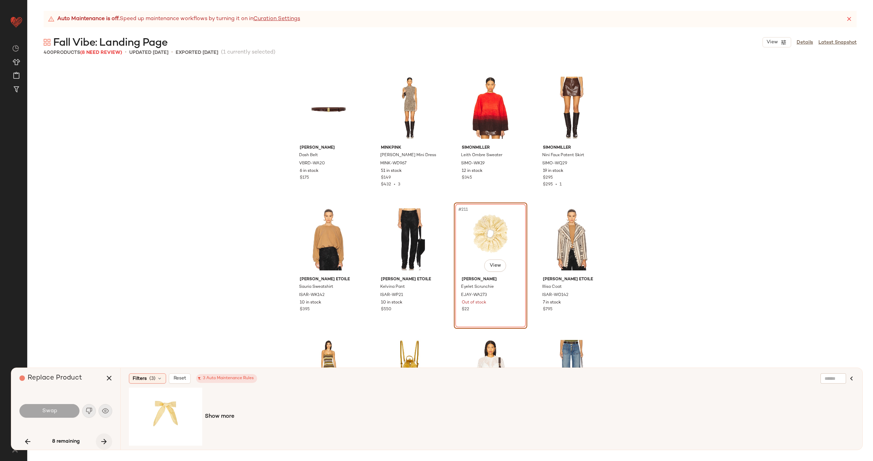
click at [107, 440] on icon "button" at bounding box center [104, 441] width 8 height 8
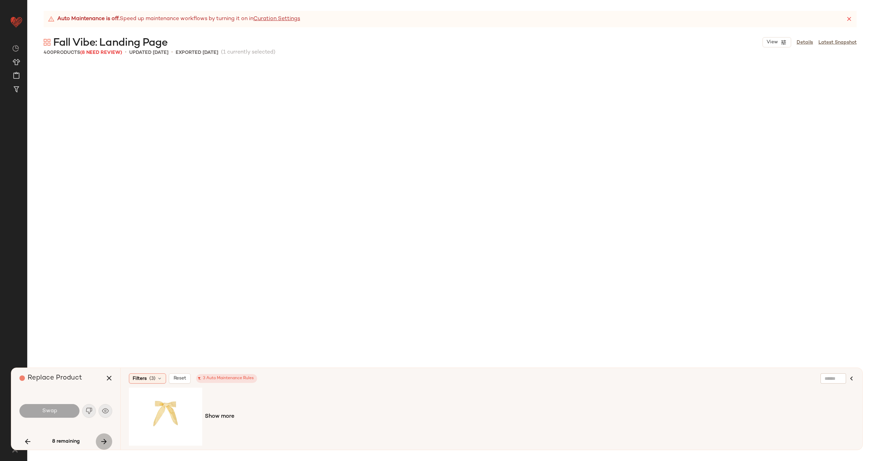
scroll to position [9345, 0]
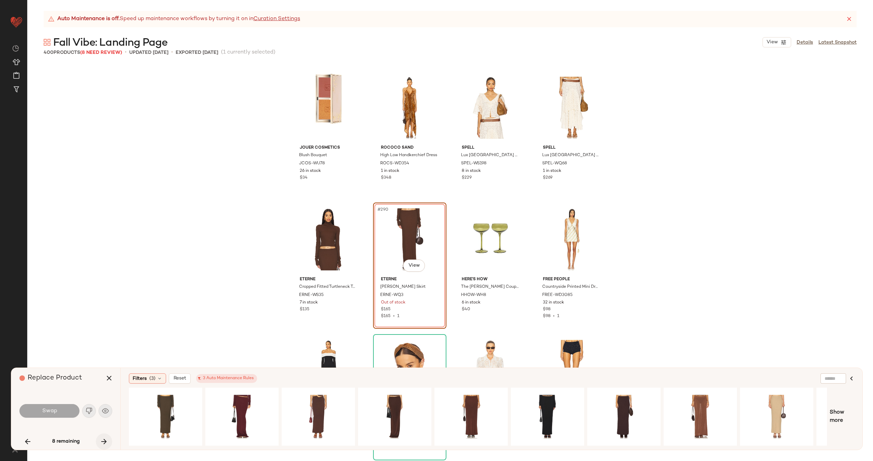
click at [102, 440] on icon "button" at bounding box center [104, 441] width 8 height 8
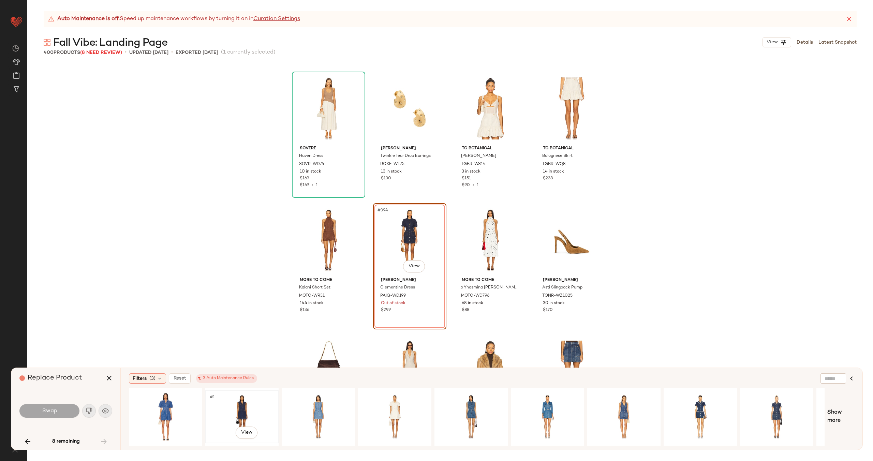
click at [225, 414] on div "#1 View" at bounding box center [242, 416] width 69 height 48
click at [61, 412] on button "Swap" at bounding box center [49, 411] width 60 height 14
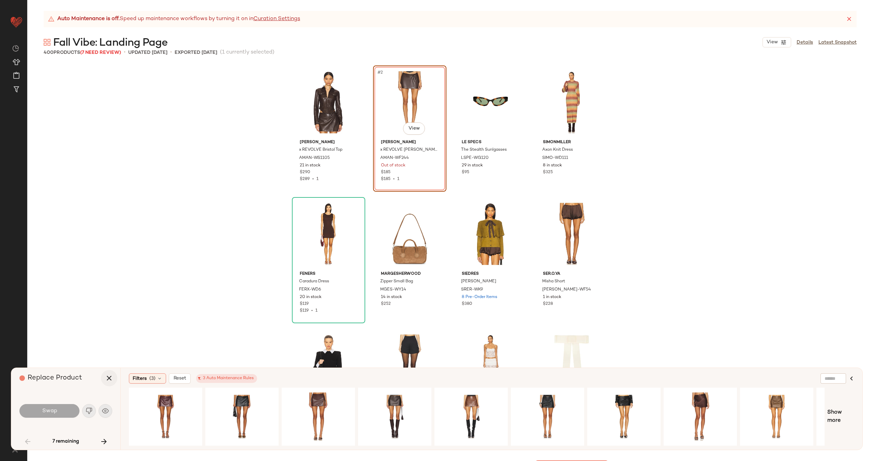
click at [113, 378] on icon "button" at bounding box center [109, 378] width 8 height 8
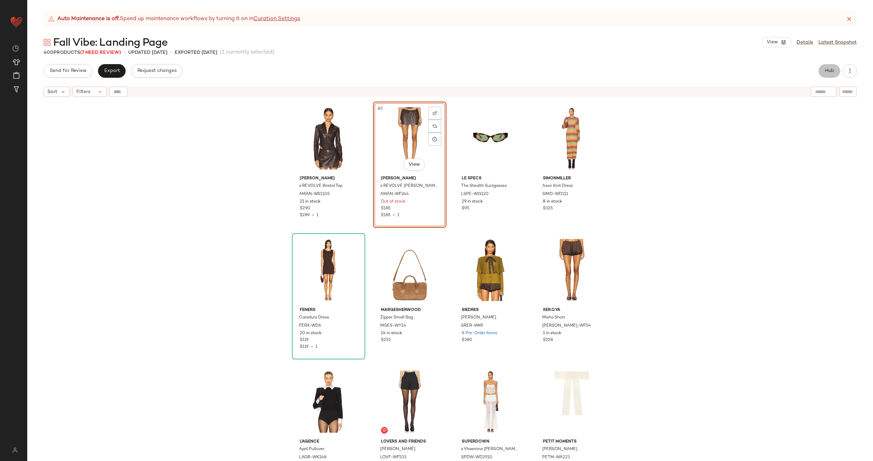
click at [831, 75] on button "Hub" at bounding box center [829, 71] width 22 height 14
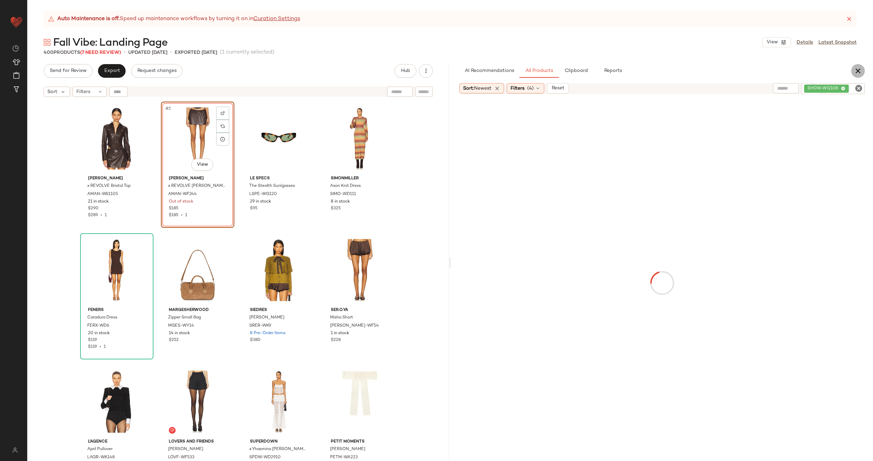
click at [853, 75] on button "button" at bounding box center [858, 71] width 14 height 14
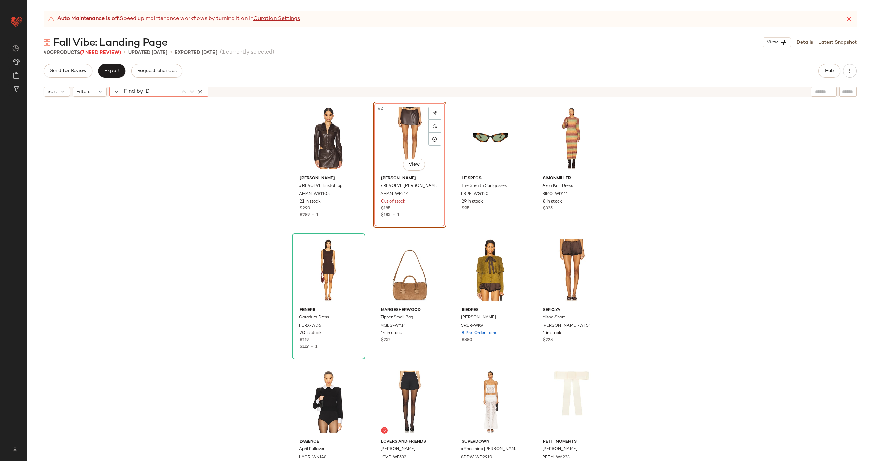
click at [117, 91] on div "Find by ID Find by ID" at bounding box center [158, 92] width 99 height 10
paste input "**********"
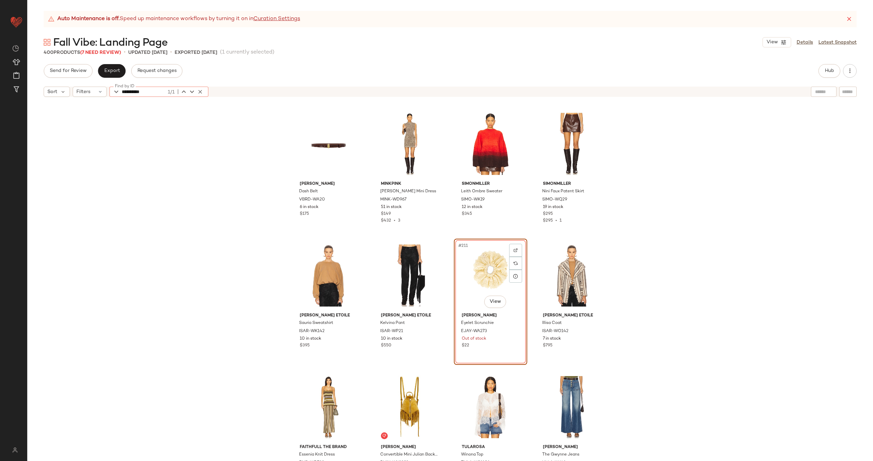
type input "**********"
click at [476, 268] on div "#211 View" at bounding box center [490, 275] width 69 height 69
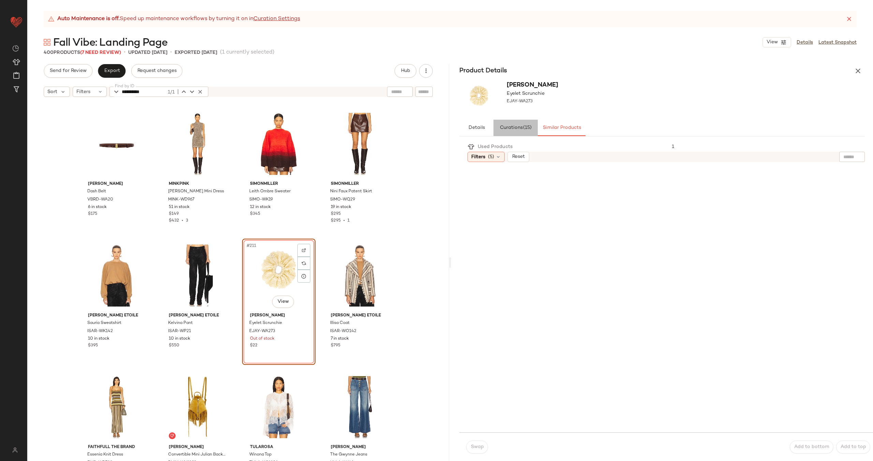
click at [519, 131] on button "Curations (15)" at bounding box center [515, 128] width 44 height 16
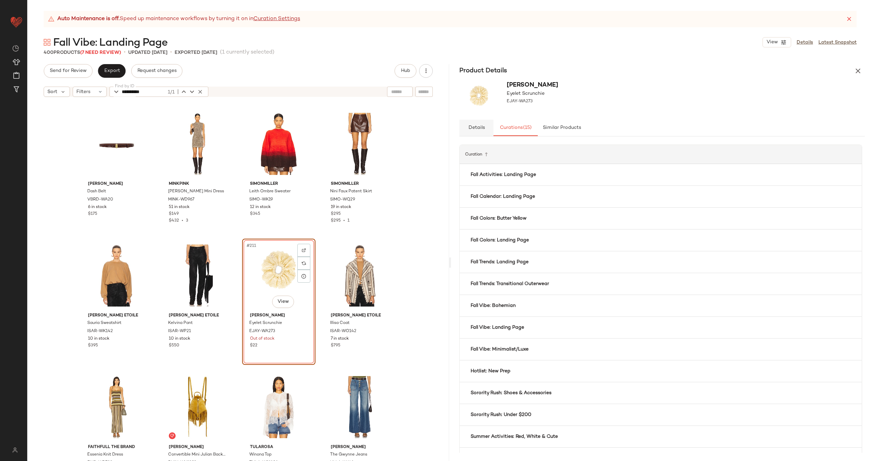
click at [477, 129] on span "Details" at bounding box center [476, 127] width 17 height 5
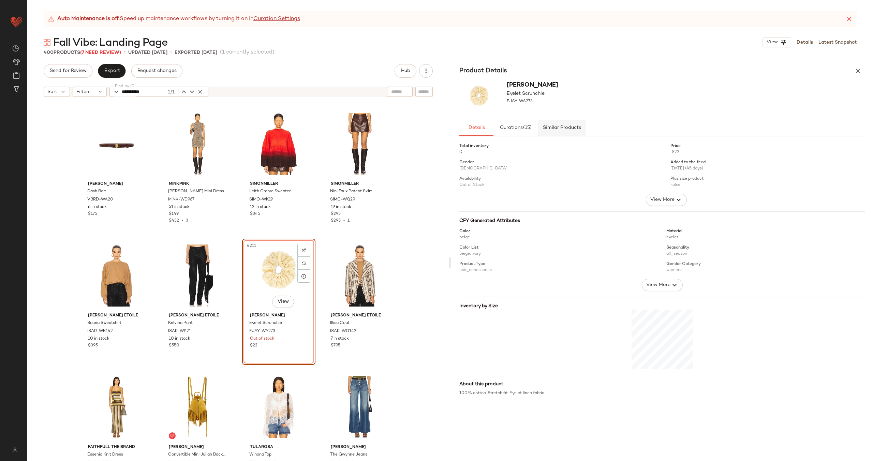
click at [555, 122] on button "Similar Products" at bounding box center [562, 128] width 48 height 16
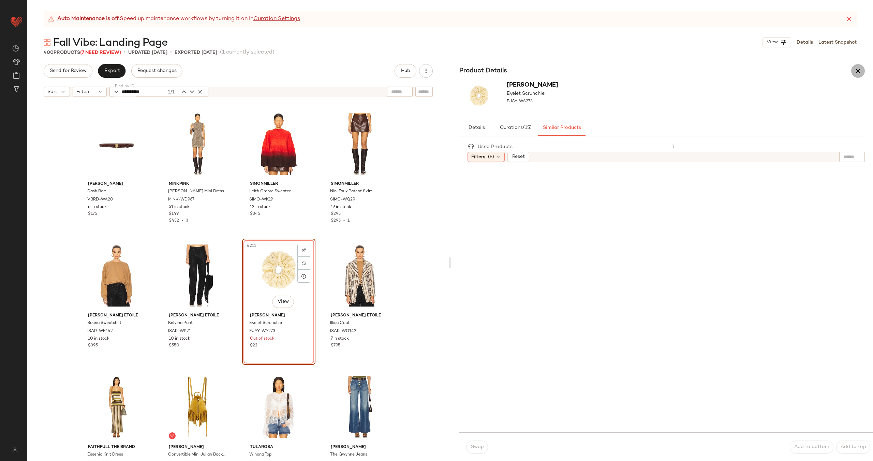
click at [858, 70] on icon "button" at bounding box center [858, 71] width 8 height 8
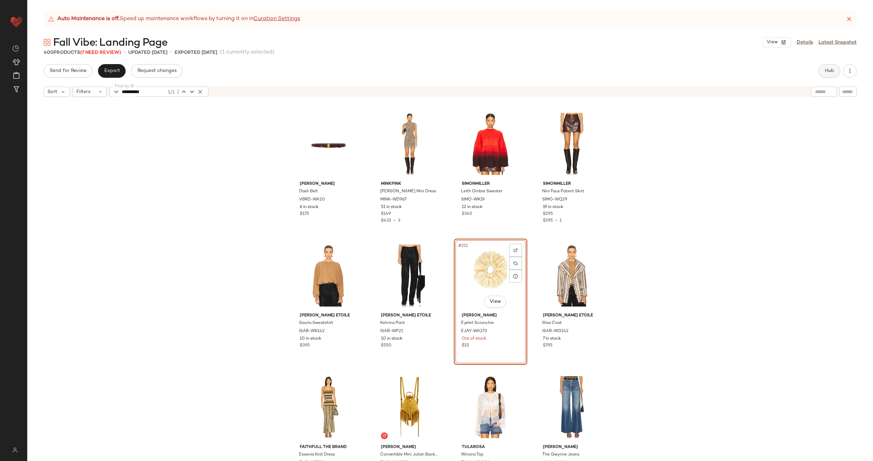
click at [829, 74] on button "Hub" at bounding box center [829, 71] width 22 height 14
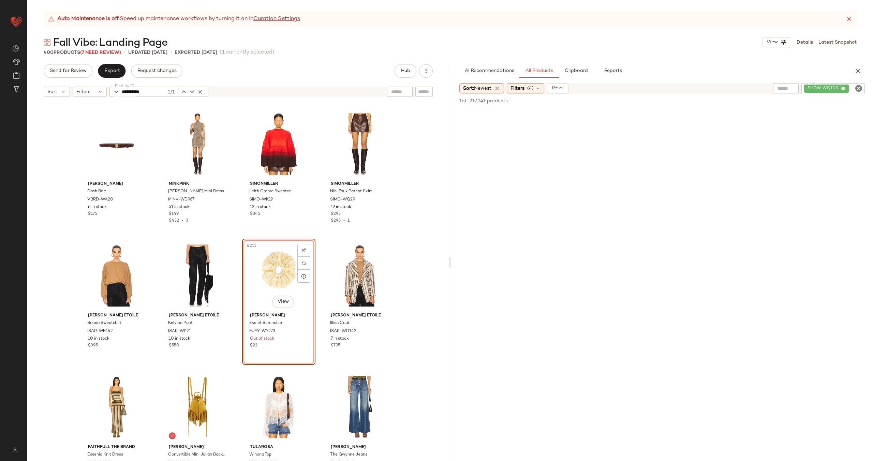
click at [860, 87] on icon "Clear Filter" at bounding box center [858, 88] width 8 height 8
click at [531, 90] on span "(4)" at bounding box center [530, 88] width 6 height 7
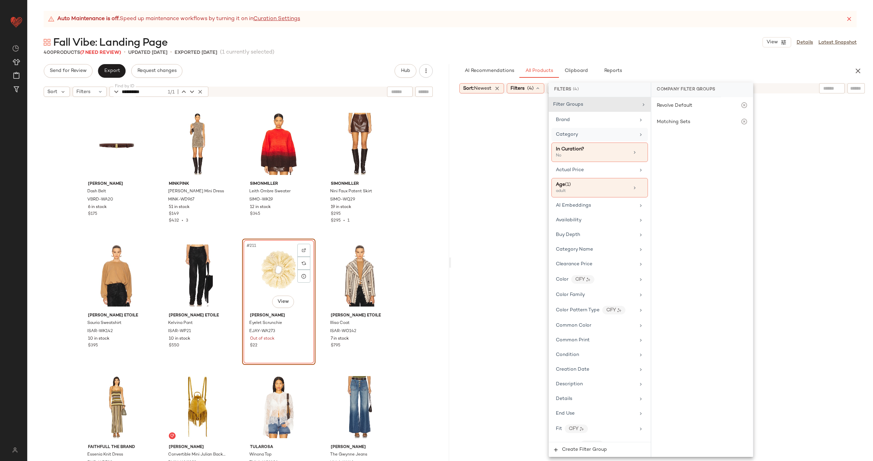
click at [600, 136] on div "Category" at bounding box center [595, 134] width 79 height 7
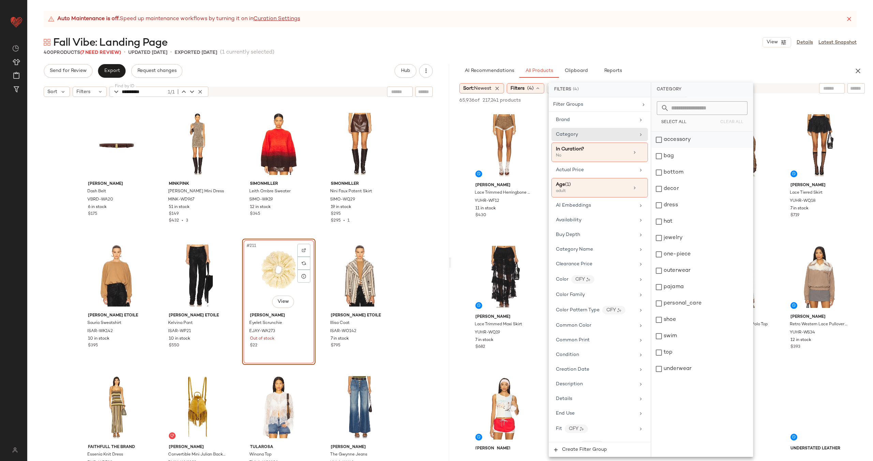
click at [693, 144] on div "accessory" at bounding box center [702, 140] width 102 height 16
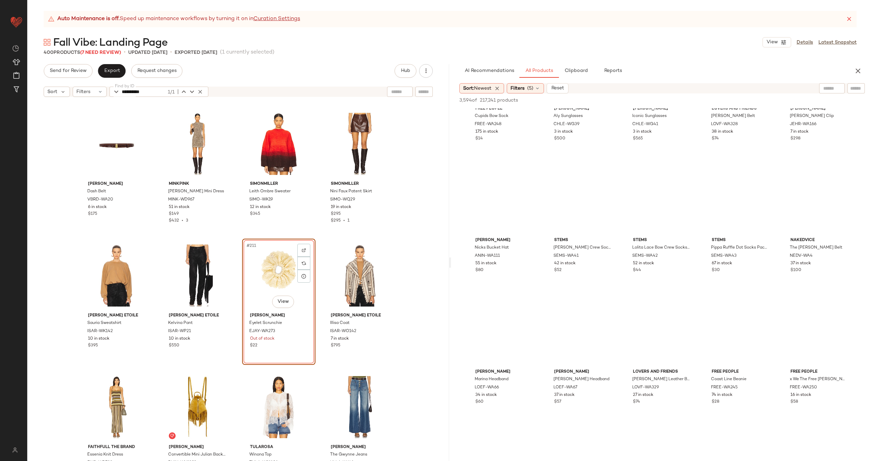
scroll to position [2313, 0]
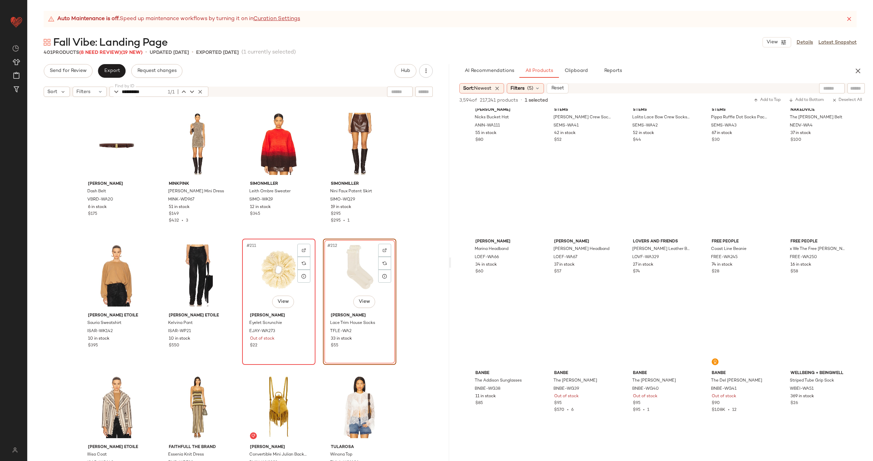
click at [271, 278] on div "#211 View" at bounding box center [278, 275] width 69 height 69
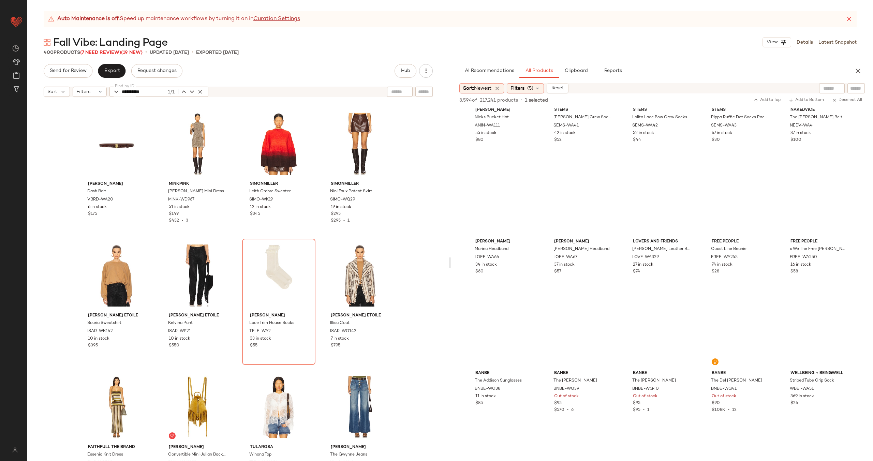
click at [423, 93] on input "text" at bounding box center [424, 91] width 12 height 7
paste input "*********"
type input "*********"
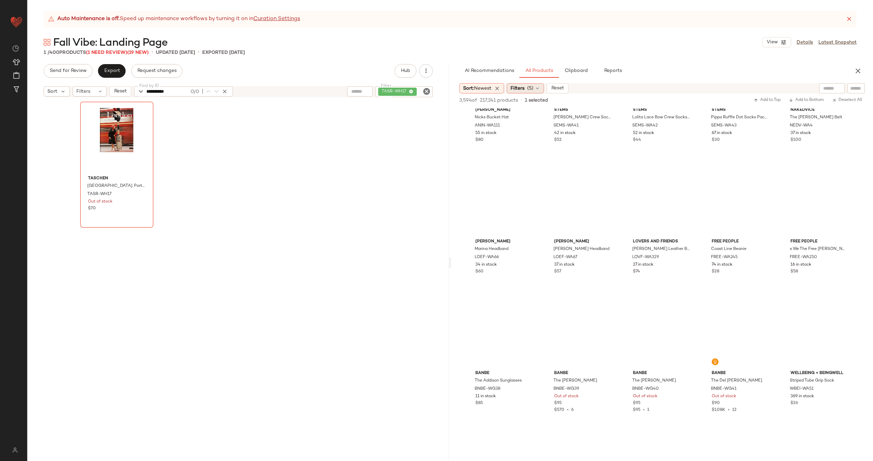
click at [539, 86] on icon at bounding box center [537, 88] width 5 height 5
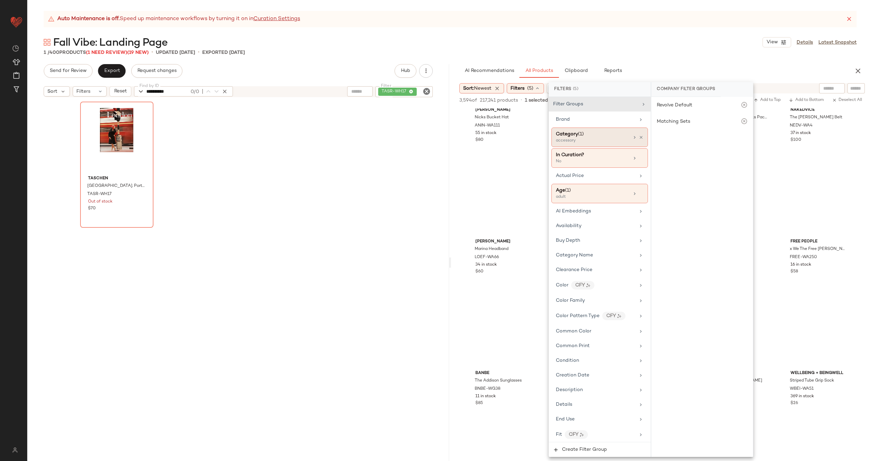
click at [599, 138] on div "accessory" at bounding box center [590, 141] width 68 height 6
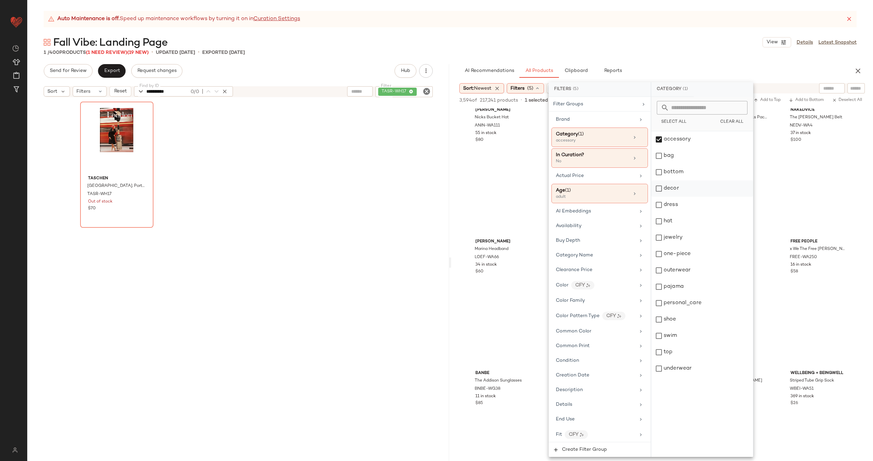
click at [687, 191] on div "decor" at bounding box center [702, 188] width 102 height 16
drag, startPoint x: 689, startPoint y: 142, endPoint x: 695, endPoint y: 143, distance: 6.5
click at [689, 142] on div "accessory" at bounding box center [702, 139] width 102 height 16
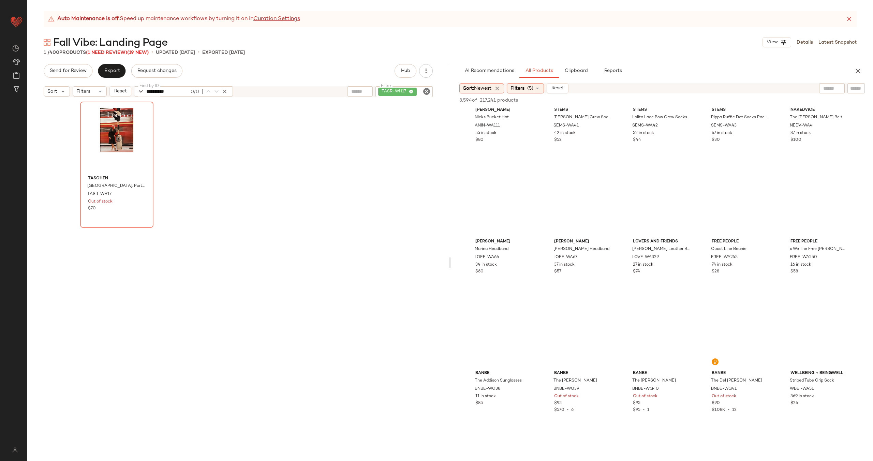
click at [832, 87] on div at bounding box center [832, 88] width 26 height 10
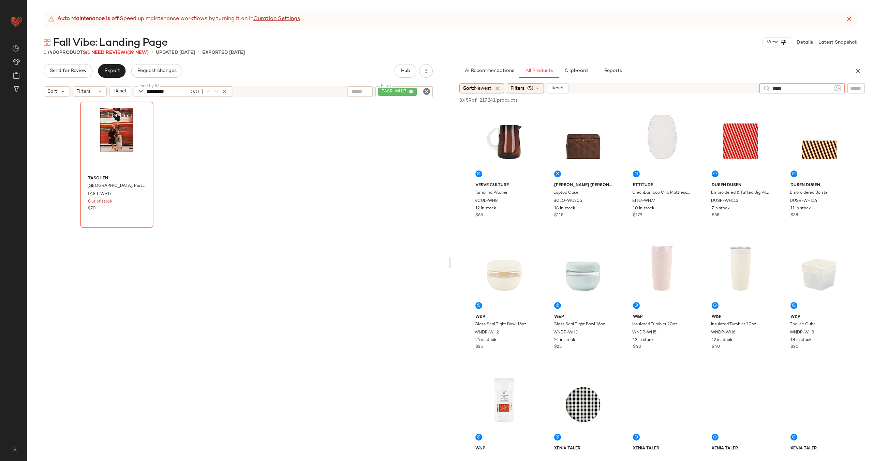
type input "******"
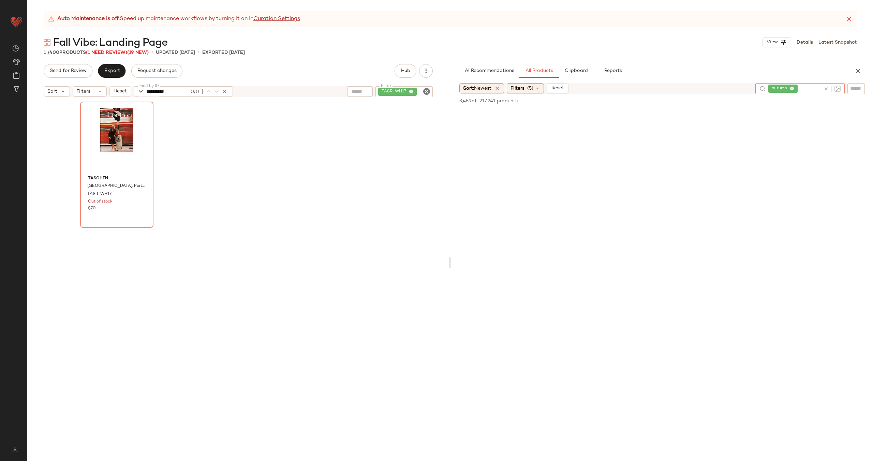
click at [827, 86] on icon at bounding box center [825, 88] width 5 height 5
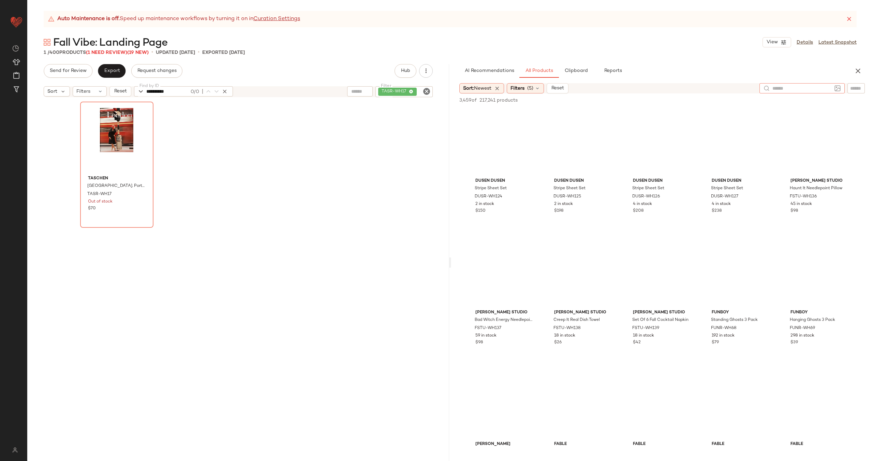
scroll to position [1850, 0]
click at [428, 93] on icon "Clear Filter" at bounding box center [426, 91] width 8 height 8
click at [198, 91] on icon "button" at bounding box center [200, 92] width 6 height 6
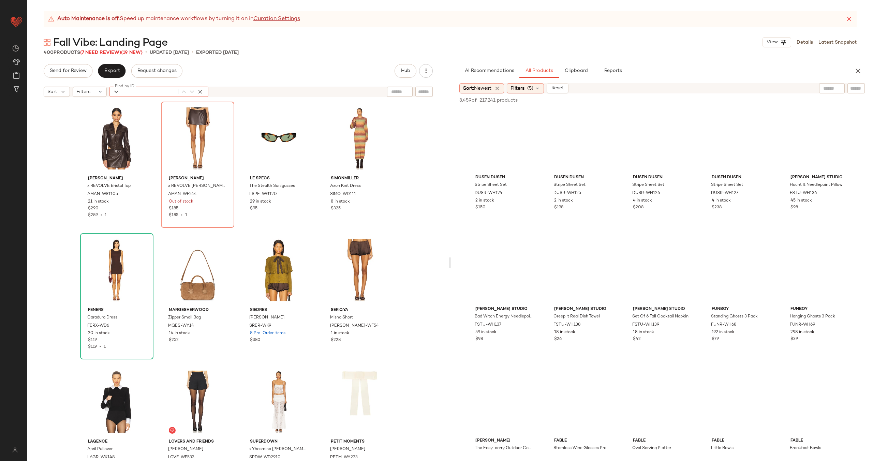
paste input "*********"
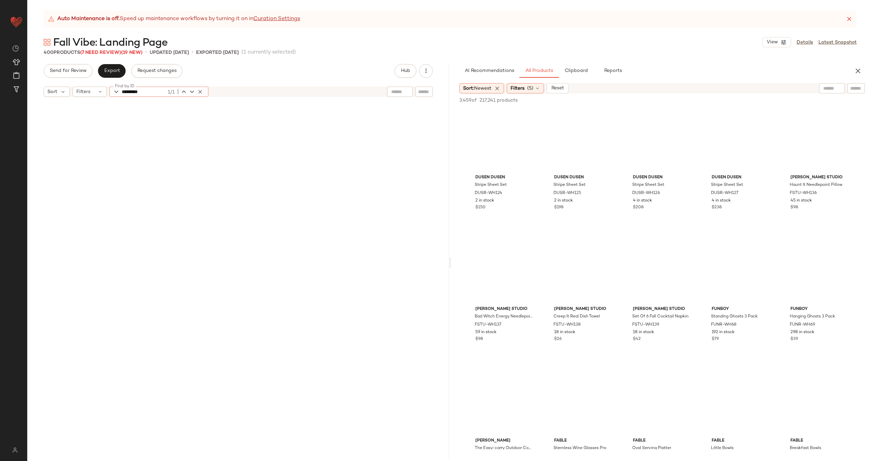
scroll to position [2501, 0]
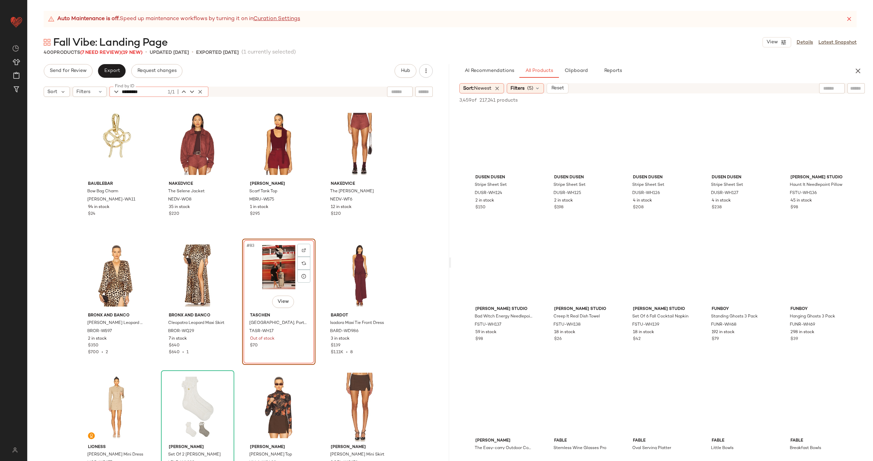
type input "*********"
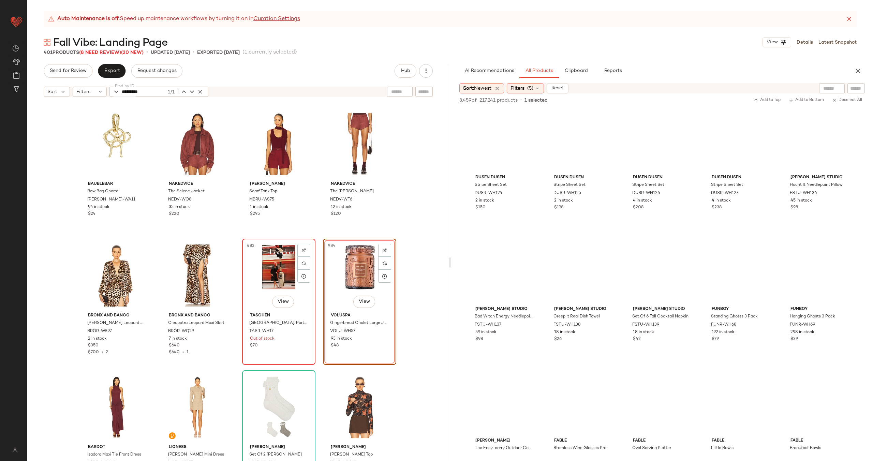
click at [274, 272] on div "#83 View" at bounding box center [278, 275] width 69 height 69
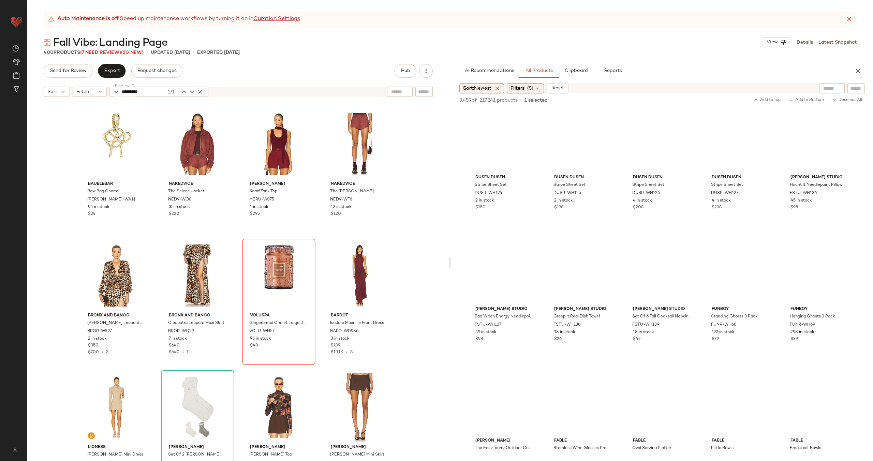
click at [317, 258] on div "BaubleBar Bow Bag Charm BAUR-WA11 94 in stock $24 Nakedvice The Selene Jacket N…" at bounding box center [238, 289] width 422 height 378
click at [202, 91] on icon "button" at bounding box center [200, 92] width 6 height 6
click at [408, 177] on div "BaubleBar Bow Bag Charm BAUR-WA11 94 in stock $24 Nakedvice The Selene Jacket N…" at bounding box center [238, 289] width 422 height 378
click at [857, 71] on icon "button" at bounding box center [858, 71] width 8 height 8
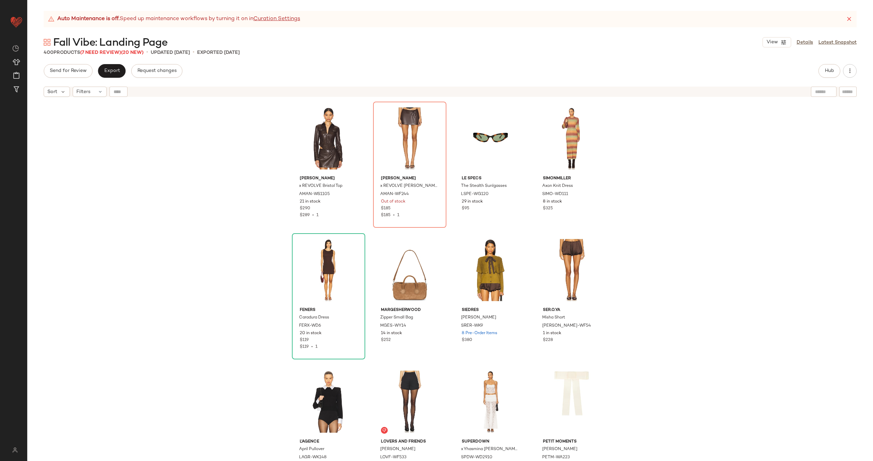
click at [207, 232] on div "Amanda Uprichard x REVOLVE Bristol Top AMAN-WS1105 21 in stock $290 $289 • 1 Am…" at bounding box center [450, 289] width 846 height 378
click at [117, 72] on span "Export" at bounding box center [112, 70] width 16 height 5
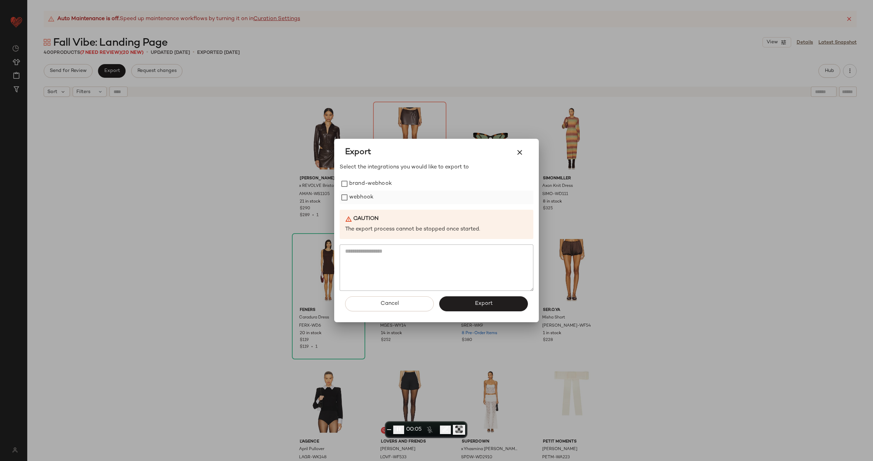
click at [359, 195] on label "webhook" at bounding box center [361, 198] width 24 height 14
click at [473, 307] on button "Export" at bounding box center [483, 303] width 89 height 15
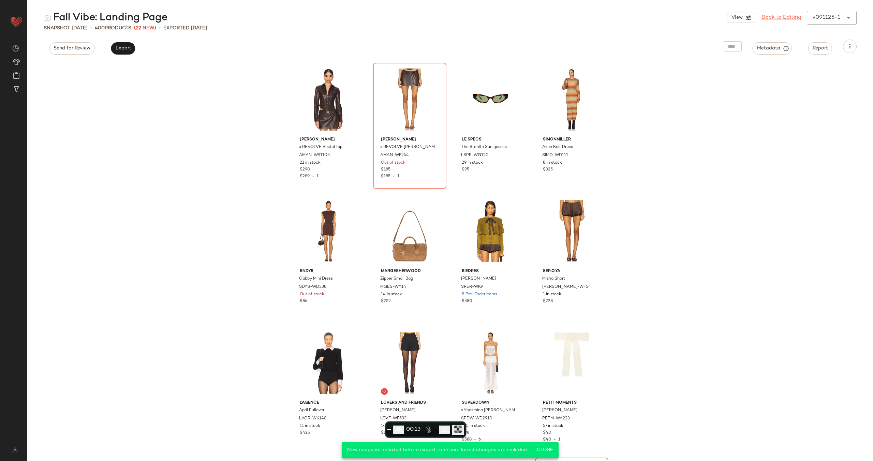
click at [773, 17] on link "Back to Editing" at bounding box center [781, 18] width 40 height 8
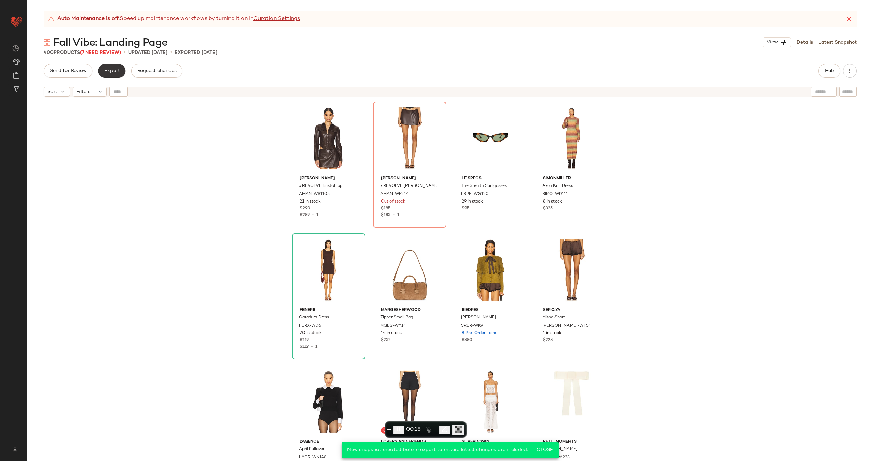
click at [115, 73] on span "Export" at bounding box center [112, 70] width 16 height 5
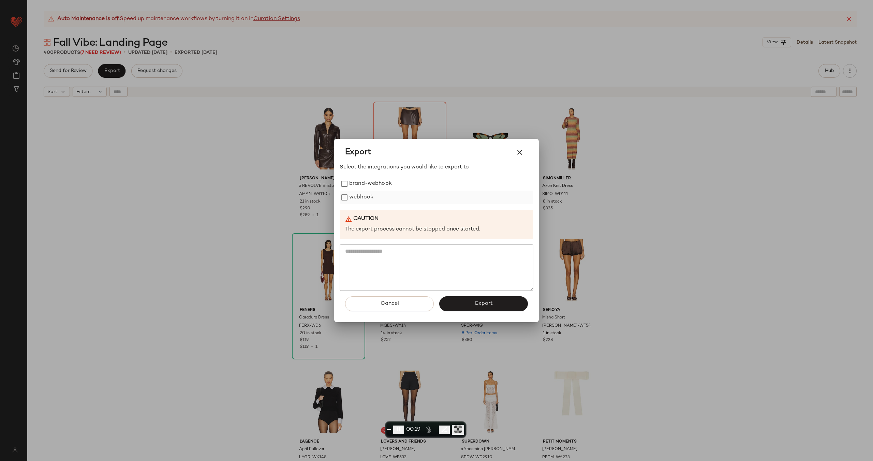
click at [374, 195] on div "webhook" at bounding box center [437, 198] width 194 height 14
click at [354, 195] on label "webhook" at bounding box center [361, 198] width 24 height 14
click at [472, 305] on button "Export" at bounding box center [483, 303] width 89 height 15
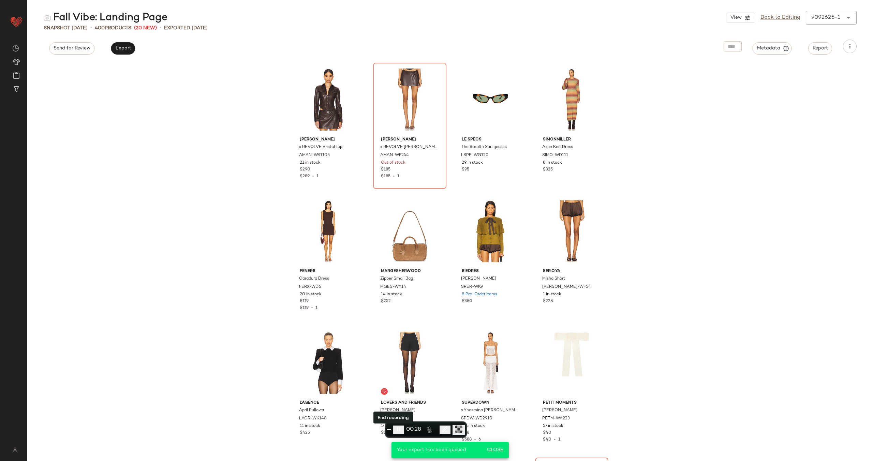
click at [389, 430] on span "End recording" at bounding box center [389, 430] width 0 height 0
click at [190, 61] on div "Fall Vibe: Landing Page View Back to Editing v092625-1 ****** Snapshot [DATE] •…" at bounding box center [450, 236] width 846 height 450
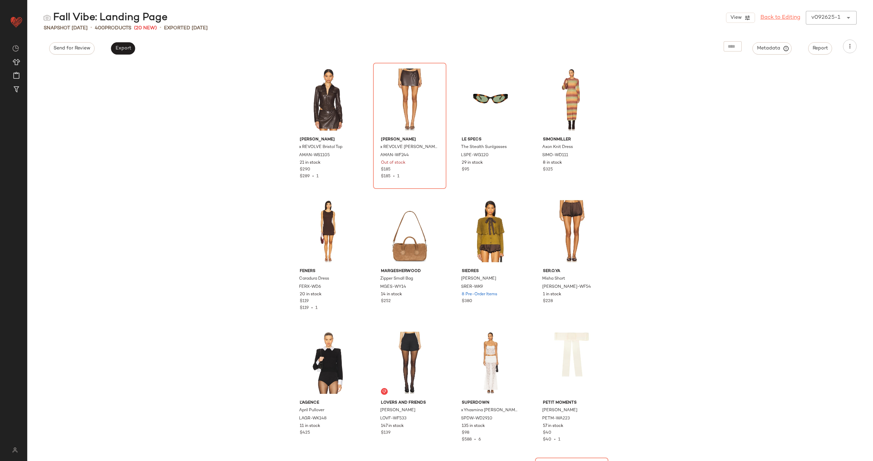
click at [774, 18] on link "Back to Editing" at bounding box center [780, 18] width 40 height 8
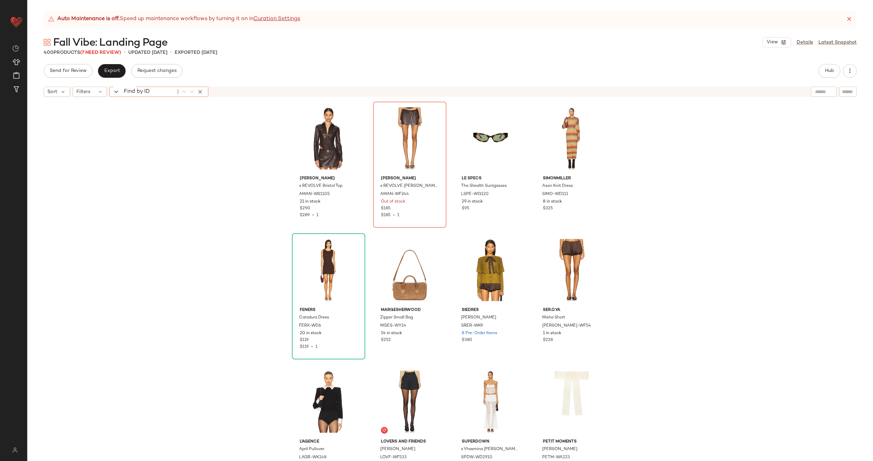
click at [115, 94] on div "Find by ID Find by ID" at bounding box center [158, 92] width 99 height 10
paste input "*********"
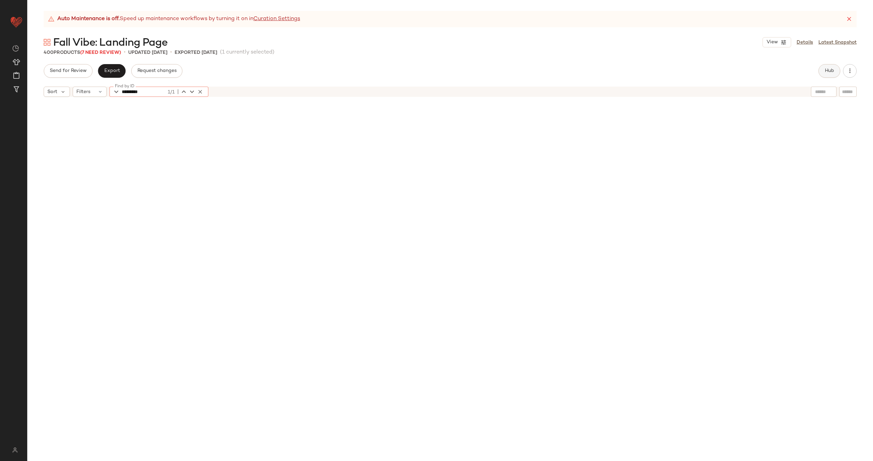
scroll to position [1843, 0]
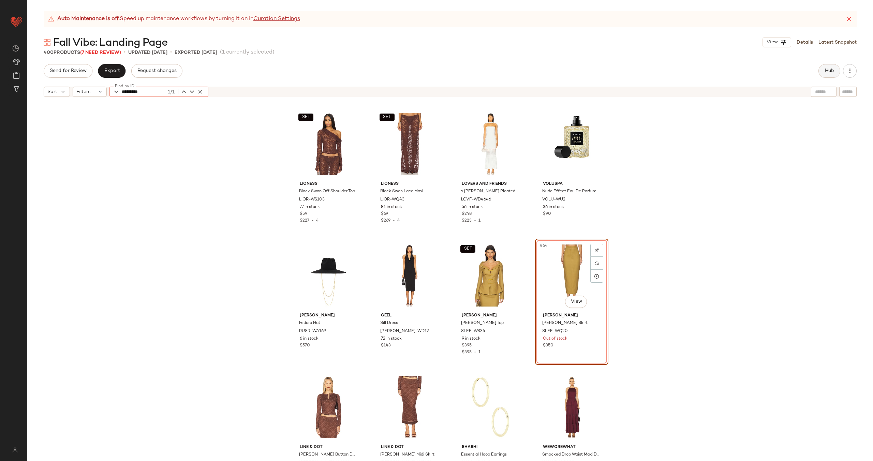
type input "*********"
click at [833, 71] on span "Hub" at bounding box center [829, 70] width 10 height 5
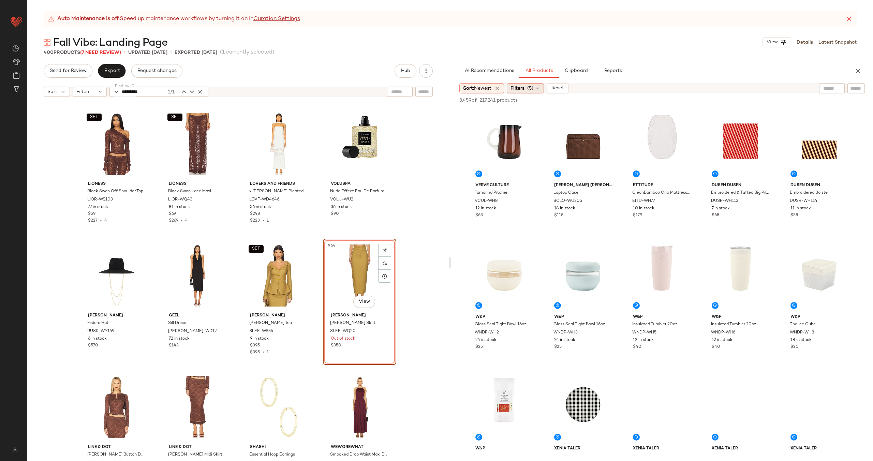
click at [535, 86] on div "Filters (5)" at bounding box center [525, 88] width 37 height 10
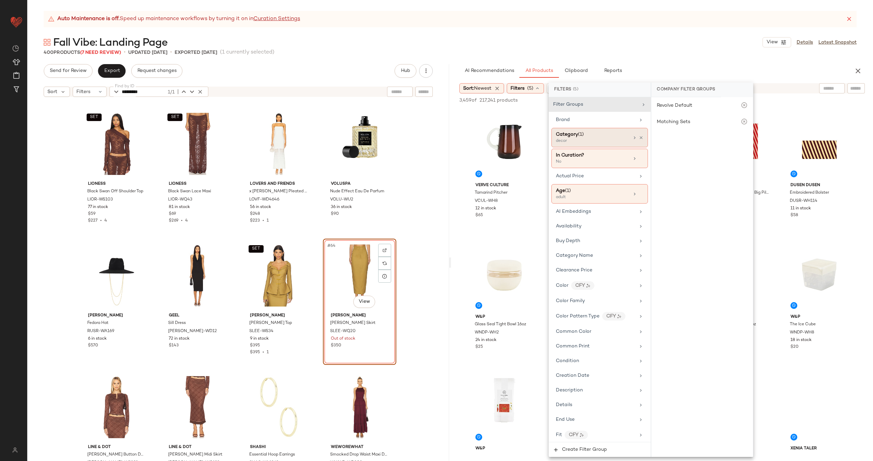
click at [612, 134] on div "Category (1)" at bounding box center [592, 134] width 73 height 7
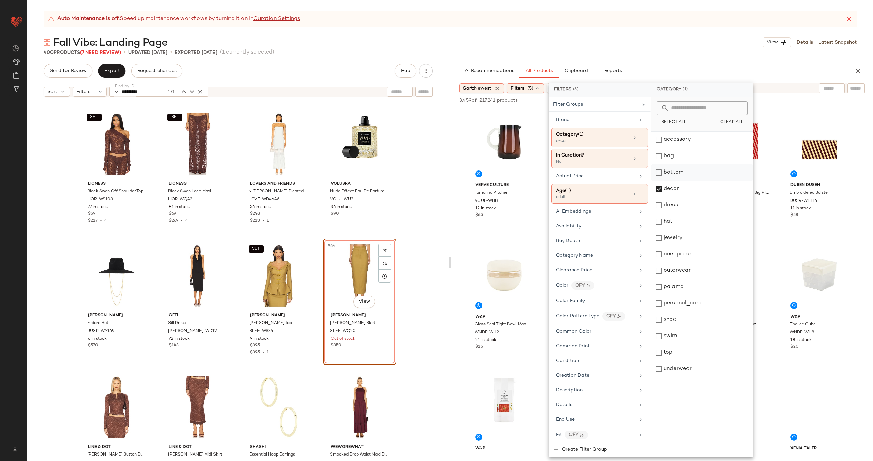
click at [687, 170] on div "bottom" at bounding box center [702, 172] width 102 height 16
click at [688, 348] on div "top" at bounding box center [702, 352] width 102 height 16
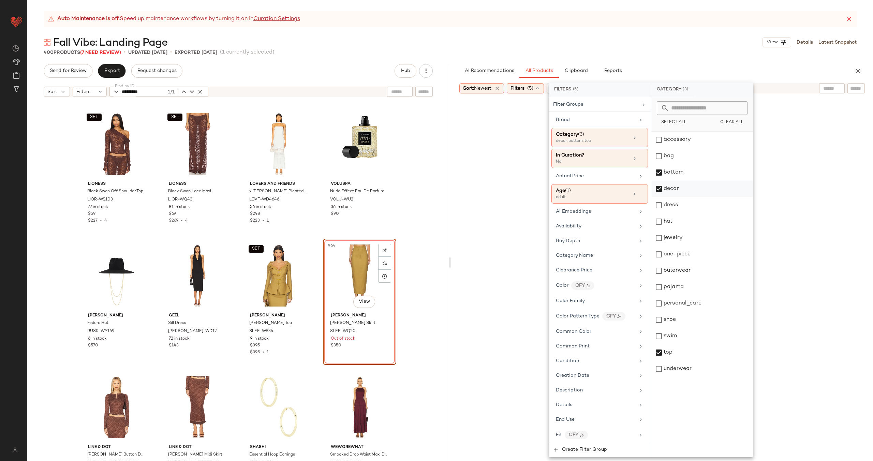
click at [695, 187] on div "decor" at bounding box center [702, 189] width 102 height 16
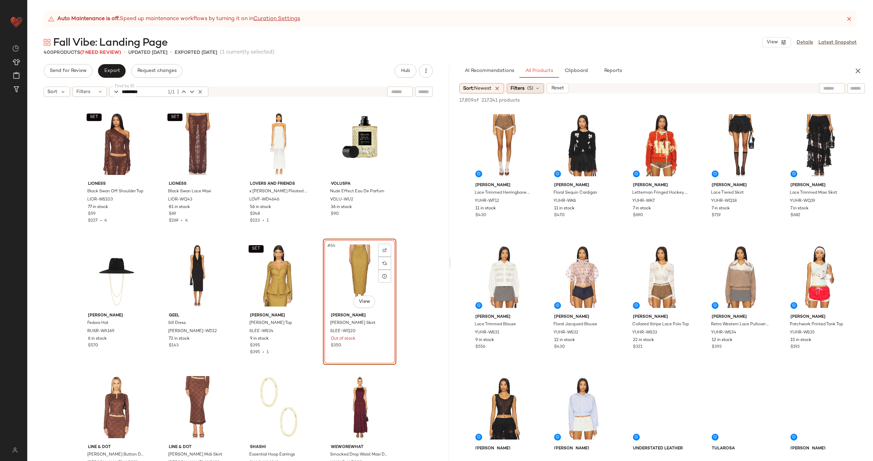
click at [522, 88] on span "Filters" at bounding box center [517, 88] width 14 height 7
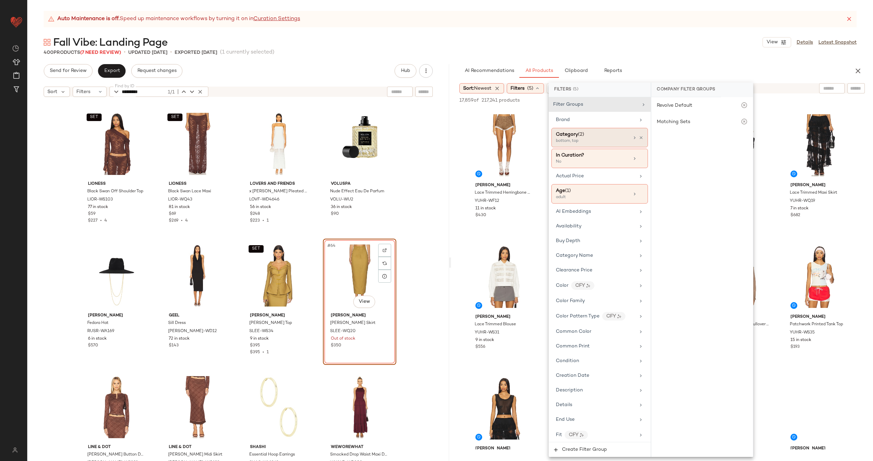
click at [597, 138] on div "bottom, top" at bounding box center [590, 141] width 68 height 6
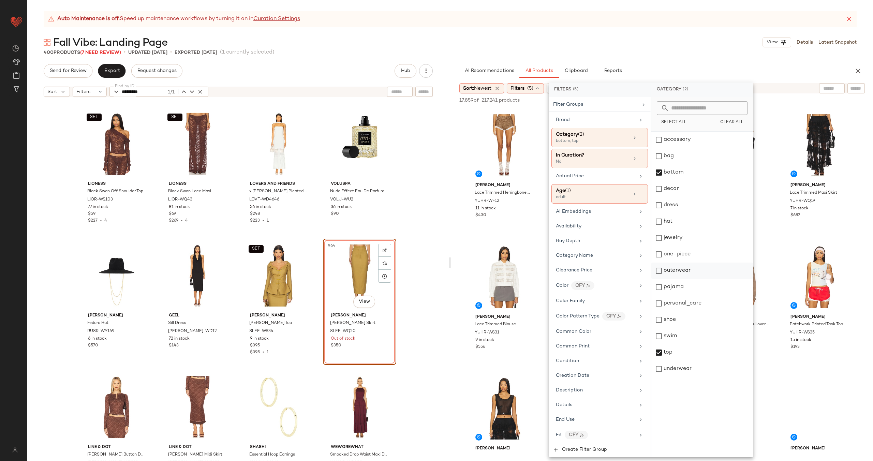
click at [699, 269] on div "outerwear" at bounding box center [702, 271] width 102 height 16
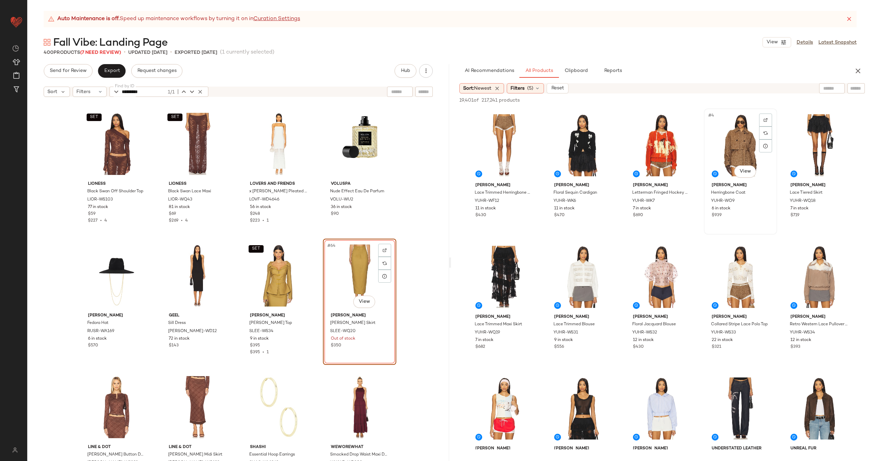
click at [733, 148] on div "#4 View" at bounding box center [740, 145] width 69 height 69
click at [511, 146] on div "#1 View" at bounding box center [504, 145] width 69 height 69
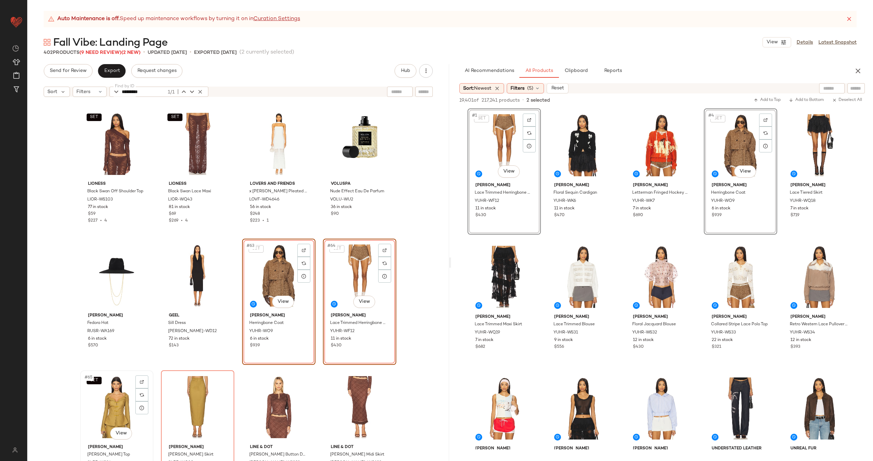
click at [93, 410] on div "SET #65 View" at bounding box center [117, 407] width 69 height 69
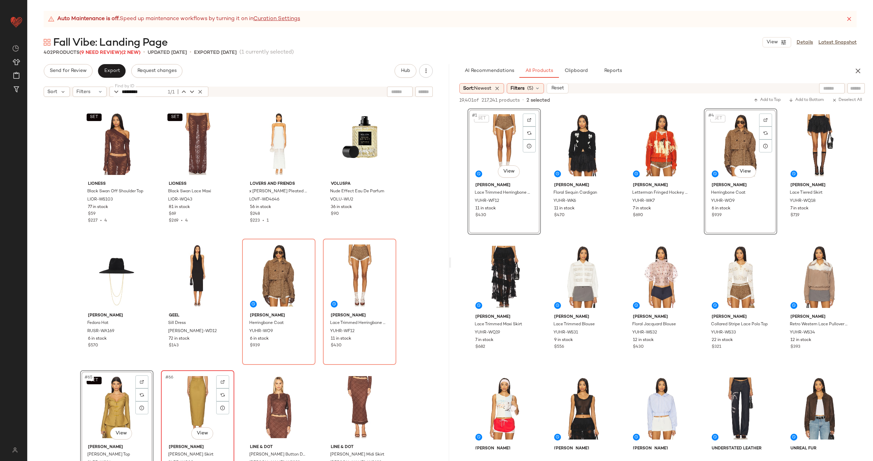
click at [182, 400] on div "#66 View" at bounding box center [197, 407] width 69 height 69
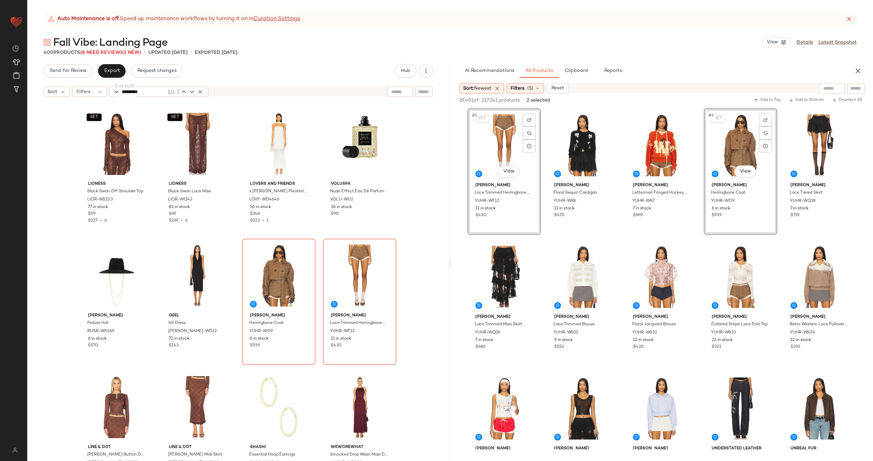
click at [316, 297] on div "SET LIONESS Black Swan Off Shoulder Top LIOR-WS103 77 in stock $59 $227 • 4 SET…" at bounding box center [238, 289] width 422 height 378
click at [538, 403] on div "#11 View" at bounding box center [504, 408] width 69 height 69
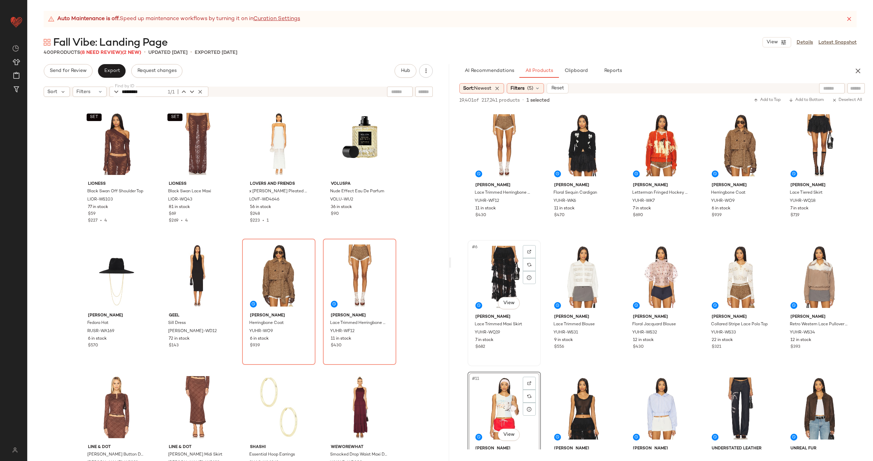
click at [538, 270] on div "#6 View" at bounding box center [504, 276] width 69 height 69
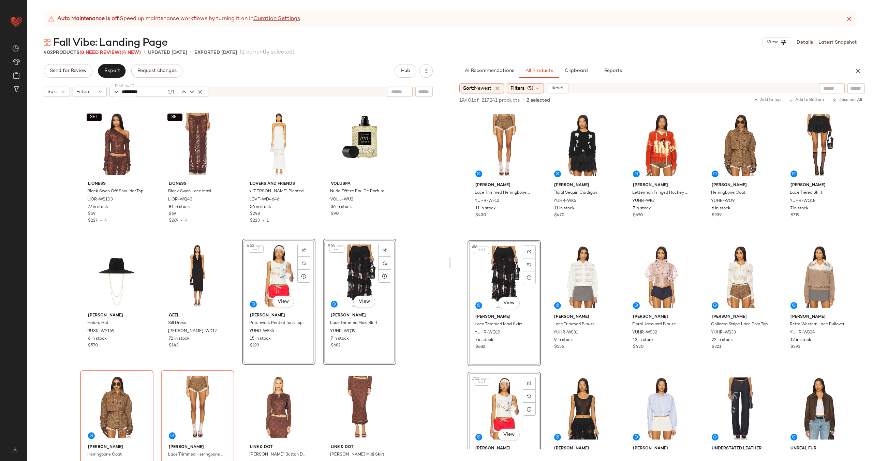
click at [319, 295] on div "SET LIONESS Black Swan Off Shoulder Top LIOR-WS103 77 in stock $59 $227 • 4 SET…" at bounding box center [238, 289] width 422 height 378
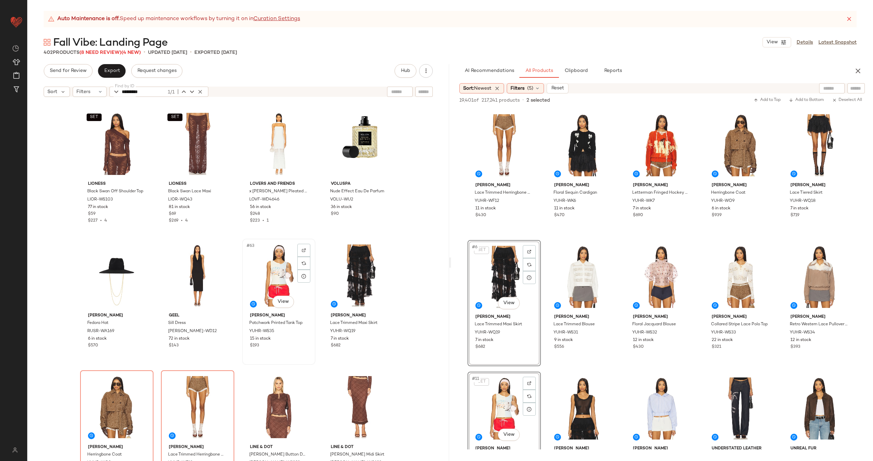
click at [277, 285] on div "#63 View" at bounding box center [278, 275] width 69 height 69
click at [355, 269] on div "#64 View" at bounding box center [359, 275] width 69 height 69
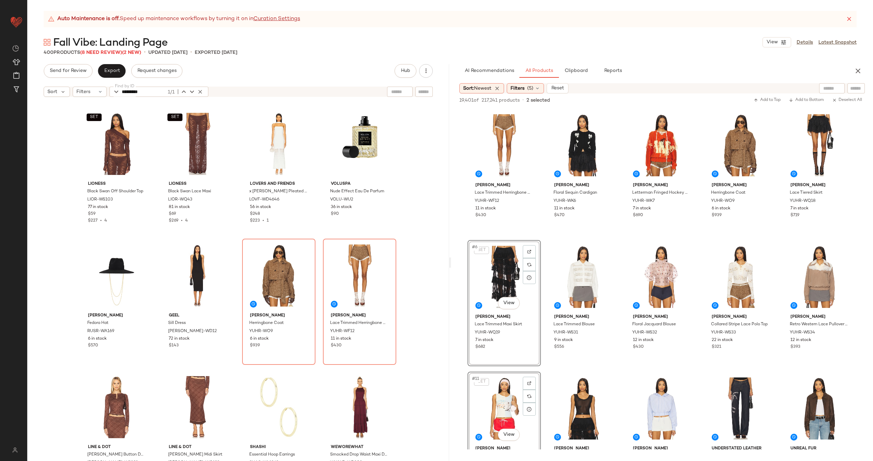
click at [319, 271] on div "SET LIONESS Black Swan Off Shoulder Top LIOR-WS103 77 in stock $59 $227 • 4 SET…" at bounding box center [238, 289] width 422 height 378
click at [199, 91] on icon "button" at bounding box center [200, 92] width 6 height 6
click at [233, 124] on div "SET LIONESS Black Swan Off Shoulder Top LIOR-WS103 77 in stock $59 $227 • 4 SET…" at bounding box center [238, 289] width 422 height 378
click at [301, 332] on img "button" at bounding box center [303, 331] width 4 height 4
click at [112, 70] on span "Export" at bounding box center [112, 70] width 16 height 5
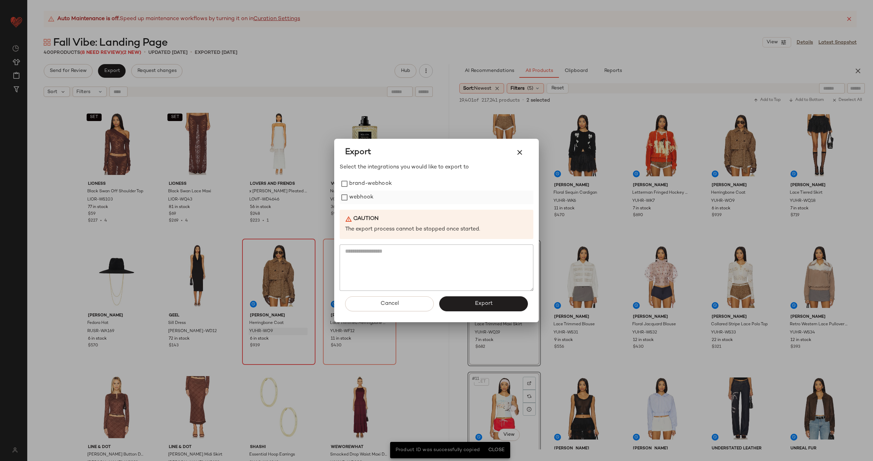
click at [361, 200] on label "webhook" at bounding box center [361, 198] width 24 height 14
click at [503, 307] on button "Export" at bounding box center [483, 303] width 89 height 15
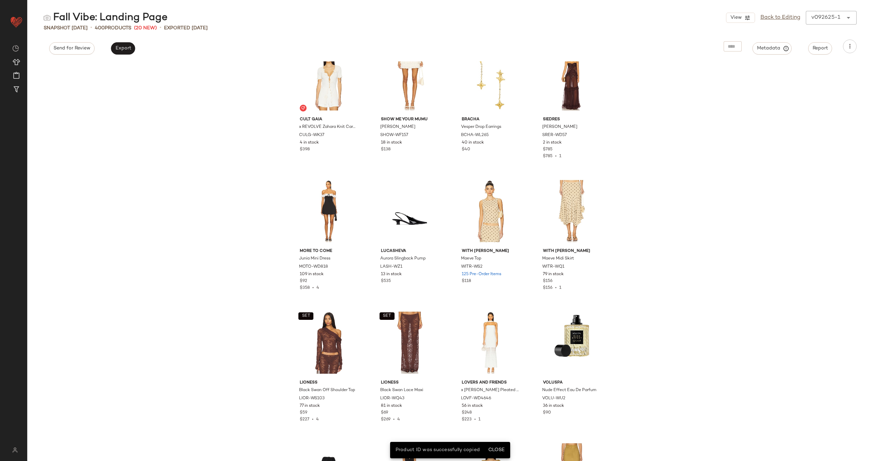
scroll to position [1839, 0]
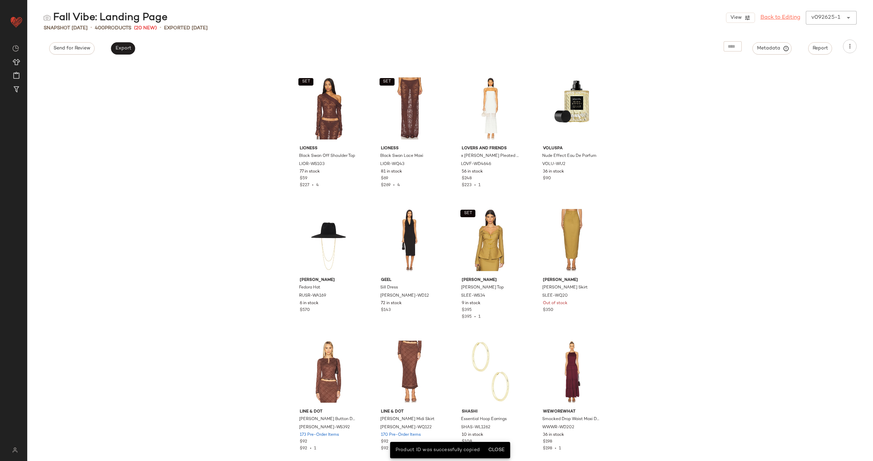
click at [787, 15] on link "Back to Editing" at bounding box center [780, 18] width 40 height 8
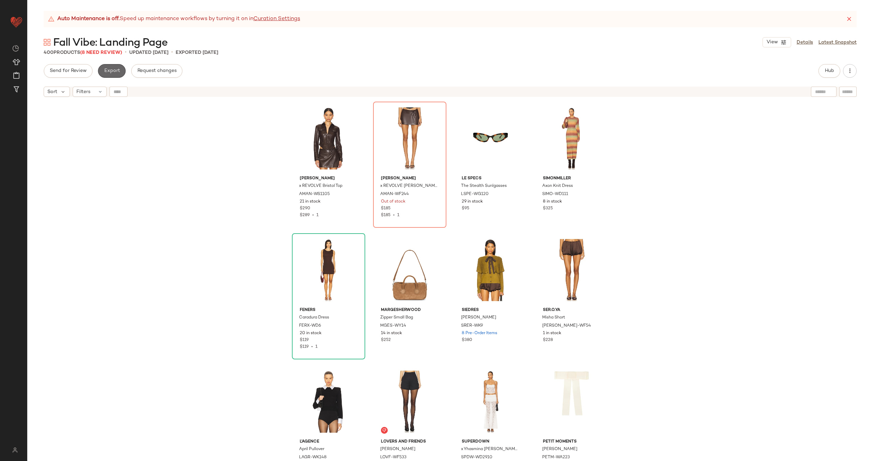
click at [113, 71] on span "Export" at bounding box center [112, 70] width 16 height 5
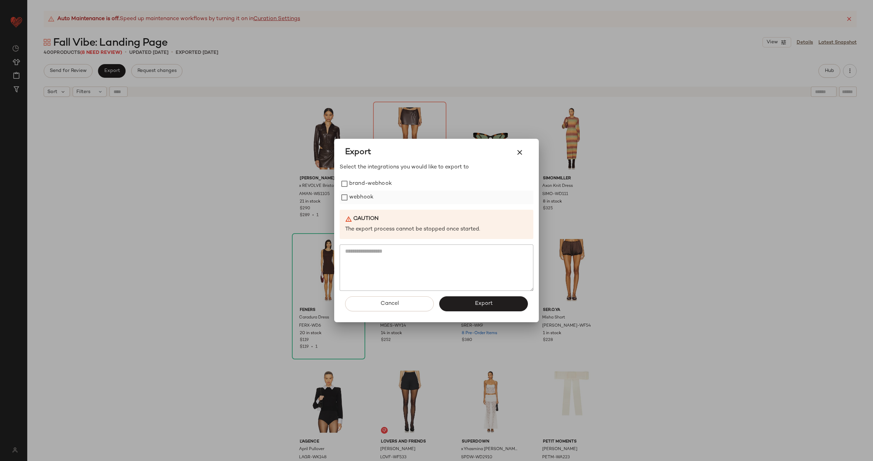
click at [358, 196] on label "webhook" at bounding box center [361, 198] width 24 height 14
click at [491, 303] on span "Export" at bounding box center [483, 303] width 18 height 6
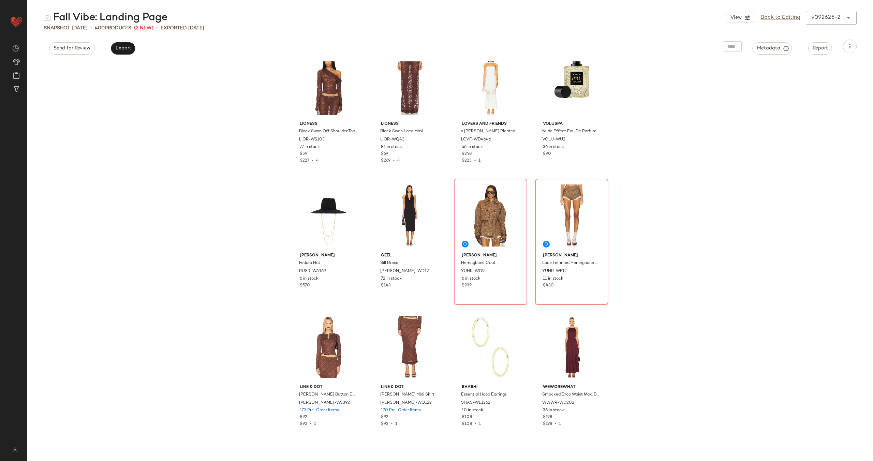
scroll to position [1910, 0]
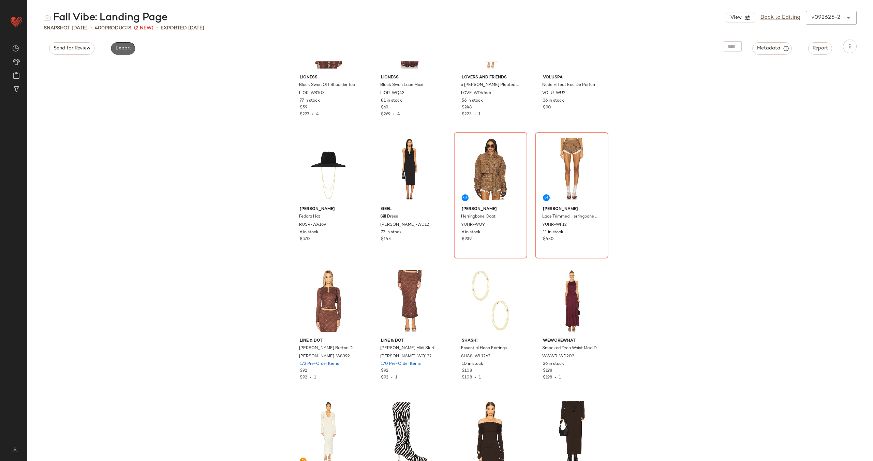
click at [126, 46] on span "Export" at bounding box center [123, 48] width 16 height 5
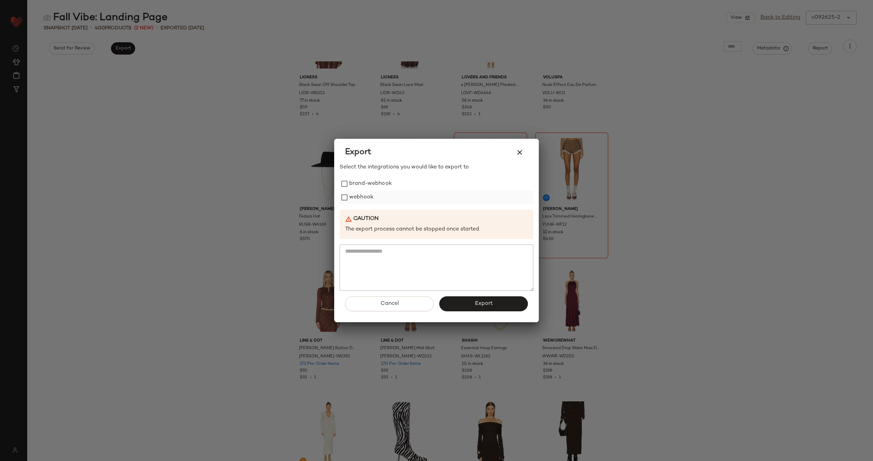
click at [365, 196] on label "webhook" at bounding box center [361, 198] width 24 height 14
click at [495, 304] on button "Export" at bounding box center [483, 303] width 89 height 15
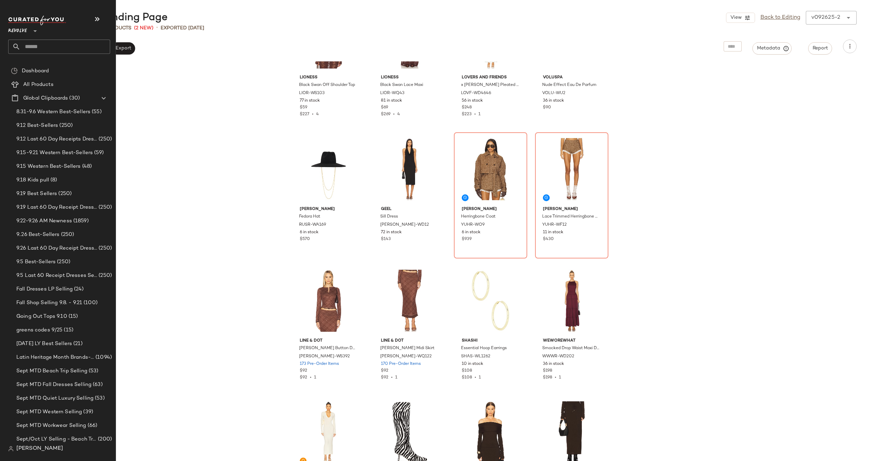
click at [62, 48] on input "text" at bounding box center [65, 47] width 90 height 14
type input "*****"
click at [93, 68] on span "a [PERSON_NAME]" at bounding box center [115, 66] width 45 height 7
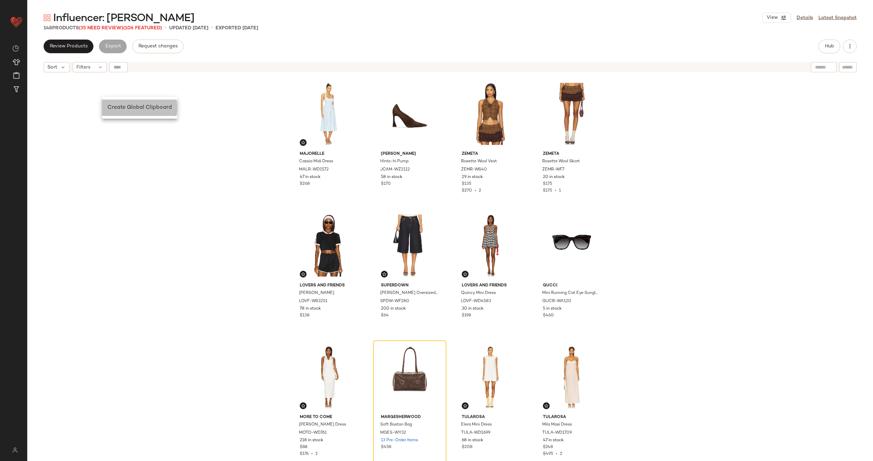
click at [118, 105] on span "Create Global Clipboard" at bounding box center [139, 108] width 64 height 6
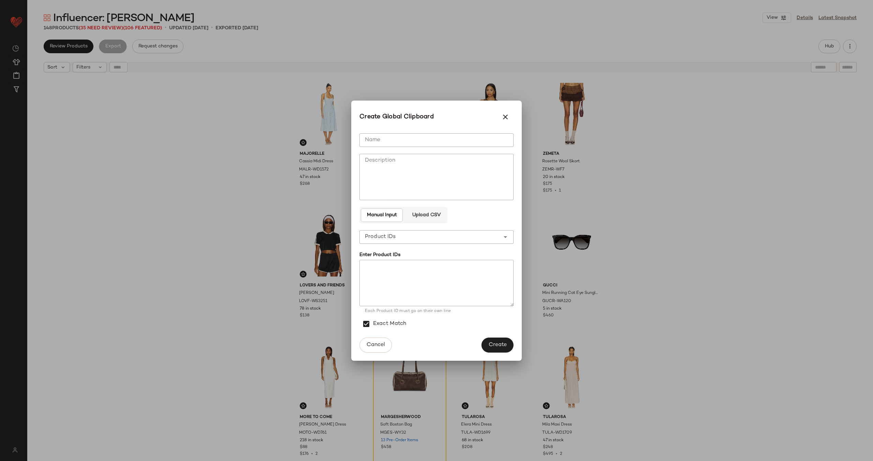
click at [390, 139] on input "Name" at bounding box center [436, 140] width 154 height 14
type input "**********"
click at [411, 263] on textarea at bounding box center [436, 283] width 154 height 46
click at [395, 275] on textarea at bounding box center [436, 283] width 154 height 46
paste textarea "**********"
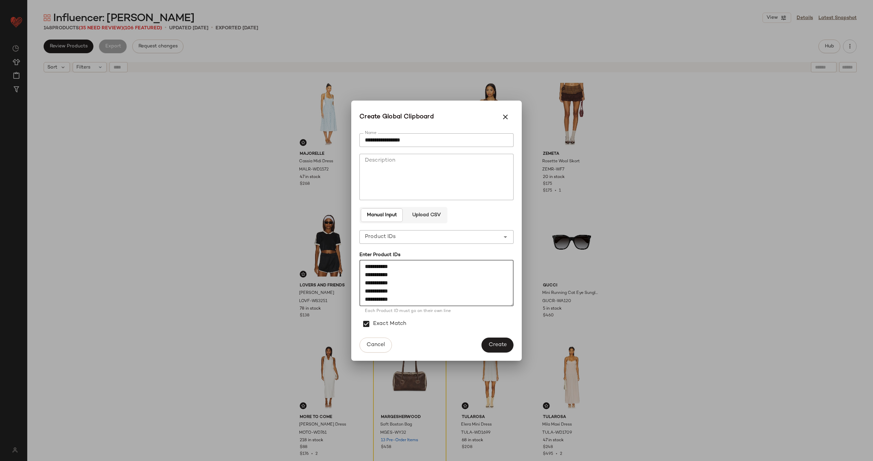
scroll to position [1666, 0]
type textarea "**********"
click at [489, 347] on span "Create" at bounding box center [497, 345] width 18 height 6
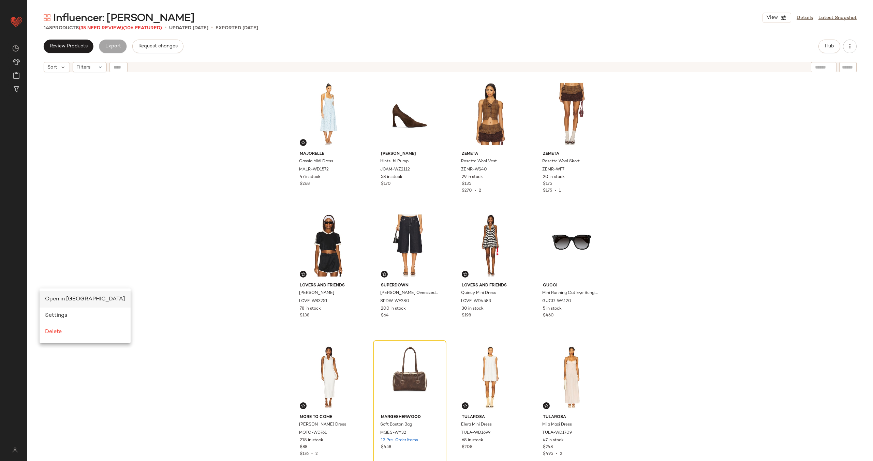
click at [60, 301] on span "Open in [GEOGRAPHIC_DATA]" at bounding box center [85, 299] width 80 height 6
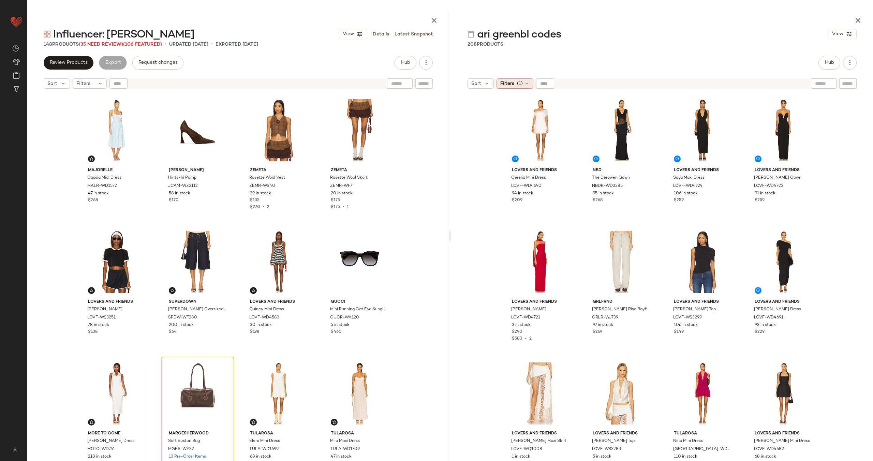
click at [527, 79] on div "Filters (1)" at bounding box center [514, 83] width 37 height 10
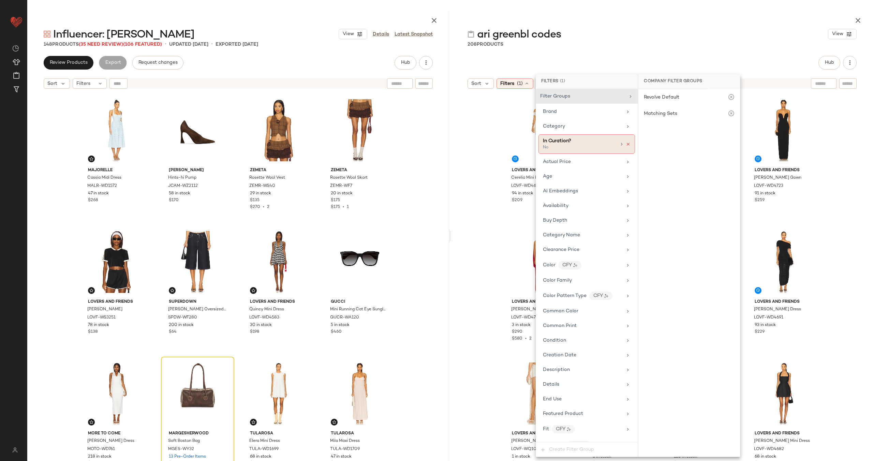
click at [626, 144] on icon at bounding box center [628, 144] width 5 height 5
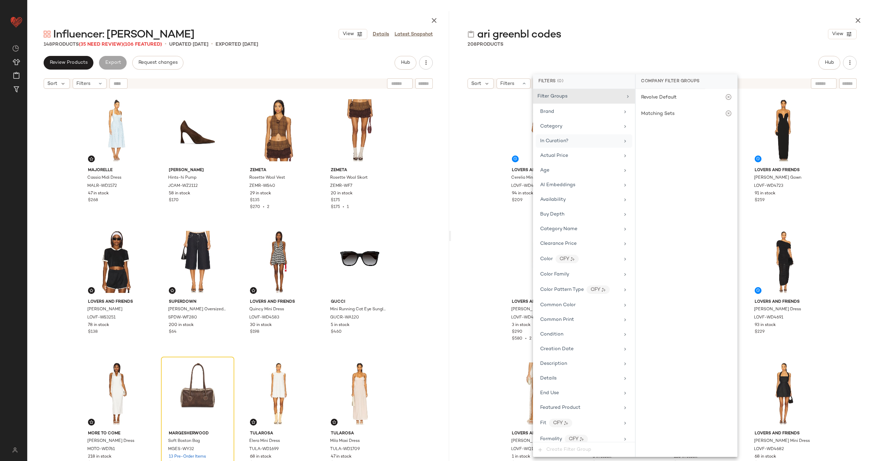
click at [468, 153] on div "Lovers and Friends Cerelia Mini Dress LOVF-WD4690 94 in stock $209 NBD The Dero…" at bounding box center [662, 293] width 422 height 402
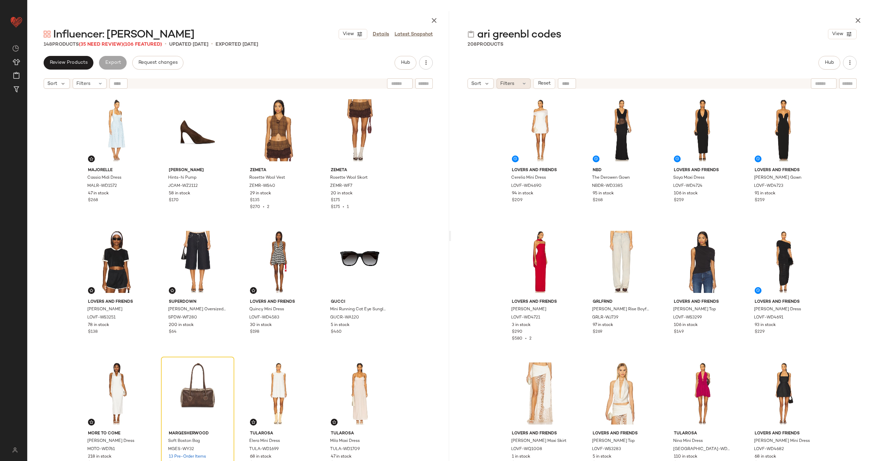
click at [525, 82] on icon at bounding box center [523, 83] width 5 height 5
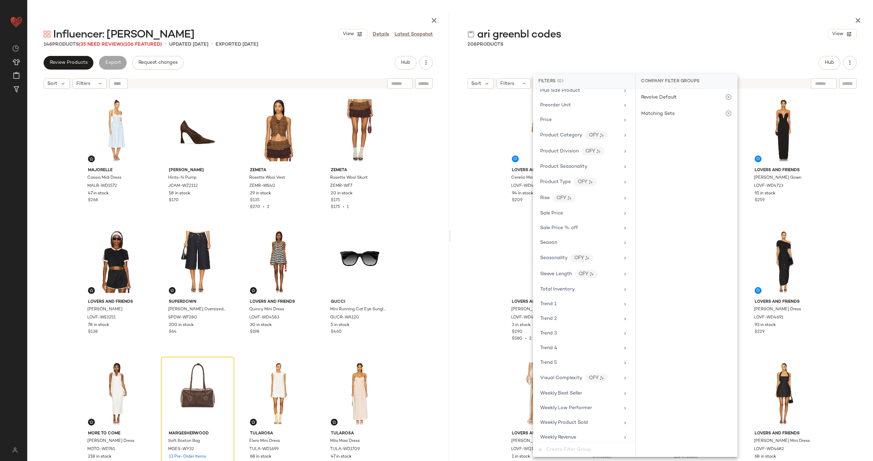
scroll to position [598, 0]
click at [580, 212] on div "Sale Price" at bounding box center [579, 209] width 79 height 7
click at [673, 100] on div "On sale" at bounding box center [686, 98] width 96 height 12
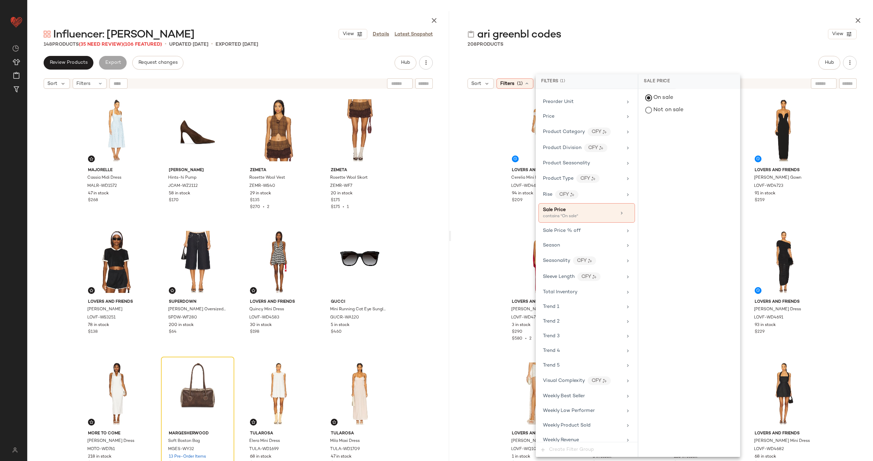
click at [844, 134] on div "Lovers and Friends Cerelia Mini Dress LOVF-WD4690 94 in stock $209 NBD The Dero…" at bounding box center [662, 293] width 422 height 402
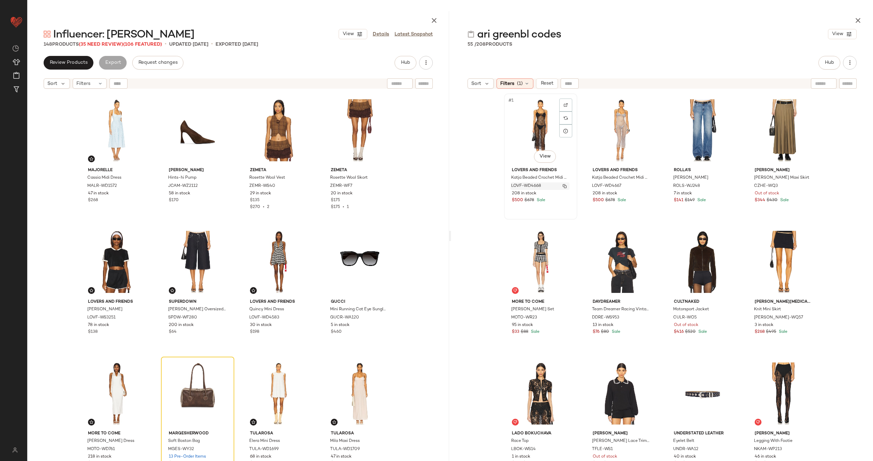
click at [563, 187] on img "button" at bounding box center [565, 186] width 4 height 4
click at [643, 187] on img "button" at bounding box center [645, 186] width 4 height 4
click at [726, 186] on img "button" at bounding box center [727, 186] width 4 height 4
click at [807, 186] on img "button" at bounding box center [807, 186] width 4 height 4
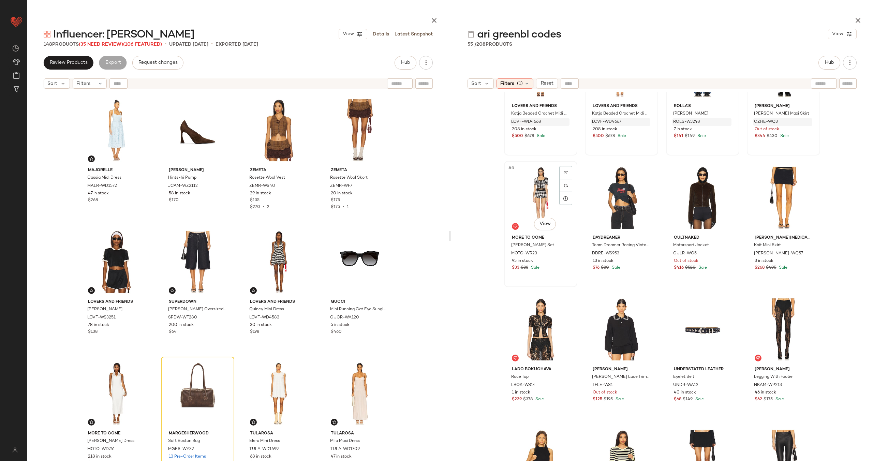
scroll to position [70, 0]
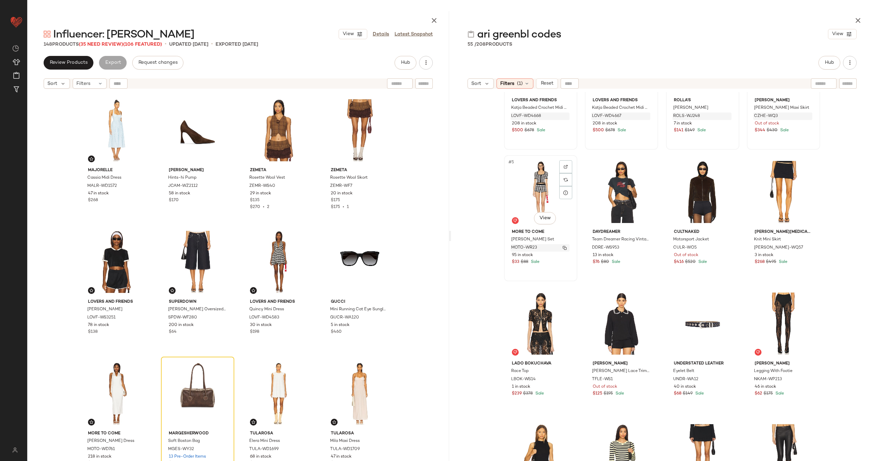
click at [563, 247] on img "button" at bounding box center [565, 248] width 4 height 4
click at [643, 248] on img "button" at bounding box center [645, 248] width 4 height 4
click at [725, 248] on img "button" at bounding box center [727, 248] width 4 height 4
click at [805, 249] on img "button" at bounding box center [807, 251] width 4 height 4
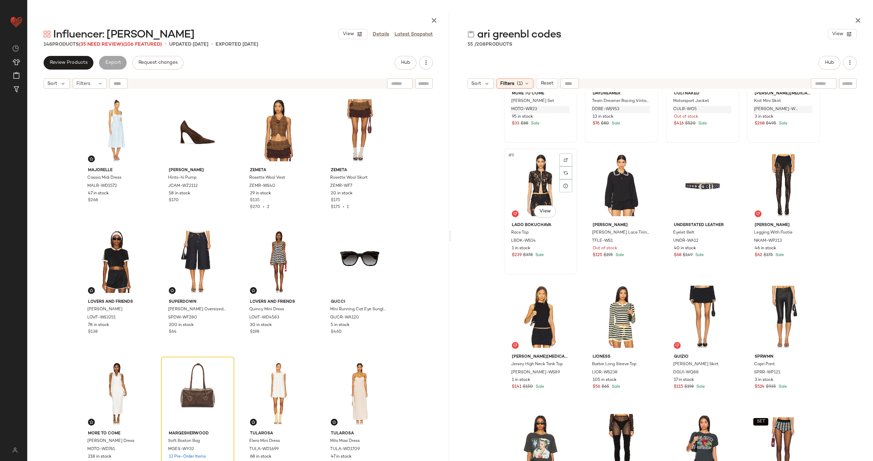
scroll to position [232, 0]
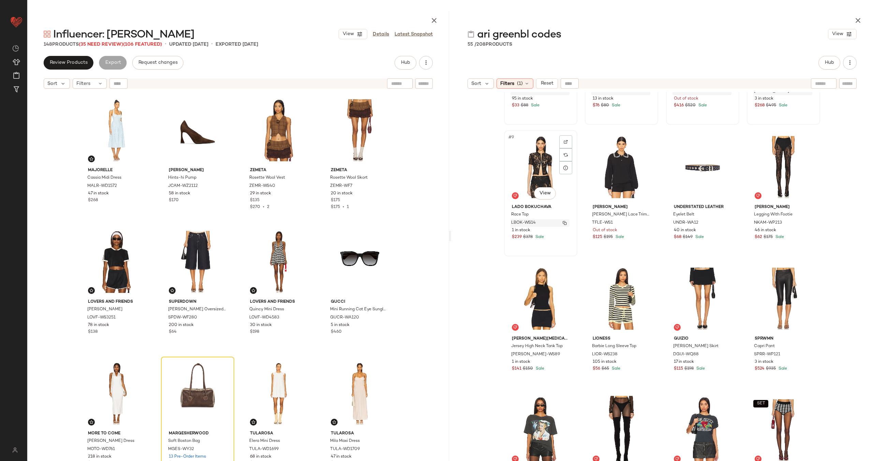
click at [563, 221] on img "button" at bounding box center [565, 223] width 4 height 4
click at [646, 221] on button "button" at bounding box center [646, 223] width 10 height 6
click at [725, 222] on img "button" at bounding box center [727, 223] width 4 height 4
click at [805, 223] on img "button" at bounding box center [807, 223] width 4 height 4
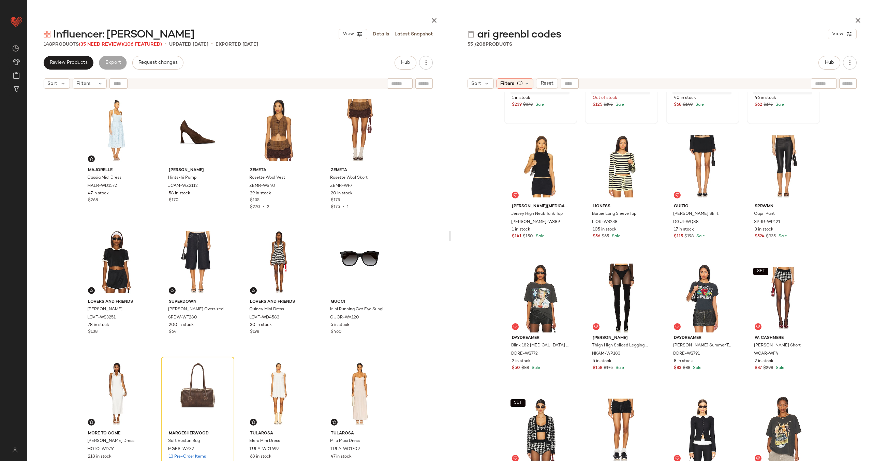
scroll to position [365, 0]
click at [563, 223] on img "button" at bounding box center [565, 225] width 4 height 4
click at [645, 222] on button "button" at bounding box center [646, 222] width 10 height 6
click at [726, 222] on img "button" at bounding box center [727, 222] width 4 height 4
click at [808, 220] on button "button" at bounding box center [808, 222] width 10 height 6
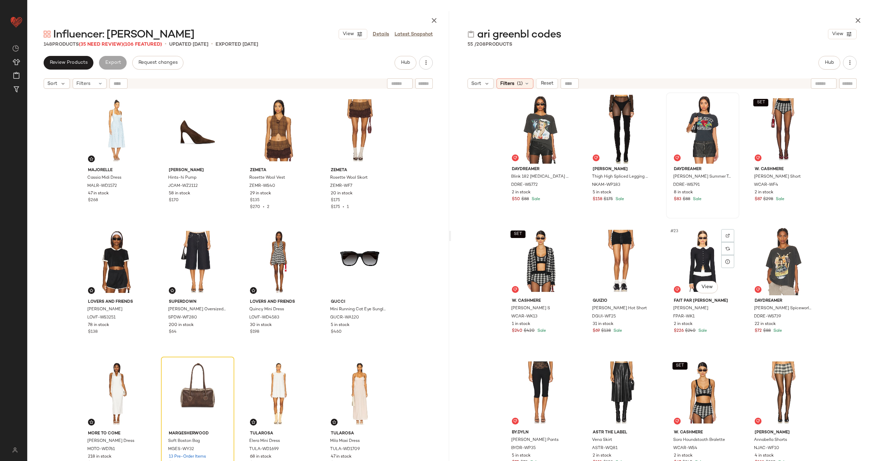
scroll to position [545, 0]
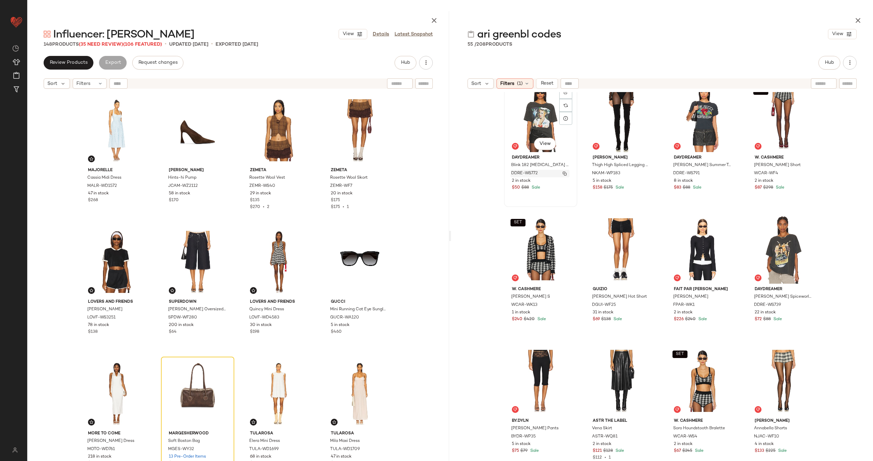
click at [563, 174] on img "button" at bounding box center [565, 174] width 4 height 4
click at [644, 173] on img "button" at bounding box center [645, 174] width 4 height 4
click at [725, 173] on img "button" at bounding box center [727, 174] width 4 height 4
click at [808, 173] on button "button" at bounding box center [808, 173] width 10 height 6
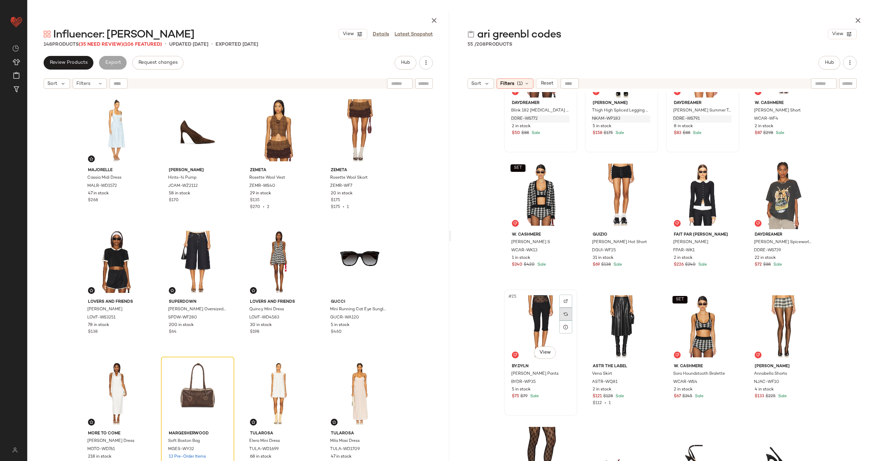
scroll to position [615, 0]
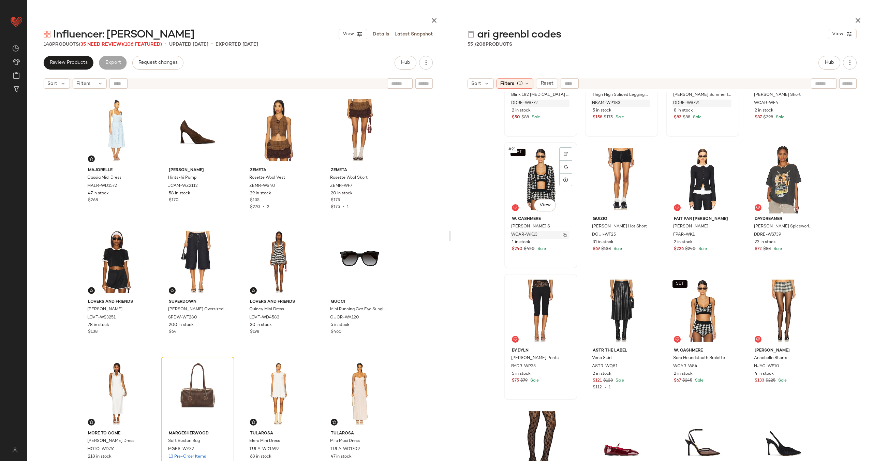
click at [564, 235] on img "button" at bounding box center [565, 235] width 4 height 4
click at [644, 234] on img "button" at bounding box center [645, 235] width 4 height 4
click at [725, 235] on img "button" at bounding box center [727, 235] width 4 height 4
click at [807, 234] on img "button" at bounding box center [807, 235] width 4 height 4
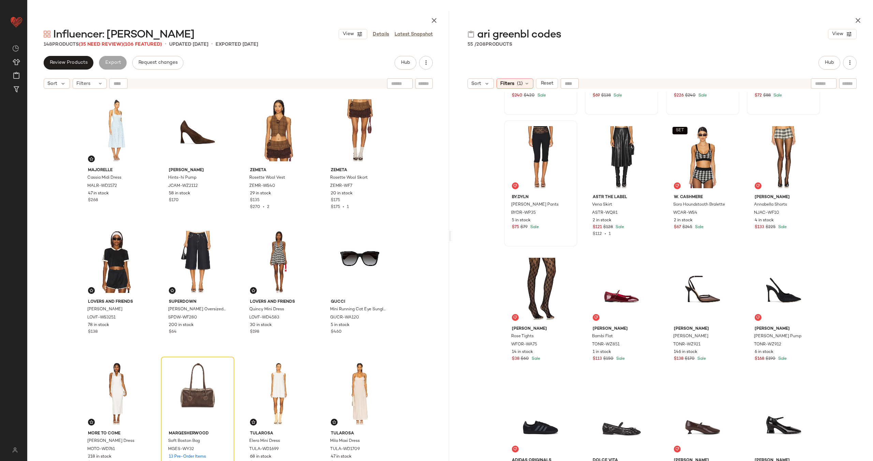
scroll to position [770, 0]
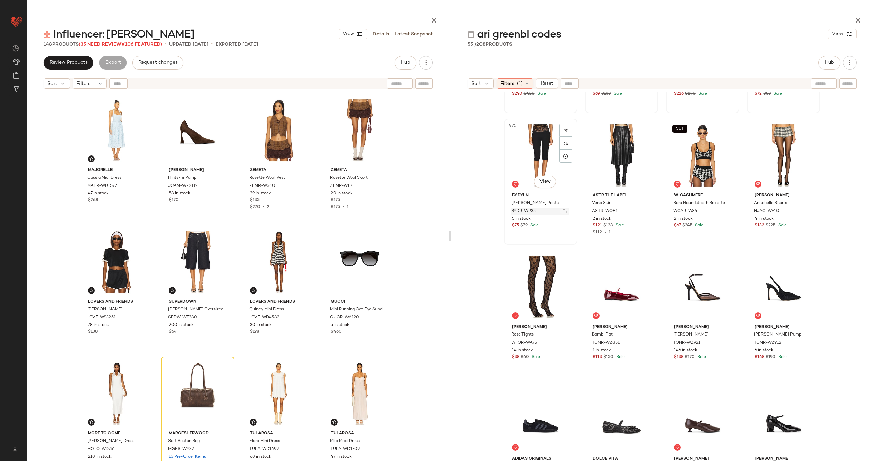
click at [563, 211] on img "button" at bounding box center [565, 211] width 4 height 4
click at [643, 209] on button "button" at bounding box center [646, 211] width 10 height 6
click at [727, 212] on button "button" at bounding box center [727, 211] width 10 height 6
click at [805, 209] on img "button" at bounding box center [807, 211] width 4 height 4
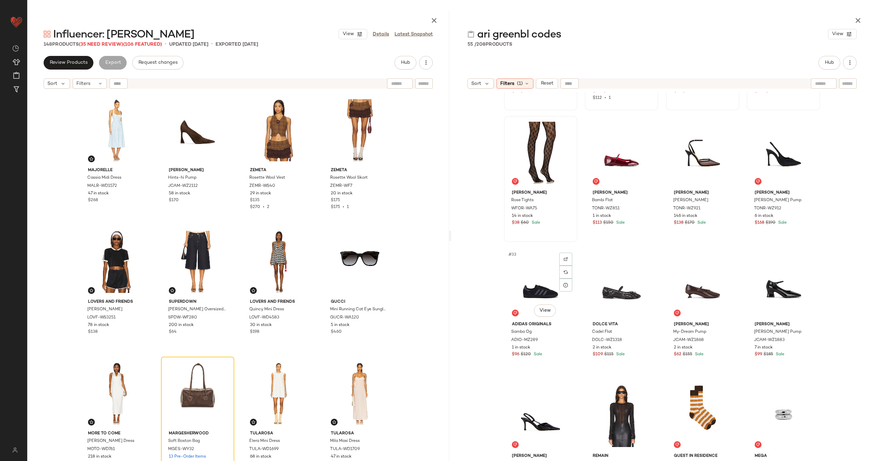
scroll to position [909, 0]
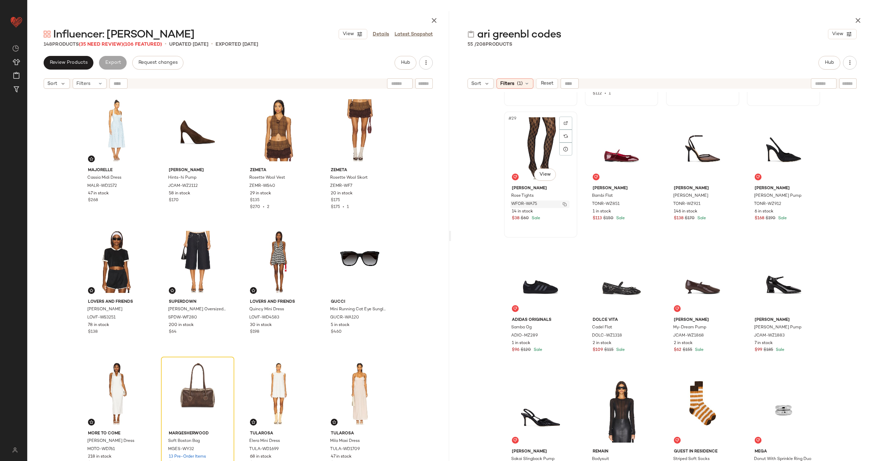
click at [563, 203] on img "button" at bounding box center [565, 204] width 4 height 4
click at [643, 203] on img "button" at bounding box center [645, 204] width 4 height 4
click at [805, 203] on img "button" at bounding box center [807, 204] width 4 height 4
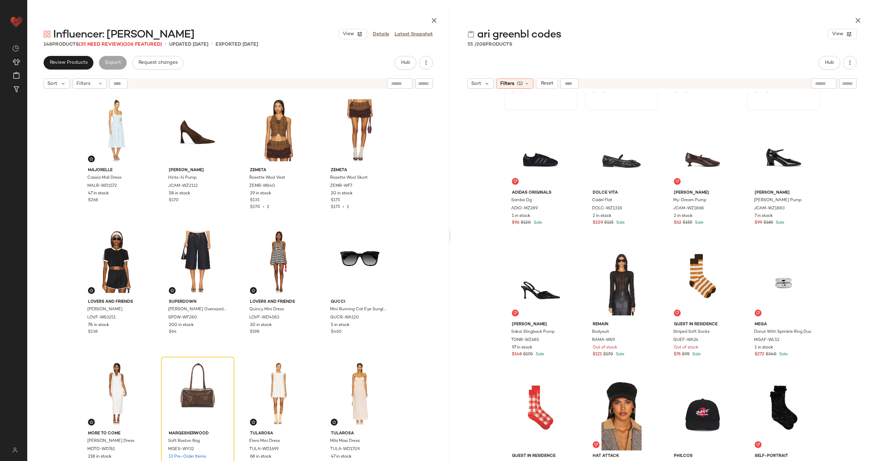
scroll to position [1054, 0]
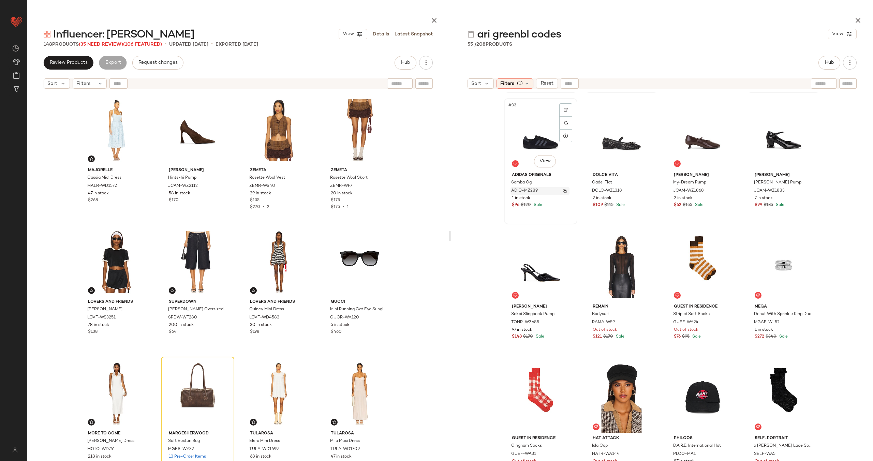
click at [563, 189] on img "button" at bounding box center [565, 191] width 4 height 4
click at [646, 191] on button "button" at bounding box center [646, 191] width 10 height 6
click at [725, 192] on img "button" at bounding box center [727, 191] width 4 height 4
click at [805, 189] on img "button" at bounding box center [807, 191] width 4 height 4
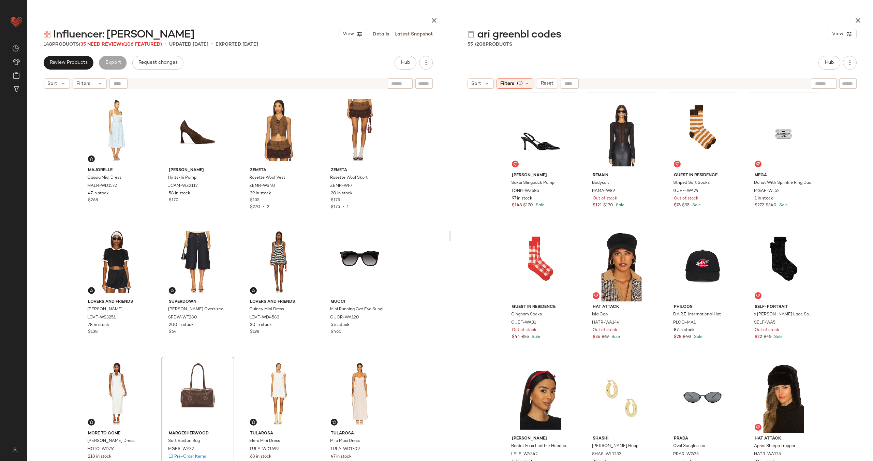
scroll to position [1183, 0]
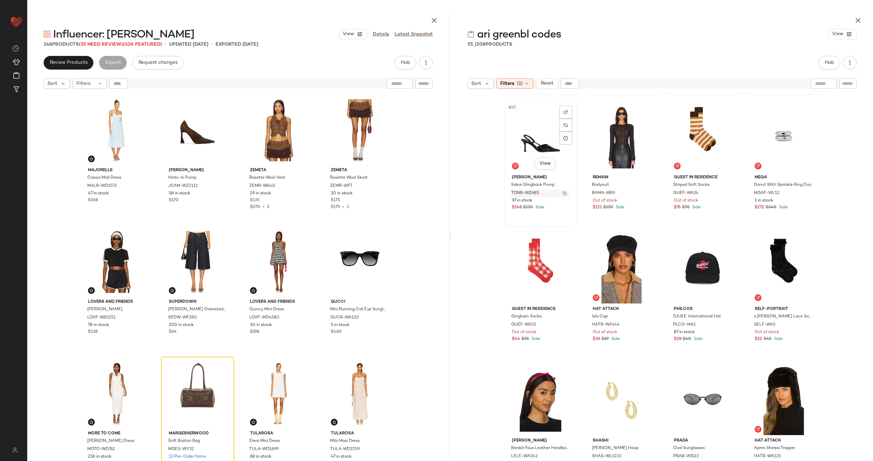
click at [563, 193] on img "button" at bounding box center [565, 193] width 4 height 4
click at [641, 192] on button "button" at bounding box center [646, 193] width 10 height 6
click at [723, 191] on button "button" at bounding box center [727, 193] width 10 height 6
click at [806, 191] on img "button" at bounding box center [807, 193] width 4 height 4
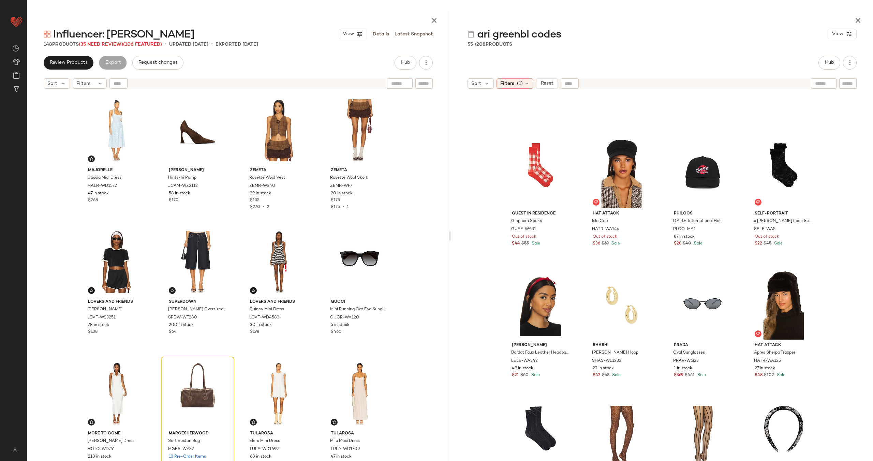
scroll to position [1274, 0]
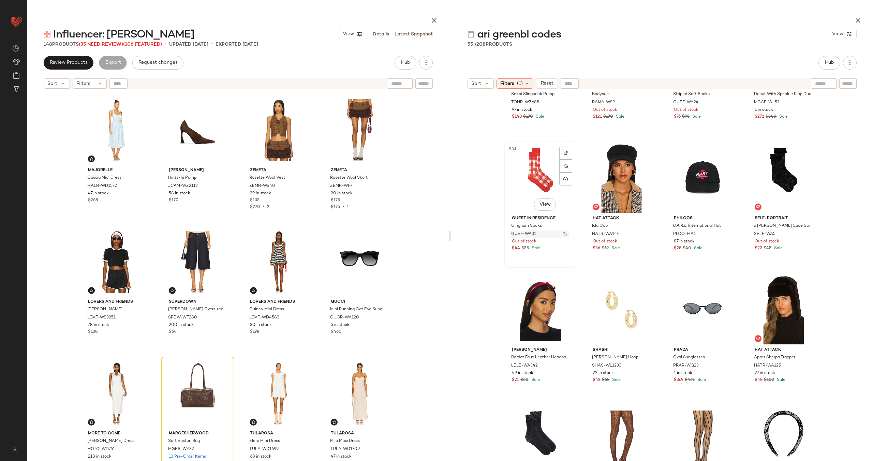
click at [563, 234] on img "button" at bounding box center [565, 234] width 4 height 4
click at [647, 234] on button "button" at bounding box center [646, 234] width 10 height 6
click at [722, 233] on button "button" at bounding box center [727, 234] width 10 height 6
click at [805, 232] on img "button" at bounding box center [807, 234] width 4 height 4
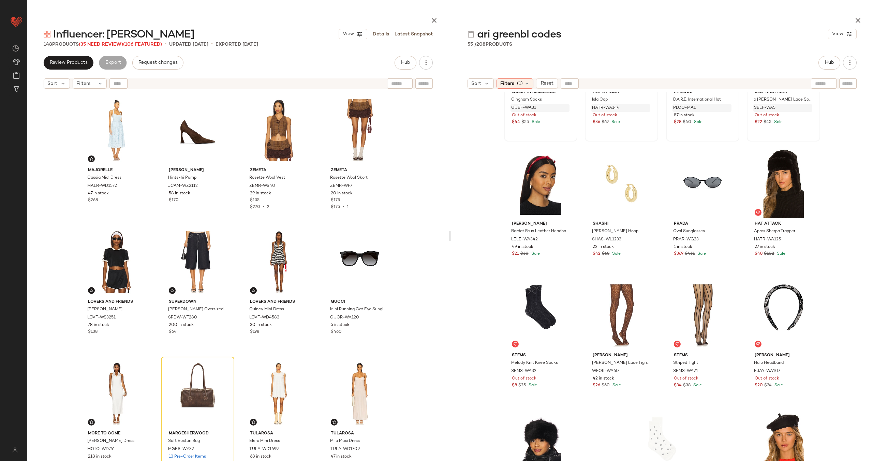
scroll to position [1442, 0]
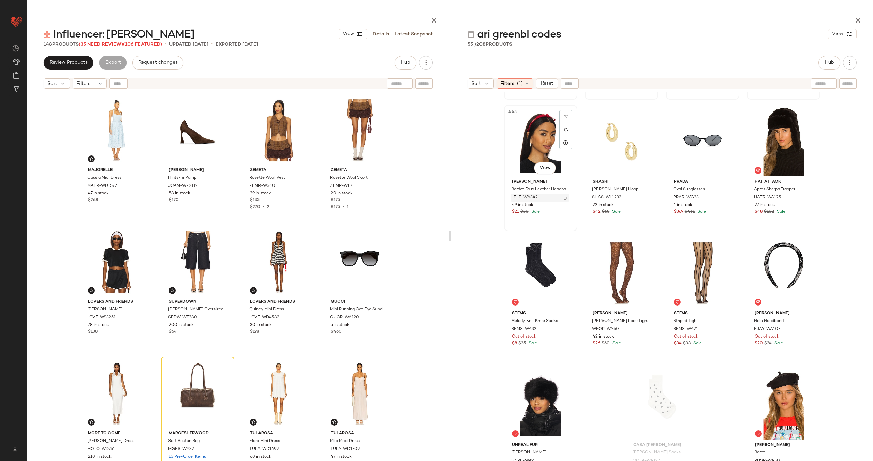
click at [564, 196] on img "button" at bounding box center [565, 198] width 4 height 4
click at [644, 197] on img "button" at bounding box center [645, 198] width 4 height 4
click at [725, 196] on img "button" at bounding box center [727, 198] width 4 height 4
click at [806, 198] on img "button" at bounding box center [807, 198] width 4 height 4
click at [563, 328] on img "button" at bounding box center [565, 329] width 4 height 4
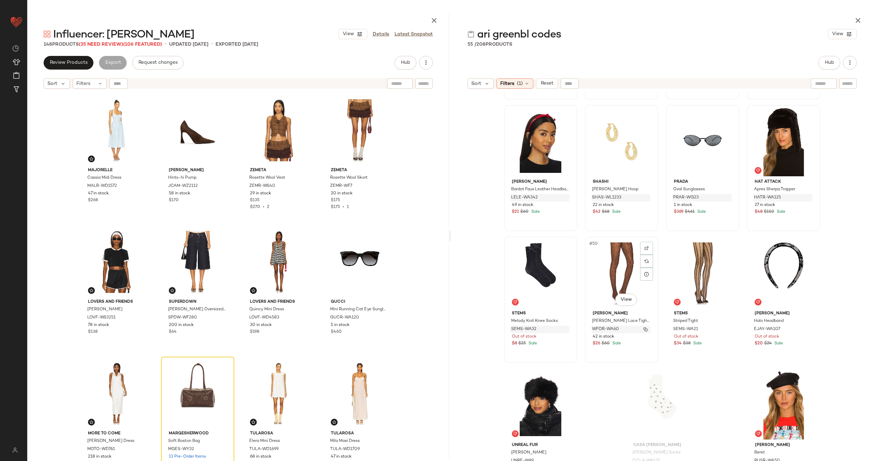
click at [643, 329] on img "button" at bounding box center [645, 329] width 4 height 4
click at [725, 329] on img "button" at bounding box center [727, 329] width 4 height 4
click at [805, 328] on img "button" at bounding box center [807, 329] width 4 height 4
click at [563, 460] on img "button" at bounding box center [565, 461] width 4 height 4
click at [686, 460] on img "button" at bounding box center [686, 461] width 4 height 4
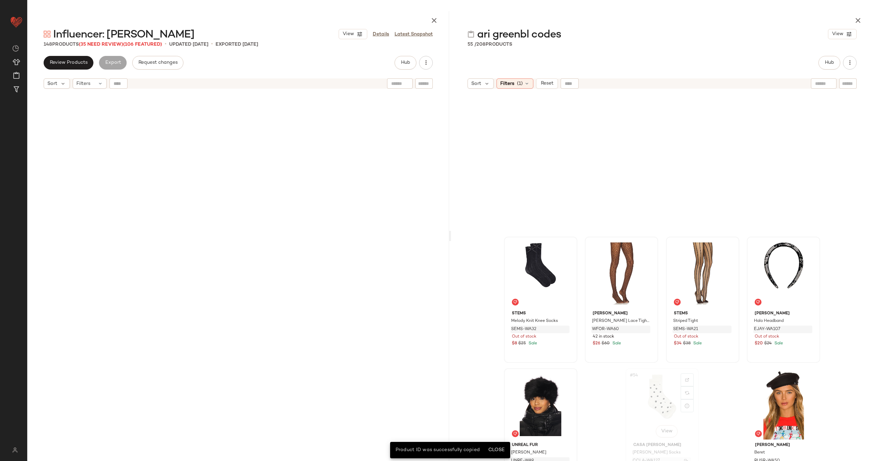
scroll to position [1316, 0]
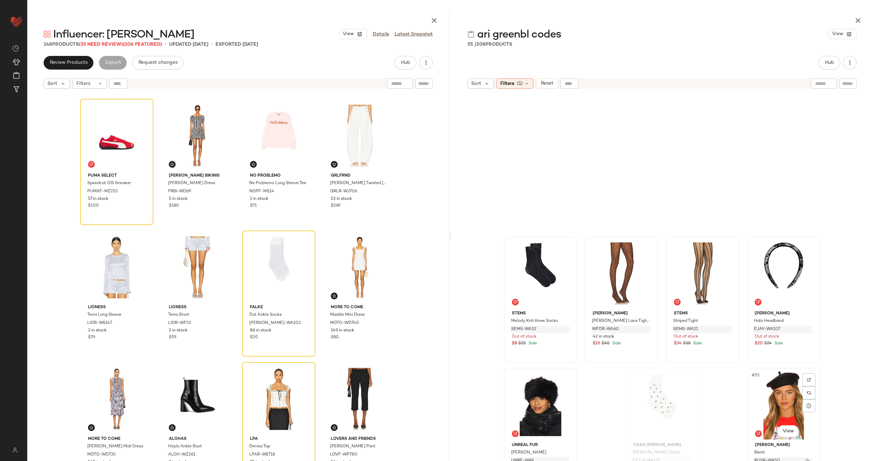
click at [807, 460] on img "button" at bounding box center [808, 461] width 4 height 4
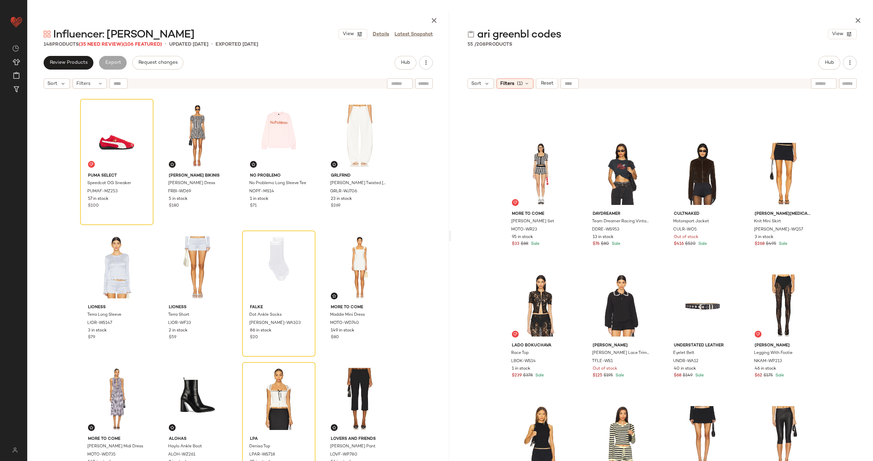
scroll to position [0, 0]
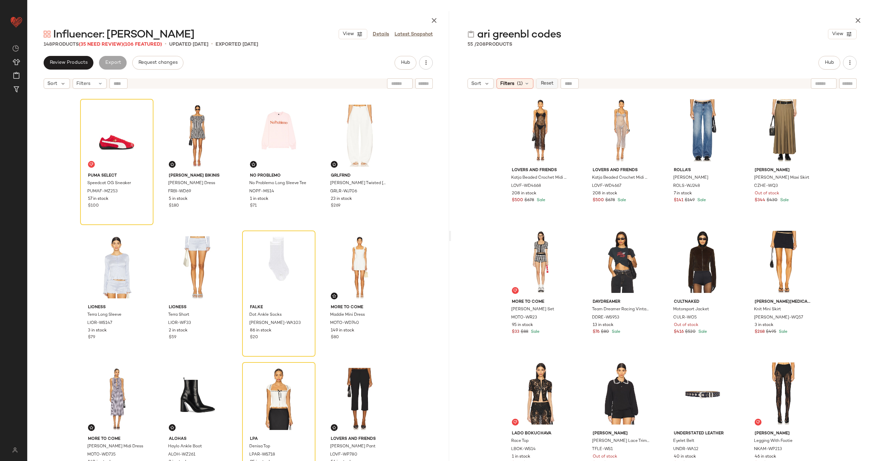
click at [552, 85] on span "Reset" at bounding box center [546, 83] width 13 height 5
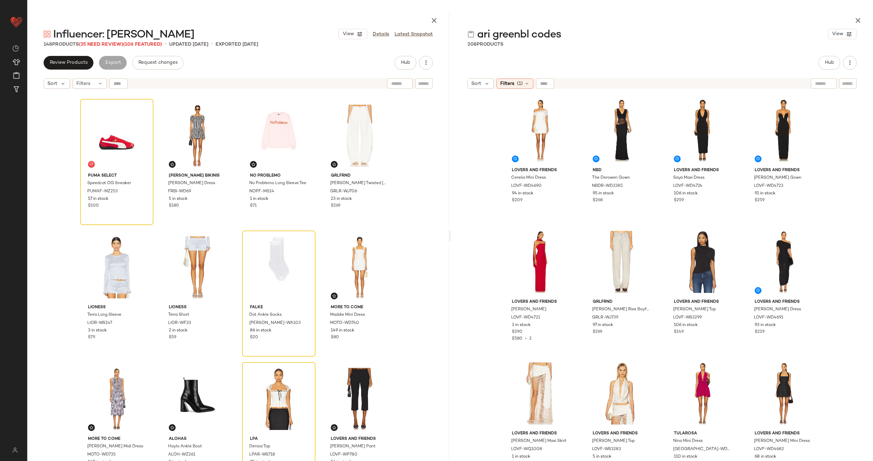
click at [483, 169] on div "Lovers and Friends Cerelia Mini Dress LOVF-WD4690 94 in stock $209 NBD The Dero…" at bounding box center [662, 293] width 422 height 402
click at [528, 84] on icon at bounding box center [526, 83] width 5 height 5
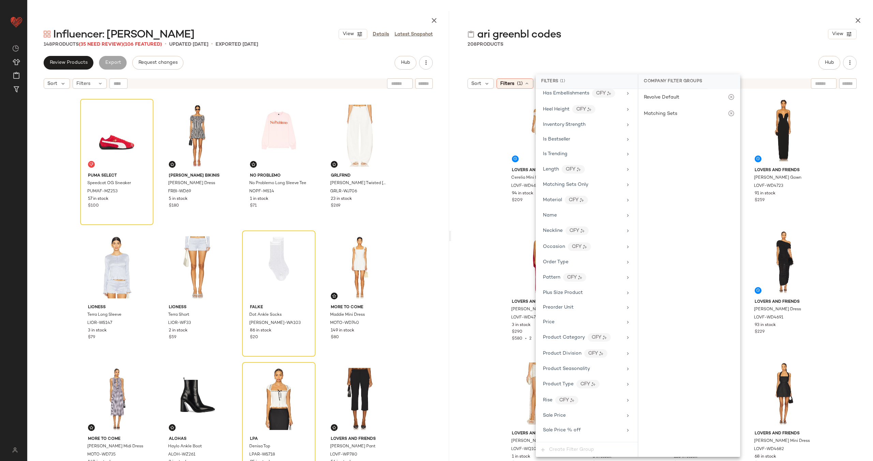
scroll to position [604, 0]
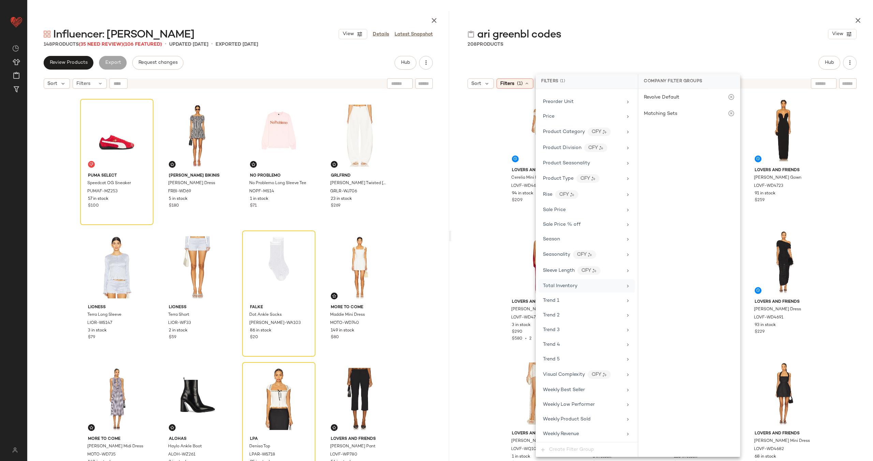
click at [580, 286] on div "Total Inventory" at bounding box center [582, 285] width 79 height 7
click at [693, 95] on button "For 0" at bounding box center [689, 99] width 91 height 10
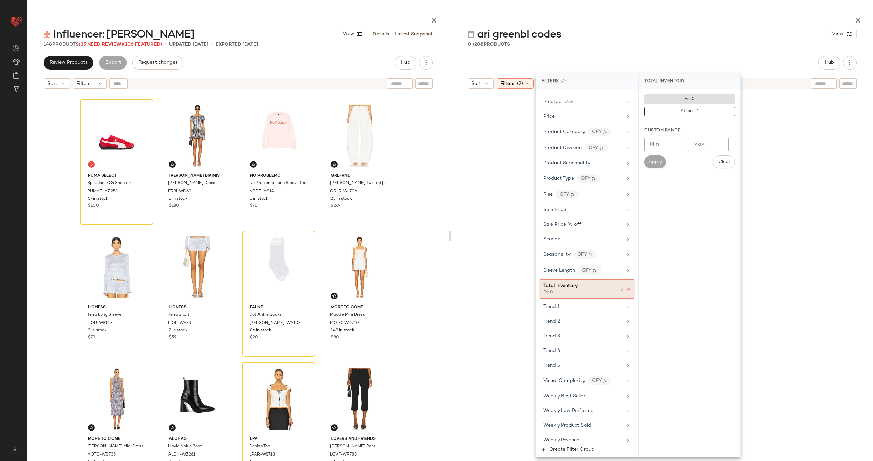
click at [626, 288] on icon at bounding box center [628, 289] width 5 height 5
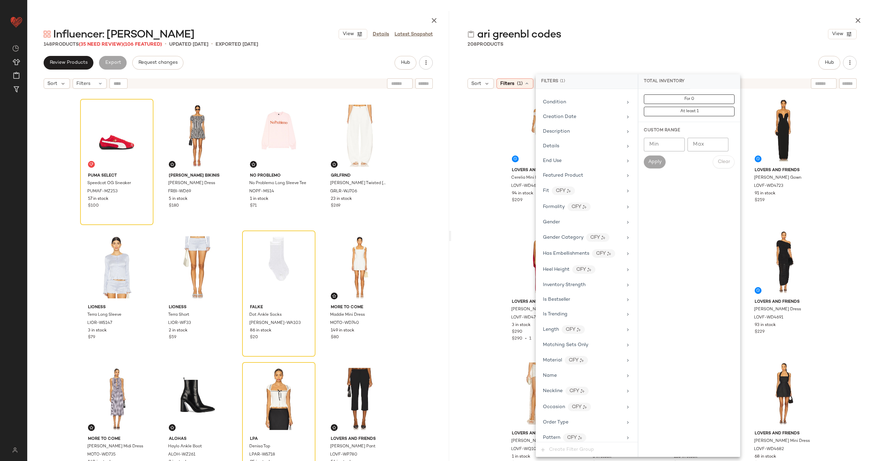
scroll to position [179, 0]
click at [604, 280] on div "Gender" at bounding box center [582, 281] width 79 height 7
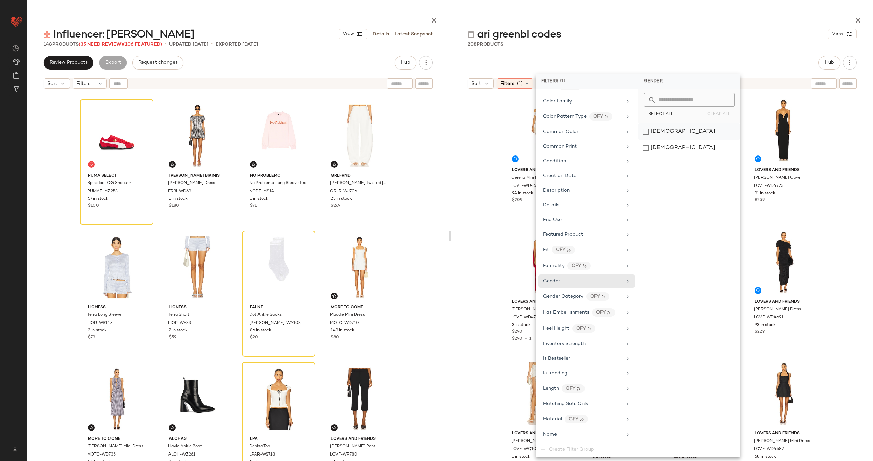
click at [655, 132] on div "[DEMOGRAPHIC_DATA]" at bounding box center [689, 131] width 102 height 16
click at [666, 148] on div "[DEMOGRAPHIC_DATA]" at bounding box center [690, 148] width 102 height 16
click at [666, 136] on div "[DEMOGRAPHIC_DATA]" at bounding box center [690, 131] width 102 height 16
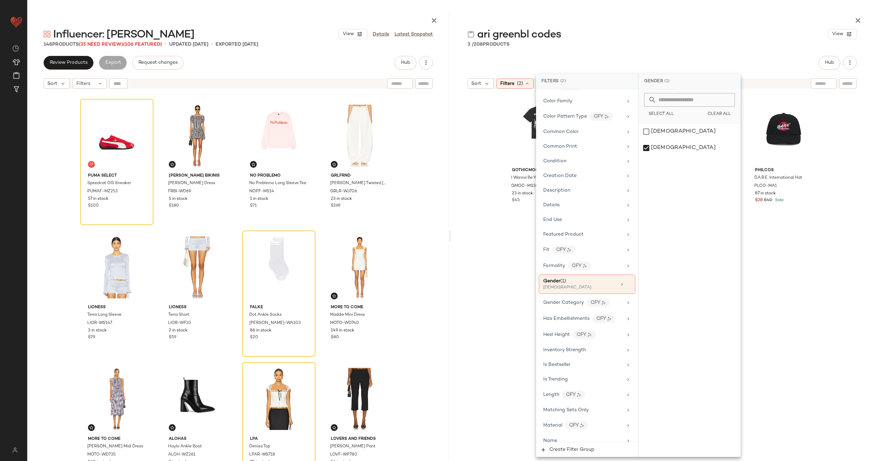
click at [479, 167] on div "Gothicmochas I Wanna Be Your Dog Tee GMOC-MS10 23 in stock $45 adidas Originals…" at bounding box center [662, 285] width 422 height 386
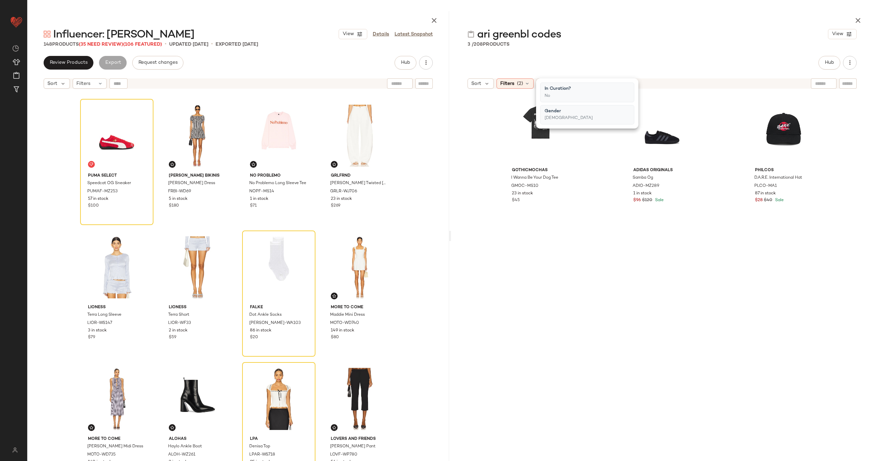
click at [479, 167] on div "Gothicmochas I Wanna Be Your Dog Tee GMOC-MS10 23 in stock $45 adidas Originals…" at bounding box center [662, 285] width 422 height 386
click at [563, 185] on img "button" at bounding box center [565, 186] width 4 height 4
click at [684, 186] on img "button" at bounding box center [686, 186] width 4 height 4
click at [806, 184] on img "button" at bounding box center [808, 186] width 4 height 4
click at [547, 83] on span "Reset" at bounding box center [546, 83] width 13 height 5
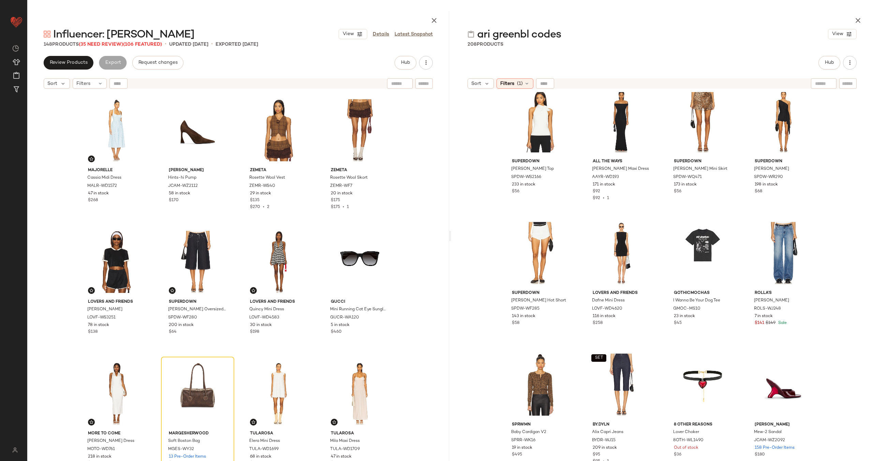
scroll to position [1582, 0]
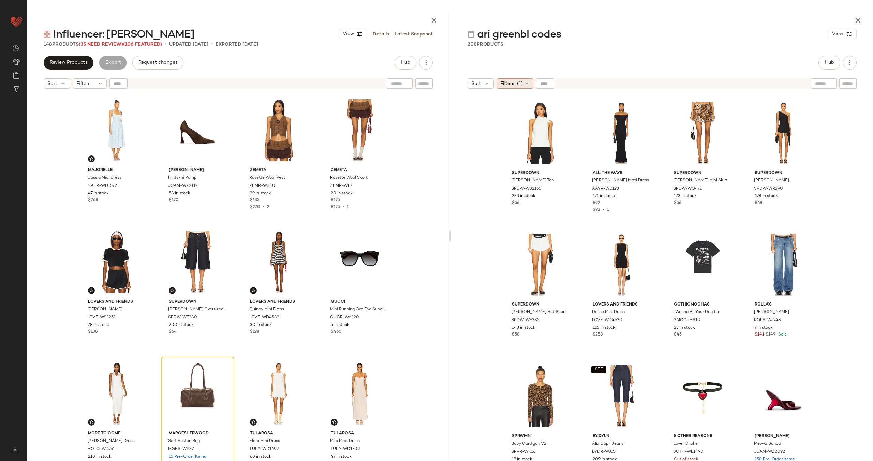
click at [523, 83] on div "Filters (1)" at bounding box center [514, 83] width 37 height 10
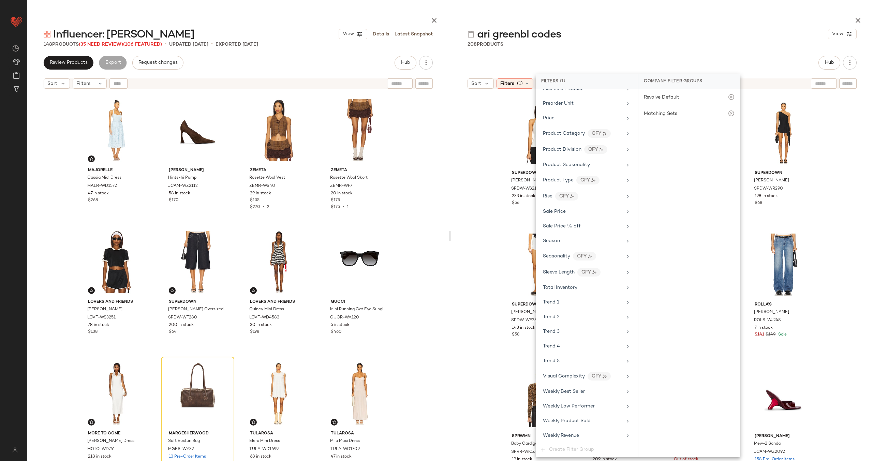
scroll to position [604, 0]
click at [586, 211] on div "Sale Price" at bounding box center [582, 209] width 79 height 7
click at [669, 109] on div "Not on sale" at bounding box center [689, 110] width 96 height 12
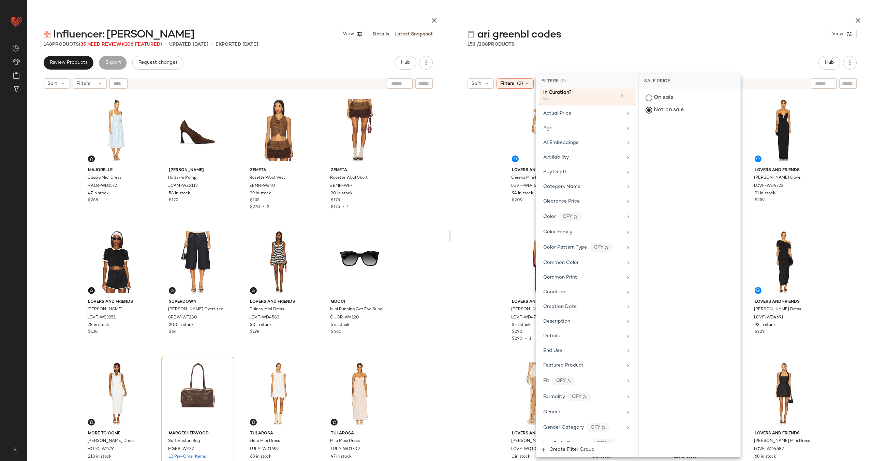
scroll to position [46, 0]
click at [579, 129] on div "Age" at bounding box center [582, 130] width 79 height 7
click at [571, 416] on div "Gender" at bounding box center [582, 414] width 79 height 7
click at [667, 133] on div "[DEMOGRAPHIC_DATA]" at bounding box center [690, 131] width 102 height 16
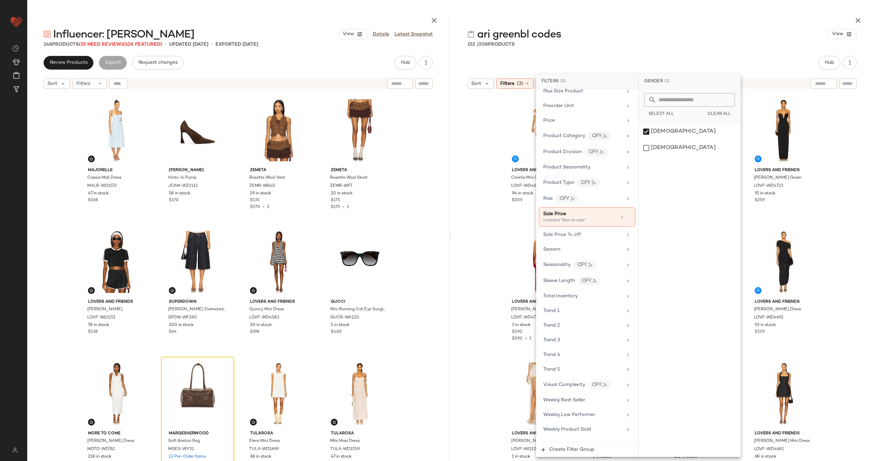
scroll to position [616, 0]
click at [486, 259] on div "Lovers and Friends Cerelia Mini Dress LOVF-WD4690 94 in stock $209 NBD The Dero…" at bounding box center [662, 293] width 422 height 402
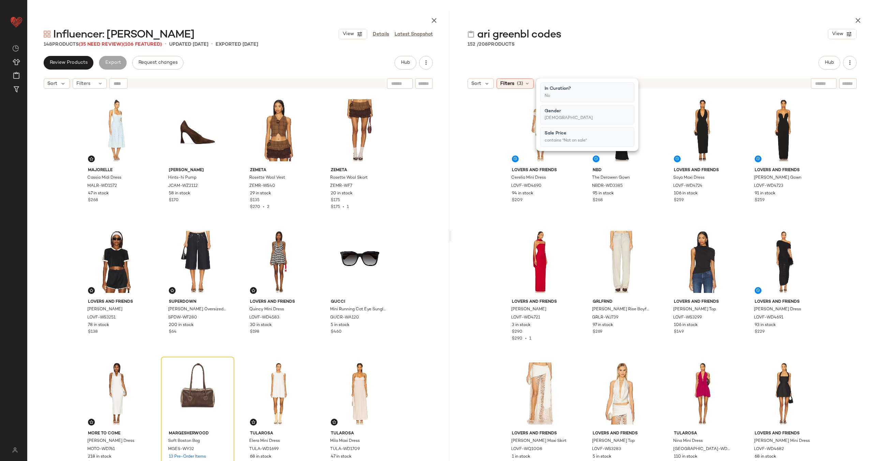
click at [486, 259] on div "Lovers and Friends Cerelia Mini Dress LOVF-WD4690 94 in stock $209 NBD The Dero…" at bounding box center [662, 293] width 422 height 402
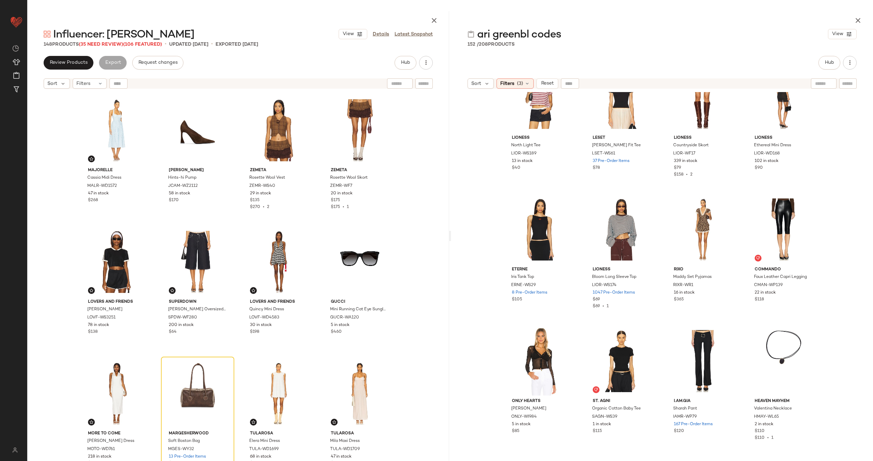
scroll to position [2536, 0]
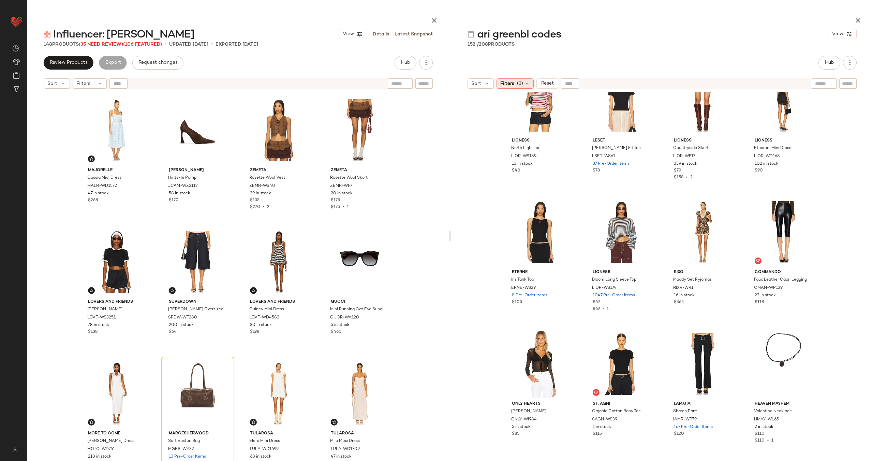
click at [525, 81] on icon at bounding box center [526, 83] width 5 height 5
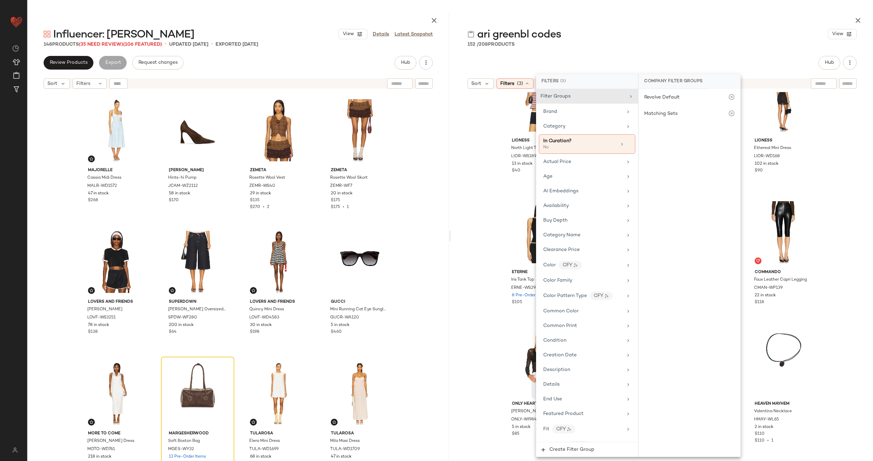
click at [491, 126] on div "LIONESS North Light Tee LIOR-WS189 13 in stock $40 LESET [PERSON_NAME] Slim Fit…" at bounding box center [662, 293] width 422 height 402
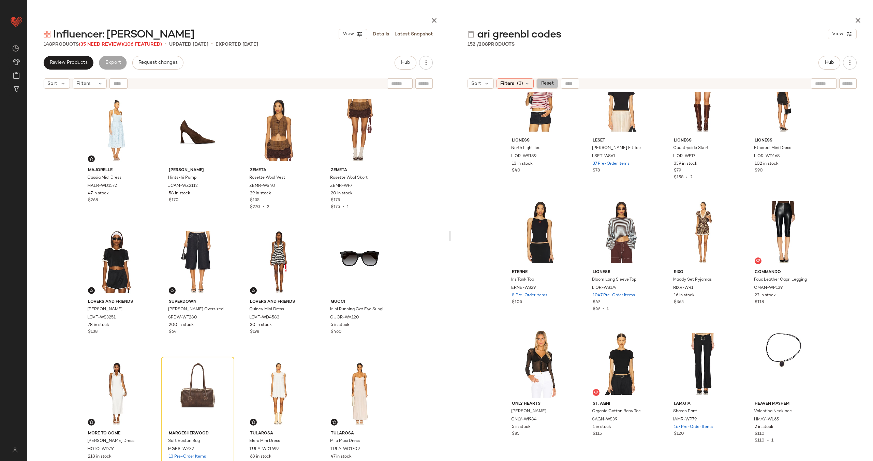
click at [553, 81] on span "Reset" at bounding box center [546, 83] width 13 height 5
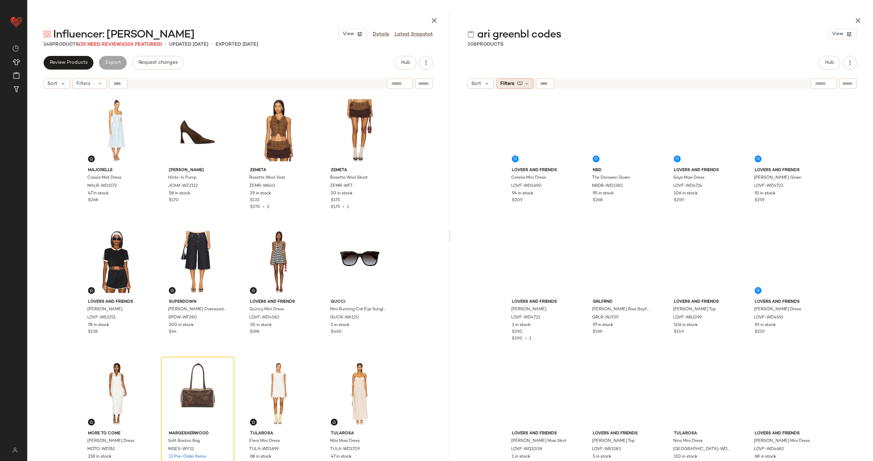
click at [520, 87] on span "(1)" at bounding box center [520, 83] width 6 height 7
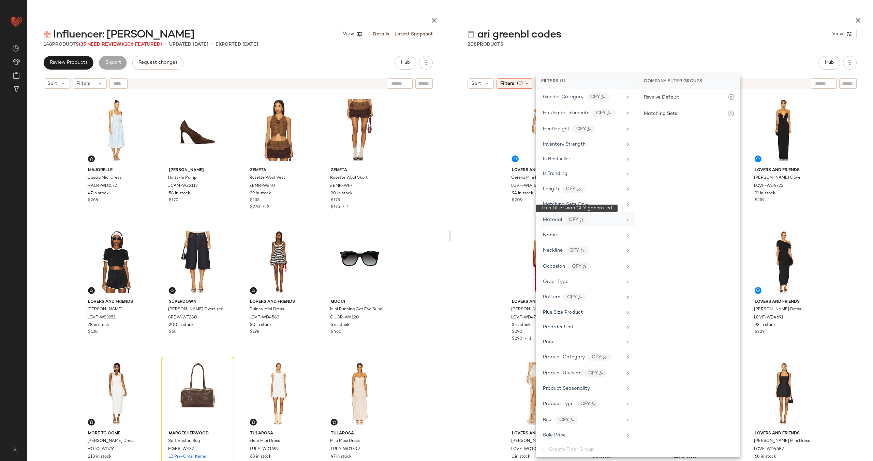
scroll to position [604, 0]
click at [582, 289] on div "Total Inventory" at bounding box center [582, 285] width 79 height 7
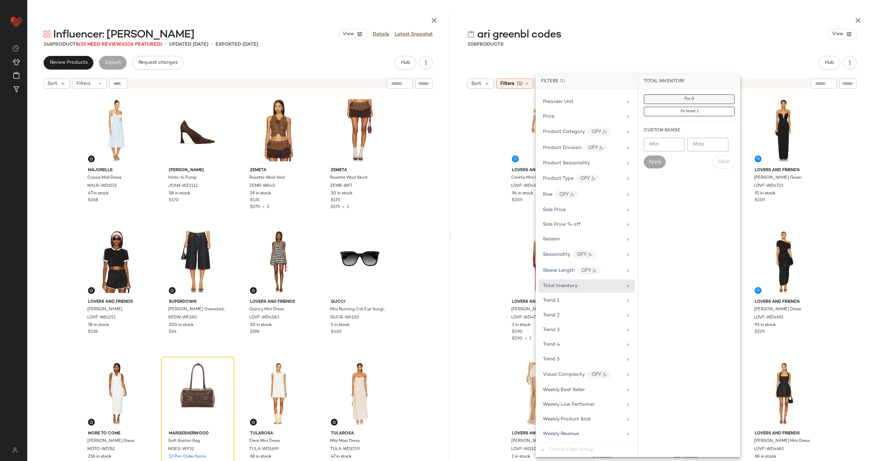
click at [685, 98] on span "For 0" at bounding box center [689, 99] width 10 height 5
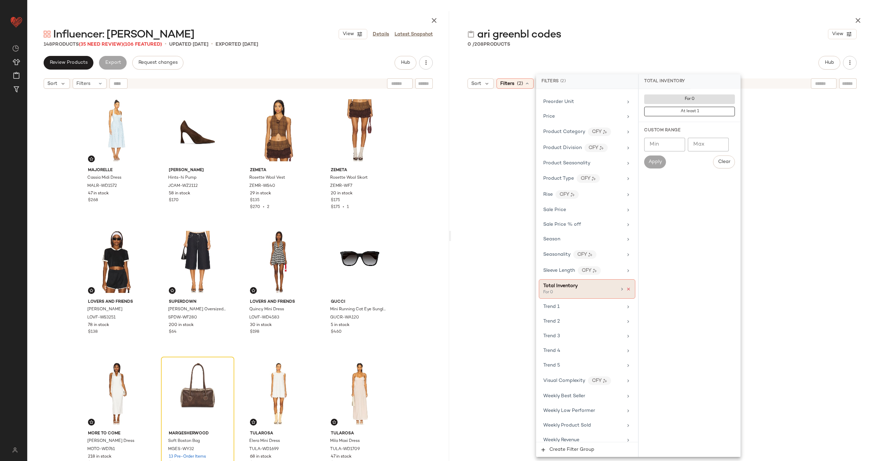
click at [626, 288] on icon at bounding box center [628, 289] width 5 height 5
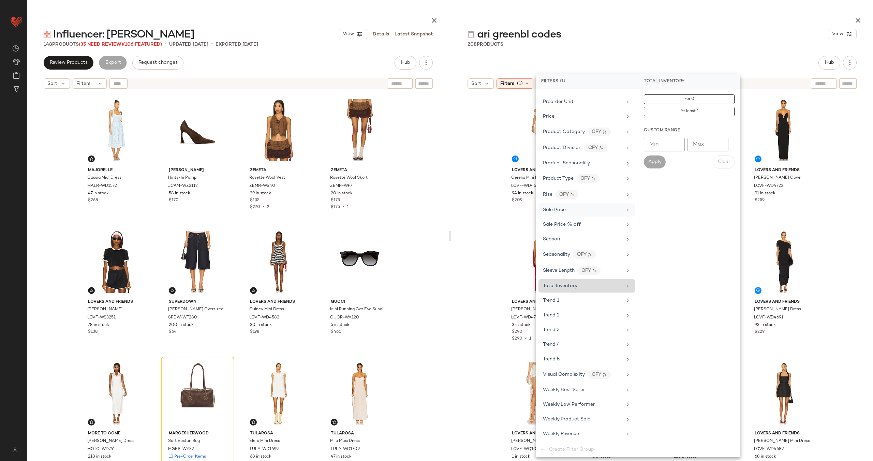
click at [579, 210] on div "Sale Price" at bounding box center [582, 209] width 79 height 7
click at [679, 110] on div "Not on sale" at bounding box center [689, 110] width 96 height 12
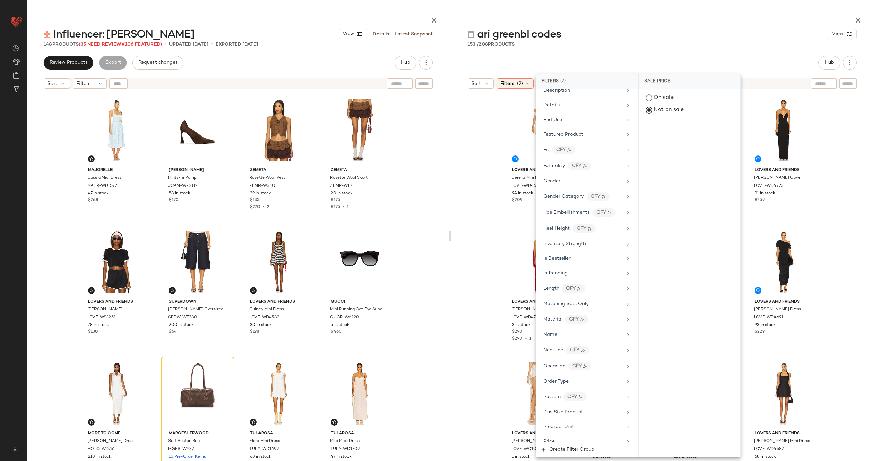
scroll to position [277, 0]
click at [592, 189] on div "Gender" at bounding box center [587, 183] width 96 height 13
click at [679, 125] on div "[DEMOGRAPHIC_DATA]" at bounding box center [690, 131] width 102 height 16
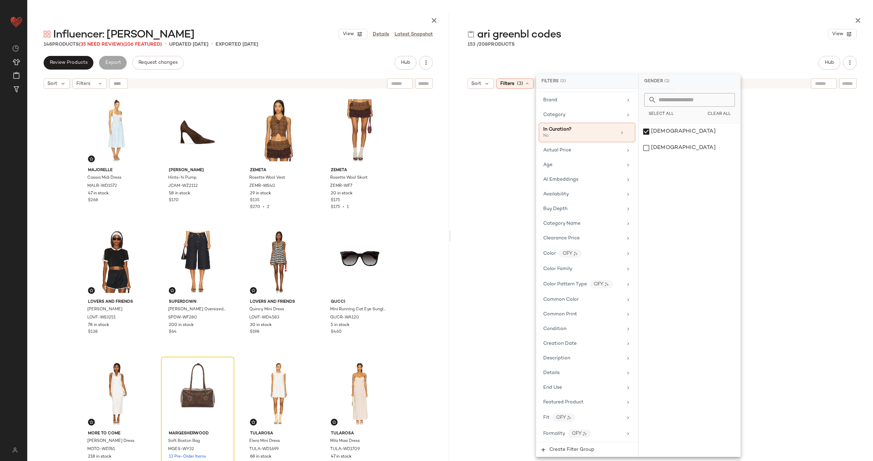
scroll to position [0, 0]
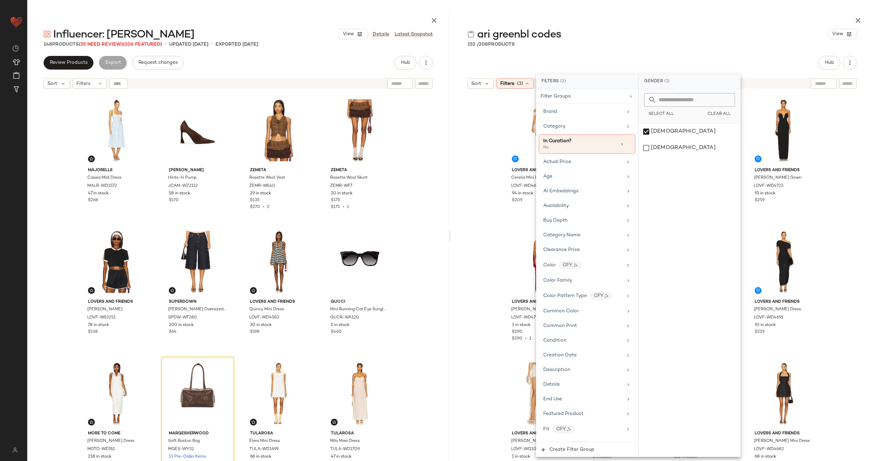
click at [841, 202] on div "Lovers and Friends Cerelia Mini Dress LOVF-WD4690 94 in stock $209 NBD The Dero…" at bounding box center [662, 293] width 422 height 402
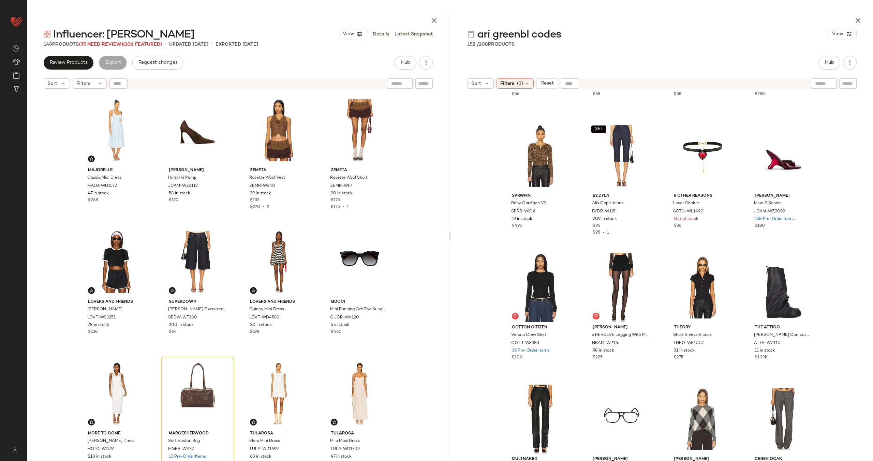
scroll to position [1694, 0]
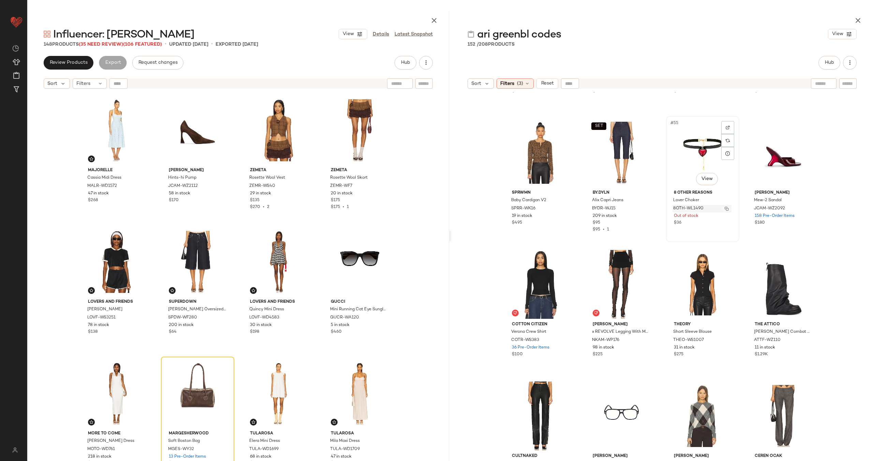
click at [725, 208] on img "button" at bounding box center [727, 209] width 4 height 4
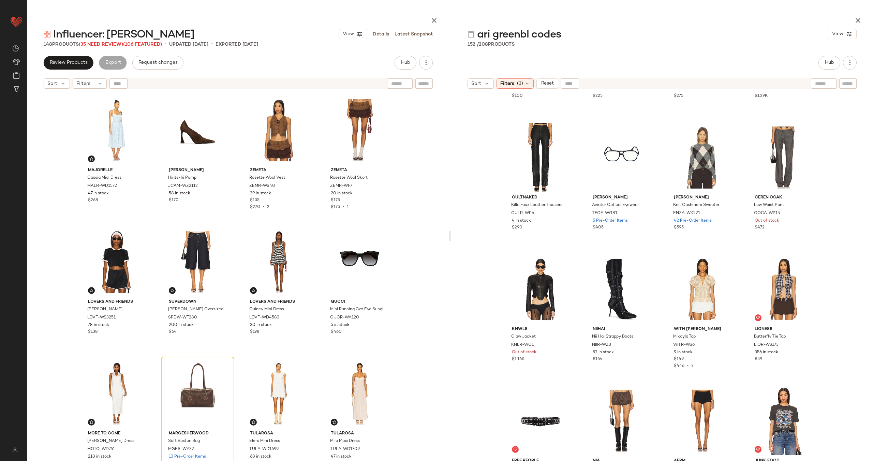
scroll to position [1966, 0]
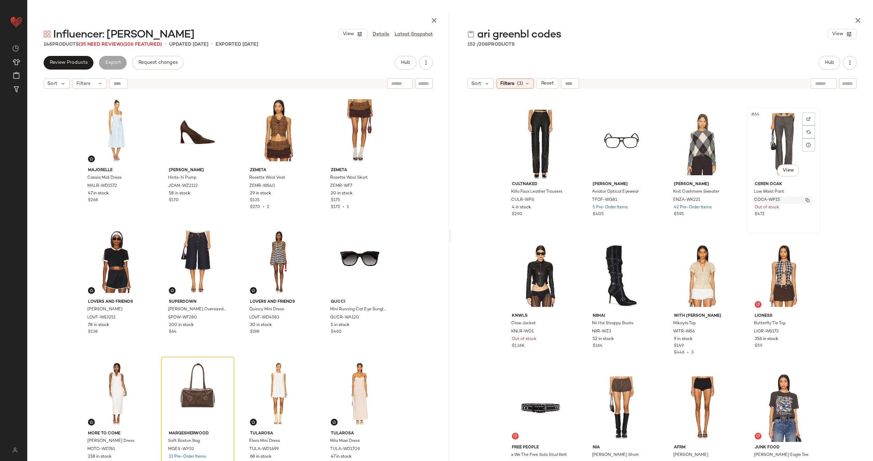
click at [807, 199] on img "button" at bounding box center [807, 200] width 4 height 4
click at [564, 330] on img "button" at bounding box center [565, 332] width 4 height 4
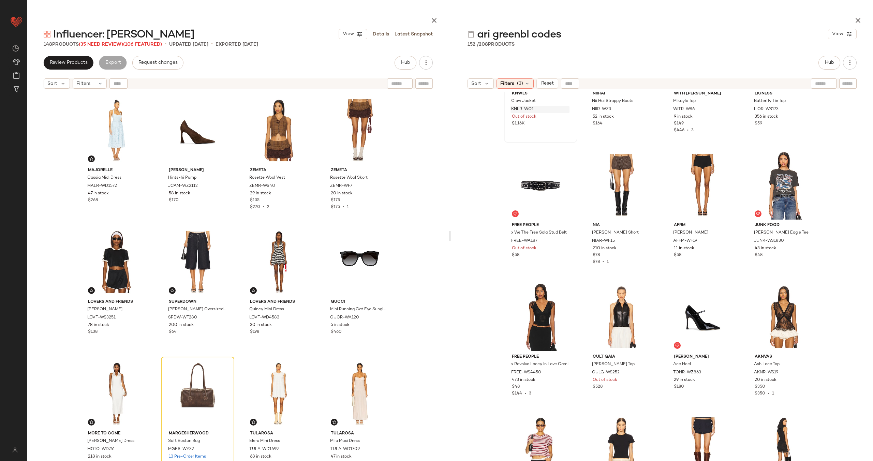
scroll to position [2204, 0]
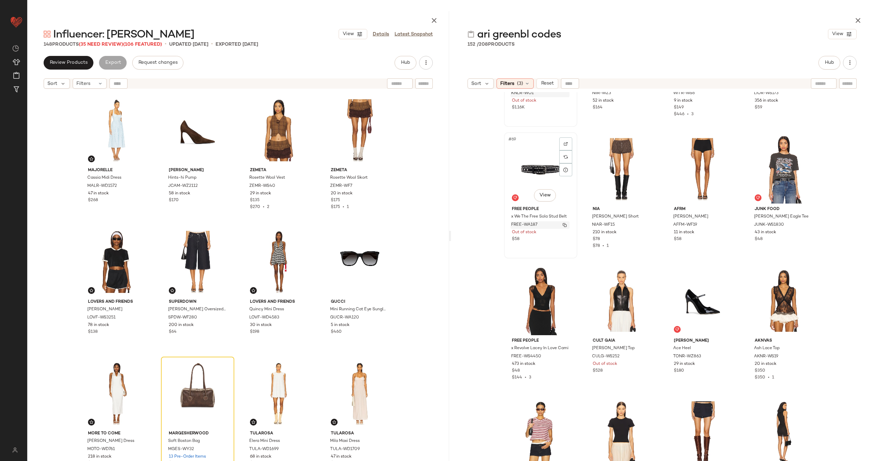
click at [563, 225] on img "button" at bounding box center [565, 225] width 4 height 4
click at [643, 357] on img "button" at bounding box center [645, 357] width 4 height 4
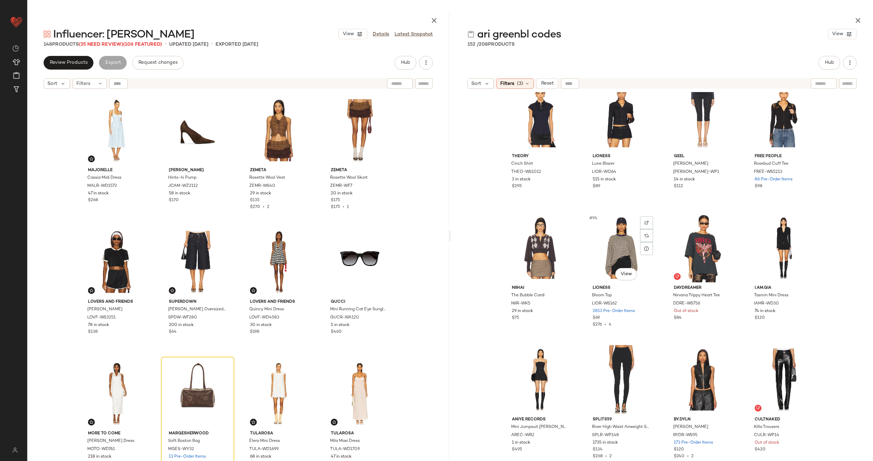
scroll to position [2944, 0]
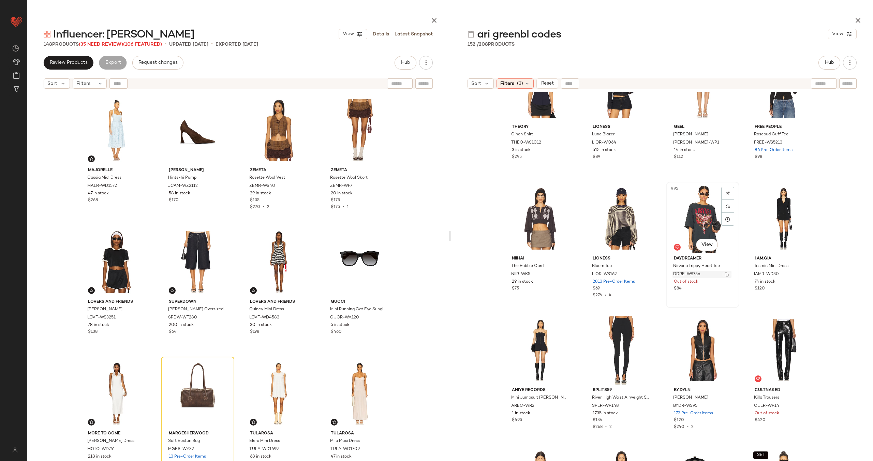
click at [725, 273] on img "button" at bounding box center [727, 274] width 4 height 4
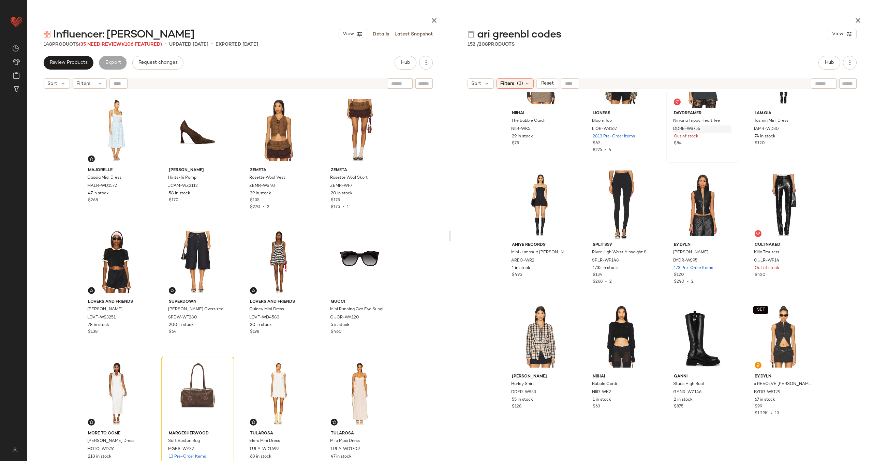
scroll to position [3163, 0]
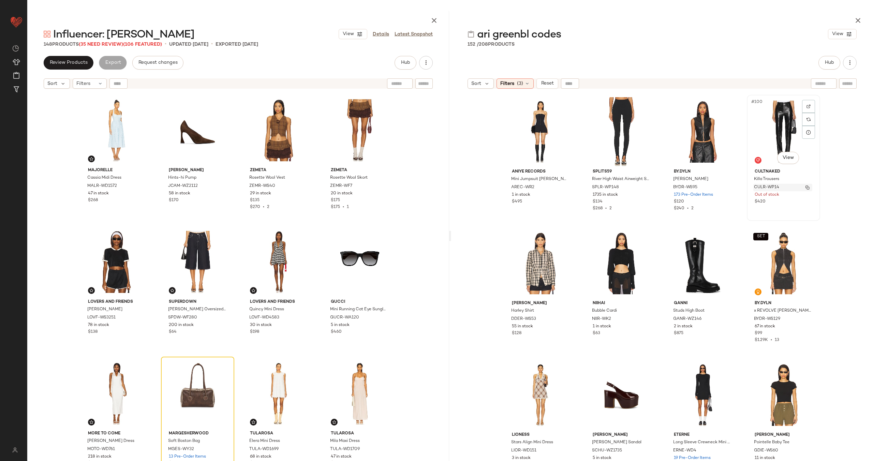
click at [807, 186] on img "button" at bounding box center [807, 187] width 4 height 4
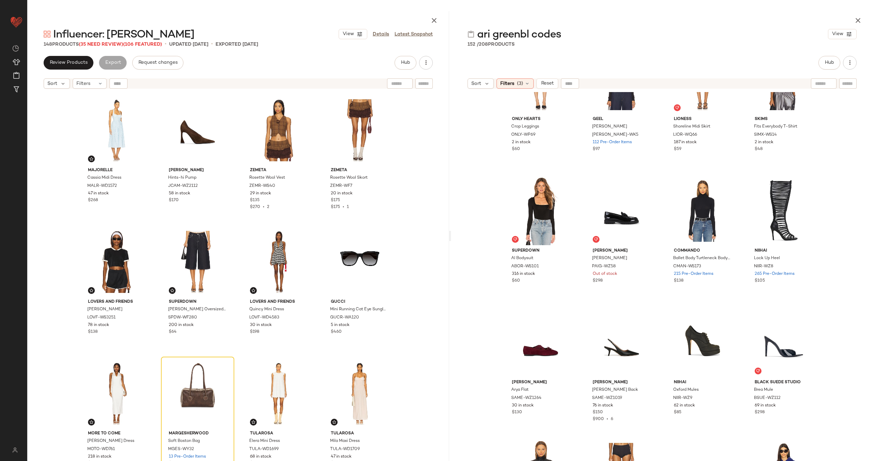
scroll to position [3752, 0]
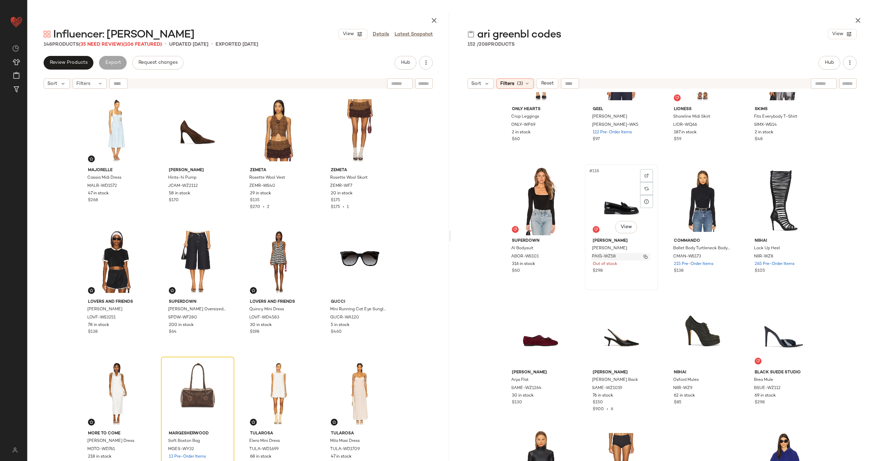
click at [643, 255] on img "button" at bounding box center [645, 257] width 4 height 4
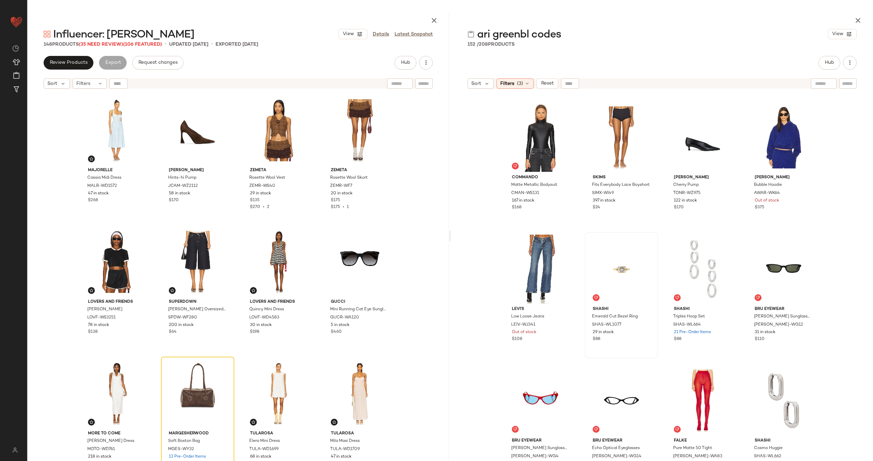
scroll to position [4064, 0]
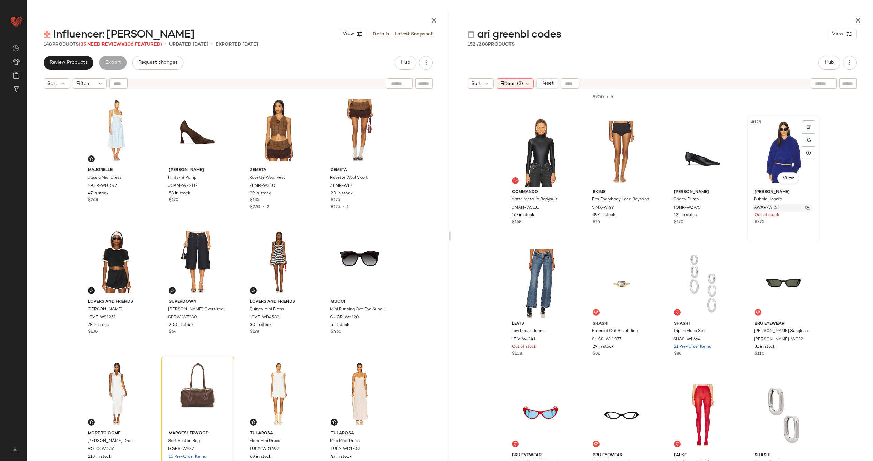
click at [805, 206] on img "button" at bounding box center [807, 208] width 4 height 4
click at [565, 339] on button "button" at bounding box center [565, 340] width 10 height 6
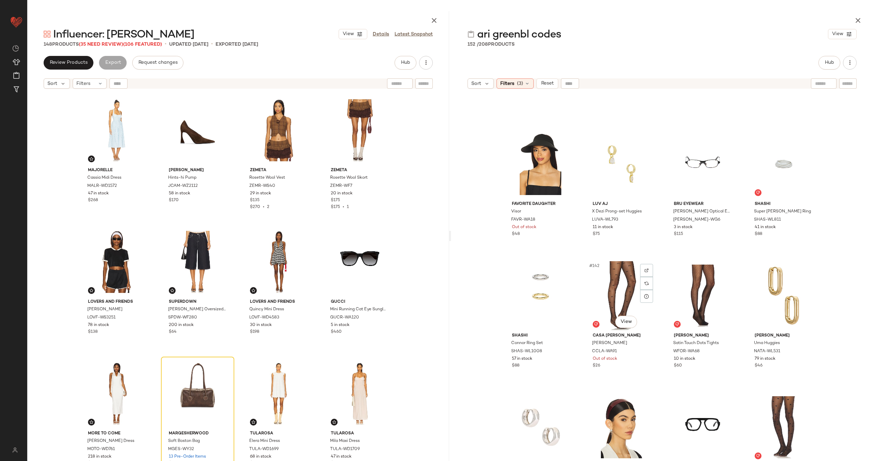
scroll to position [4430, 0]
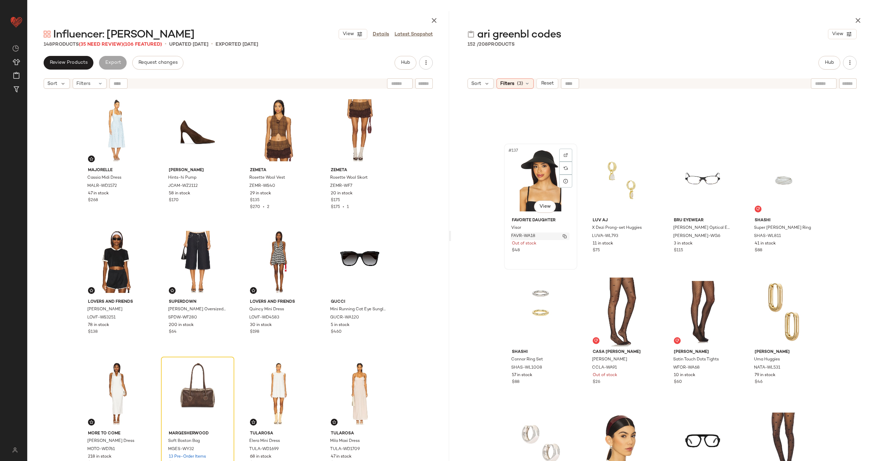
click at [560, 236] on button "button" at bounding box center [565, 236] width 10 height 6
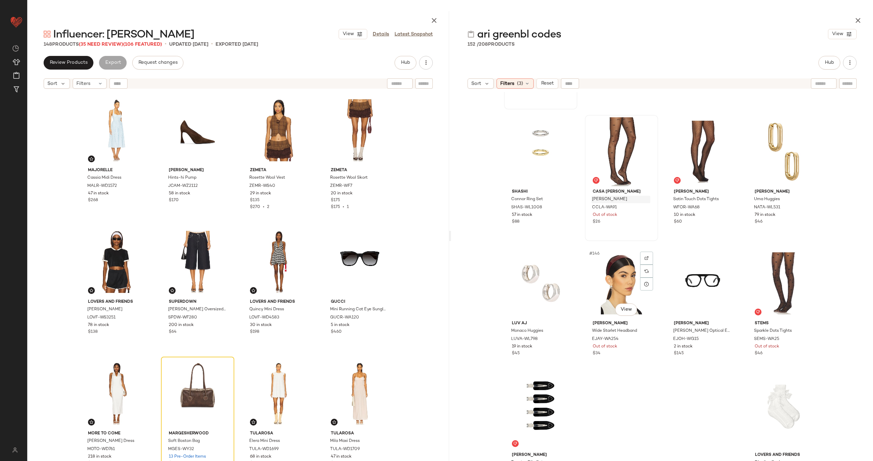
scroll to position [4600, 0]
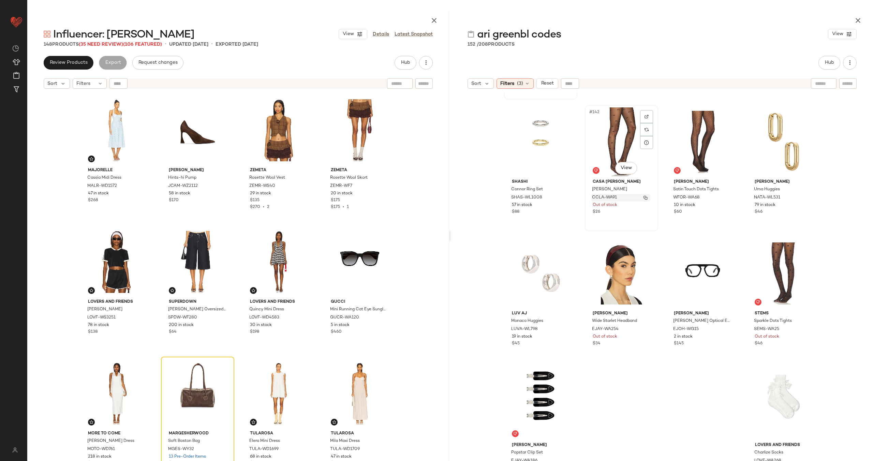
click at [643, 197] on img "button" at bounding box center [645, 198] width 4 height 4
click at [643, 330] on img "button" at bounding box center [645, 329] width 4 height 4
click at [805, 329] on img "button" at bounding box center [807, 329] width 4 height 4
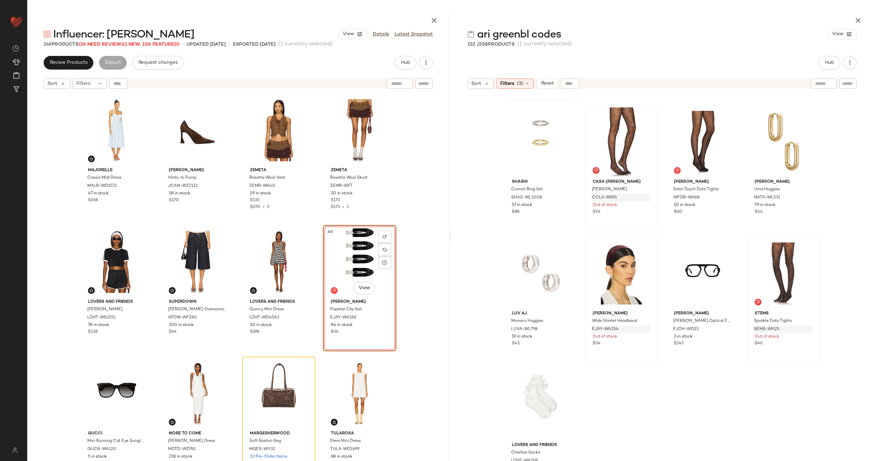
click at [319, 299] on div "MAJORELLE Cassia Midi Dress MALR-WD1572 47 in stock $268 [PERSON_NAME] Hints-hi…" at bounding box center [238, 293] width 316 height 401
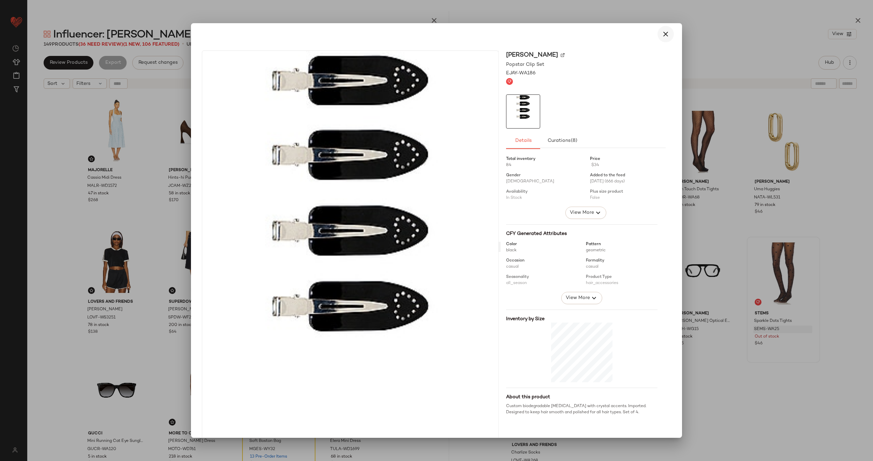
click at [666, 34] on button "button" at bounding box center [665, 34] width 16 height 16
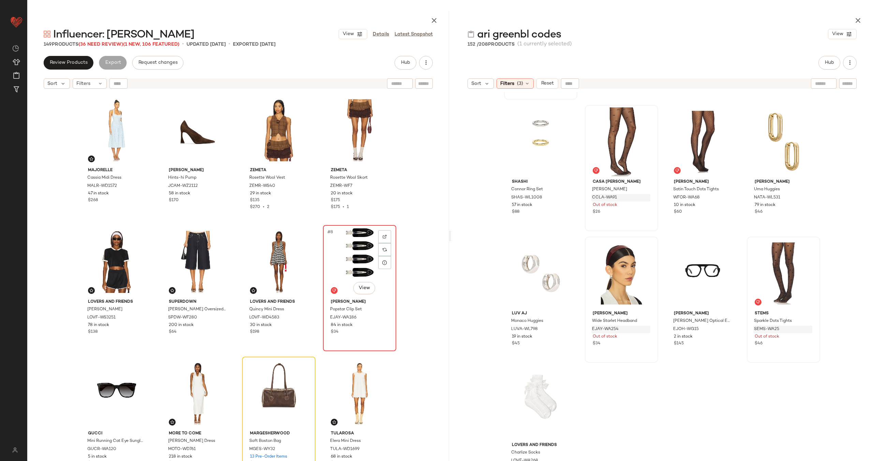
click at [356, 252] on div "#8 View" at bounding box center [359, 261] width 69 height 69
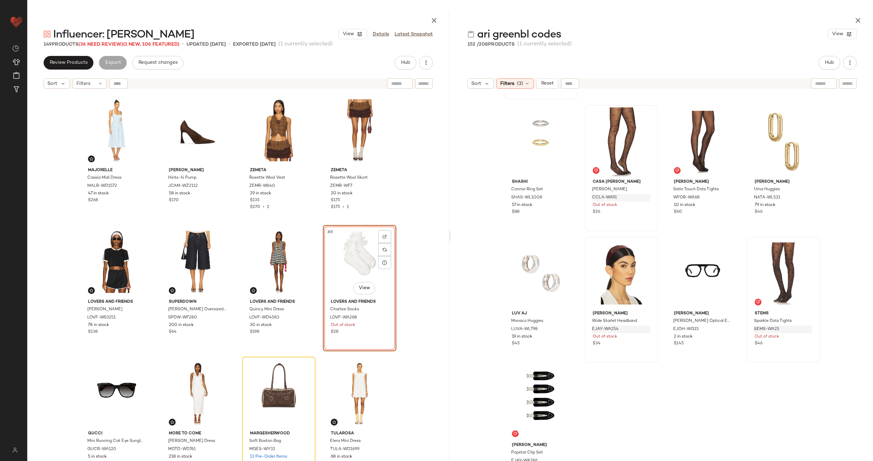
click at [351, 267] on div "#8 View" at bounding box center [359, 261] width 69 height 69
click at [382, 318] on img "button" at bounding box center [384, 318] width 4 height 4
click at [333, 248] on div "#8 View" at bounding box center [359, 261] width 69 height 69
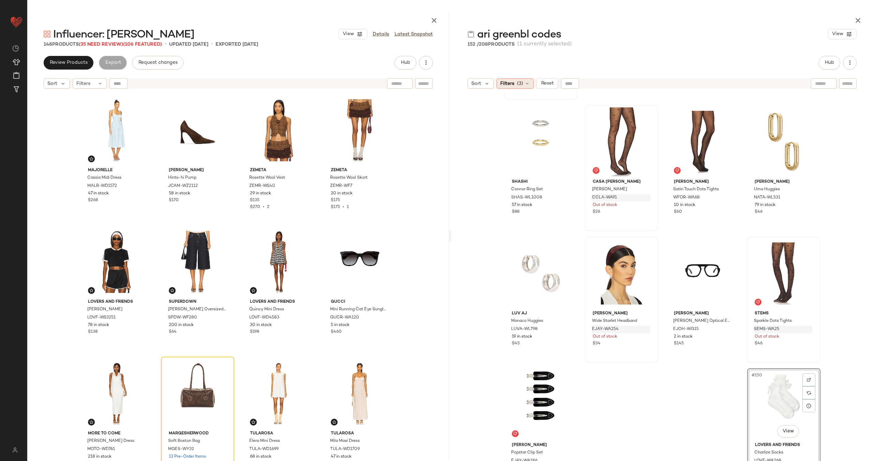
click at [520, 81] on span "(3)" at bounding box center [520, 83] width 6 height 7
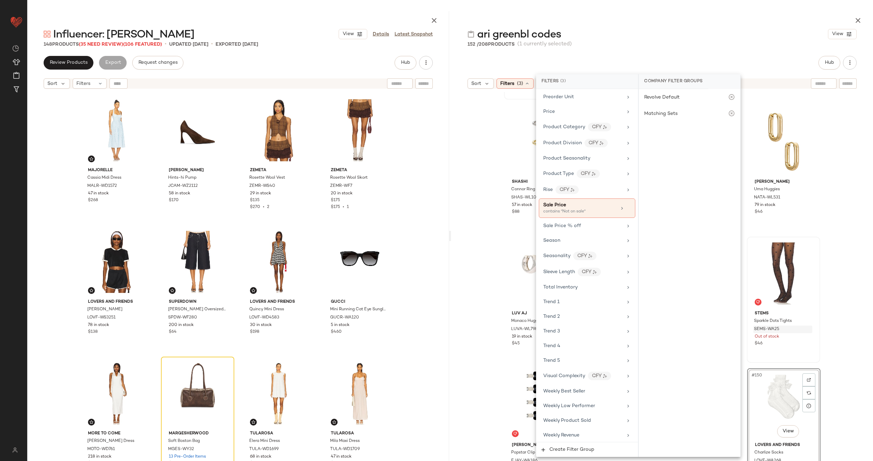
scroll to position [616, 0]
click at [583, 286] on div "Total Inventory" at bounding box center [582, 285] width 79 height 7
click at [696, 109] on span "At least 1" at bounding box center [689, 111] width 19 height 5
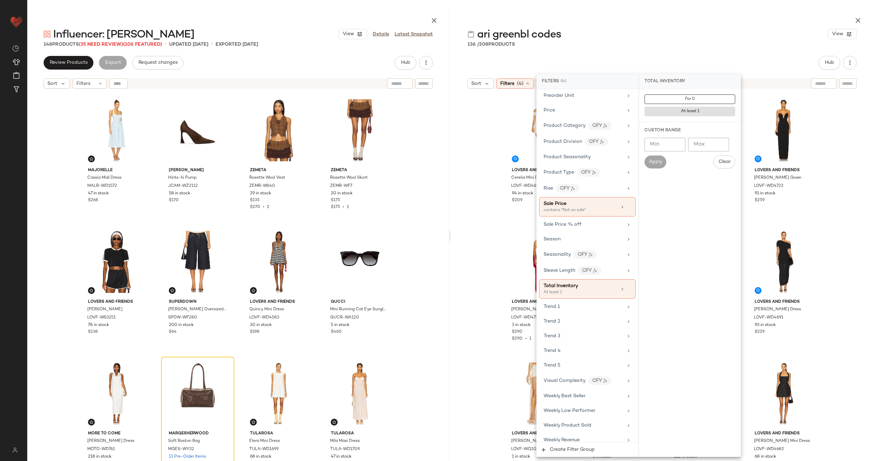
click at [481, 172] on div "Lovers and Friends Cerelia Mini Dress LOVF-WD4690 94 in stock $209 NBD The Dero…" at bounding box center [662, 293] width 422 height 402
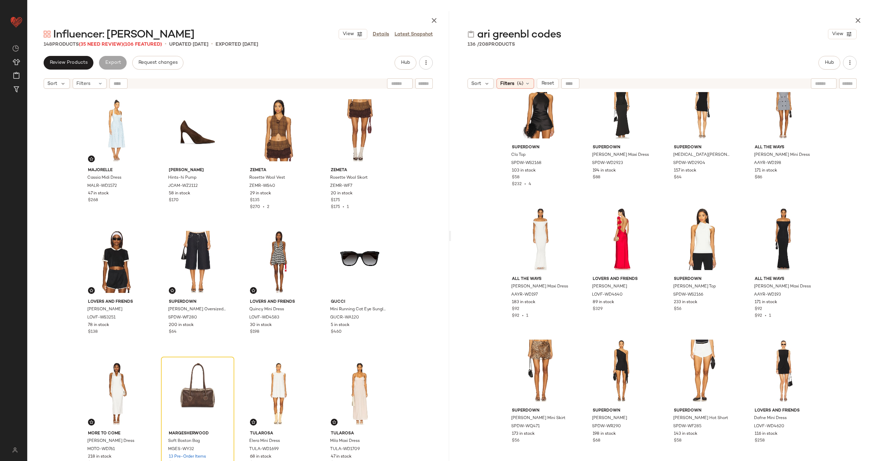
scroll to position [1419, 0]
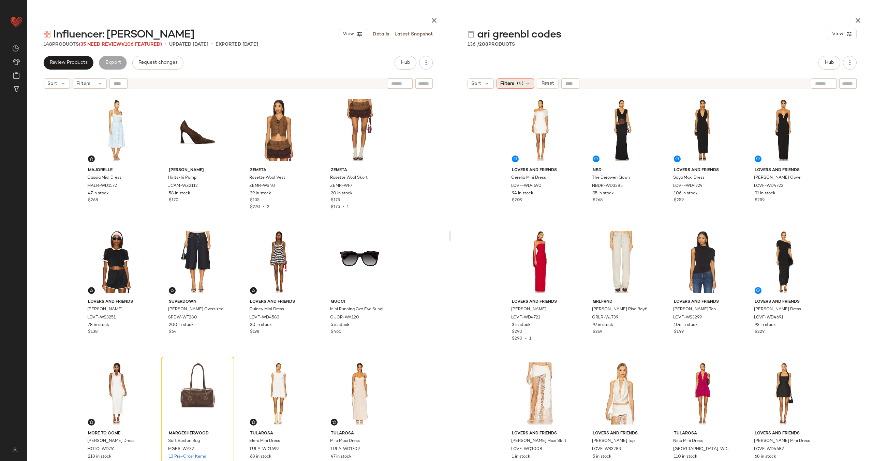
click at [515, 80] on div "Filters (4)" at bounding box center [515, 83] width 38 height 10
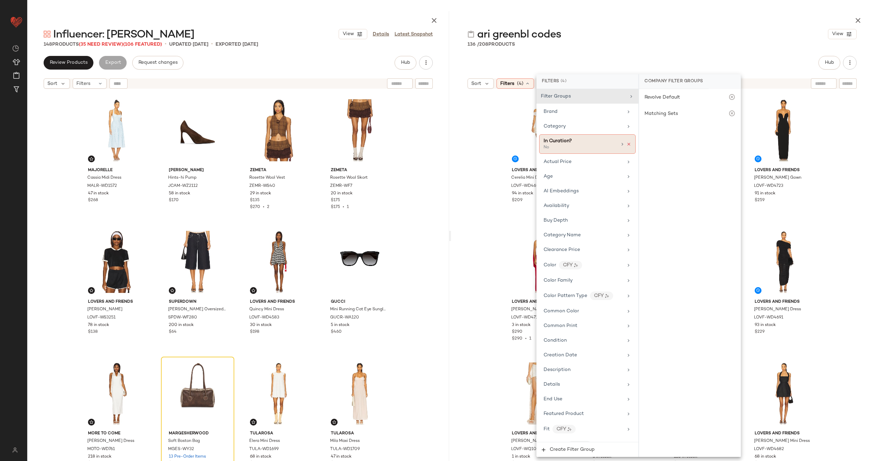
click at [626, 143] on icon at bounding box center [628, 144] width 5 height 5
click at [477, 157] on div "Lovers and Friends Cerelia Mini Dress LOVF-WD4690 94 in stock $209 NBD The Dero…" at bounding box center [662, 293] width 422 height 402
